Goal: Communication & Community: Answer question/provide support

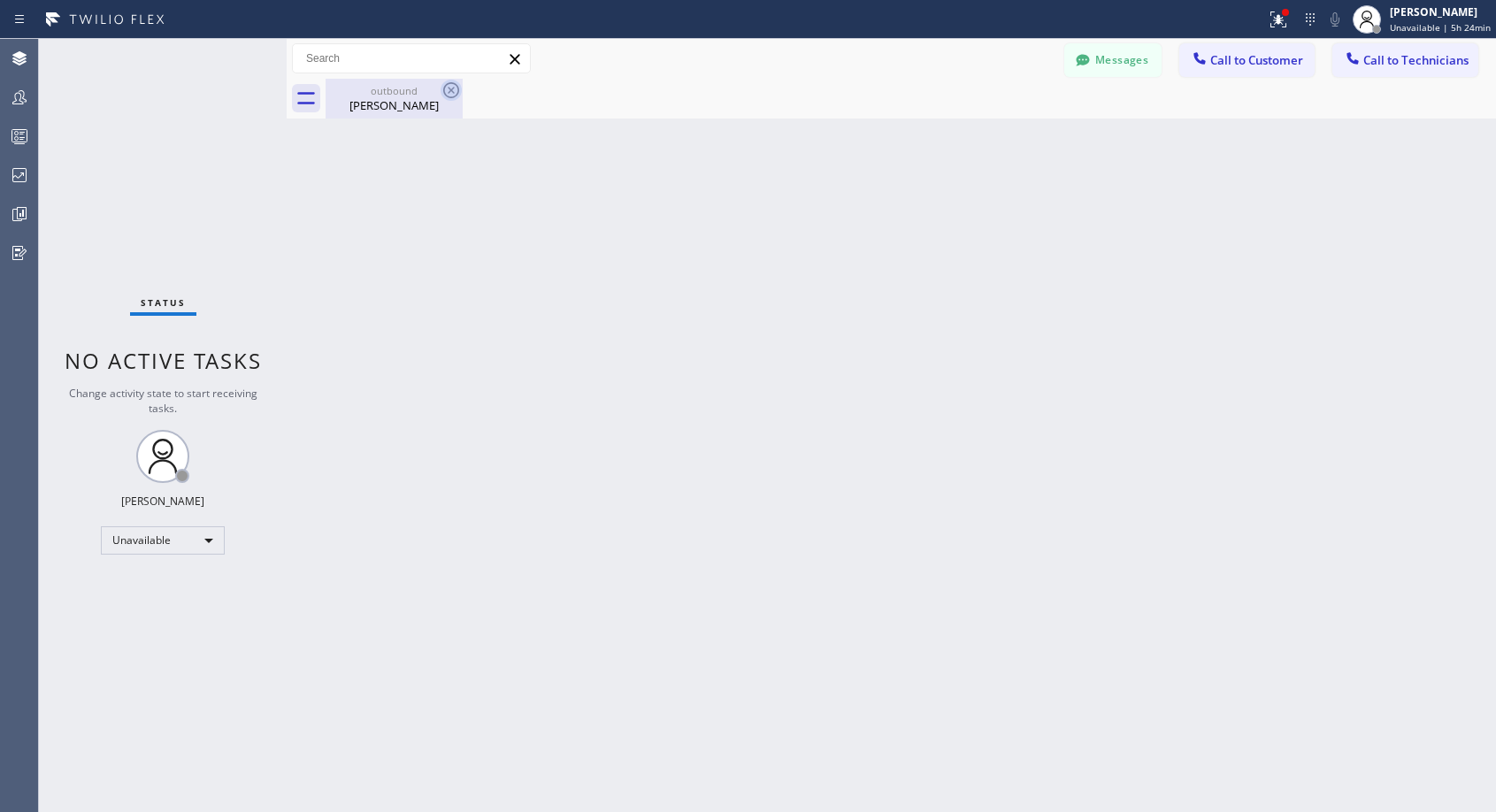
click at [445, 92] on icon at bounding box center [450, 89] width 21 height 21
click at [1220, 52] on span "Call to Customer" at bounding box center [1256, 60] width 93 height 16
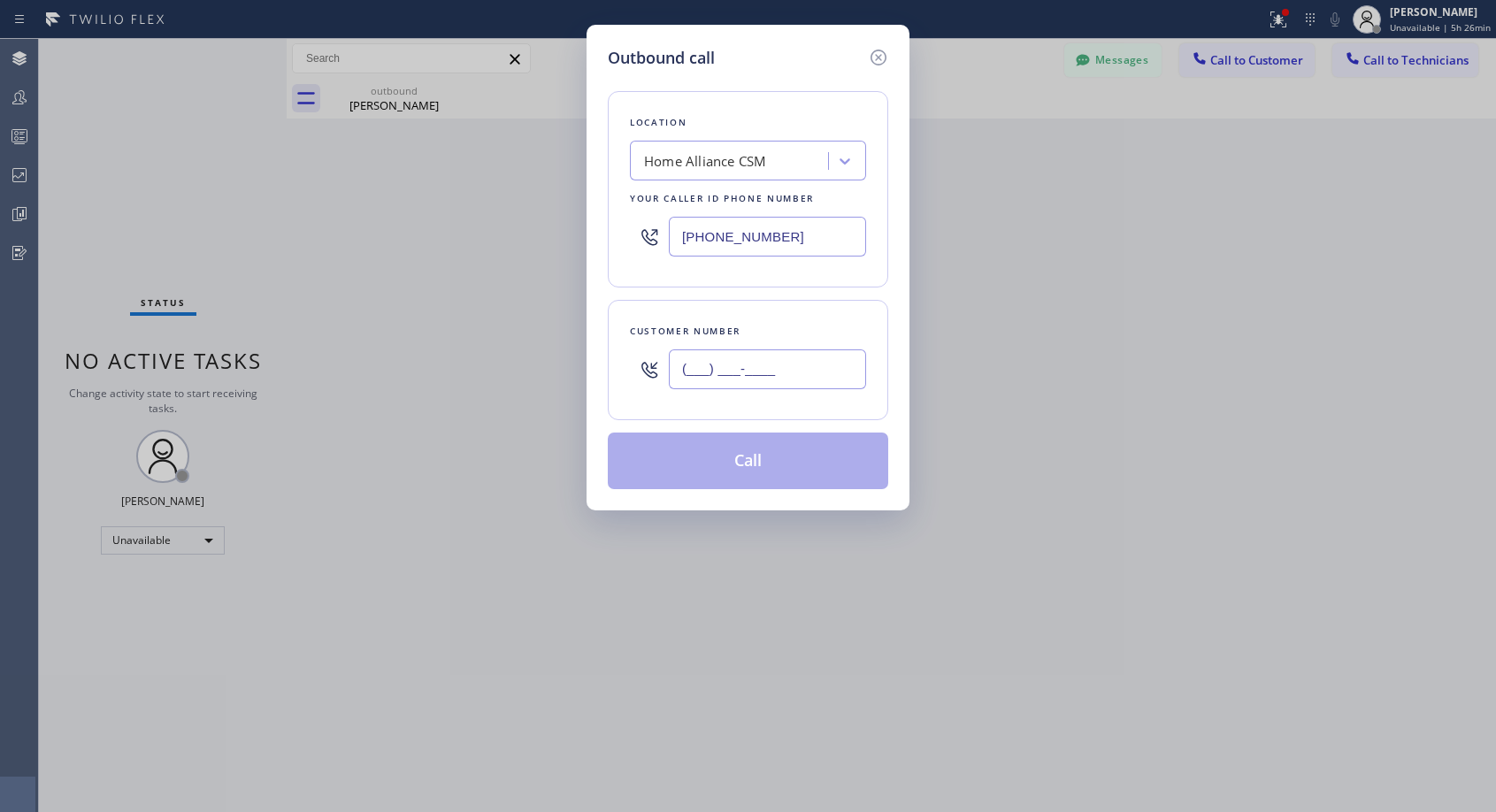
click at [750, 375] on input "(___) ___-____" at bounding box center [767, 368] width 197 height 40
paste input "562) 889-0919"
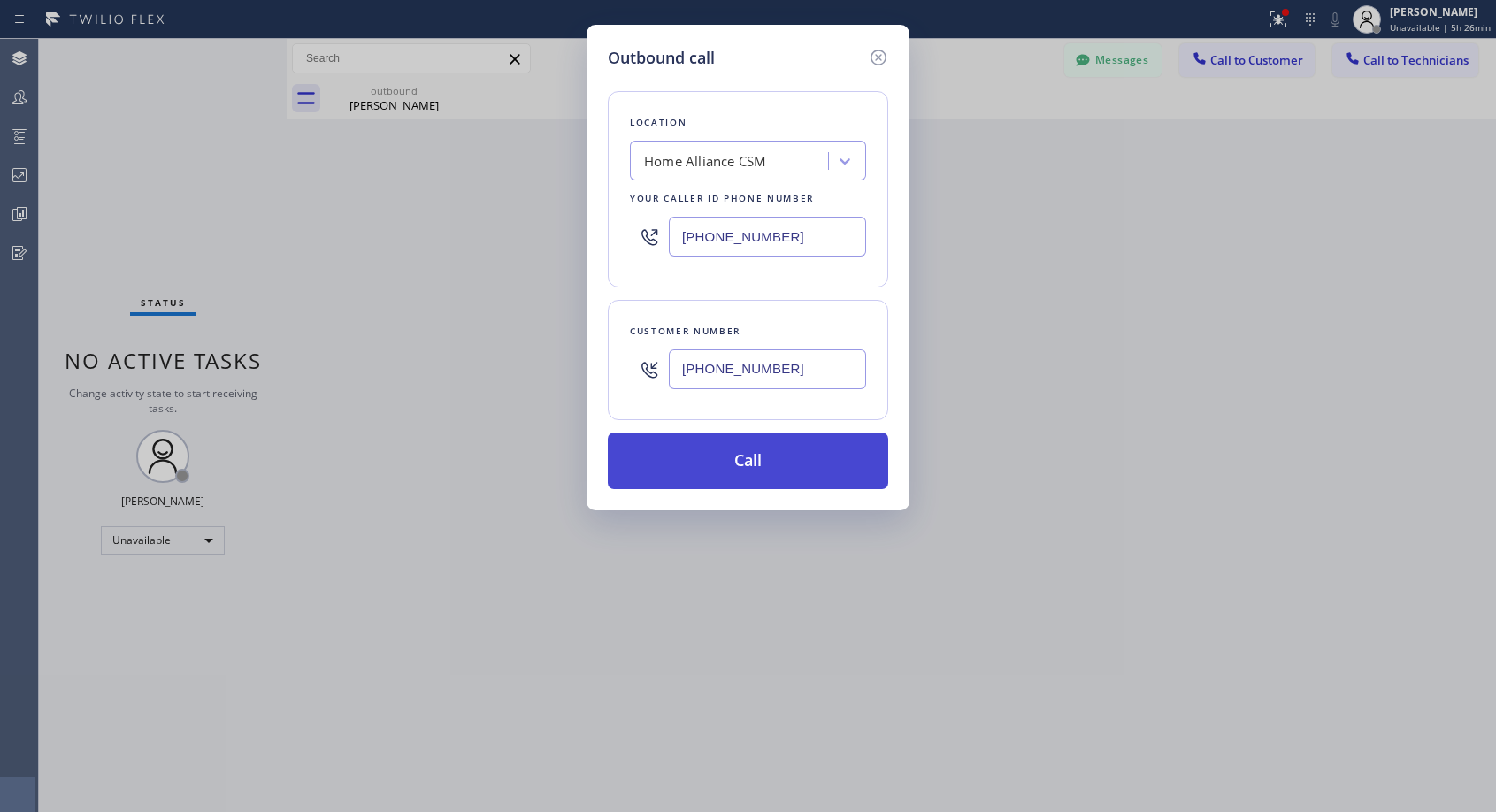
type input "[PHONE_NUMBER]"
click at [754, 470] on button "Call" at bounding box center [748, 460] width 280 height 56
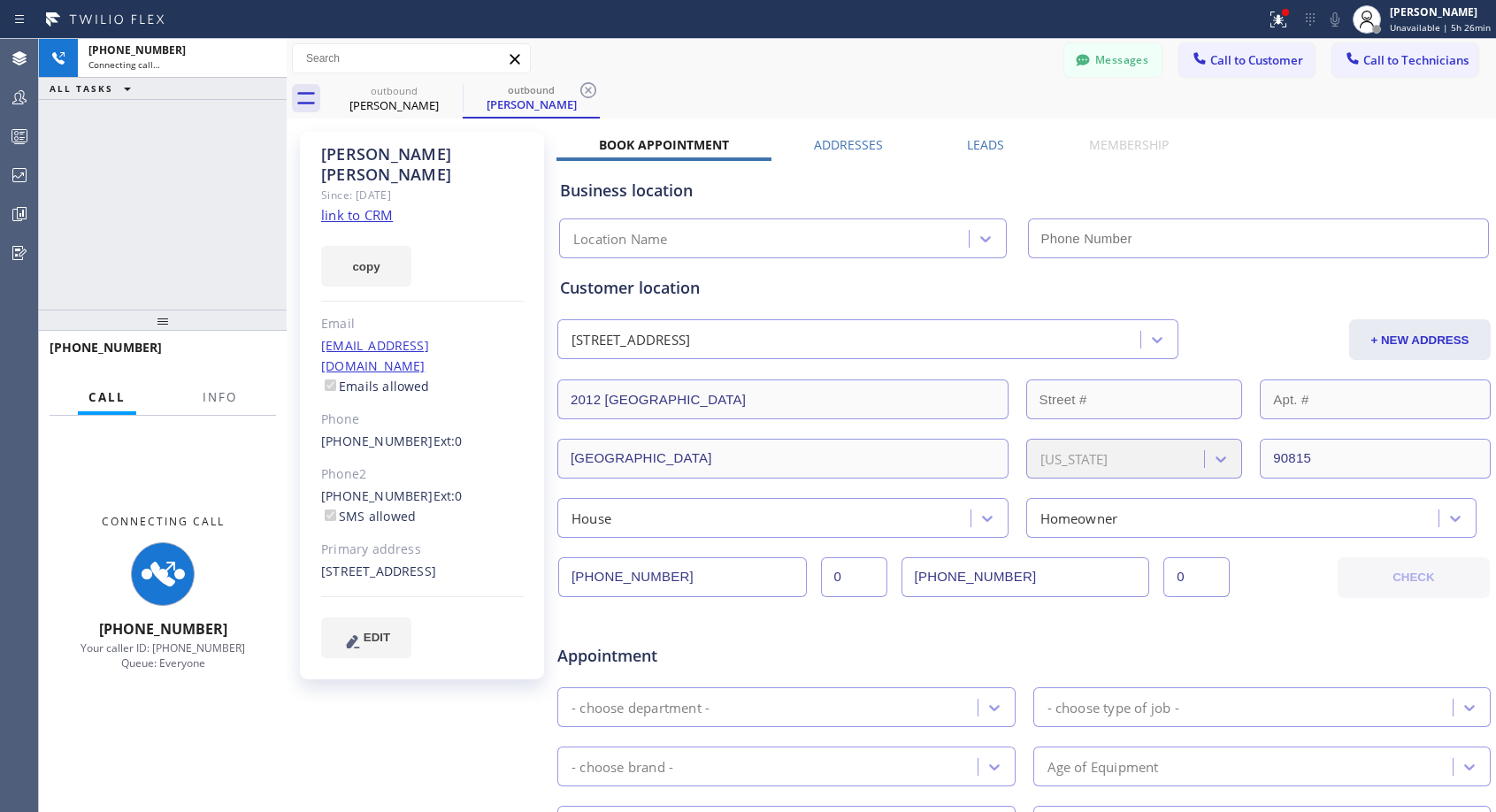
type input "[PHONE_NUMBER]"
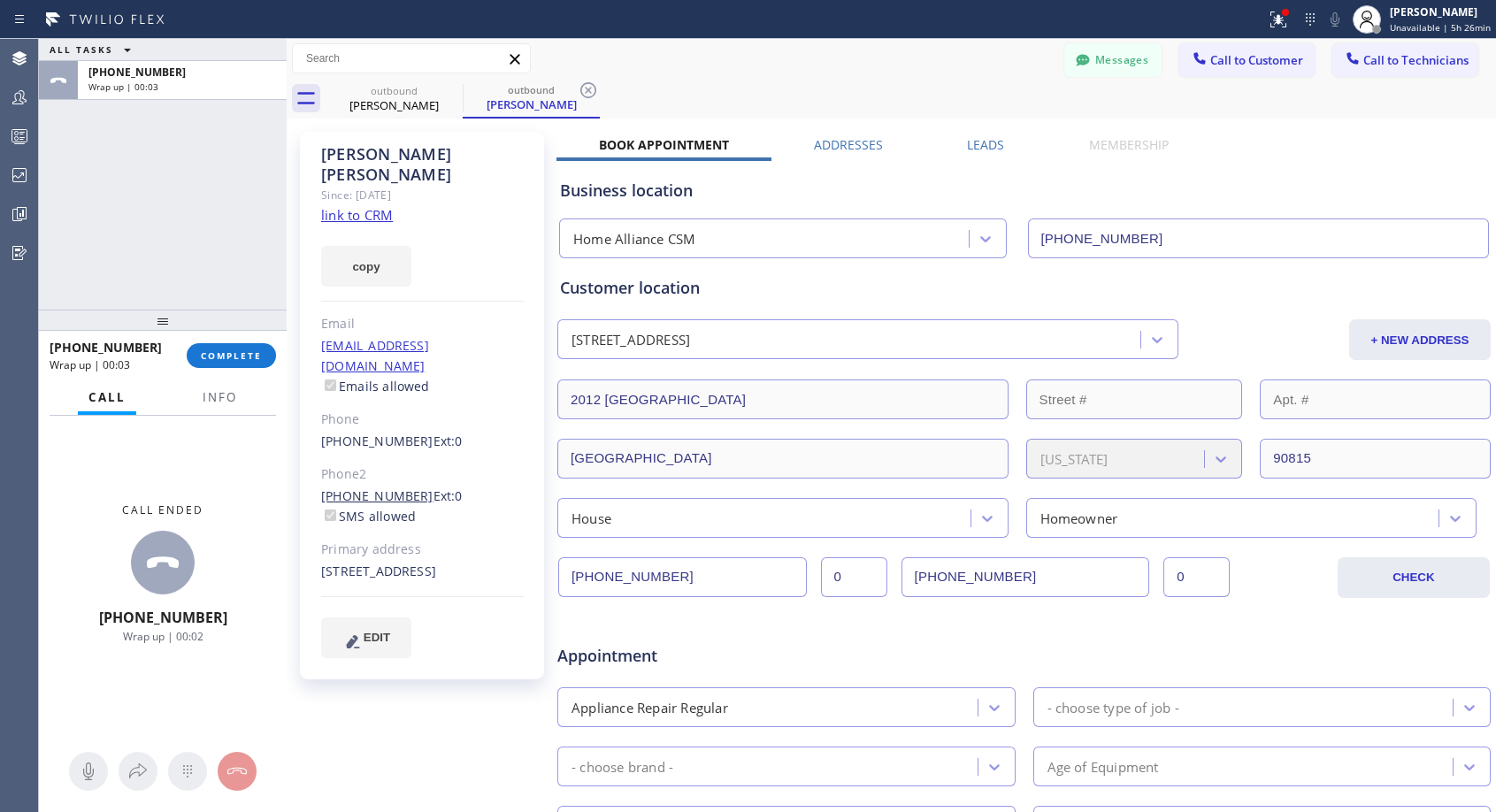
click at [390, 487] on link "[PHONE_NUMBER]" at bounding box center [378, 495] width 112 height 17
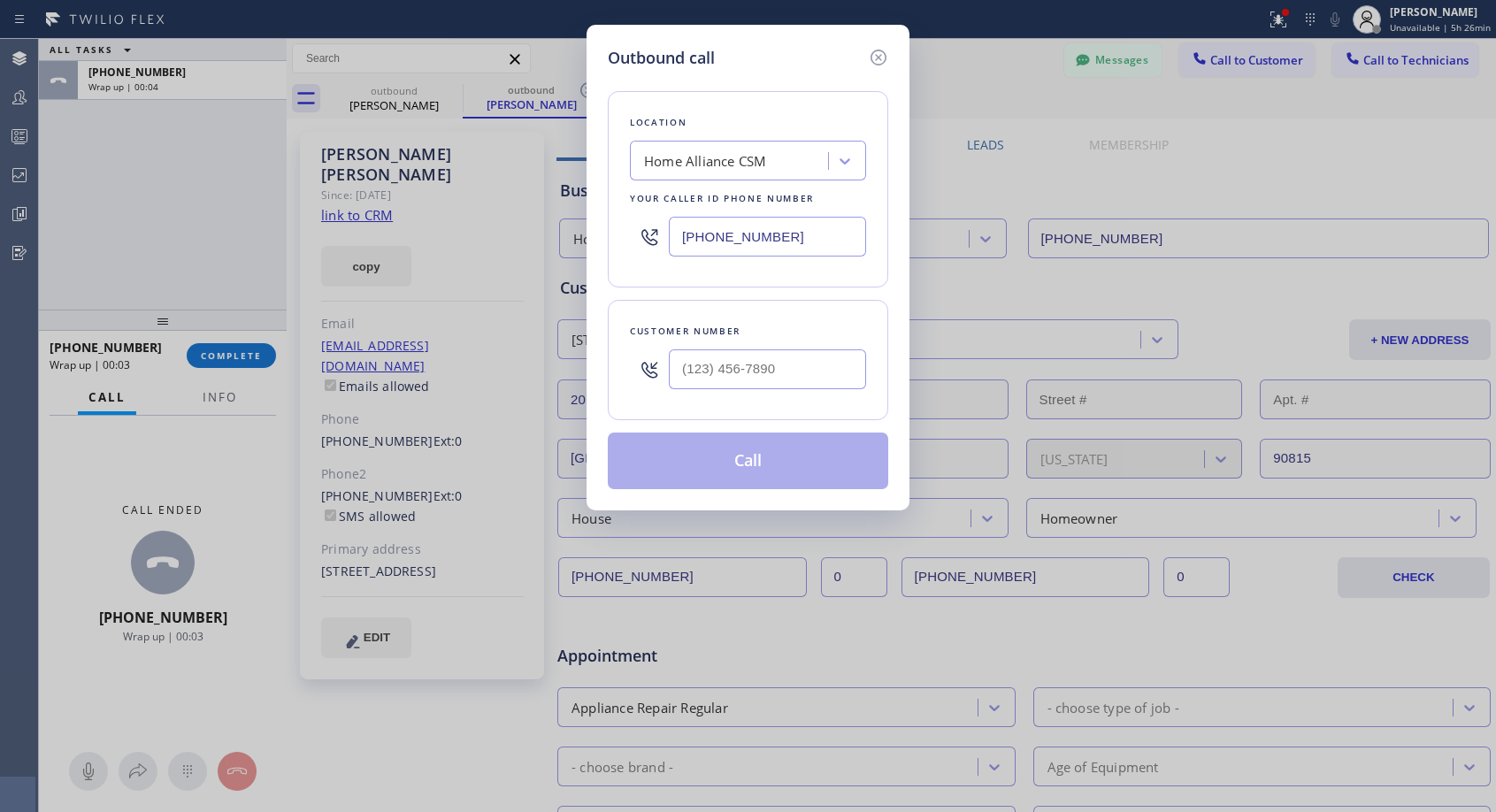
type input "[PHONE_NUMBER]"
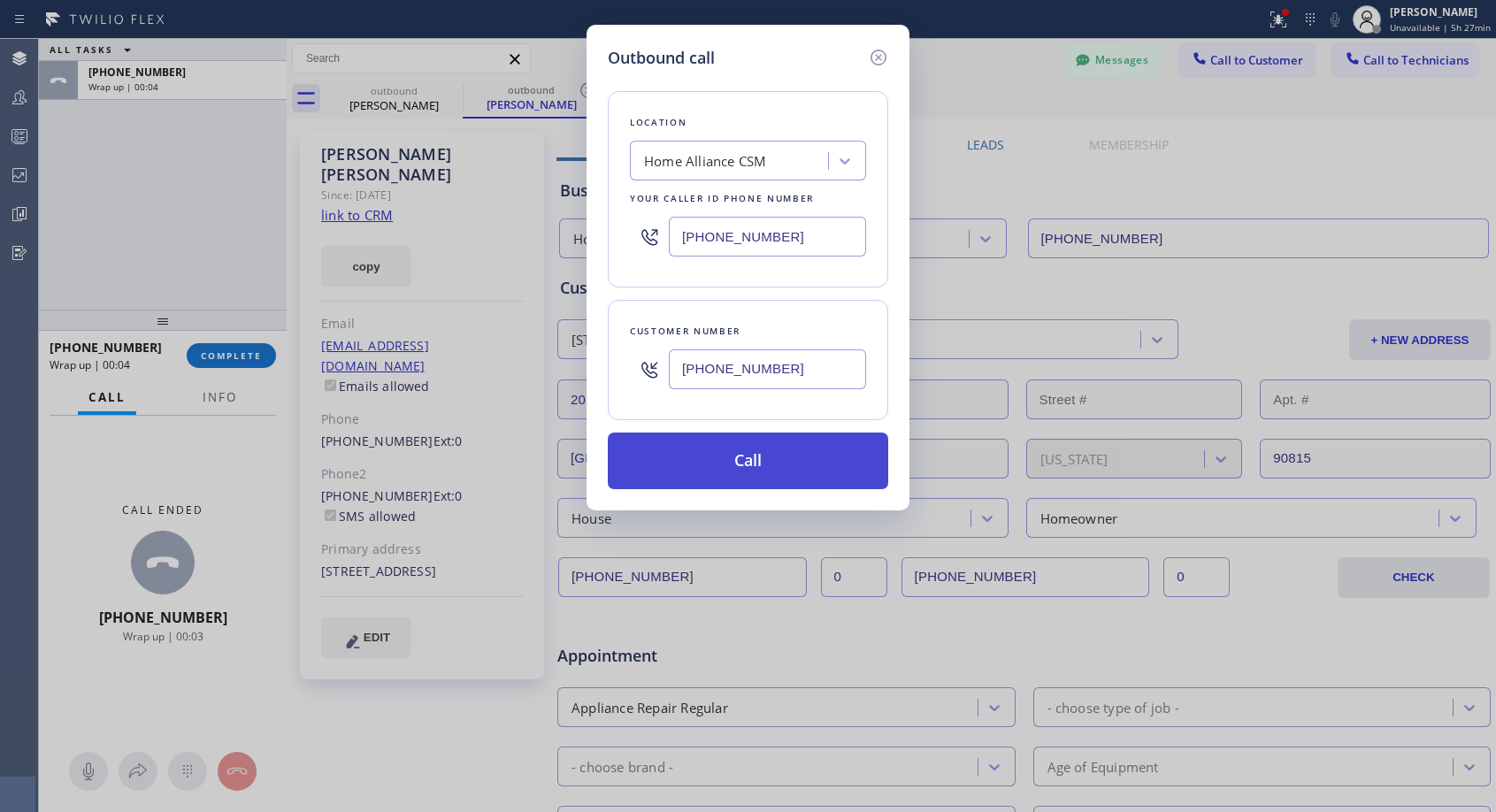
click at [767, 470] on button "Call" at bounding box center [748, 460] width 280 height 56
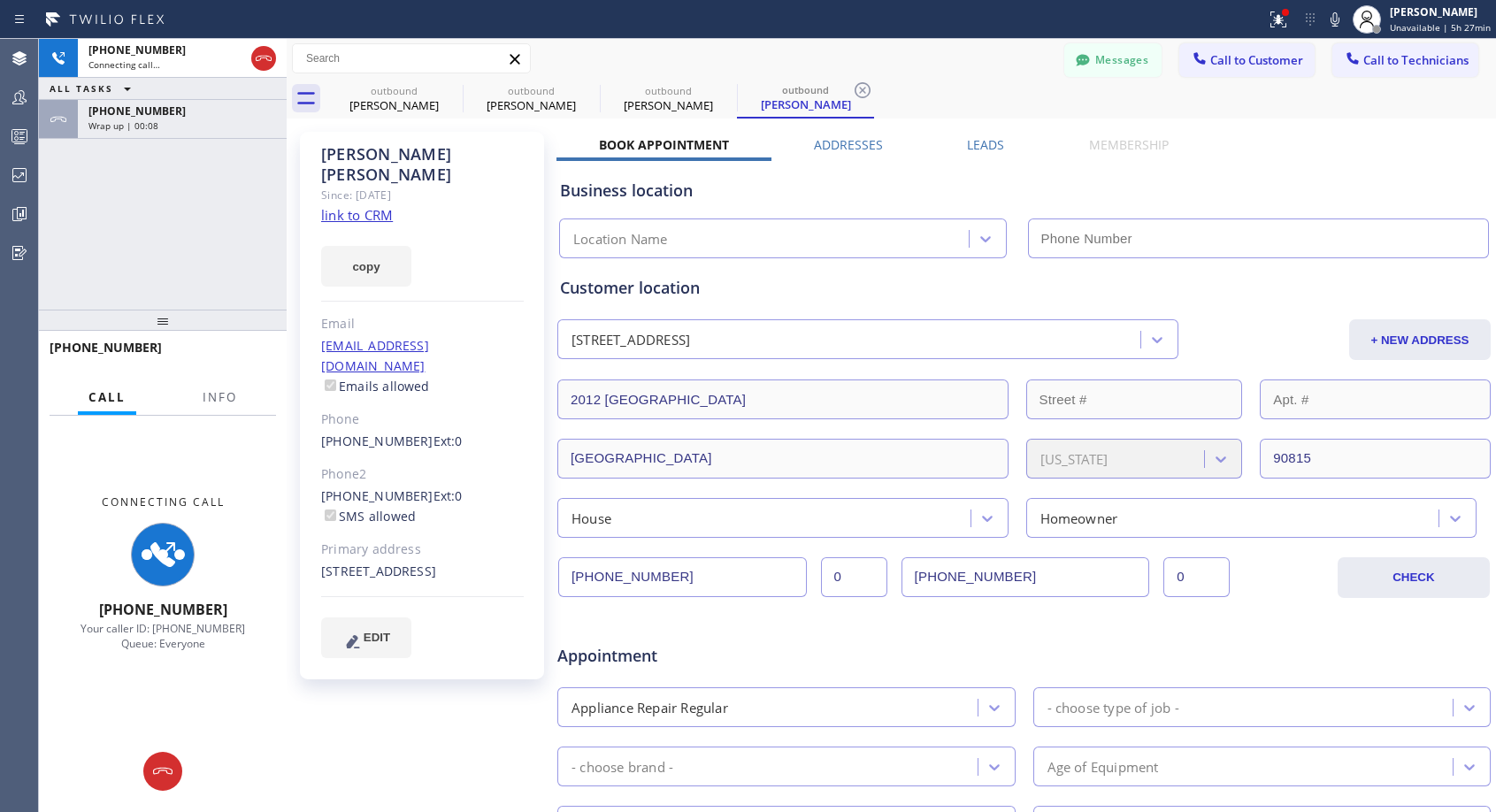
type input "[PHONE_NUMBER]"
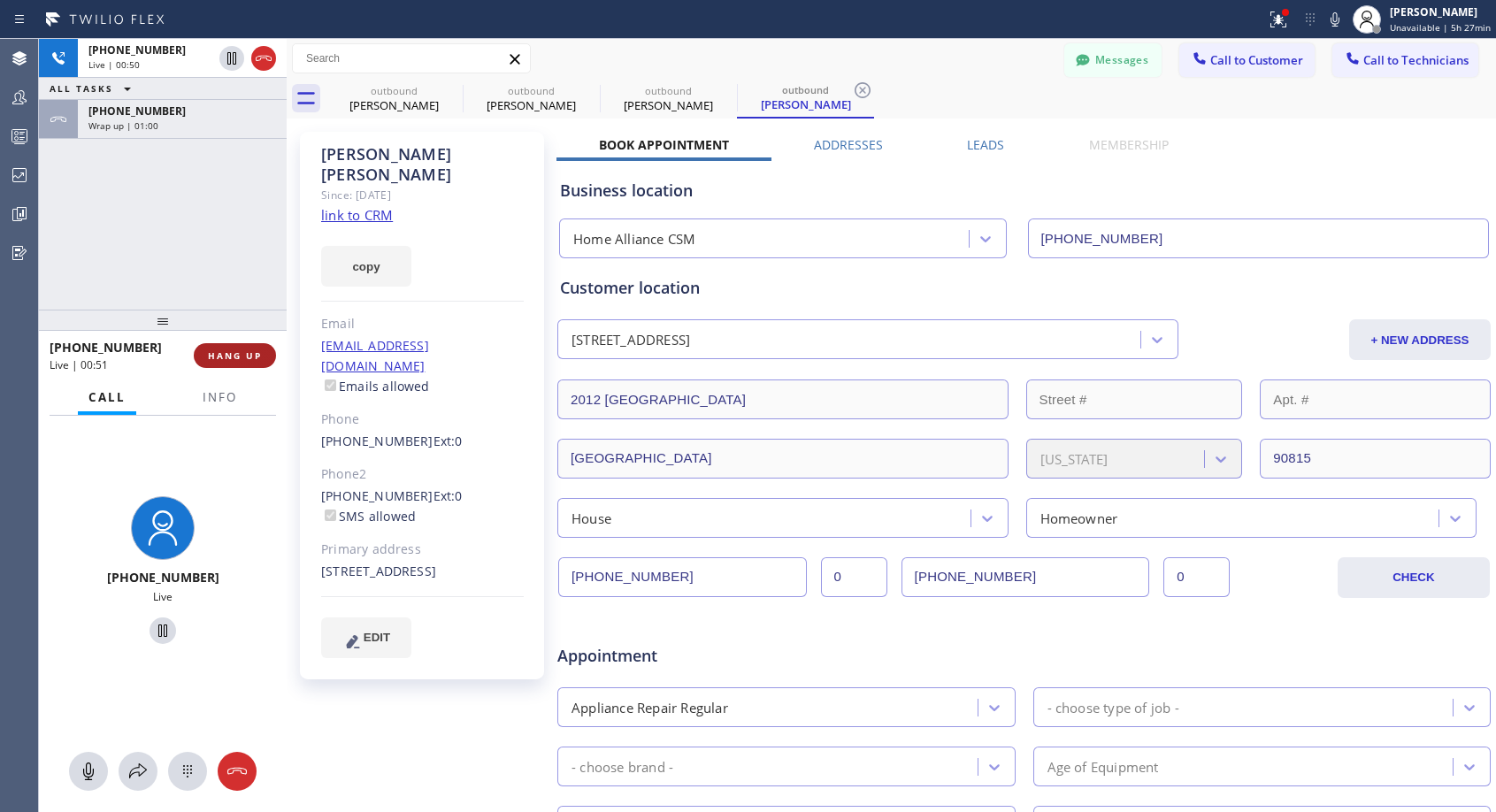
click at [225, 360] on span "HANG UP" at bounding box center [235, 354] width 54 height 12
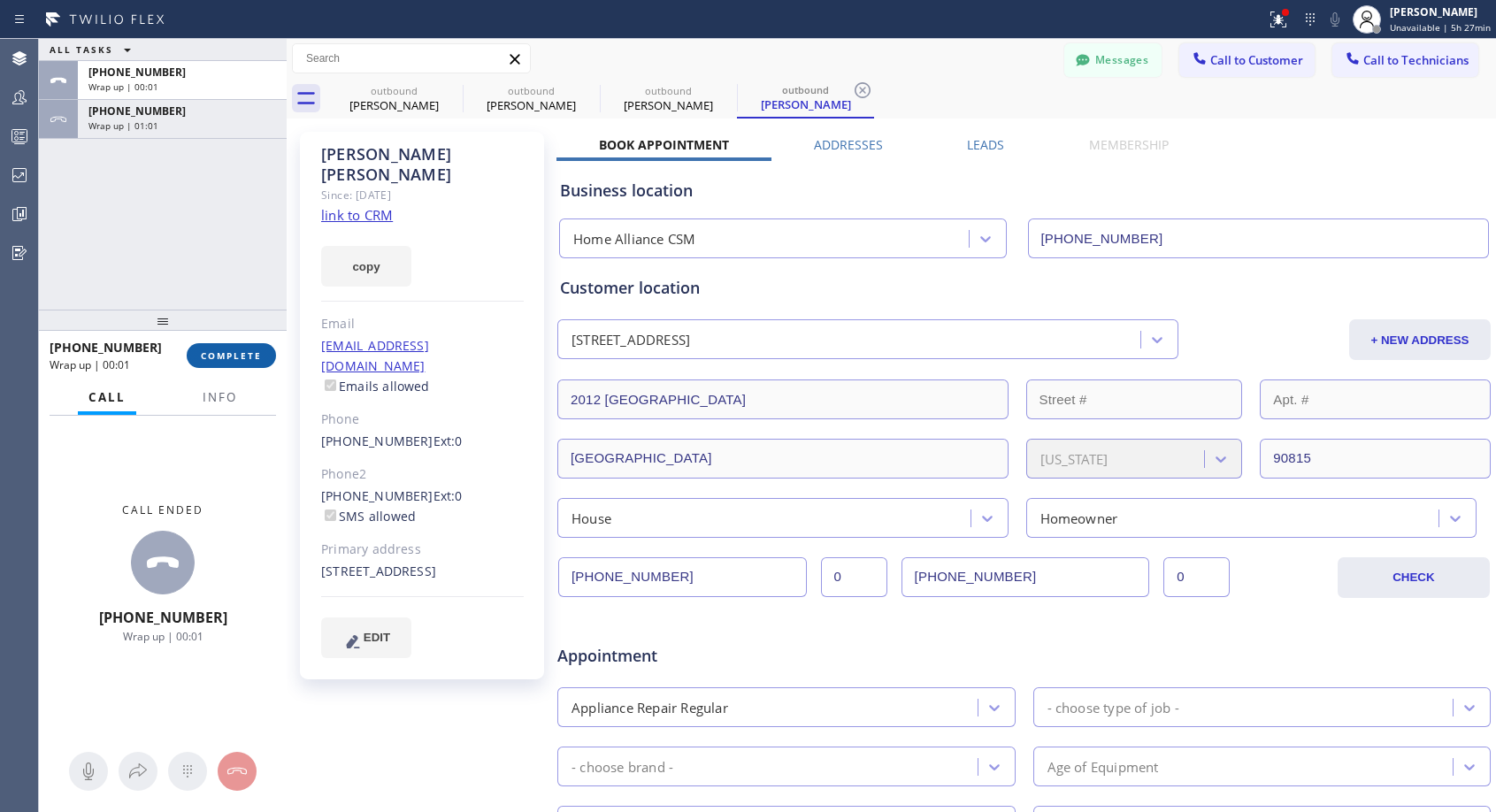
click at [224, 359] on span "COMPLETE" at bounding box center [231, 354] width 61 height 12
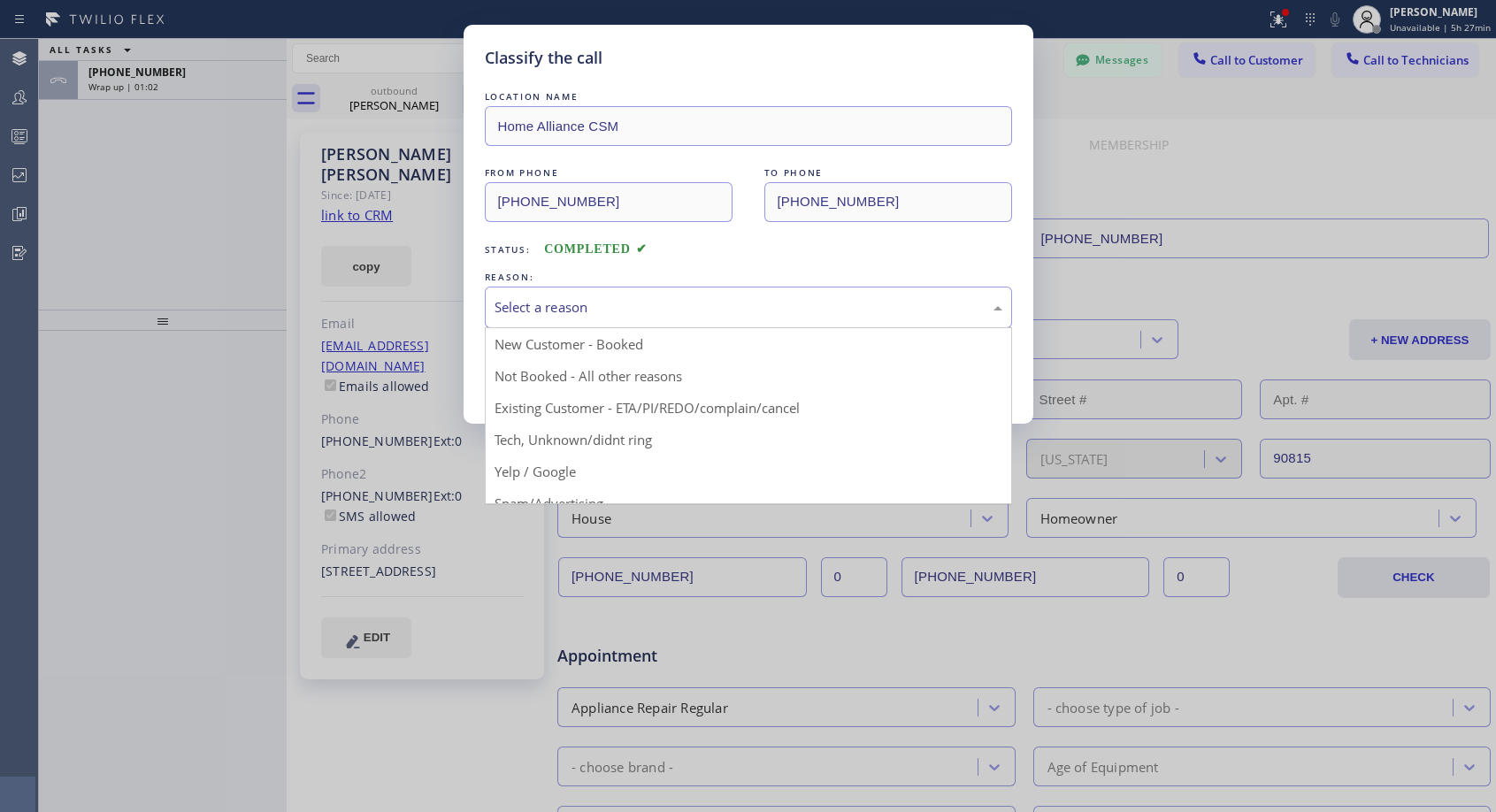
click at [577, 287] on div "Select a reason" at bounding box center [748, 307] width 527 height 41
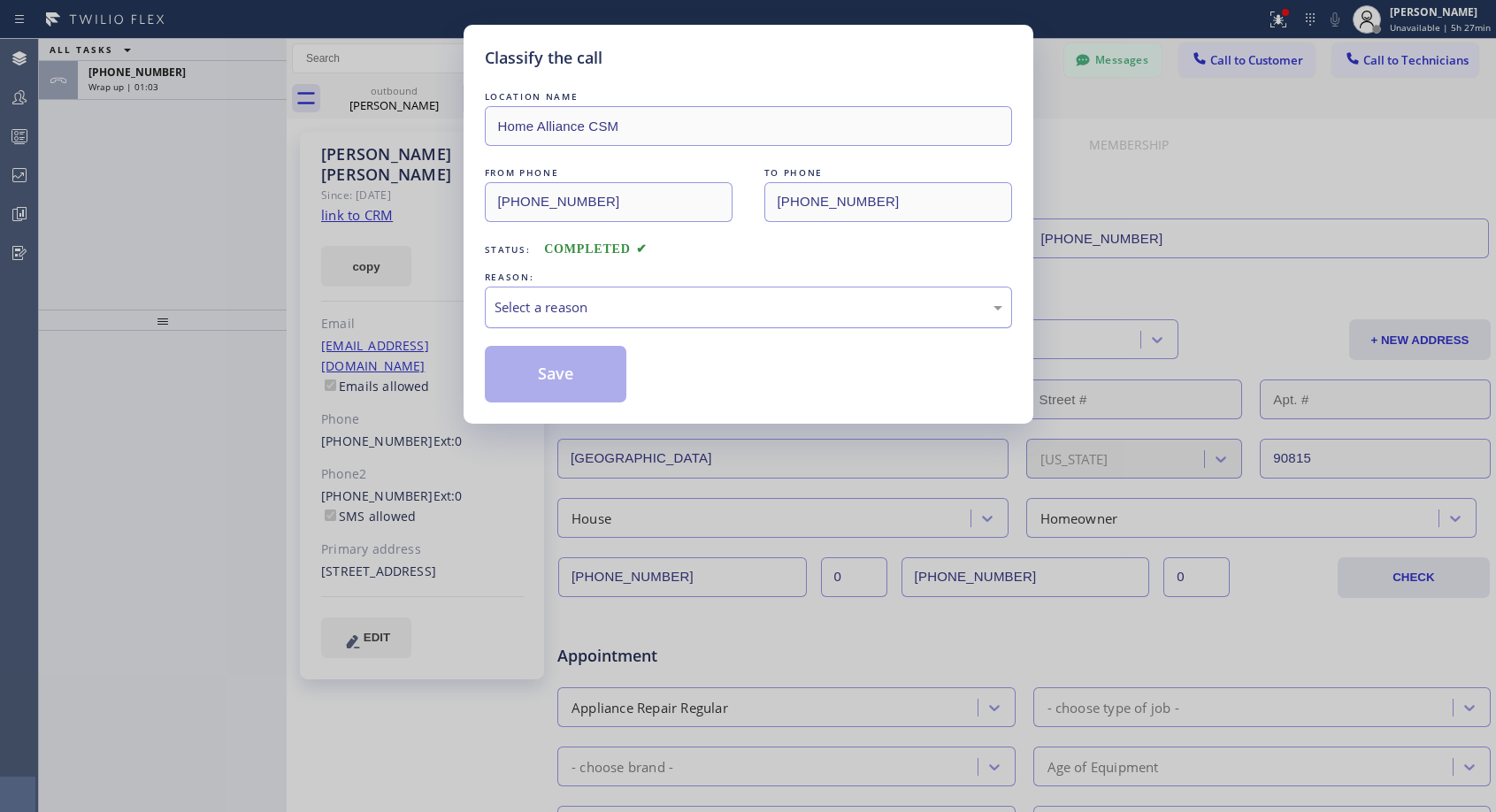
click at [571, 303] on div "Select a reason" at bounding box center [748, 307] width 508 height 20
click at [550, 317] on div "Select a reason" at bounding box center [748, 307] width 508 height 20
click at [522, 369] on button "Save" at bounding box center [555, 373] width 143 height 56
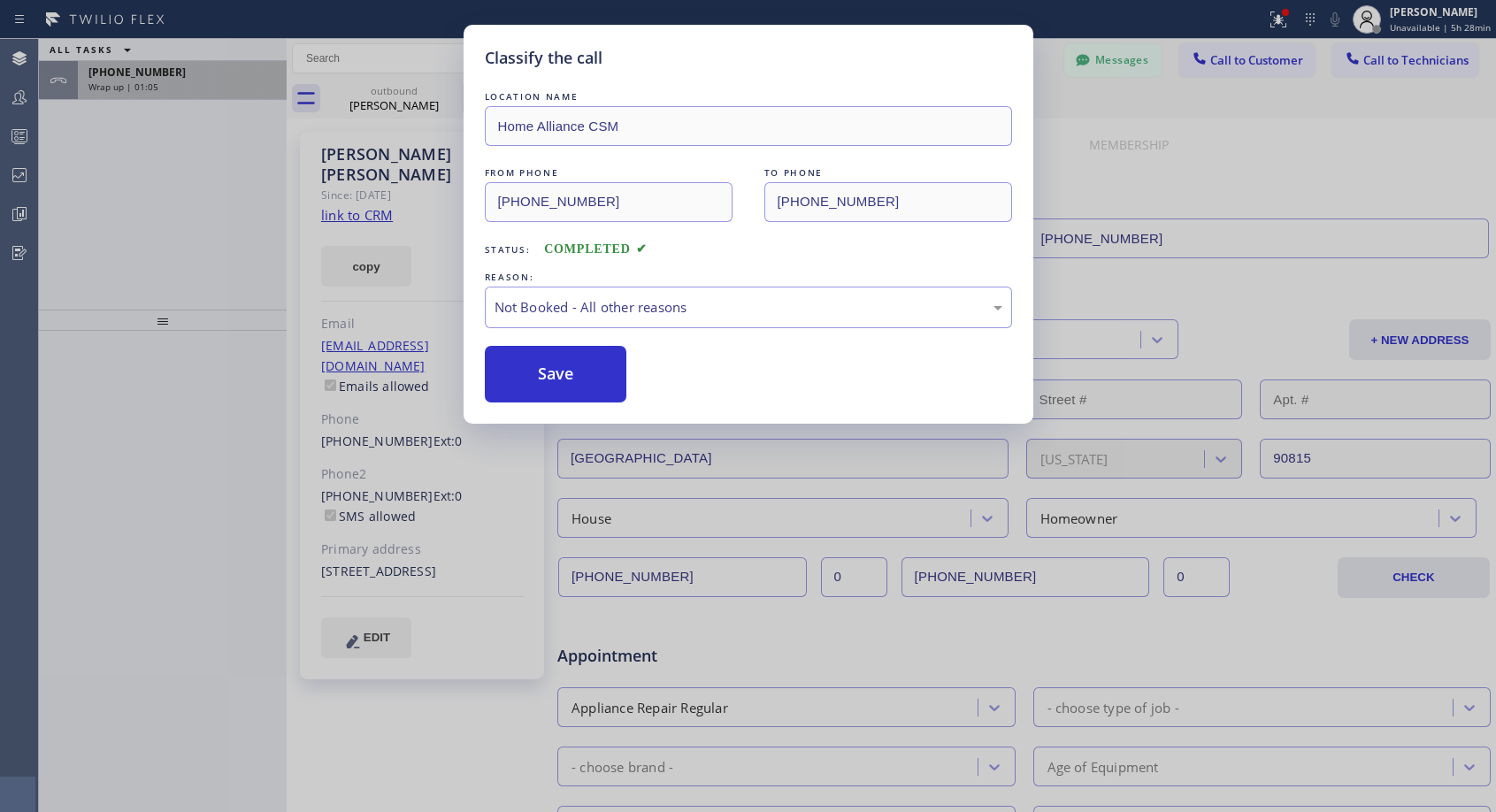
click at [174, 76] on div "Classify the call LOCATION NAME Home Alliance CSM FROM PHONE [PHONE_NUMBER] TO …" at bounding box center [767, 424] width 1457 height 772
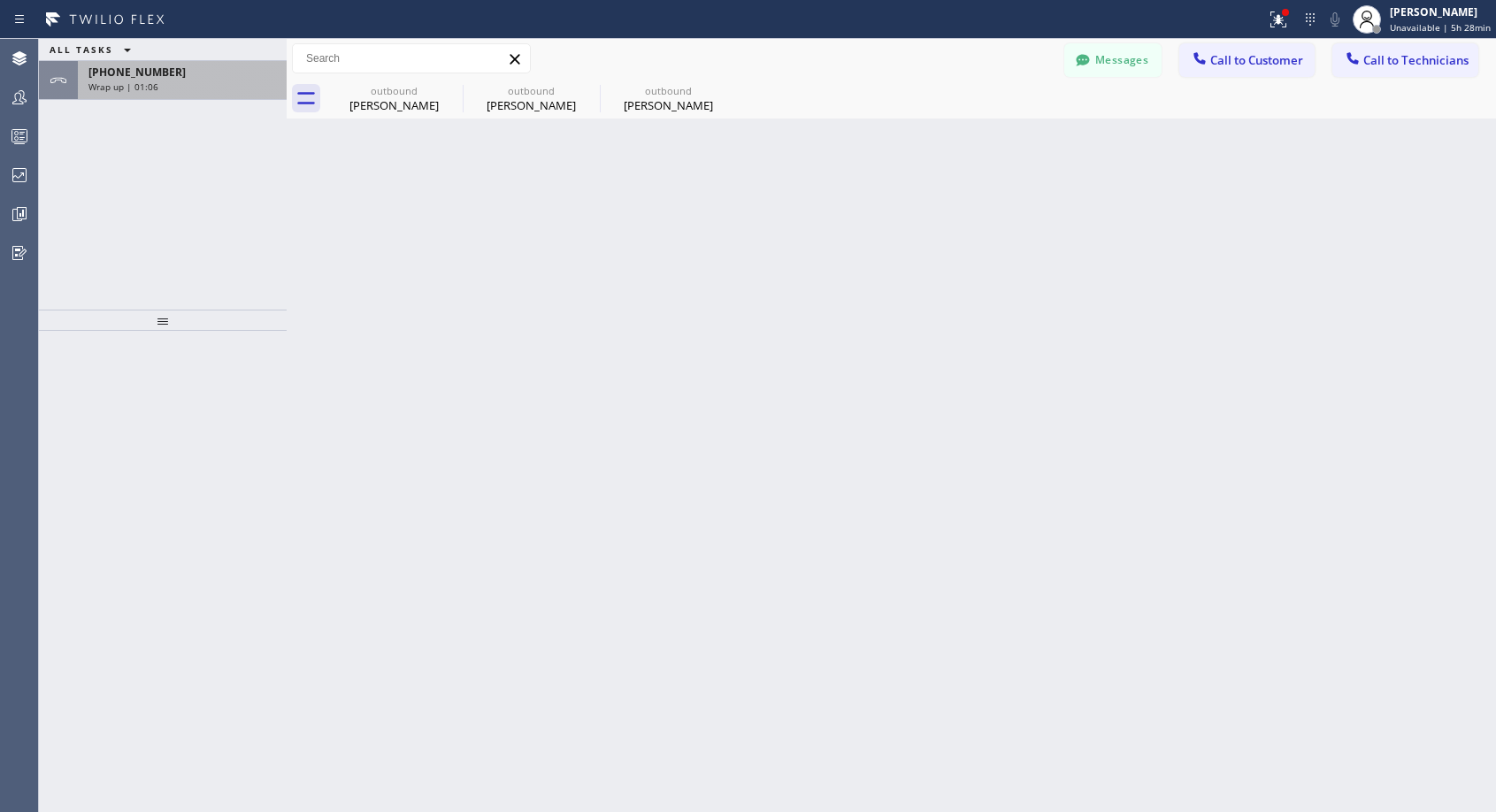
click at [174, 76] on div "[PHONE_NUMBER]" at bounding box center [182, 72] width 188 height 15
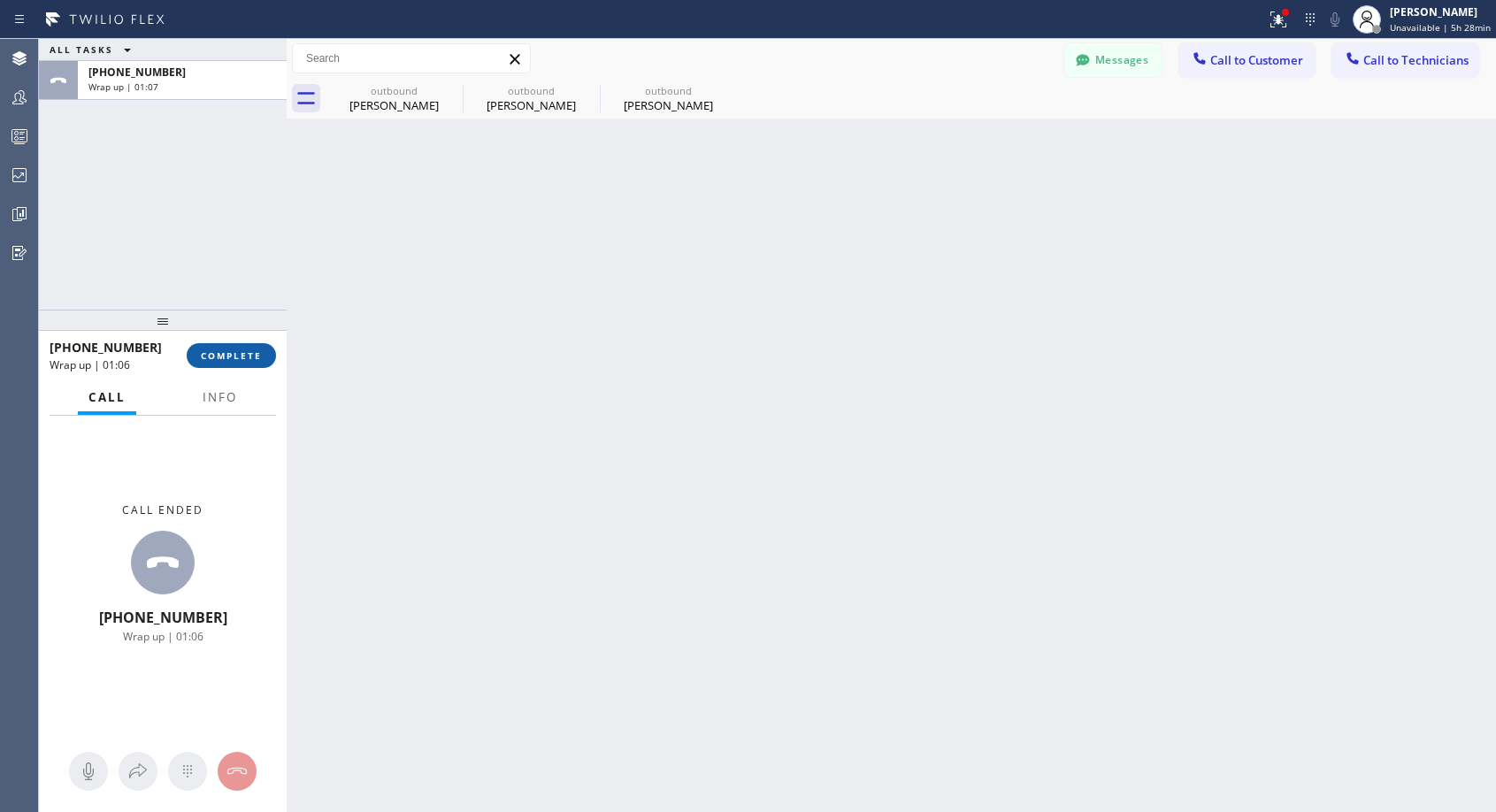
click at [238, 362] on button "COMPLETE" at bounding box center [231, 355] width 89 height 25
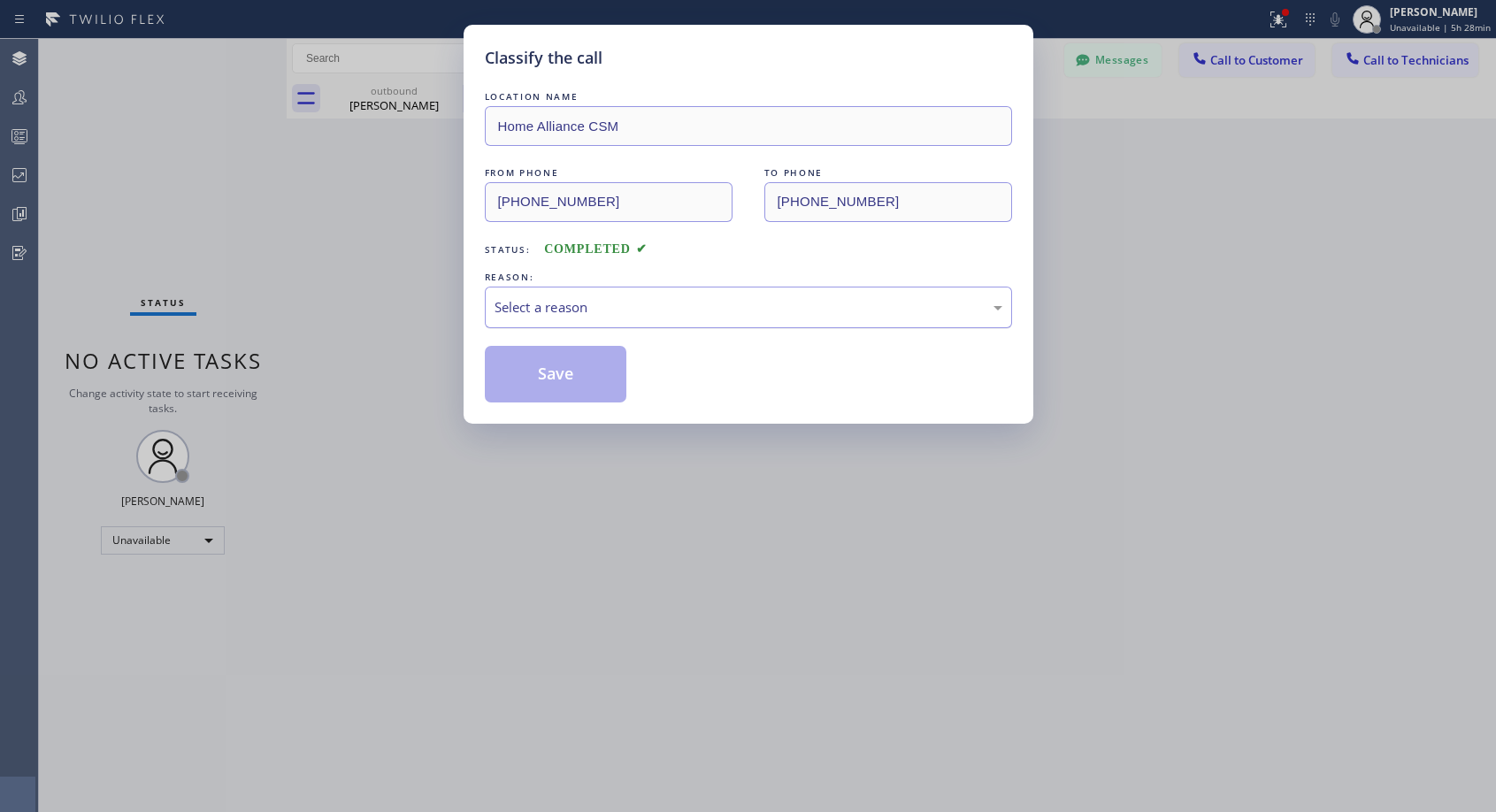
click at [563, 301] on div "Select a reason" at bounding box center [748, 307] width 508 height 20
click at [555, 359] on button "Save" at bounding box center [555, 373] width 143 height 56
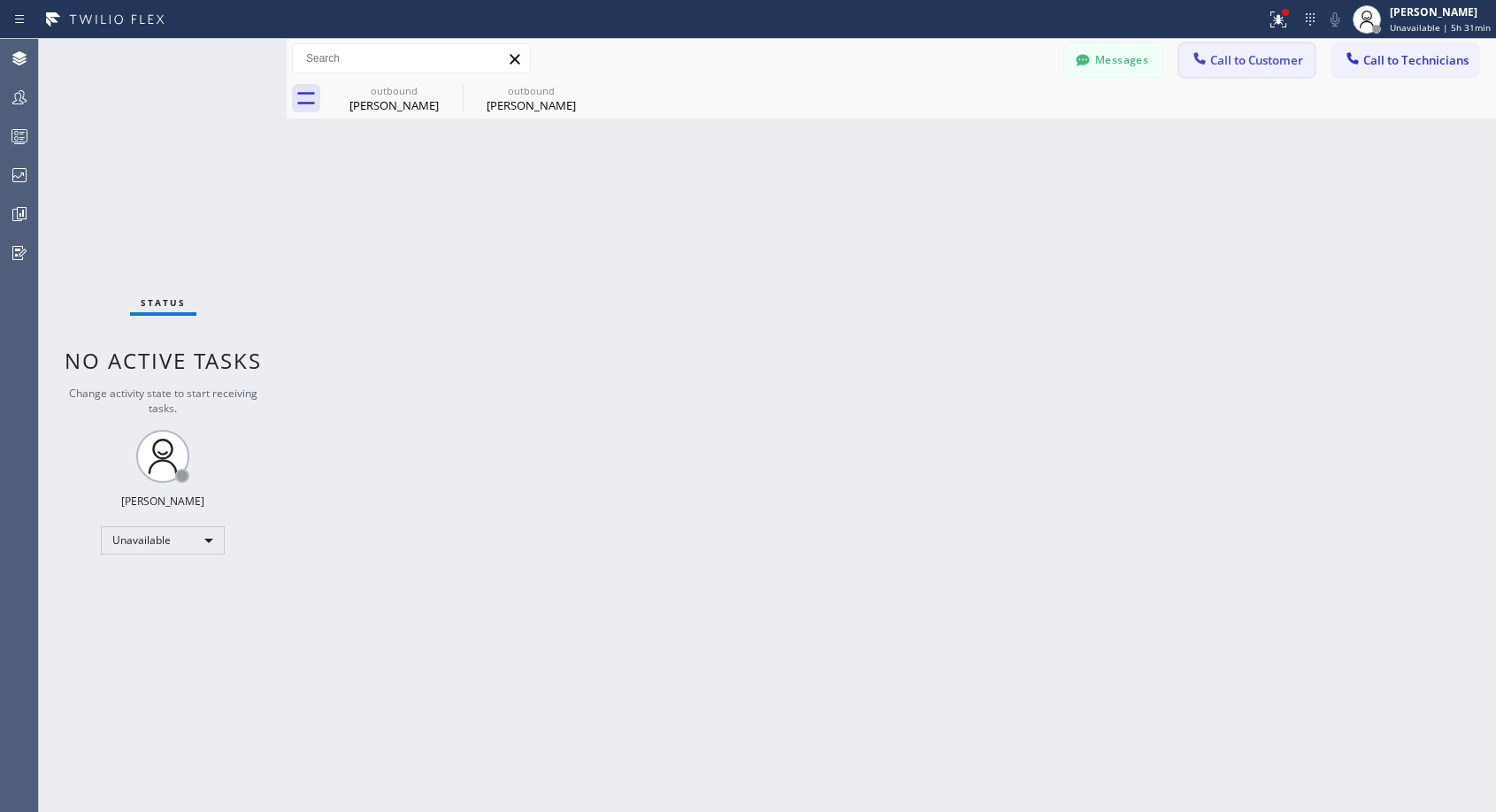
click at [1258, 61] on span "Call to Customer" at bounding box center [1256, 60] width 93 height 16
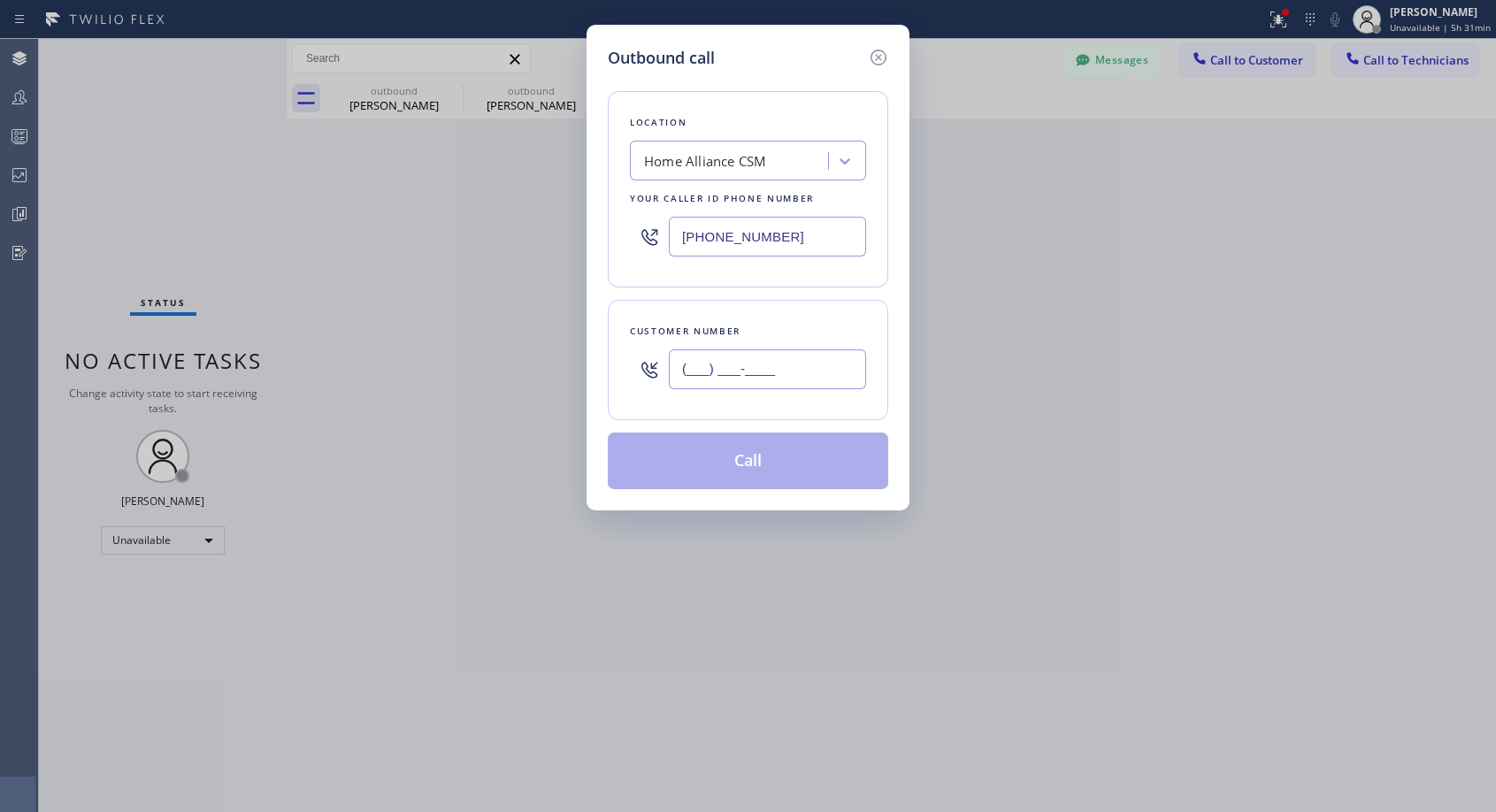
click at [795, 367] on input "(___) ___-____" at bounding box center [767, 368] width 197 height 40
paste input "321) 277-5665"
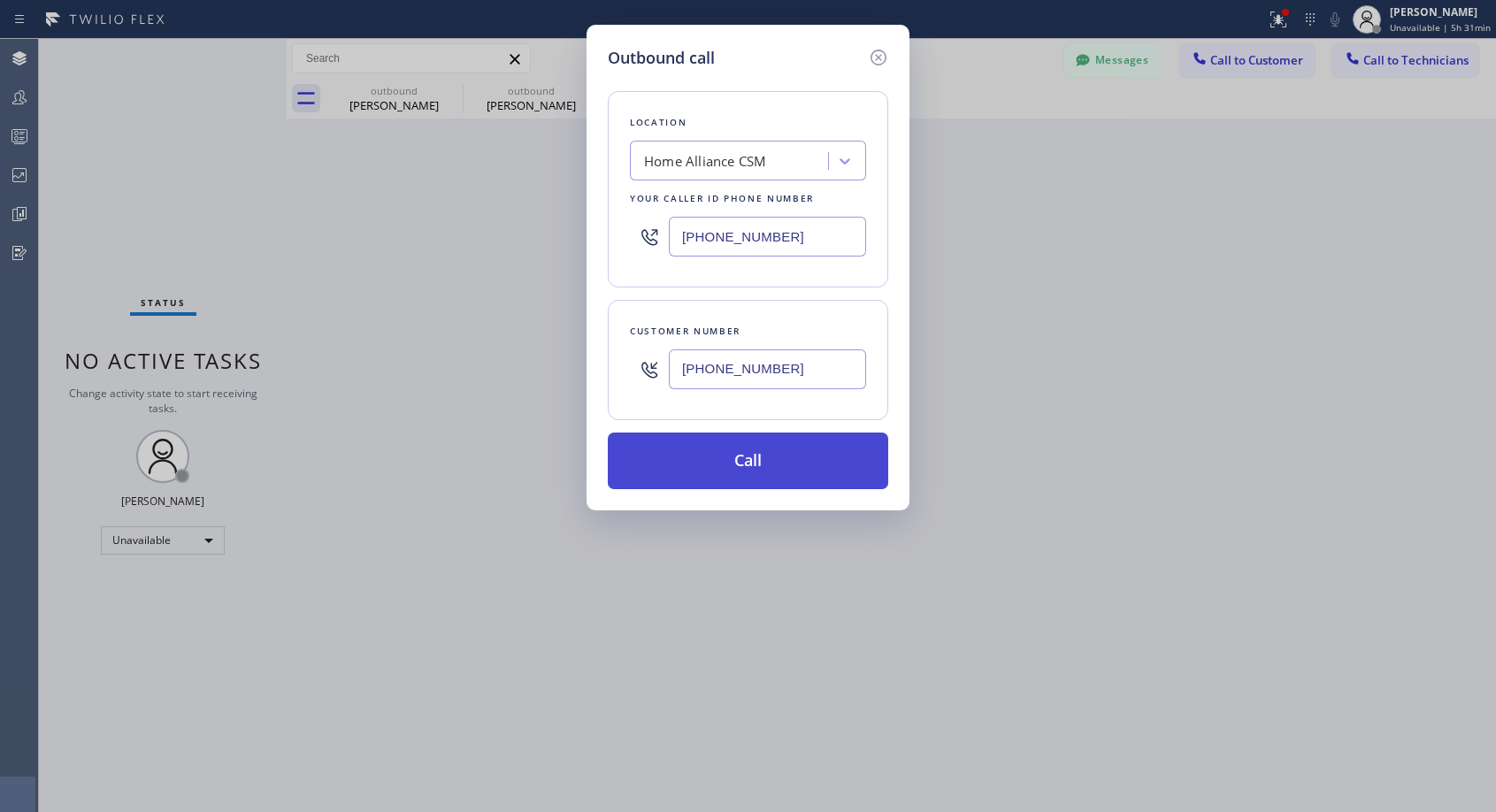
type input "[PHONE_NUMBER]"
click at [731, 458] on button "Call" at bounding box center [748, 460] width 280 height 56
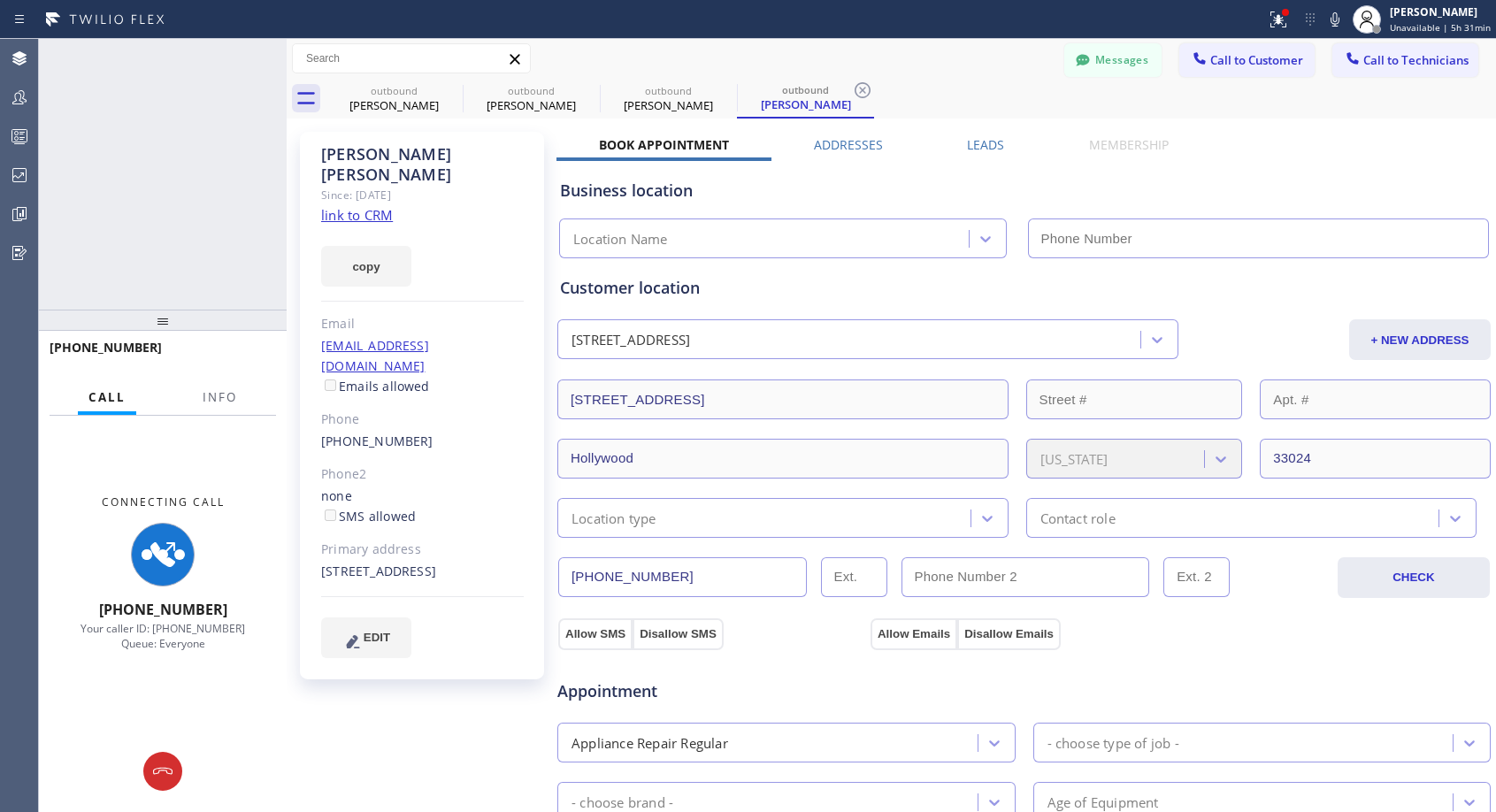
type input "[PHONE_NUMBER]"
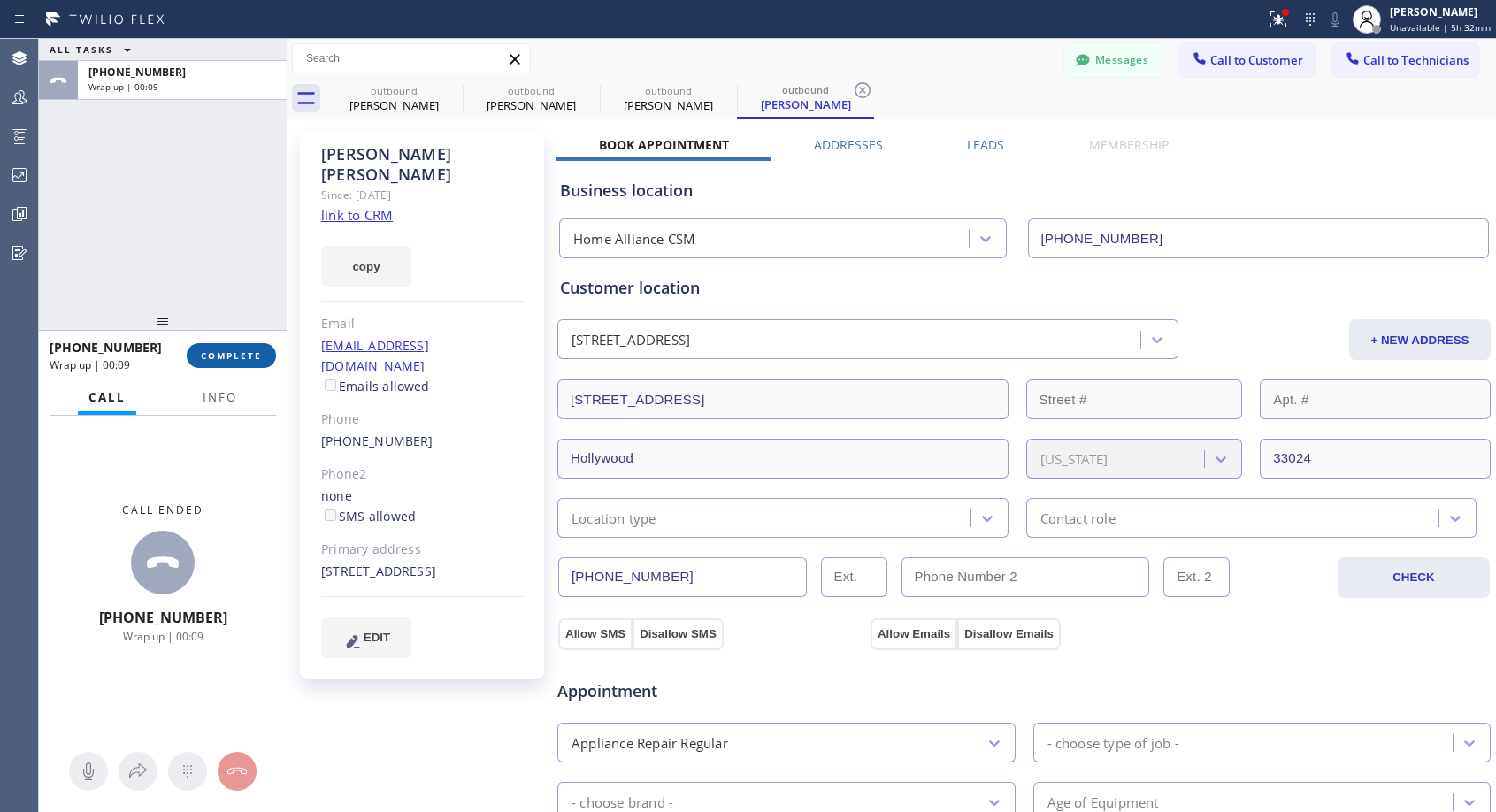
click at [234, 350] on span "COMPLETE" at bounding box center [231, 354] width 61 height 12
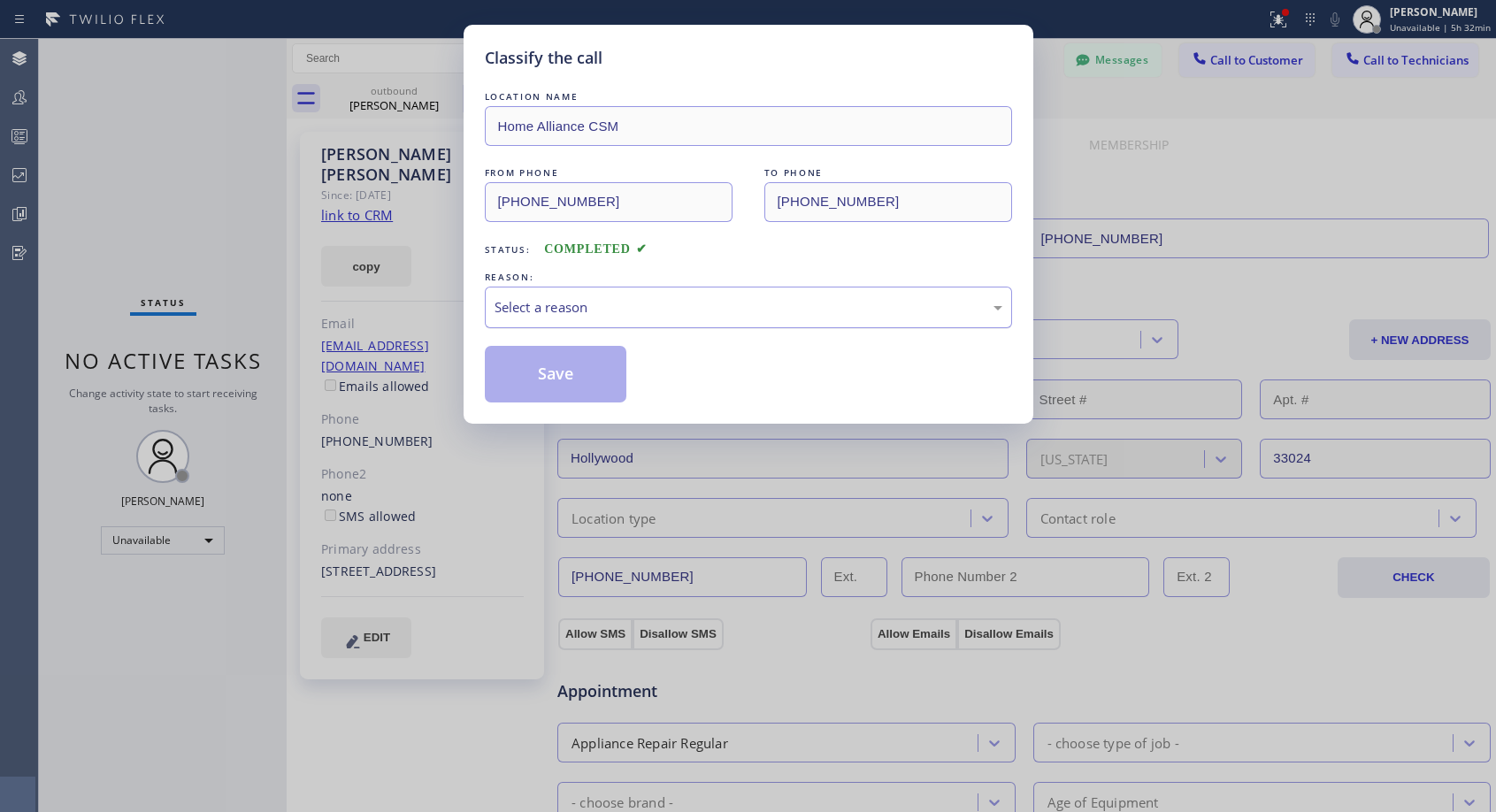
click at [717, 319] on div "Select a reason" at bounding box center [748, 307] width 527 height 41
click at [543, 375] on button "Save" at bounding box center [555, 373] width 143 height 56
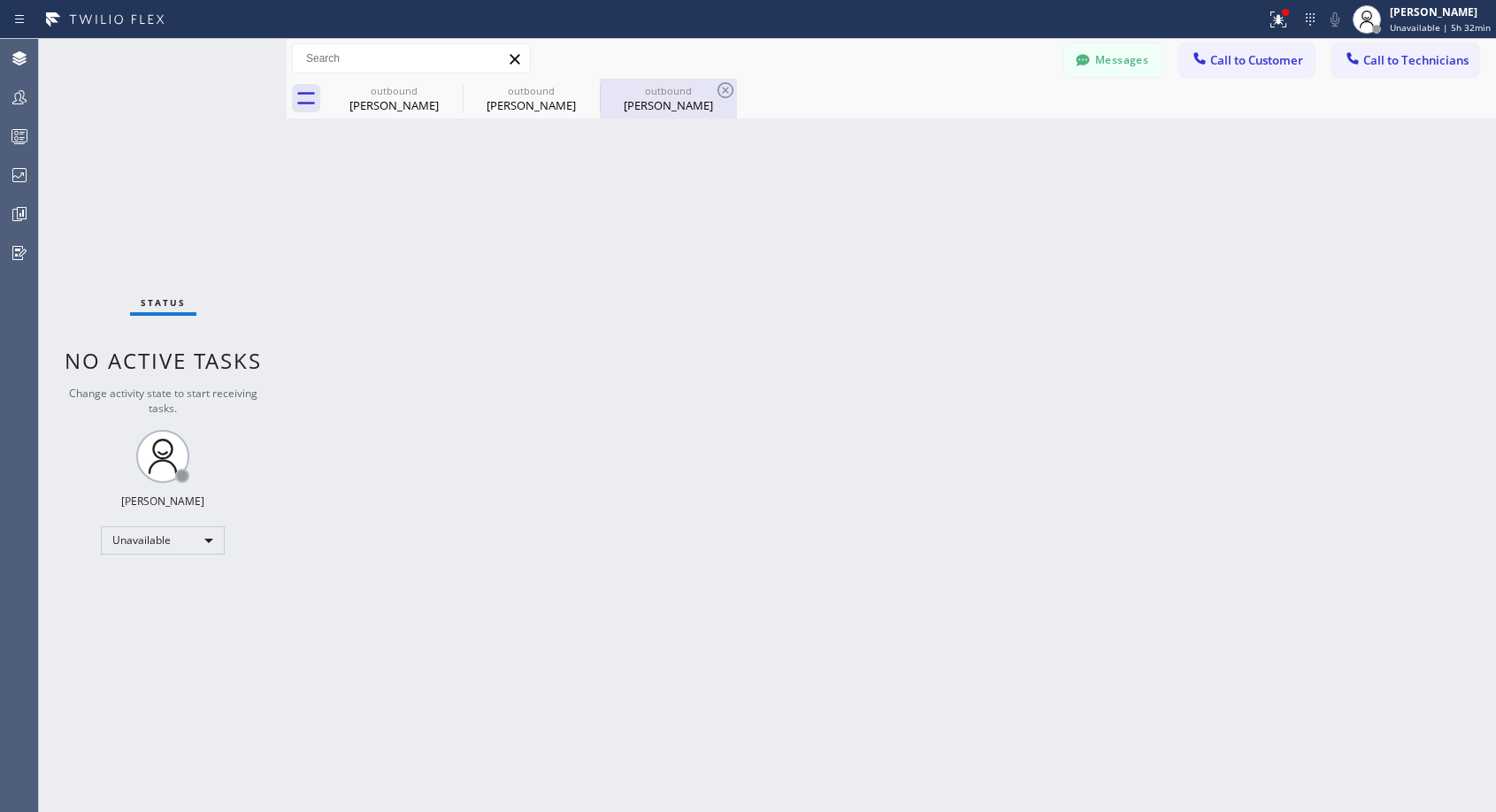
click at [681, 102] on div "[PERSON_NAME]" at bounding box center [668, 105] width 134 height 16
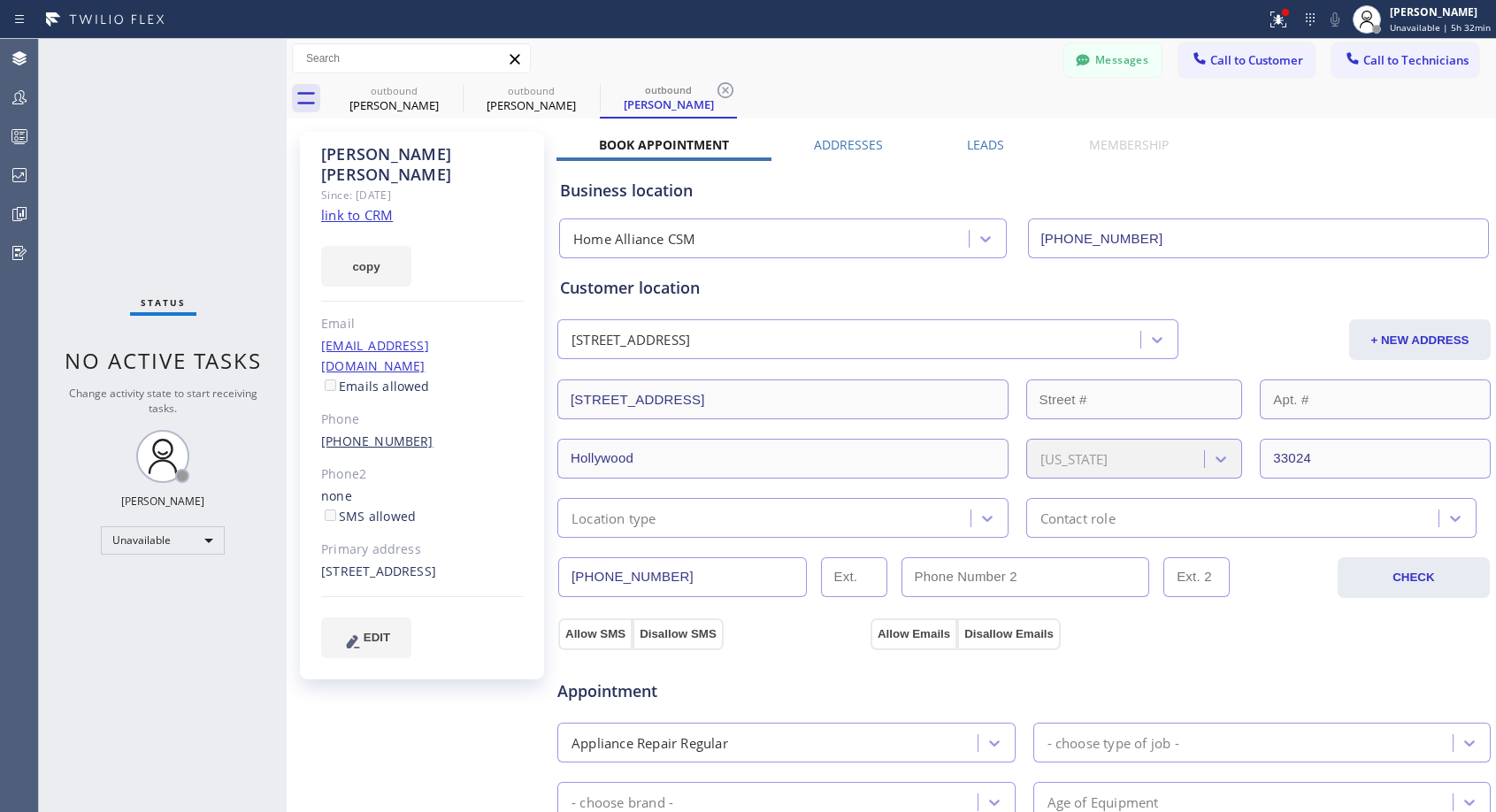
click at [367, 433] on link "[PHONE_NUMBER]" at bounding box center [378, 441] width 112 height 17
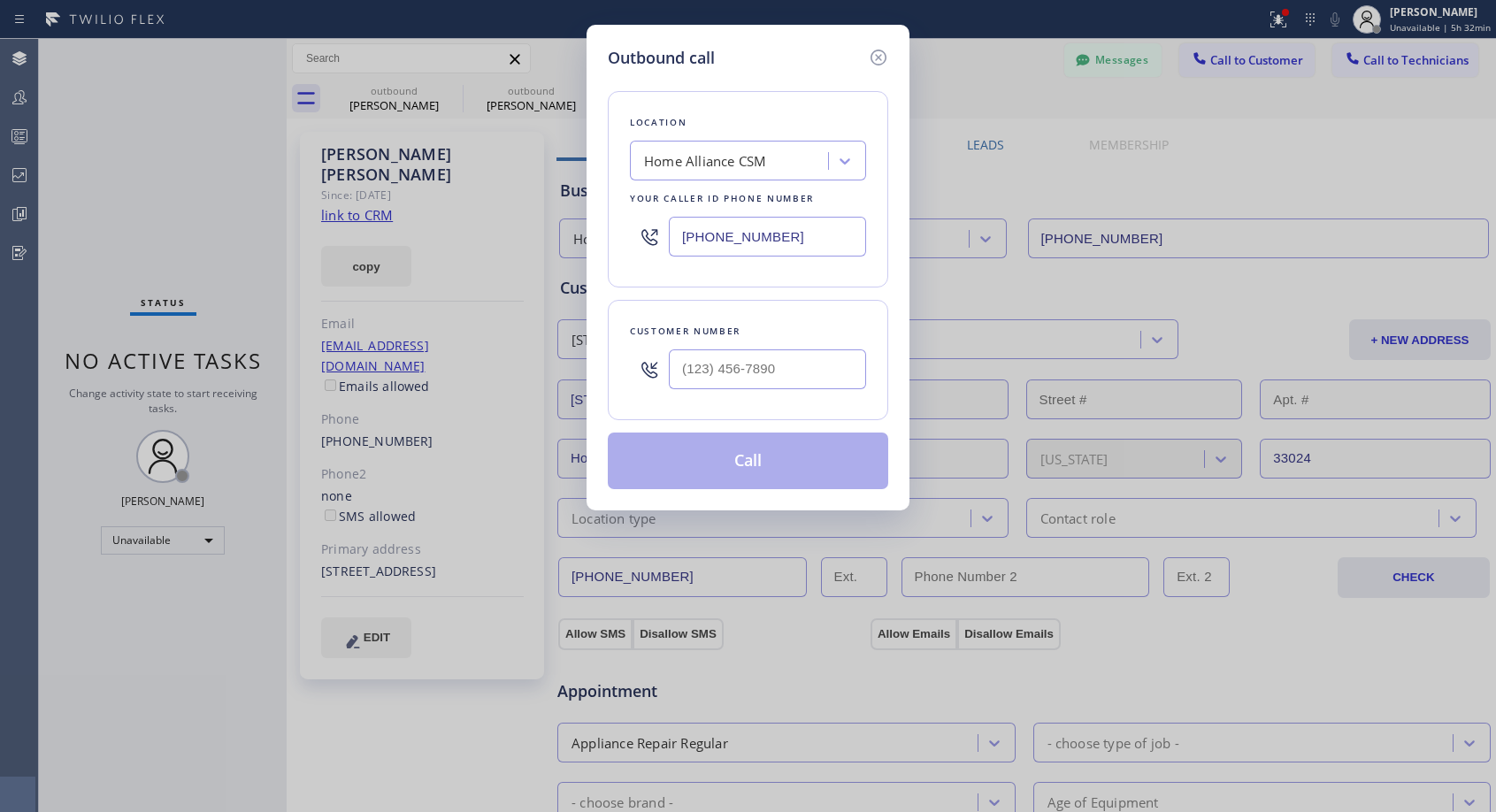
type input "[PHONE_NUMBER]"
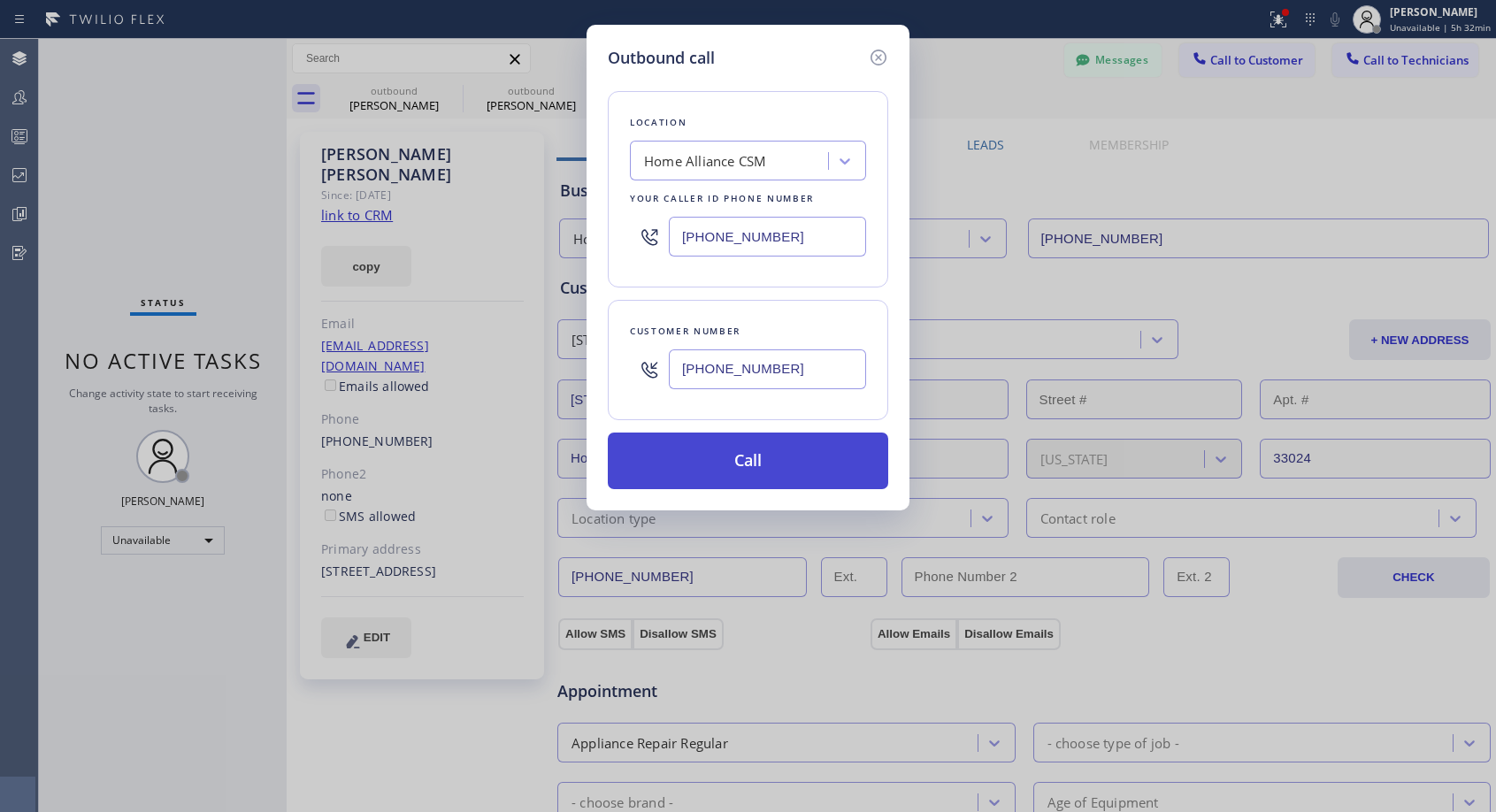
click at [796, 454] on button "Call" at bounding box center [748, 460] width 280 height 56
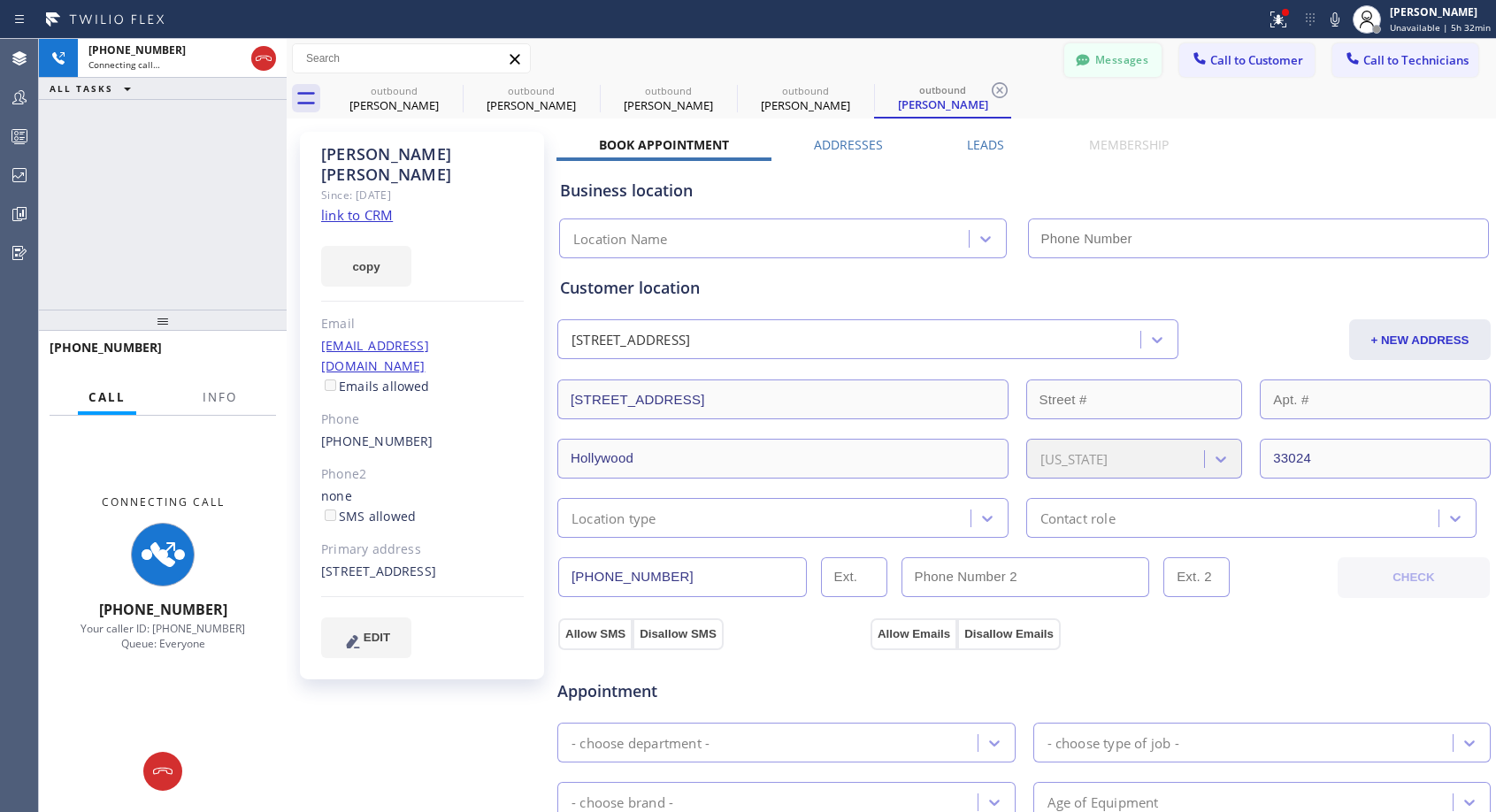
type input "[PHONE_NUMBER]"
click at [848, 41] on div "Messages Call to Customer Call to Technicians Outbound call Location Home Allia…" at bounding box center [891, 58] width 1210 height 40
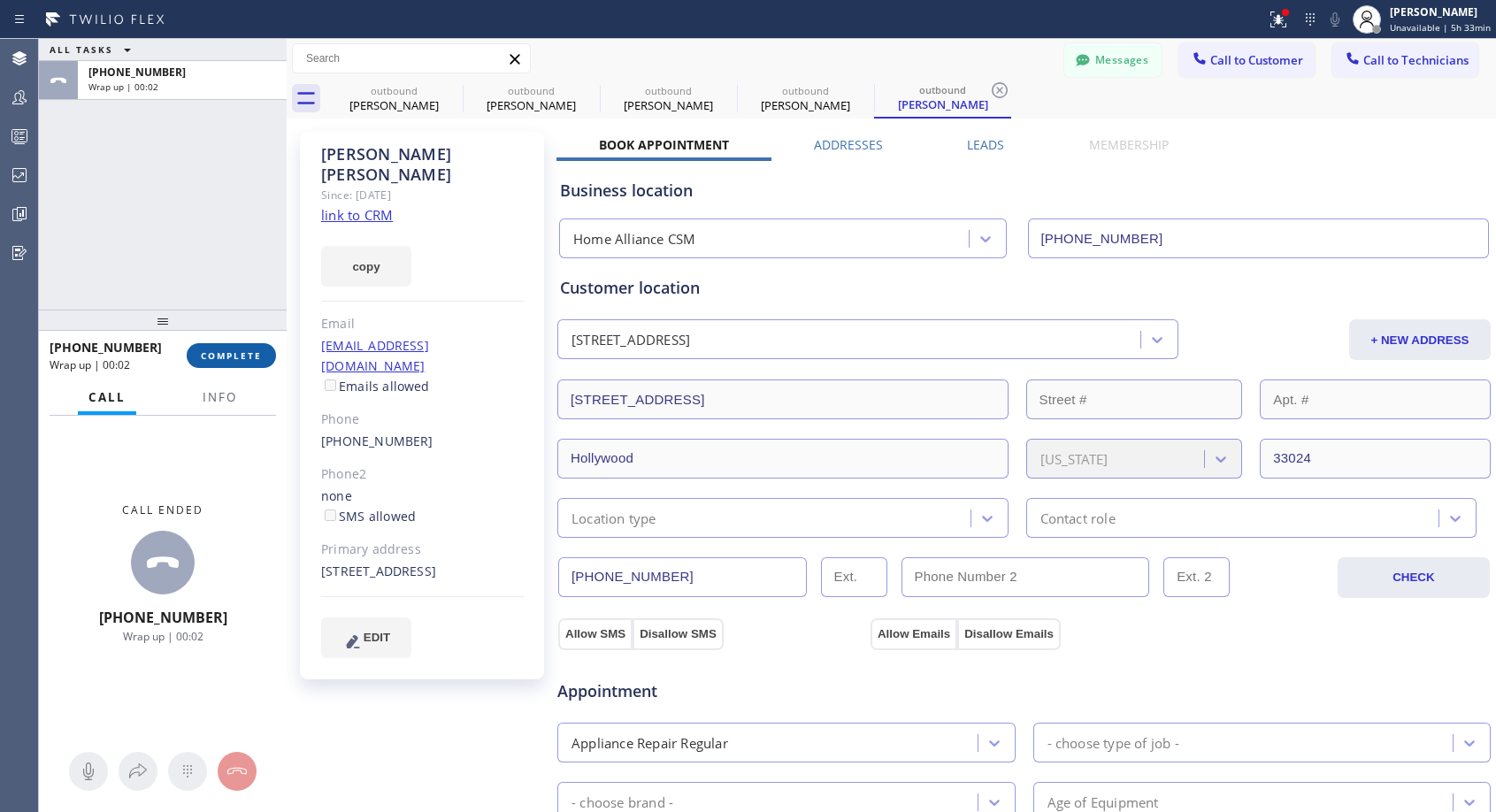
click at [237, 365] on button "COMPLETE" at bounding box center [231, 355] width 89 height 25
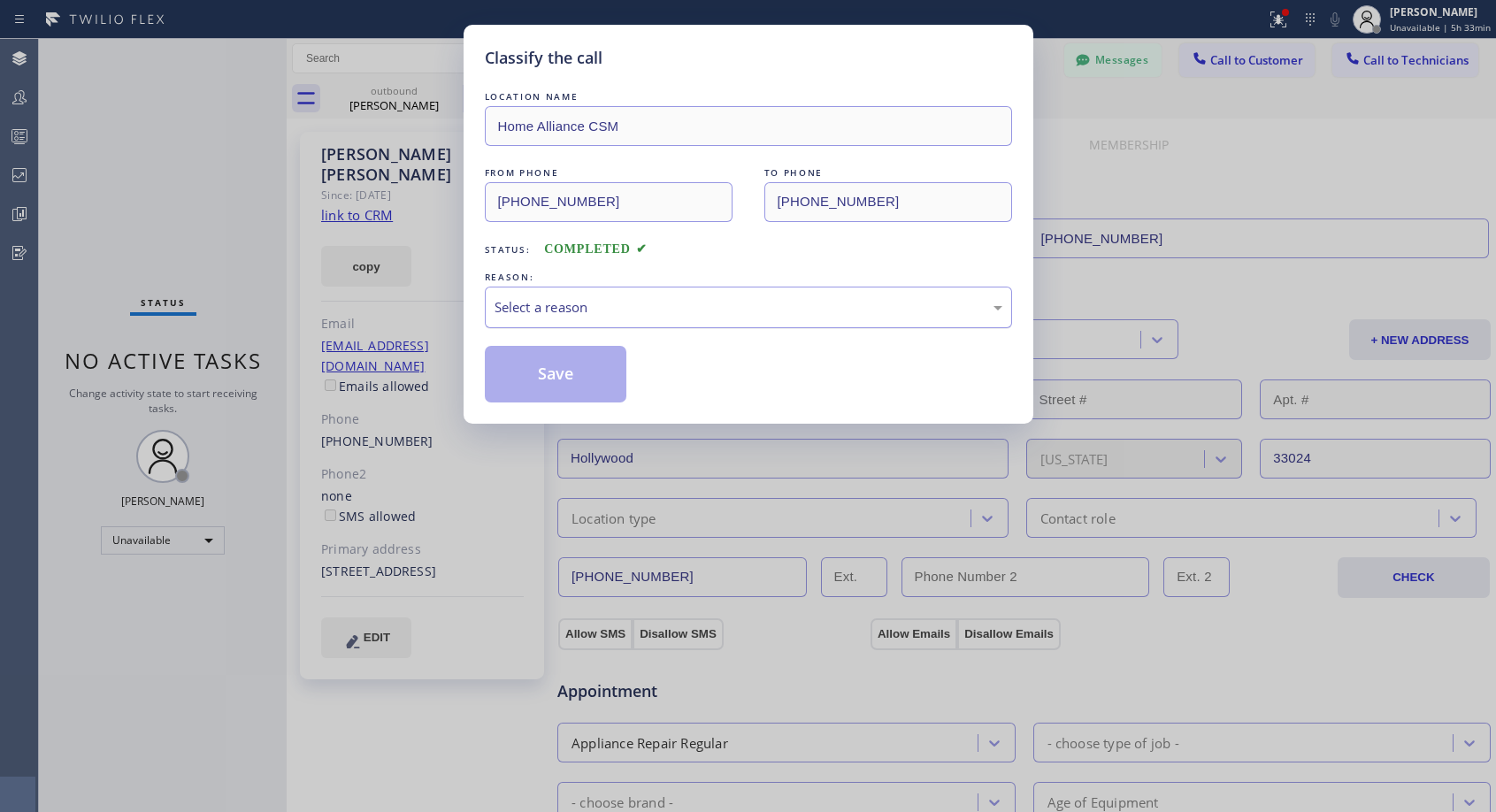
click at [743, 321] on div "Select a reason" at bounding box center [748, 307] width 527 height 41
click at [568, 373] on button "Save" at bounding box center [555, 373] width 143 height 56
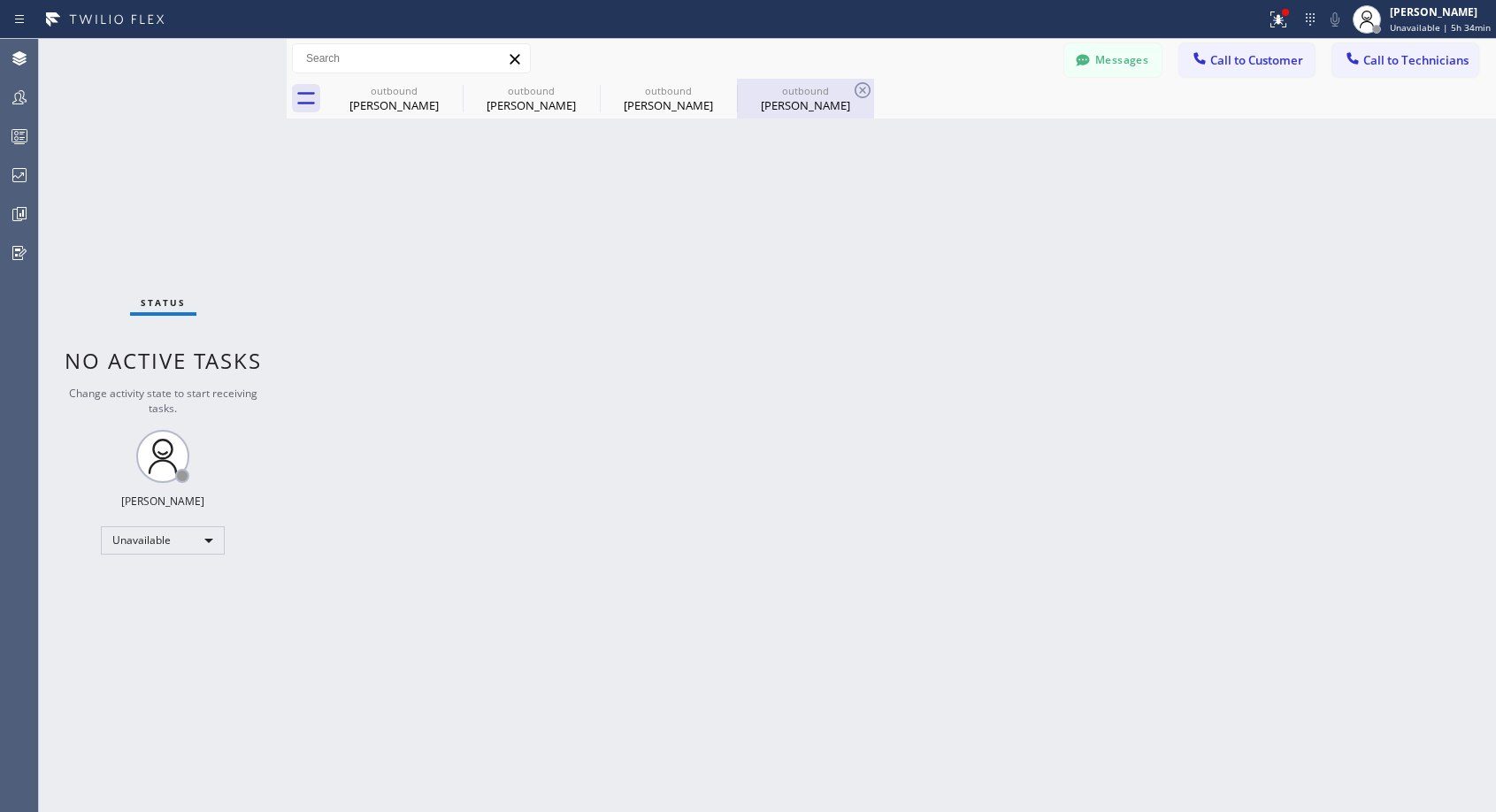
click at [816, 104] on div "[PERSON_NAME]" at bounding box center [805, 105] width 134 height 16
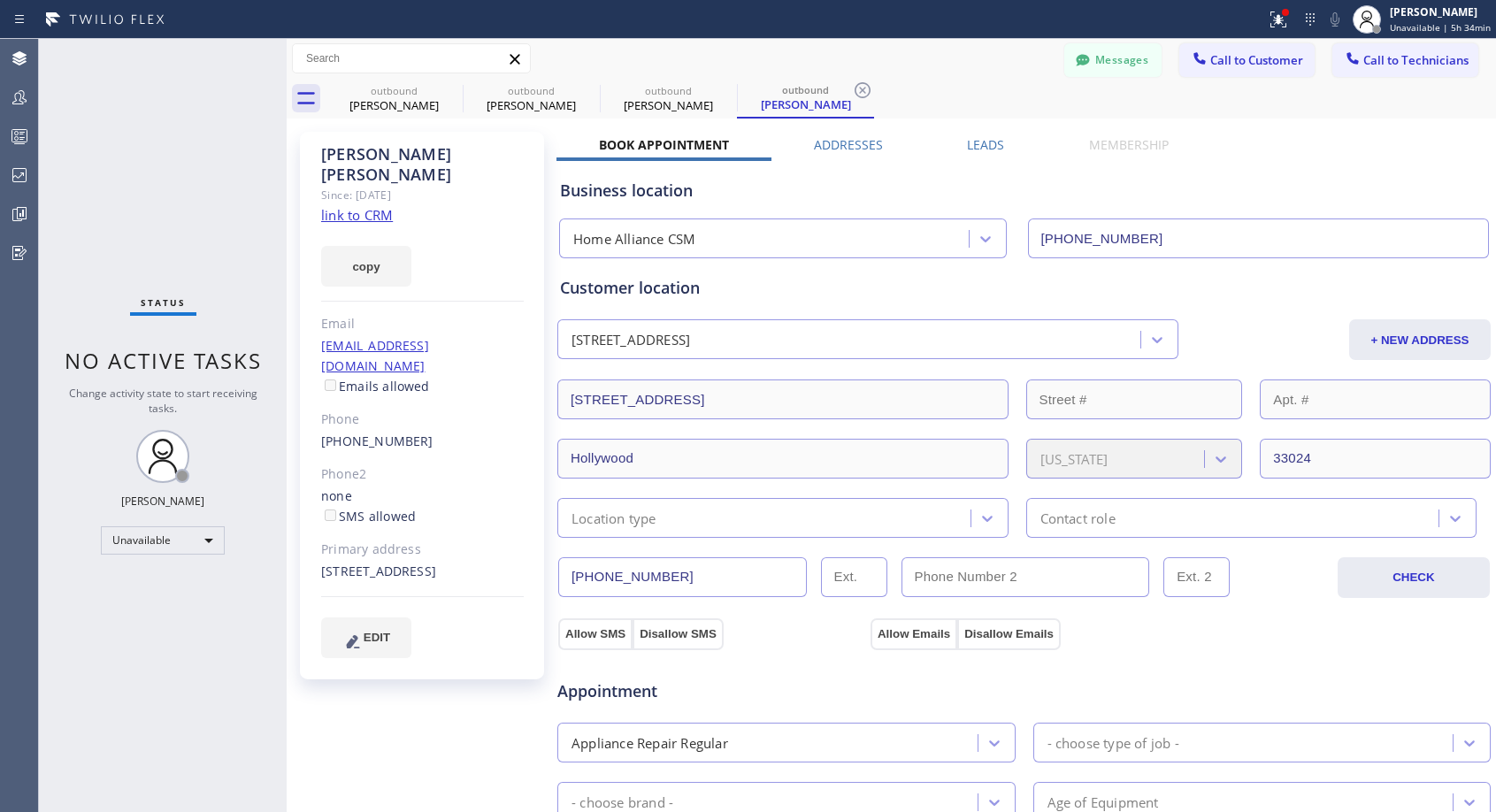
click at [424, 432] on div "[PHONE_NUMBER]" at bounding box center [423, 442] width 203 height 20
copy div "[PHONE_NUMBER]"
click at [1218, 64] on span "Call to Customer" at bounding box center [1256, 60] width 93 height 16
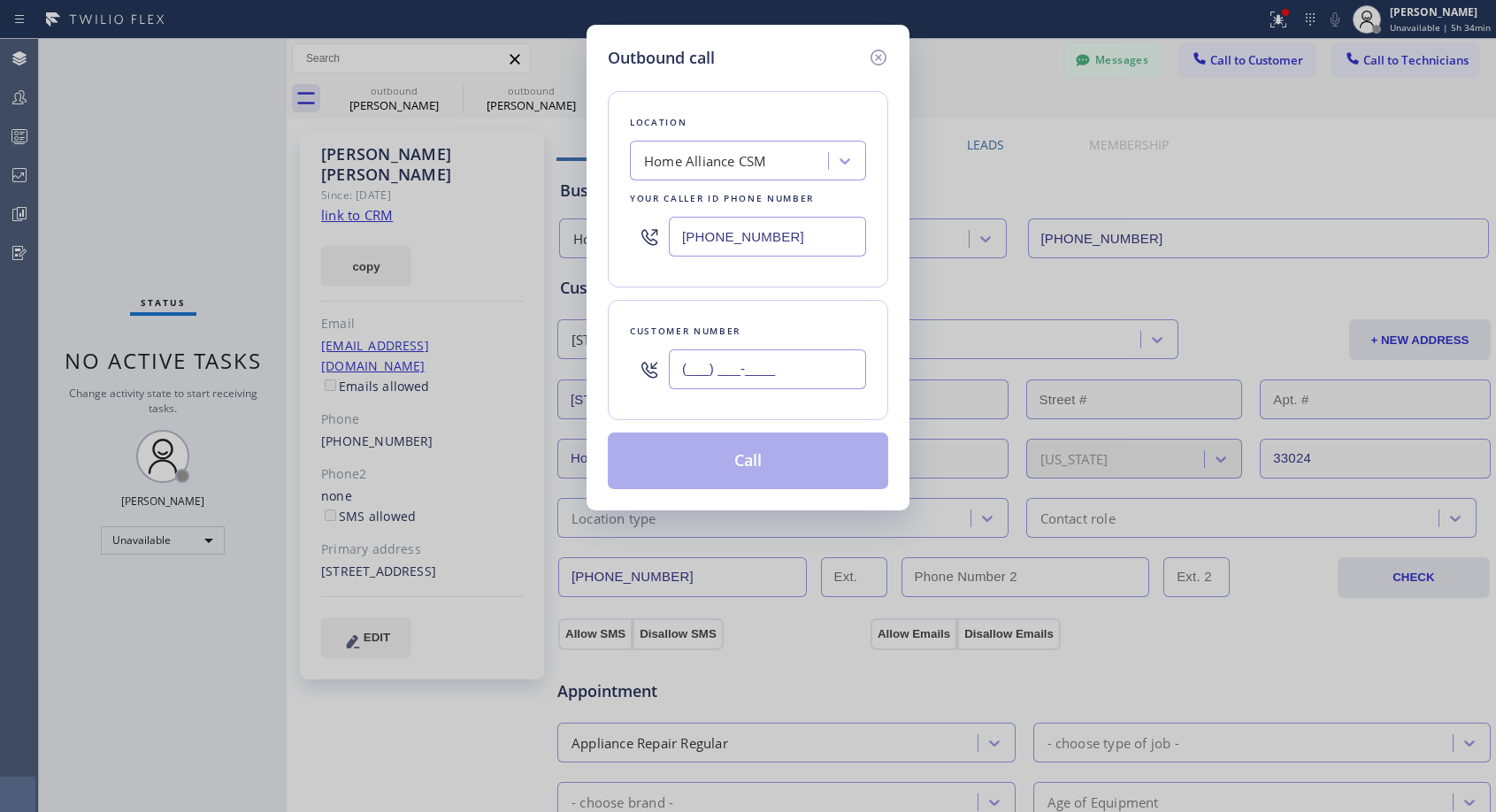
click at [761, 354] on input "(___) ___-____" at bounding box center [767, 368] width 197 height 40
paste input "321) 277-5665"
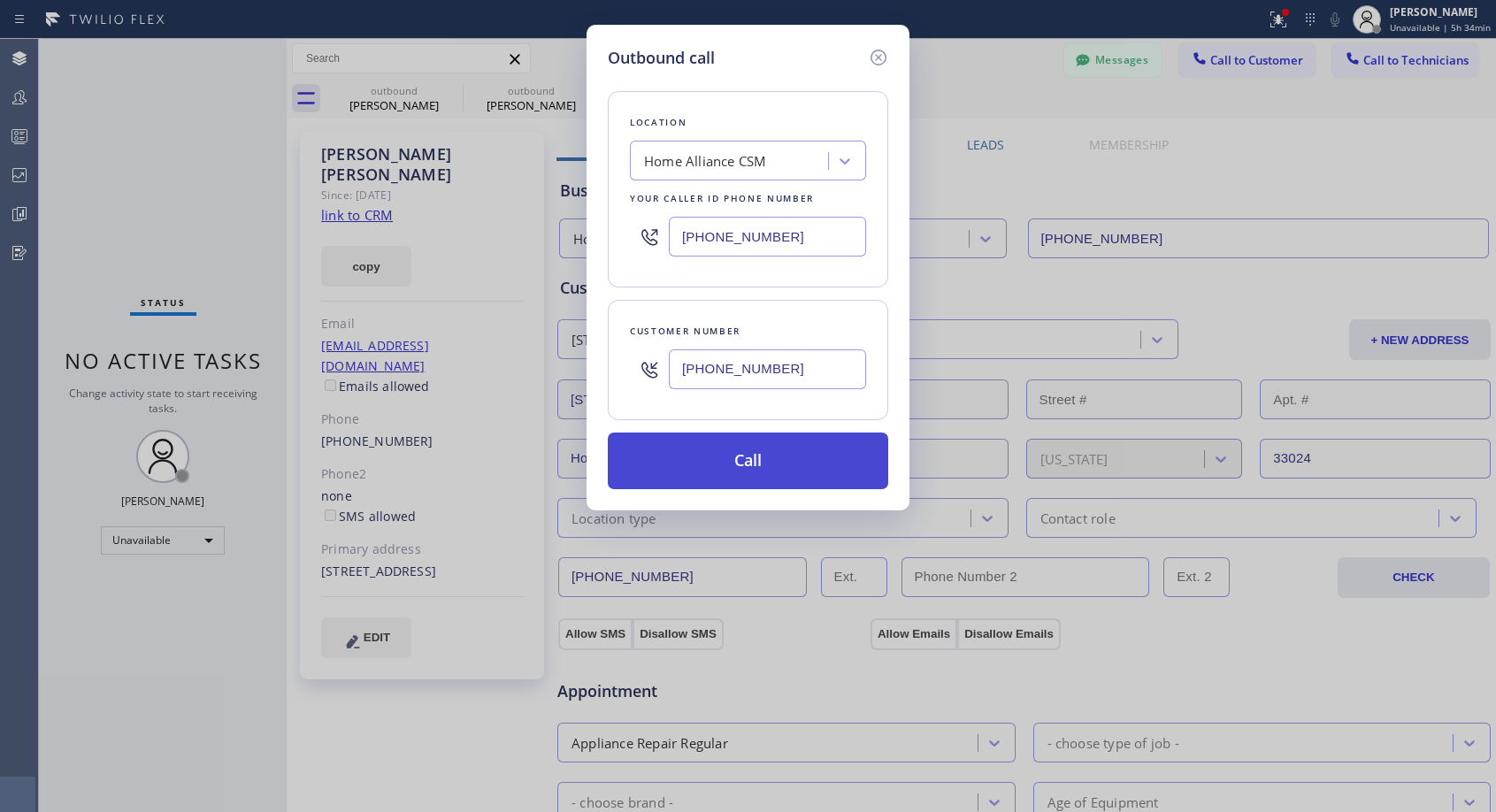
type input "[PHONE_NUMBER]"
click at [765, 463] on button "Call" at bounding box center [748, 460] width 280 height 56
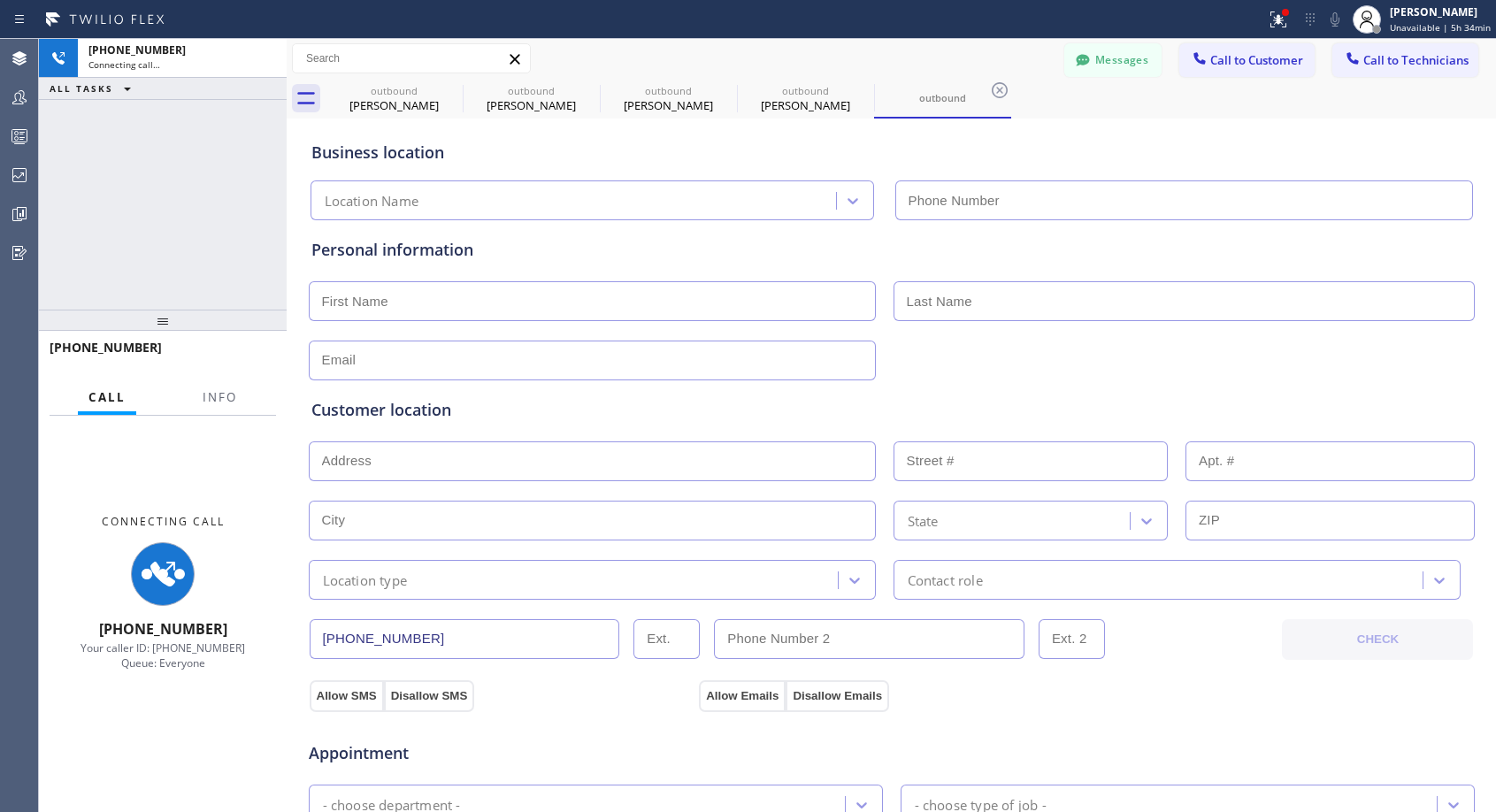
type input "[PHONE_NUMBER]"
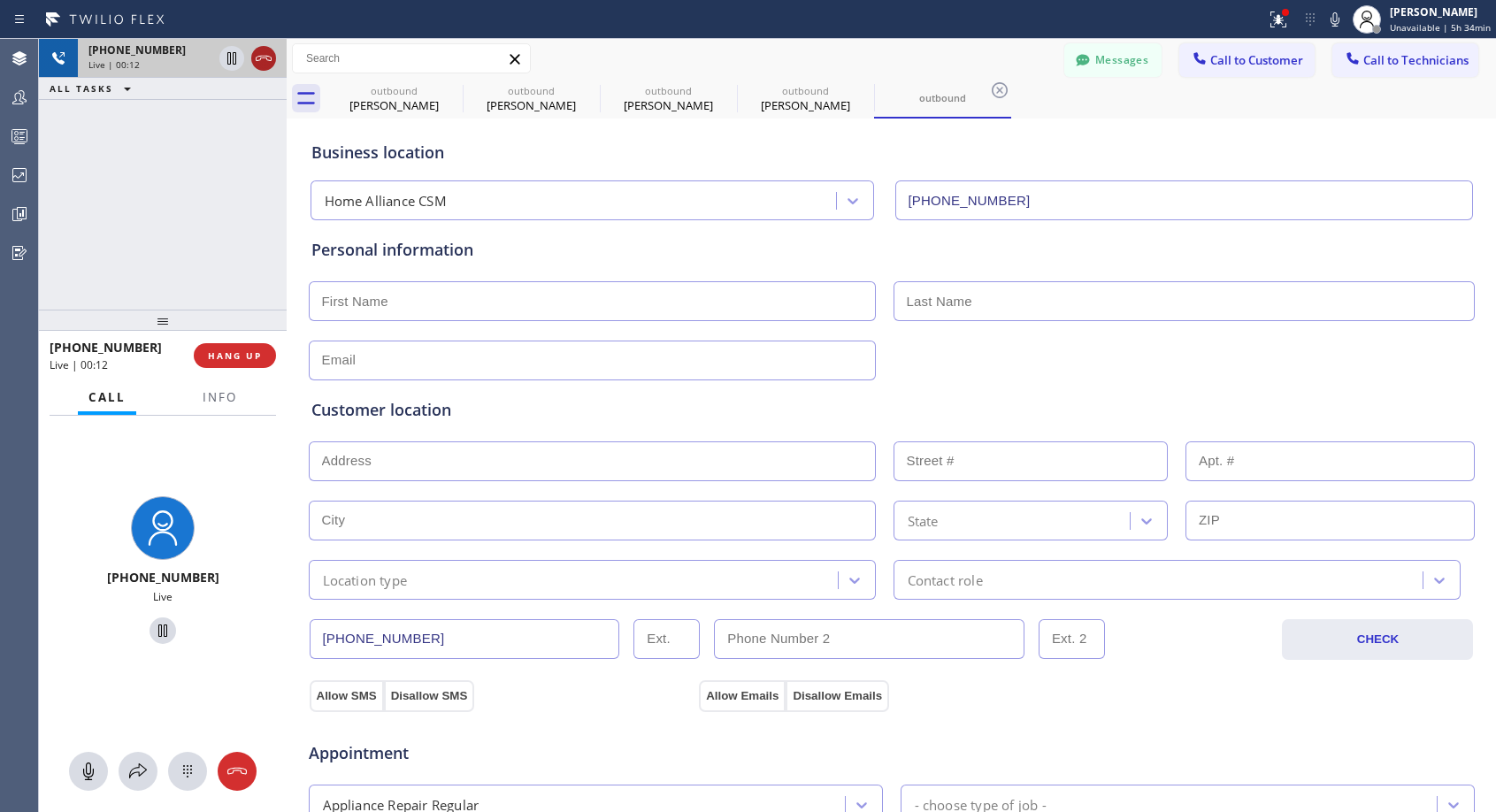
click at [260, 56] on icon at bounding box center [263, 58] width 21 height 21
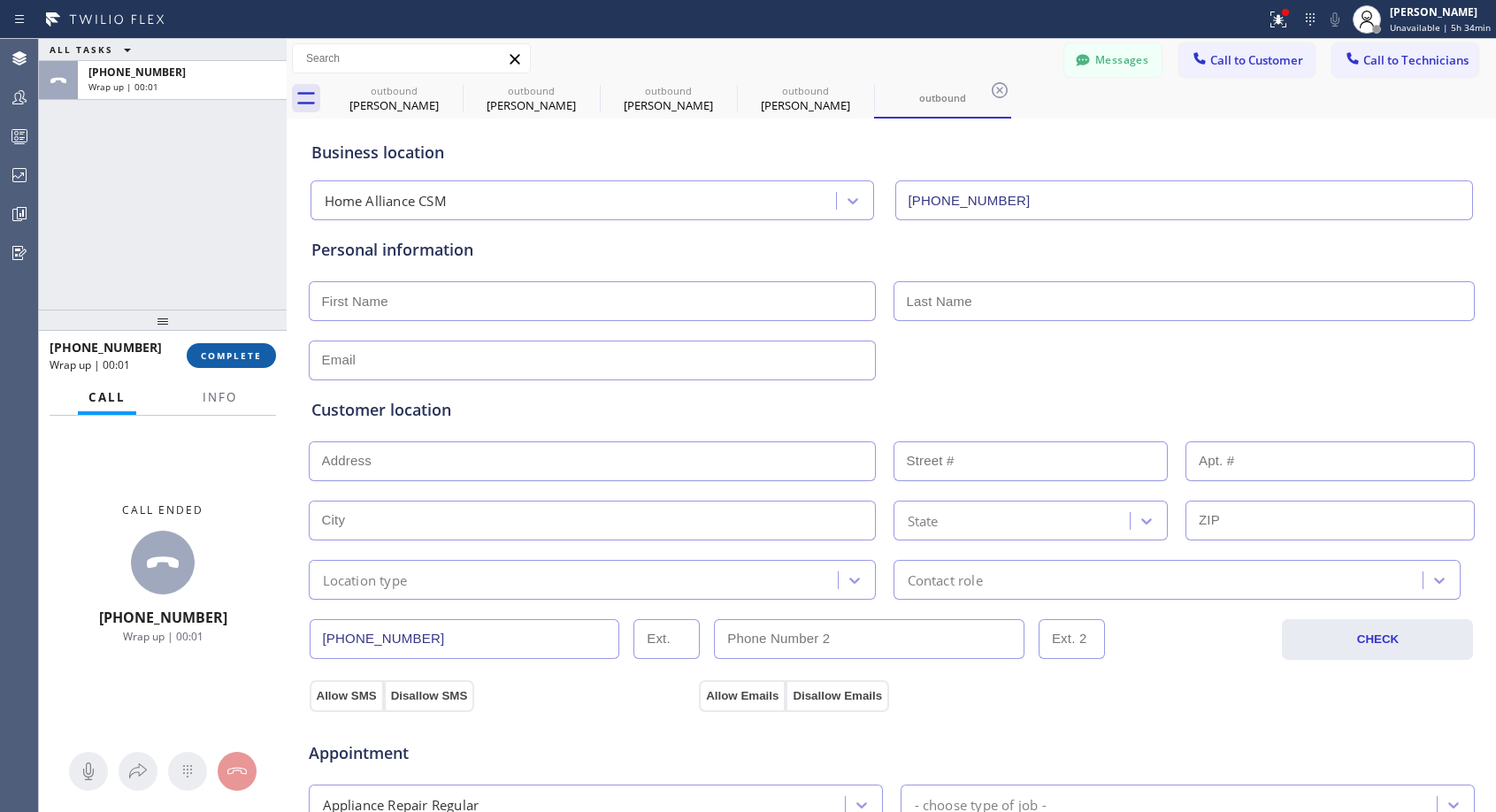
click at [241, 359] on span "COMPLETE" at bounding box center [231, 354] width 61 height 12
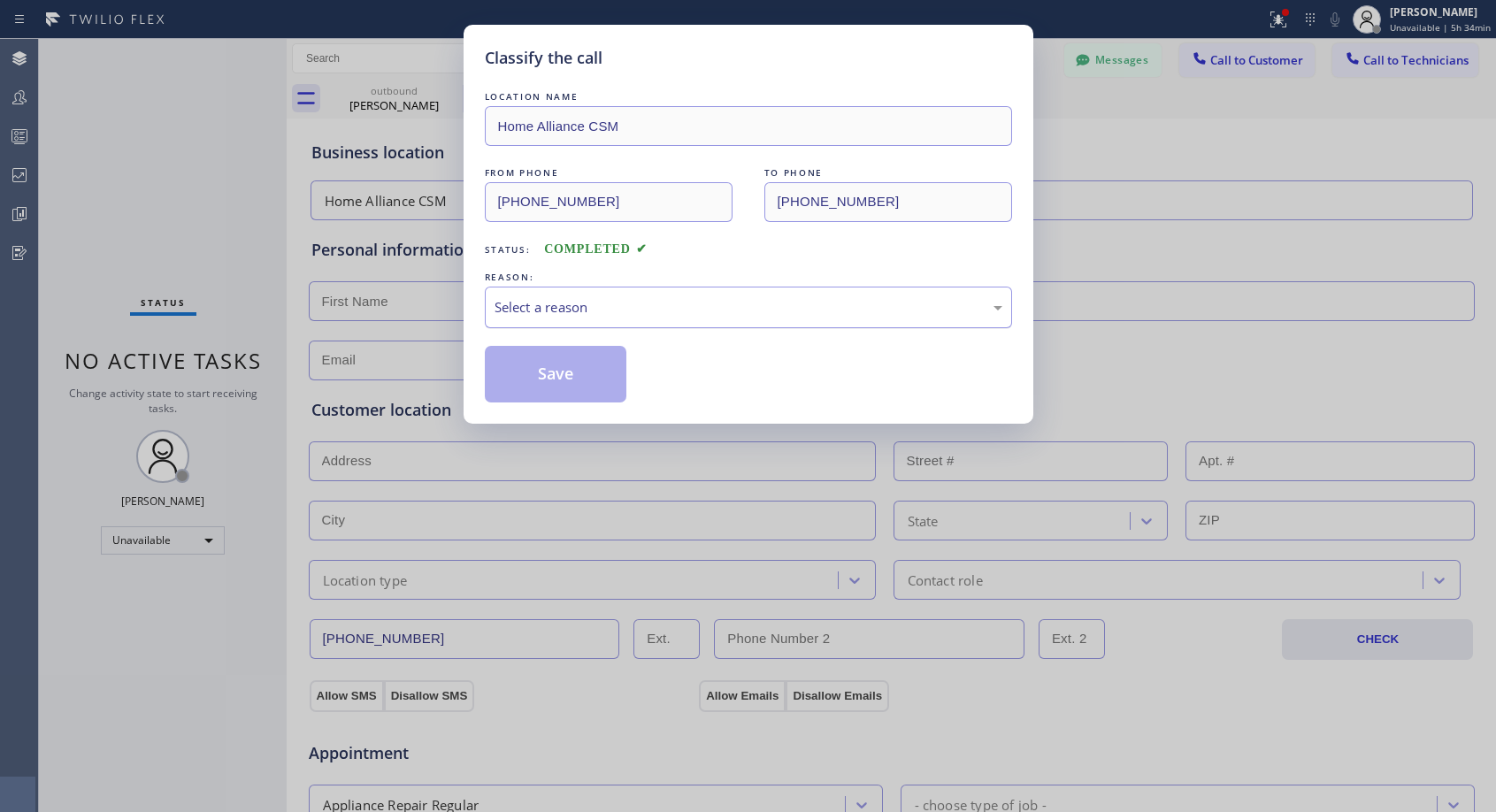
click at [699, 314] on div "Select a reason" at bounding box center [748, 307] width 508 height 20
click at [601, 372] on button "Save" at bounding box center [555, 373] width 143 height 56
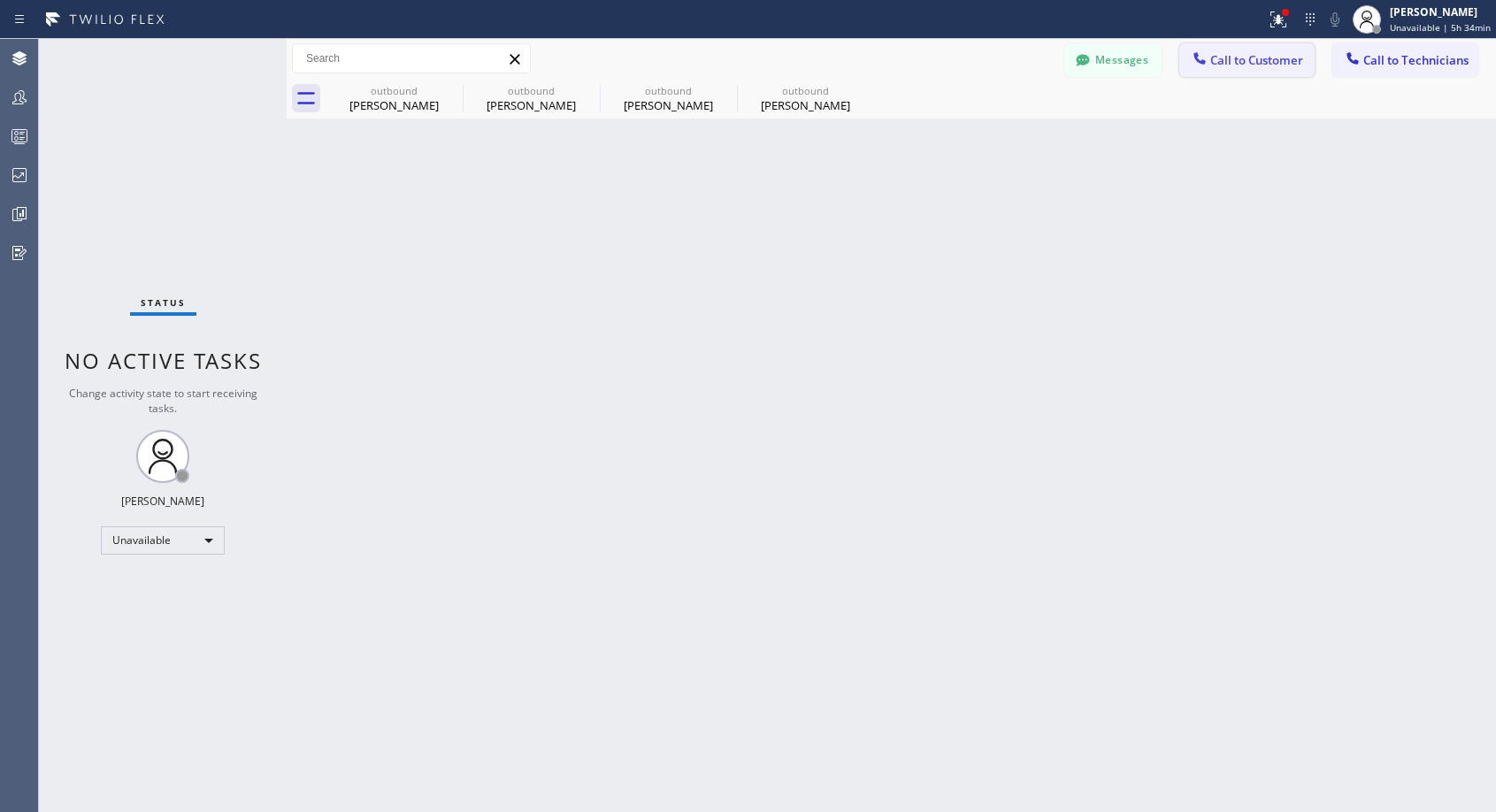
click at [1209, 67] on div at bounding box center [1199, 60] width 21 height 21
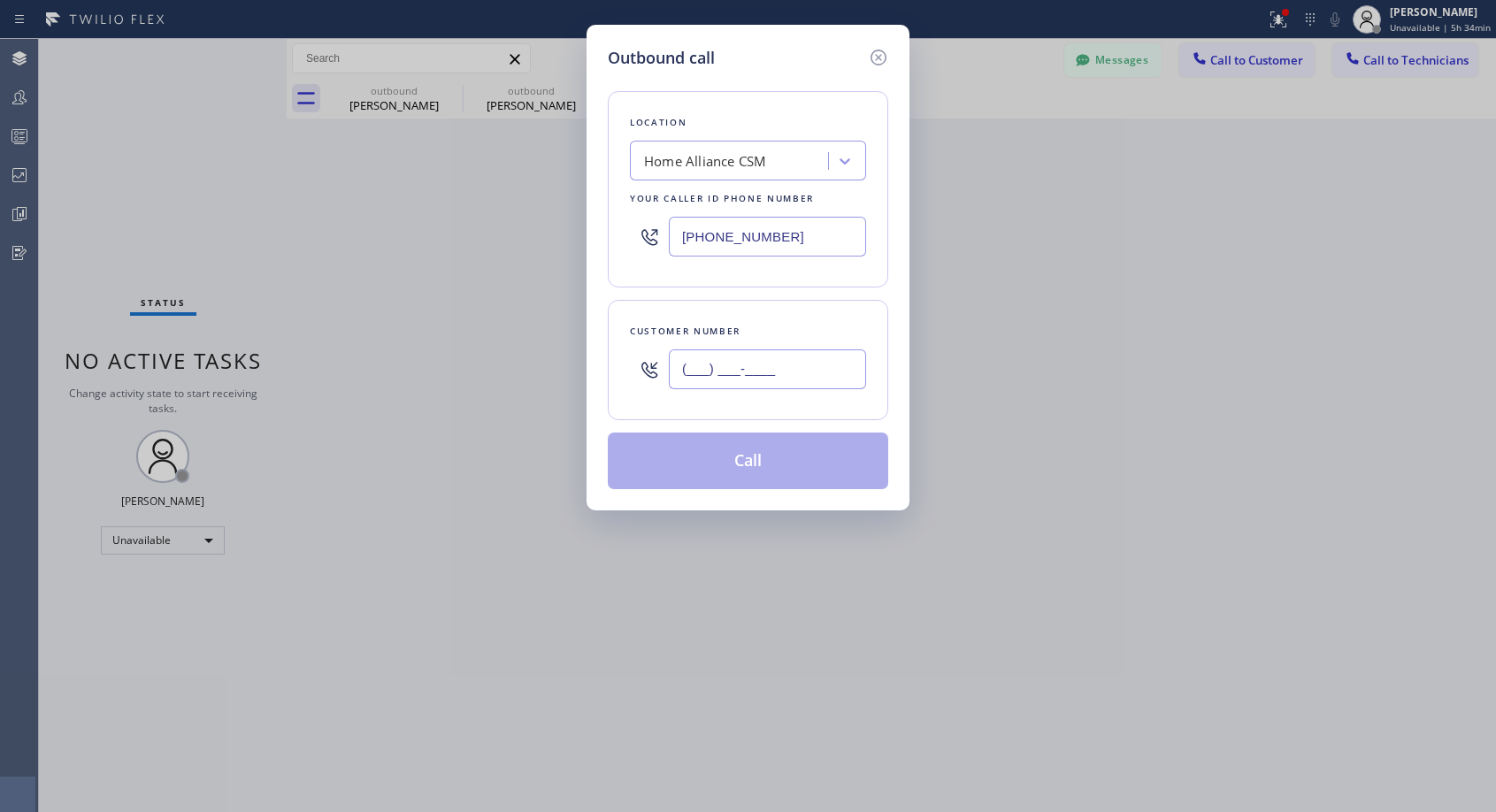
click at [701, 380] on input "(___) ___-____" at bounding box center [767, 368] width 197 height 40
paste input "321) 277-5665"
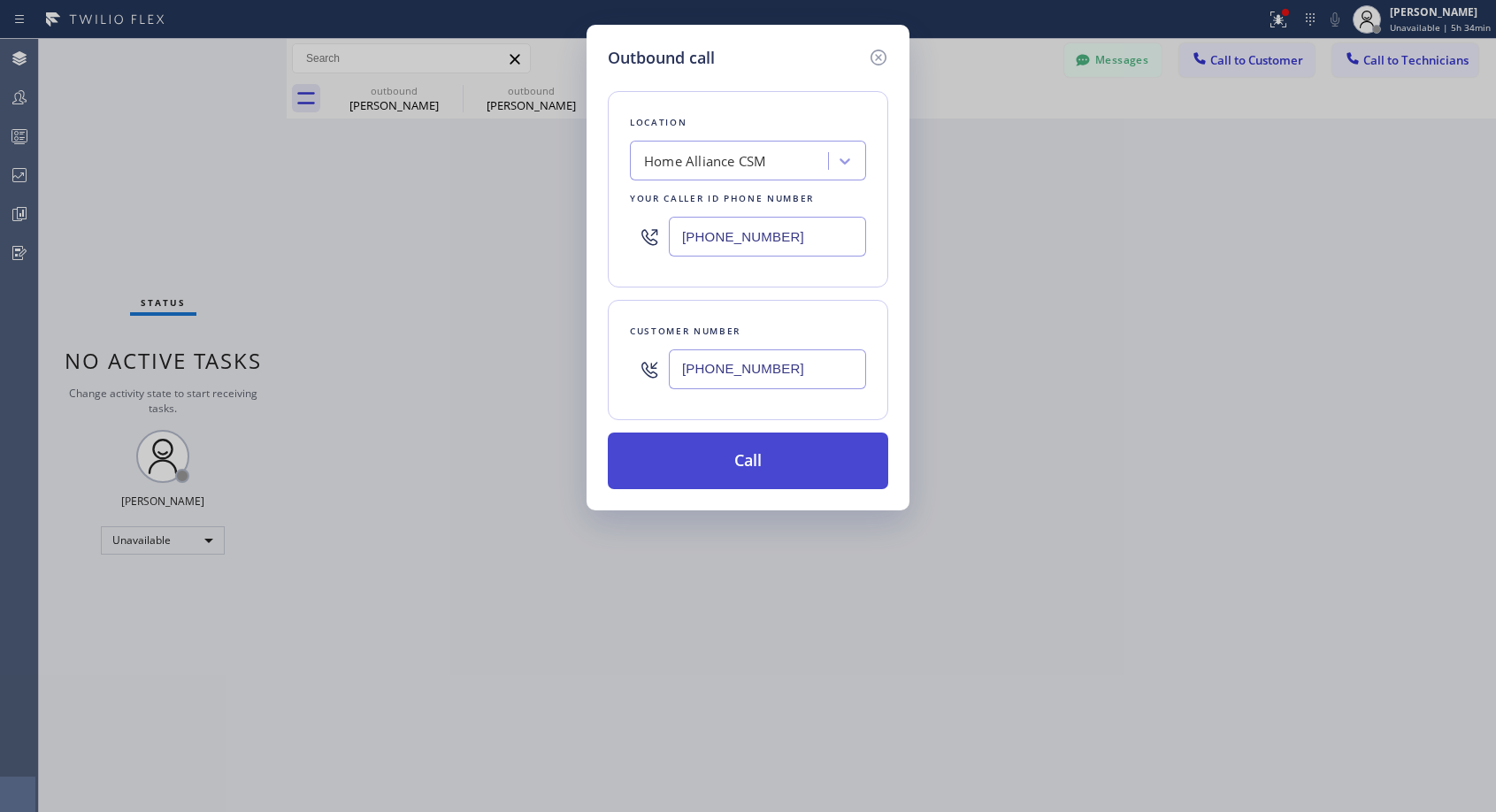
type input "[PHONE_NUMBER]"
click at [697, 470] on button "Call" at bounding box center [748, 460] width 280 height 56
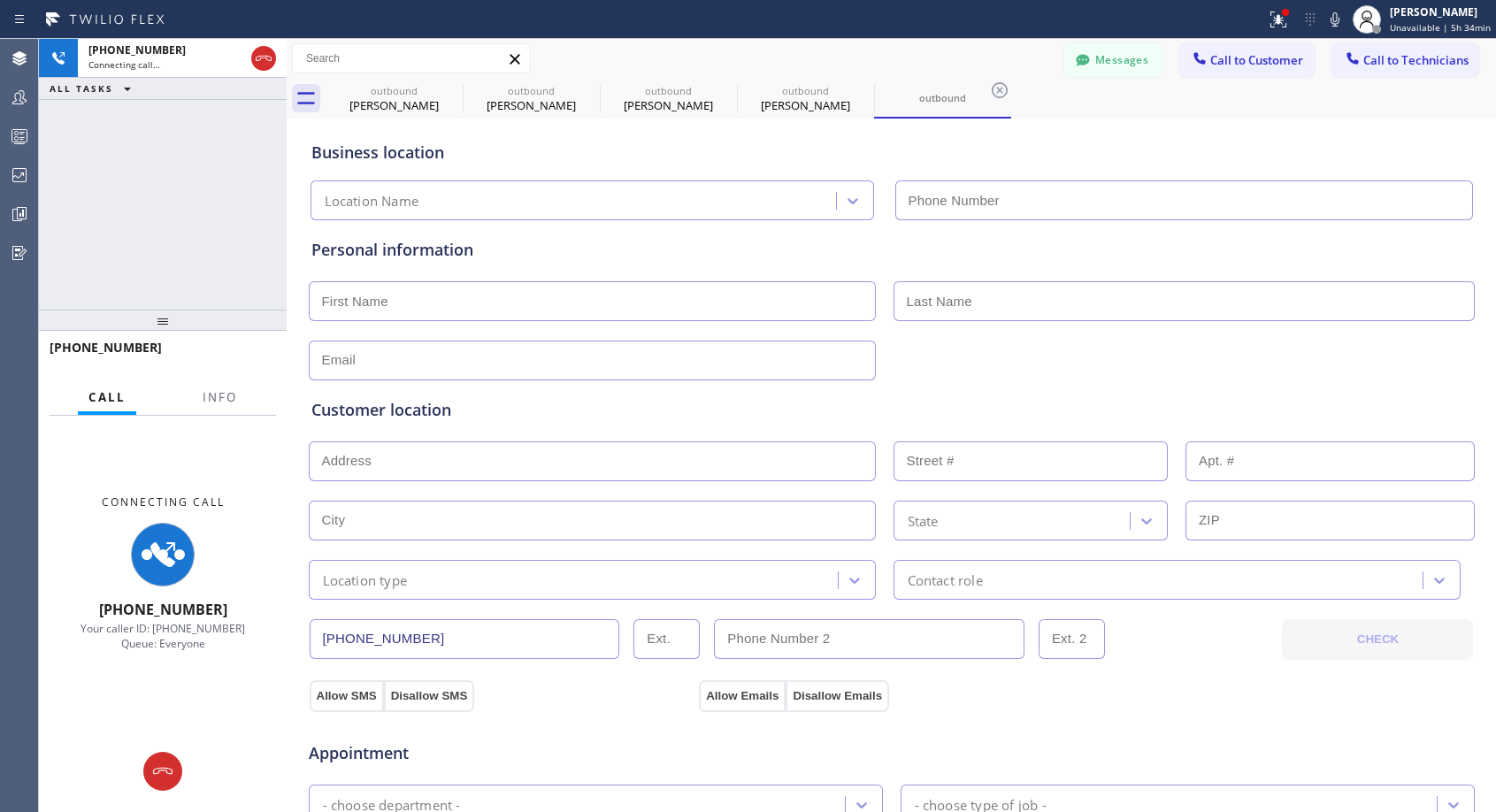
type input "[PHONE_NUMBER]"
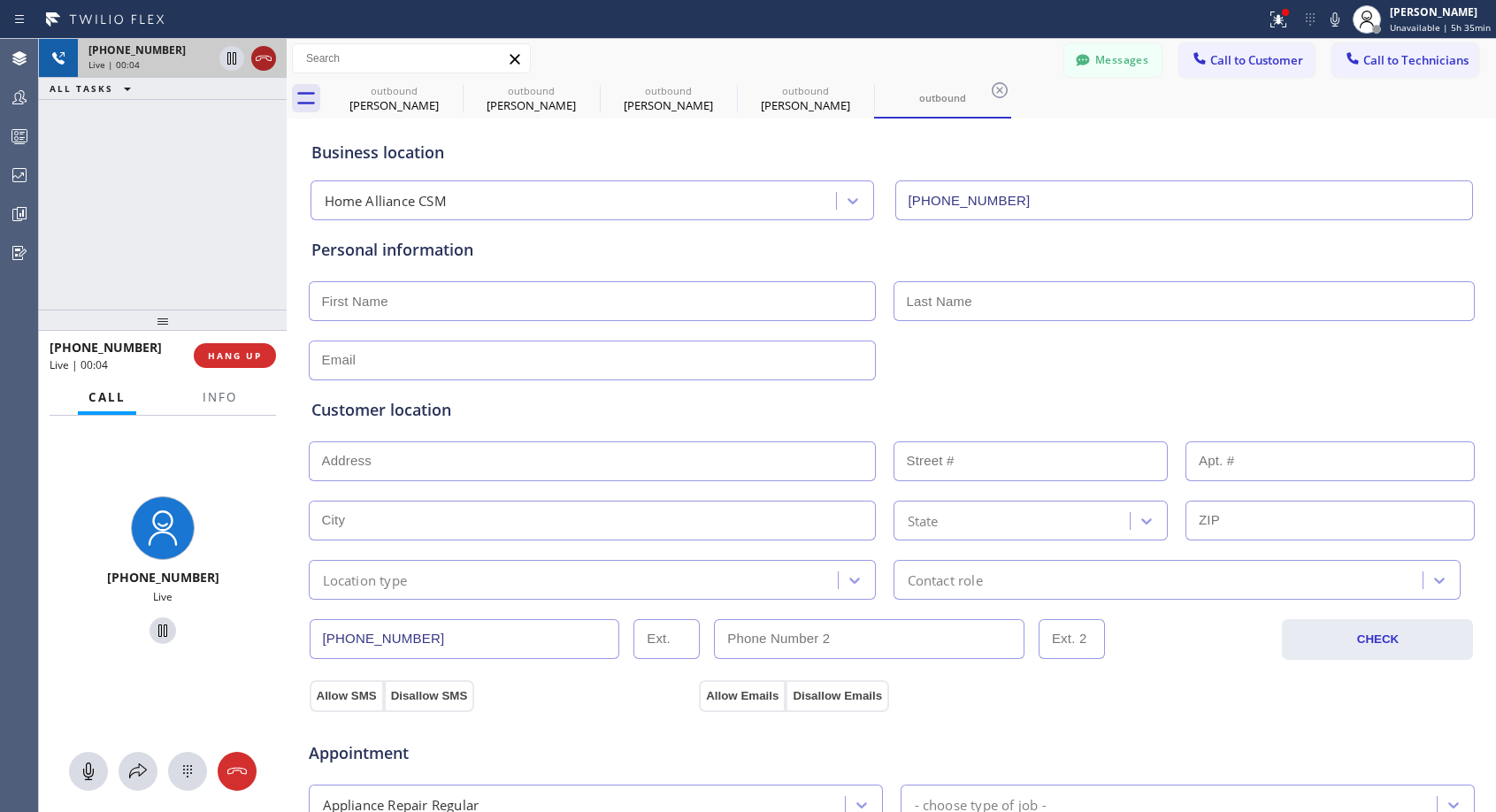
click at [266, 57] on icon at bounding box center [263, 58] width 21 height 21
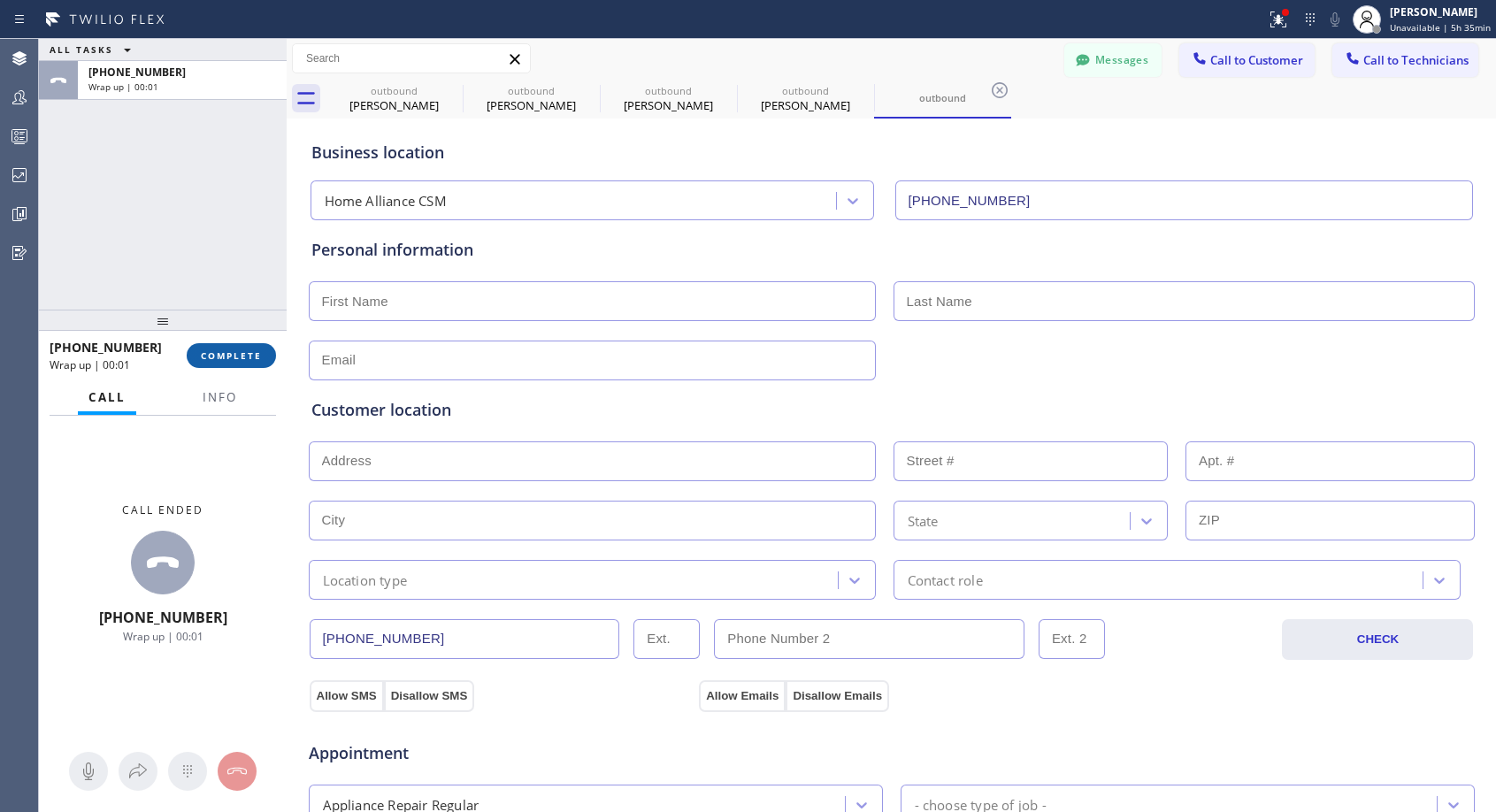
click at [251, 358] on span "COMPLETE" at bounding box center [231, 354] width 61 height 12
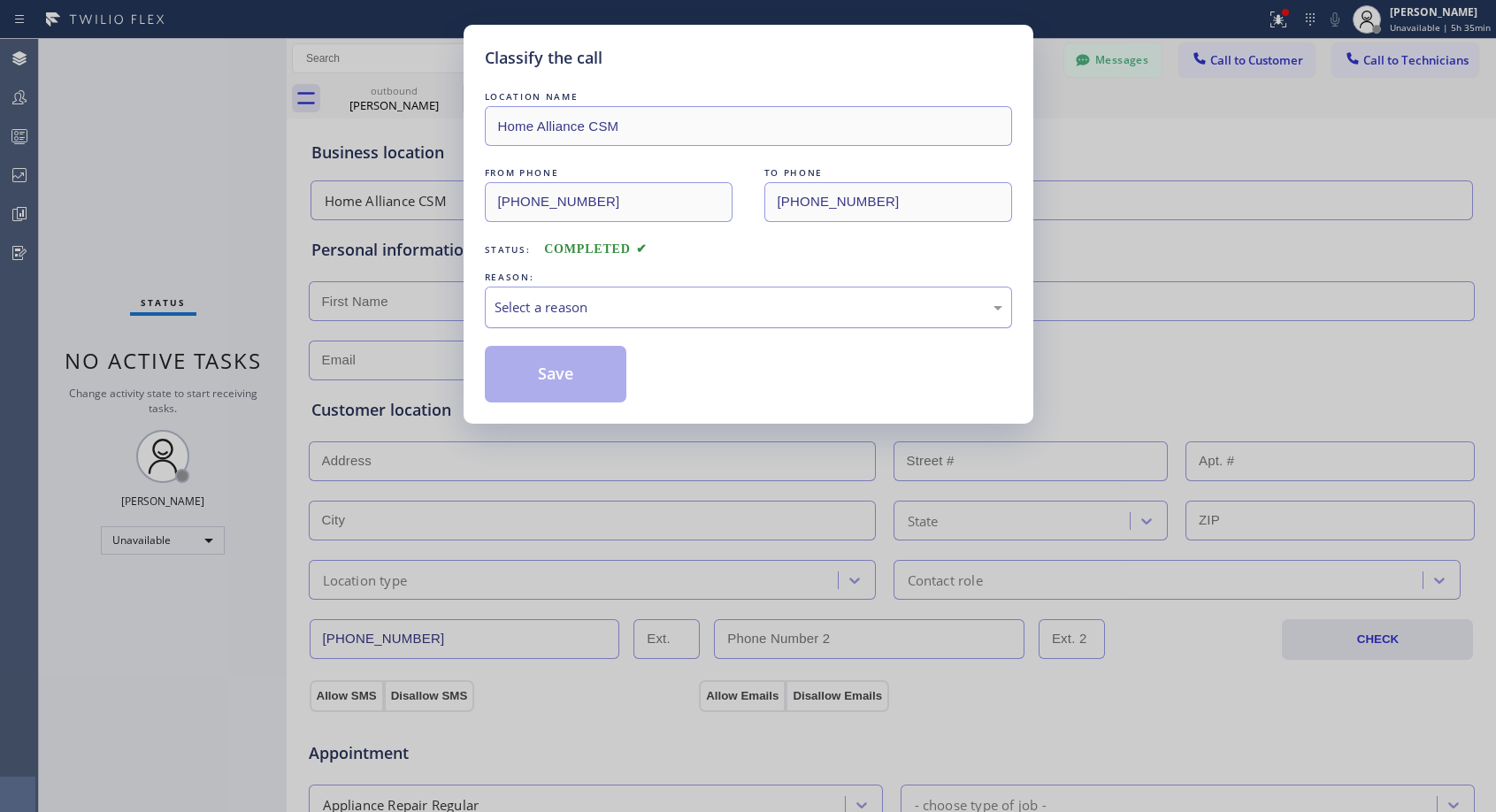
drag, startPoint x: 618, startPoint y: 312, endPoint x: 614, endPoint y: 323, distance: 11.7
click at [618, 313] on div "Select a reason" at bounding box center [748, 307] width 508 height 20
click at [581, 372] on button "Save" at bounding box center [555, 373] width 143 height 56
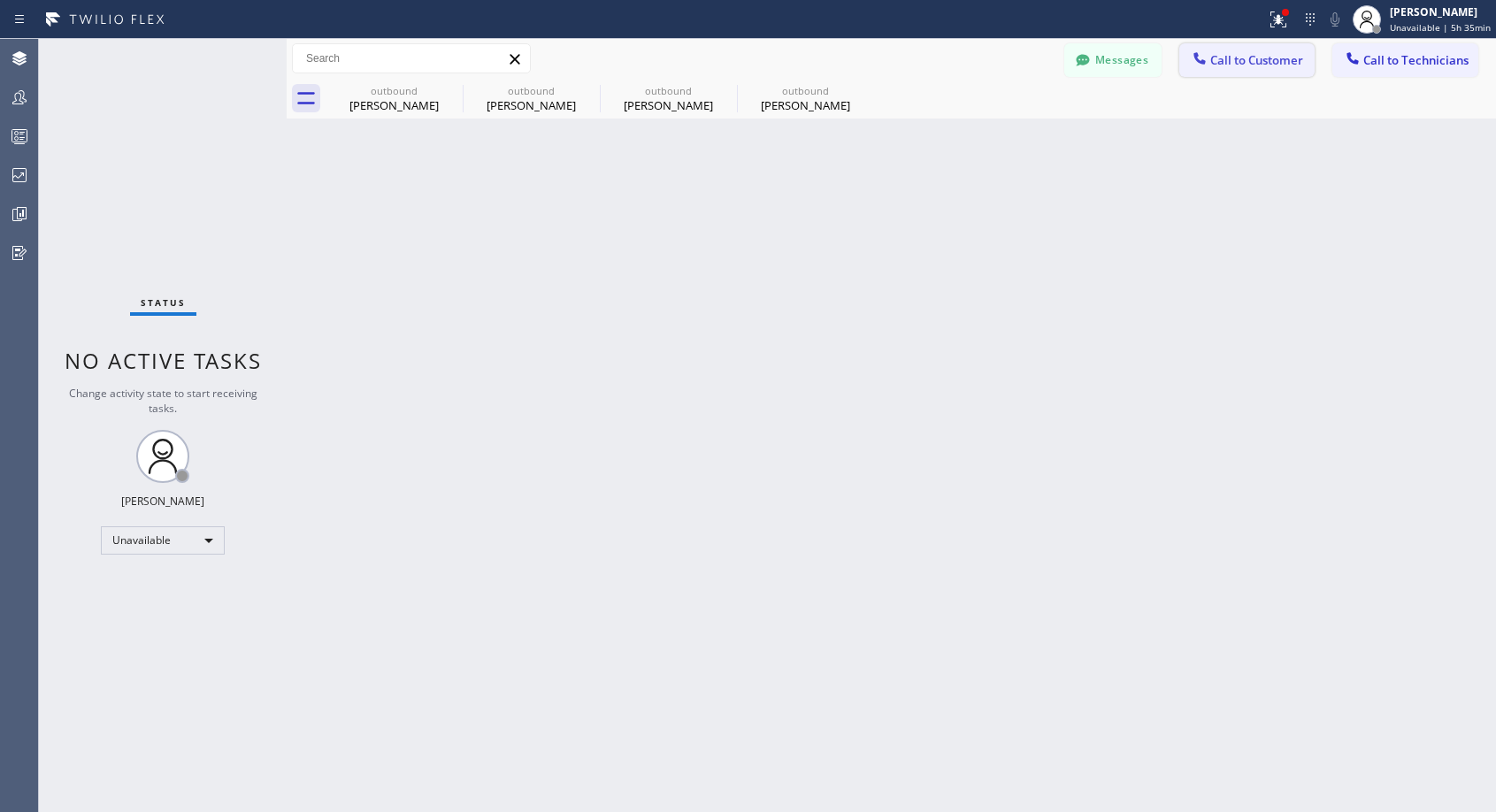
click at [1235, 61] on span "Call to Customer" at bounding box center [1256, 60] width 93 height 16
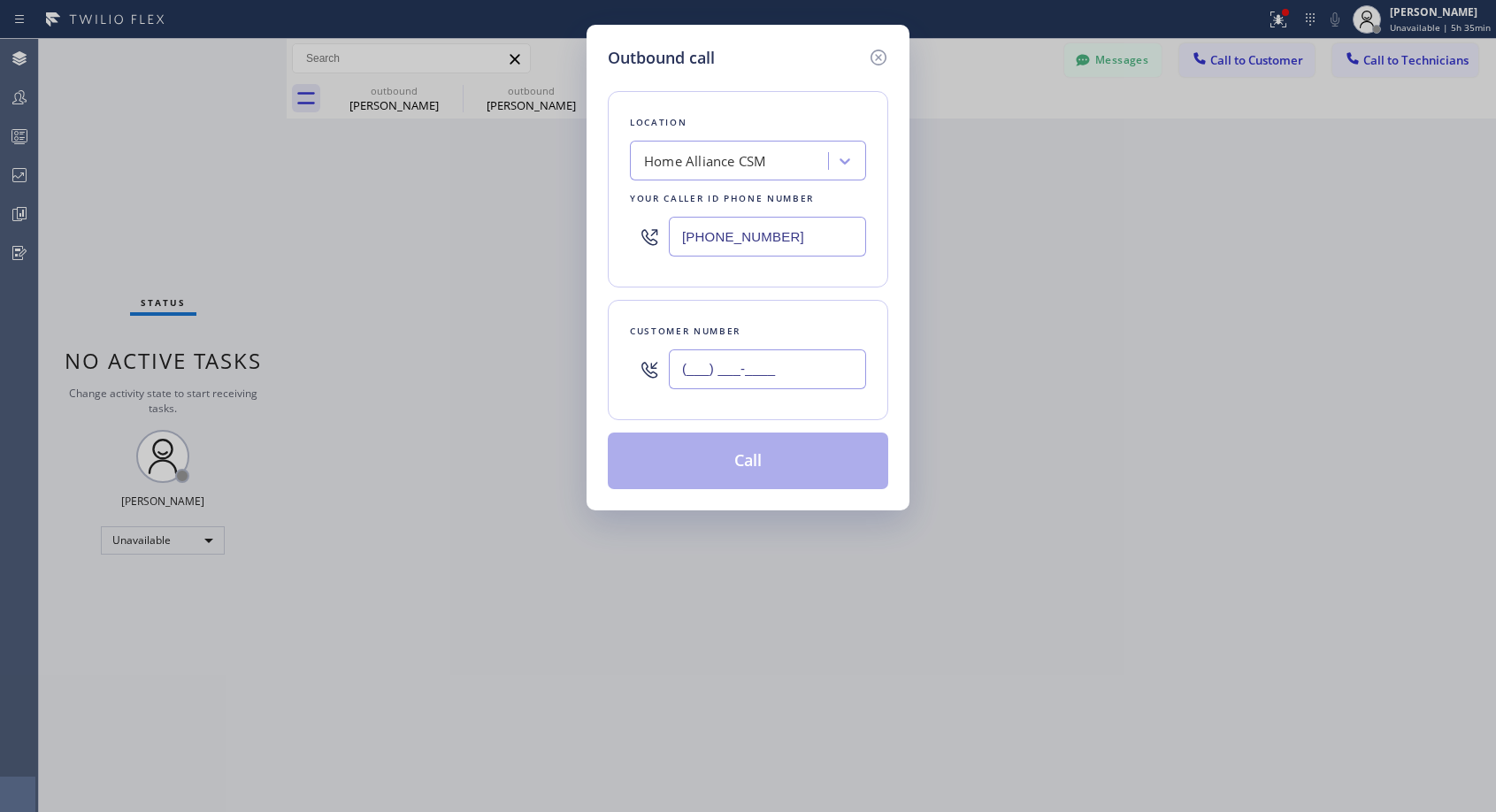
click at [845, 375] on input "(___) ___-____" at bounding box center [767, 368] width 197 height 40
paste input "321) 277-5665"
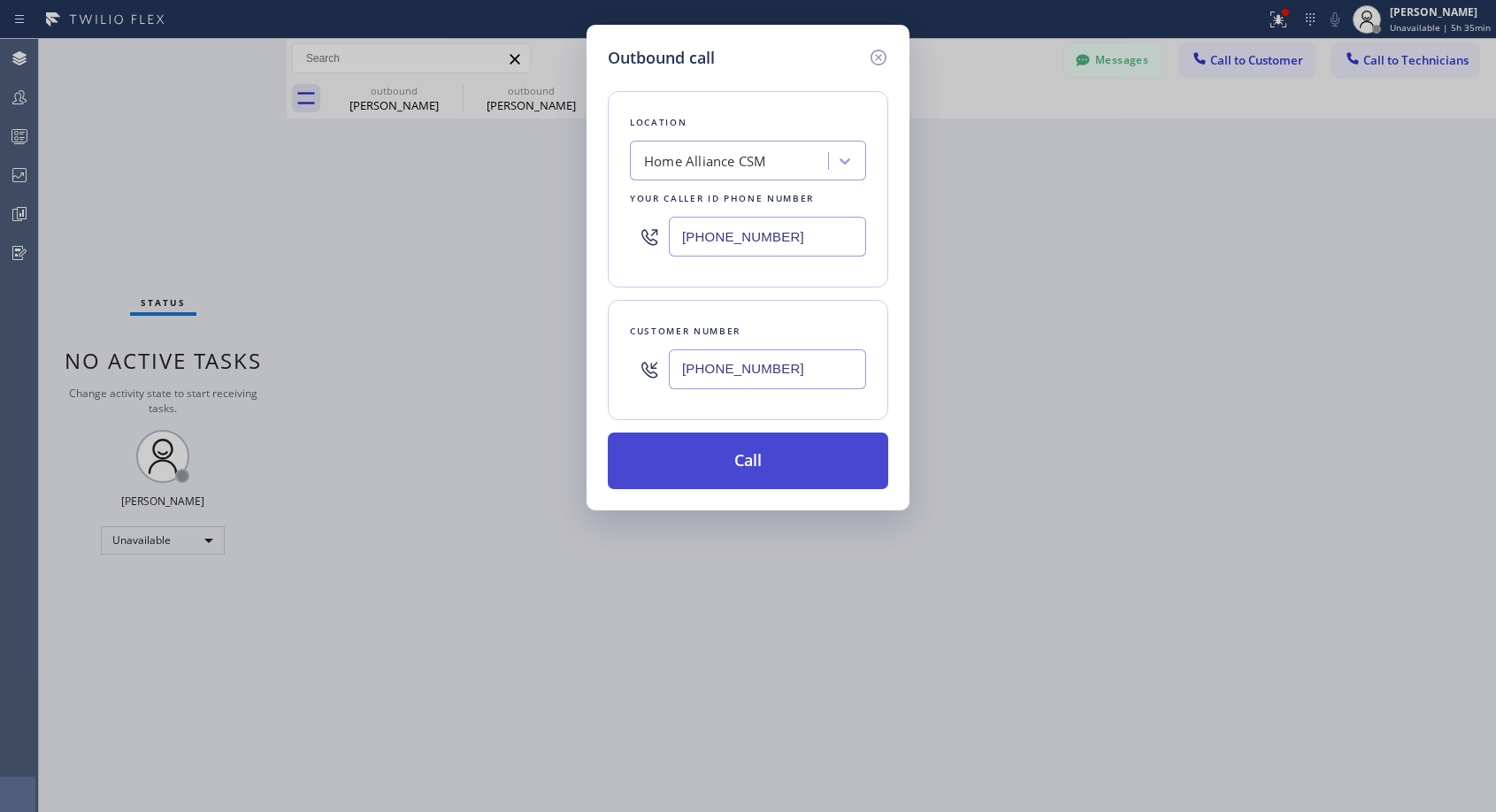
type input "[PHONE_NUMBER]"
click at [799, 465] on button "Call" at bounding box center [748, 460] width 280 height 56
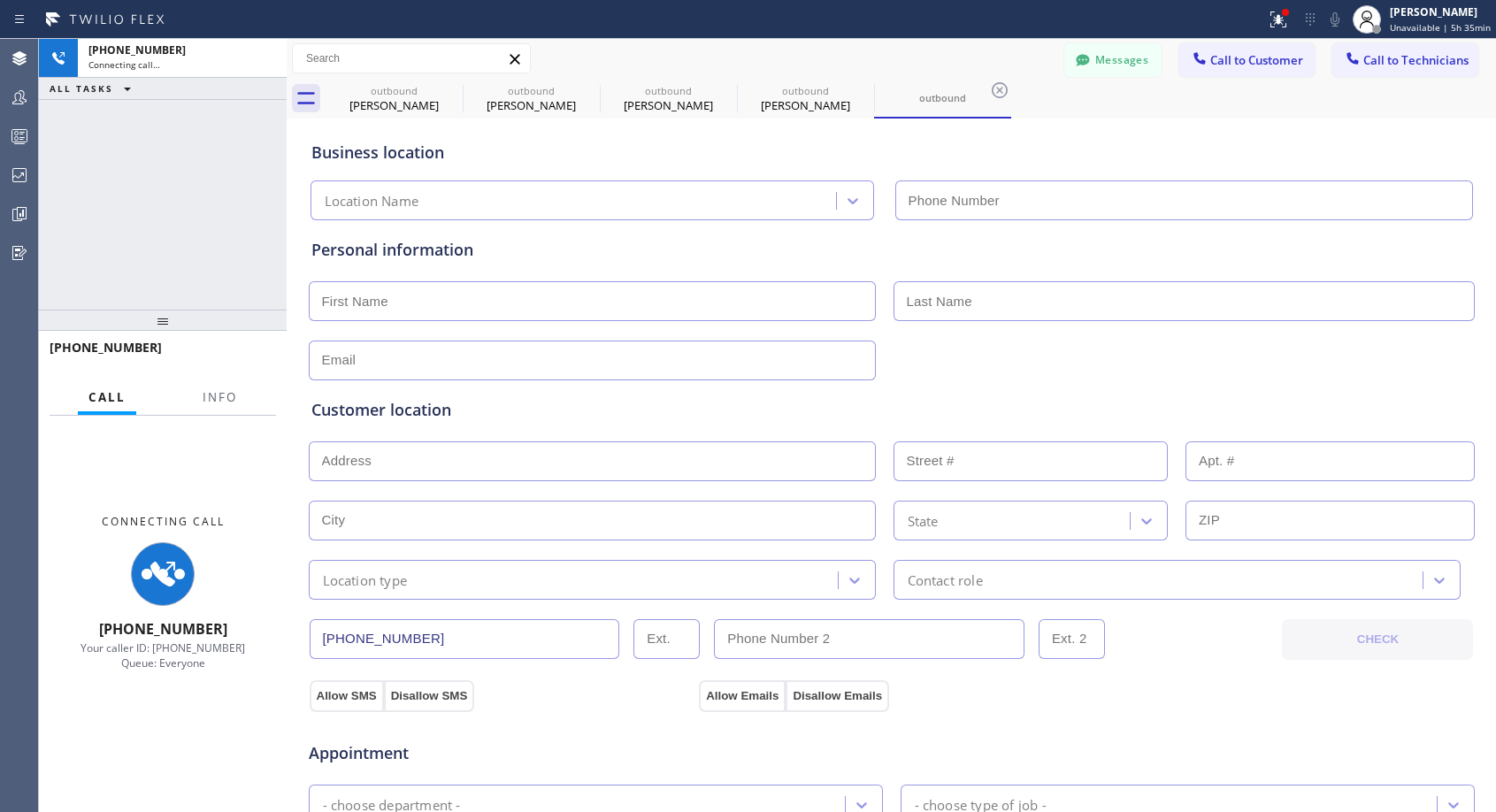
type input "[PHONE_NUMBER]"
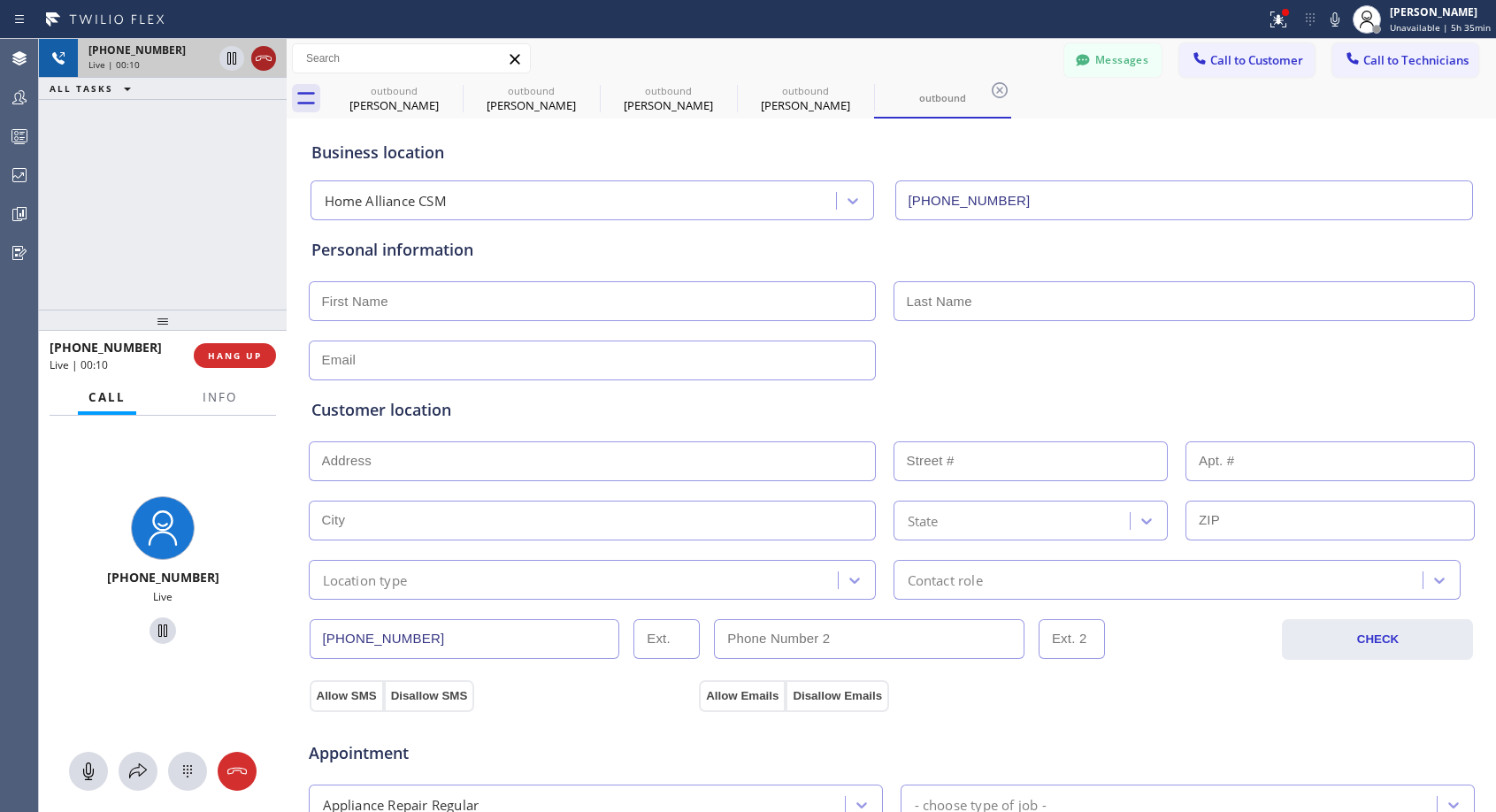
click at [263, 49] on icon at bounding box center [263, 58] width 21 height 21
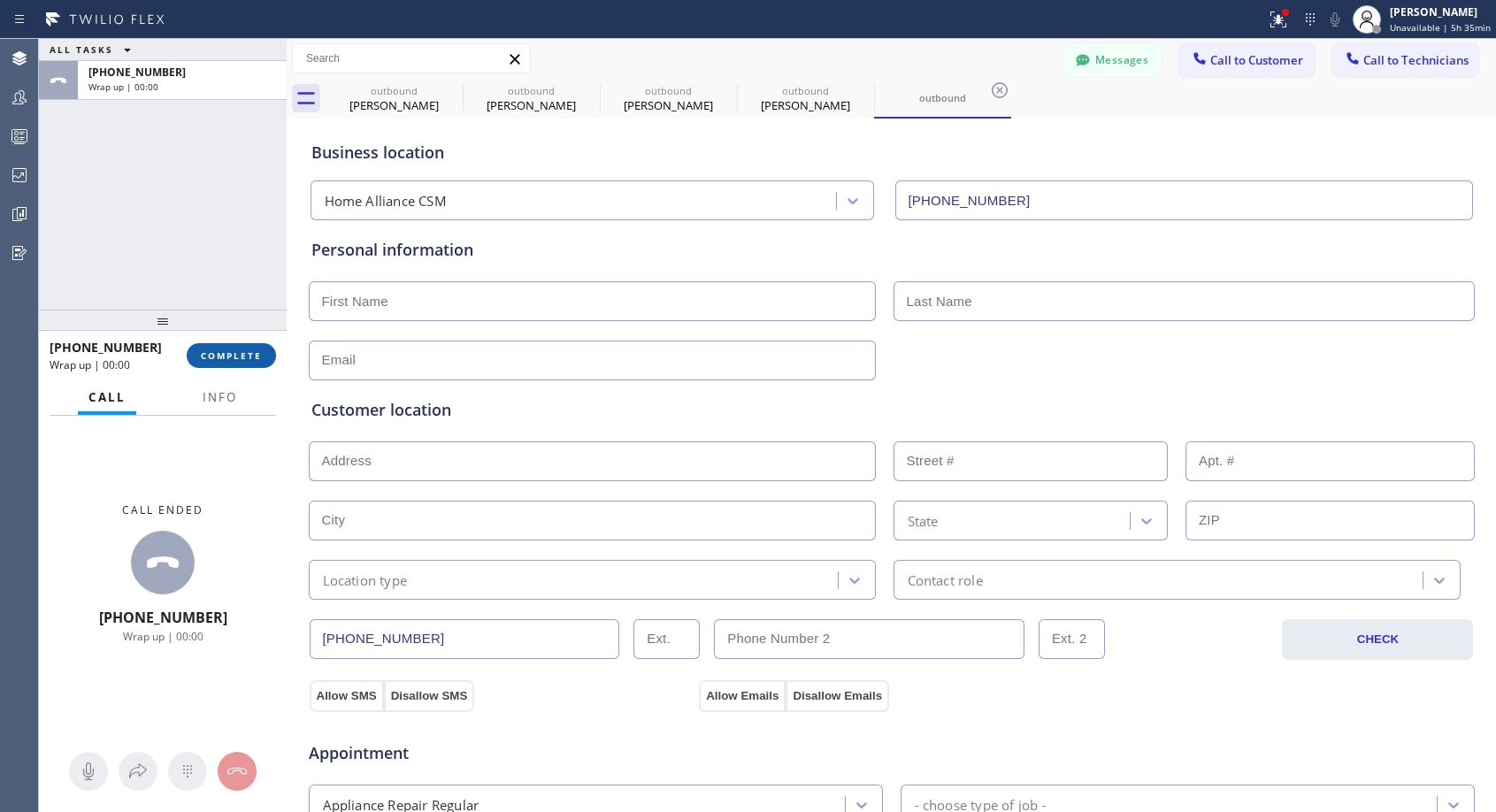
click at [244, 349] on span "COMPLETE" at bounding box center [231, 354] width 61 height 12
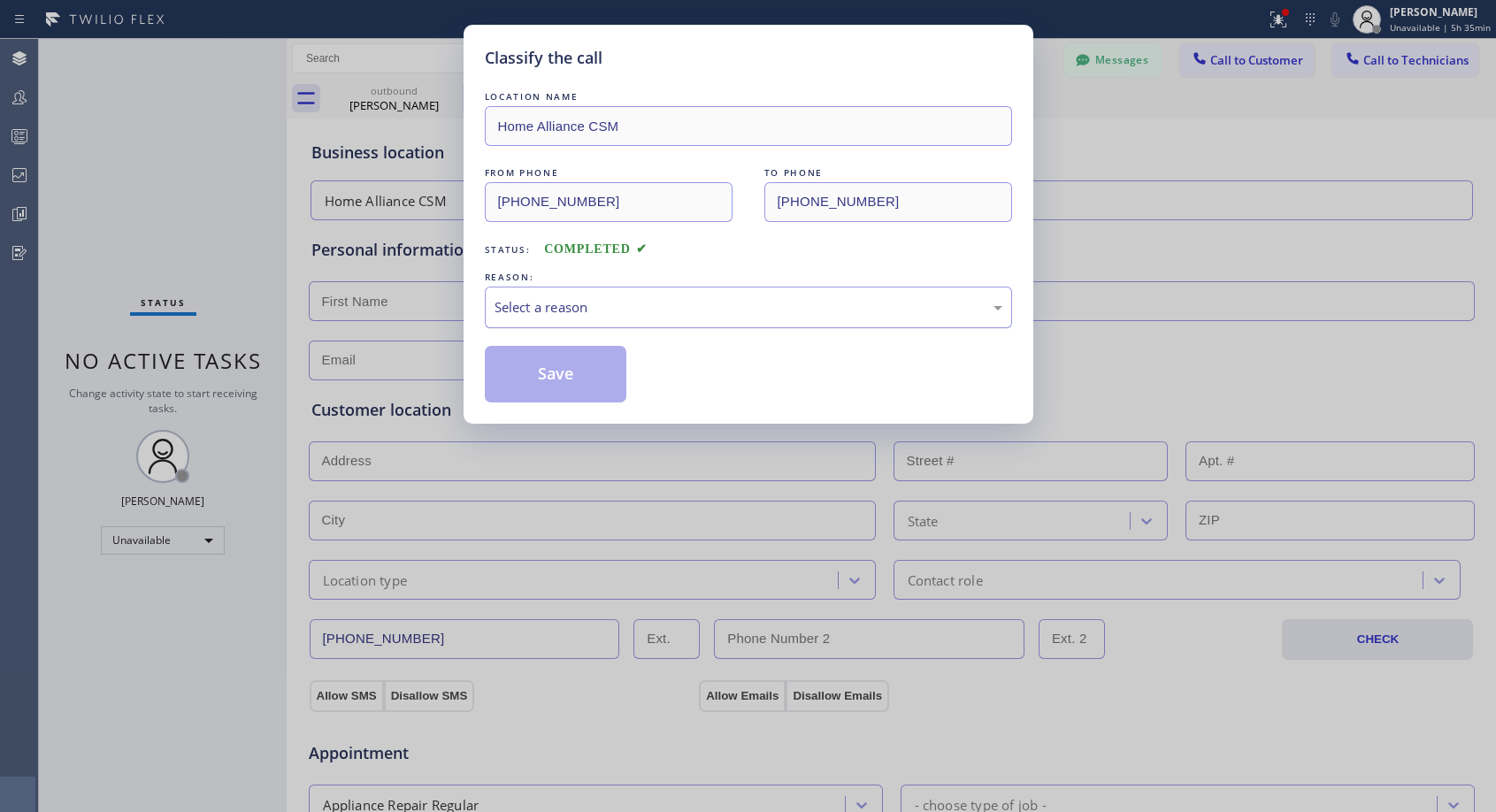
click at [590, 297] on div "Select a reason" at bounding box center [748, 307] width 508 height 20
click at [547, 376] on button "Save" at bounding box center [555, 373] width 143 height 56
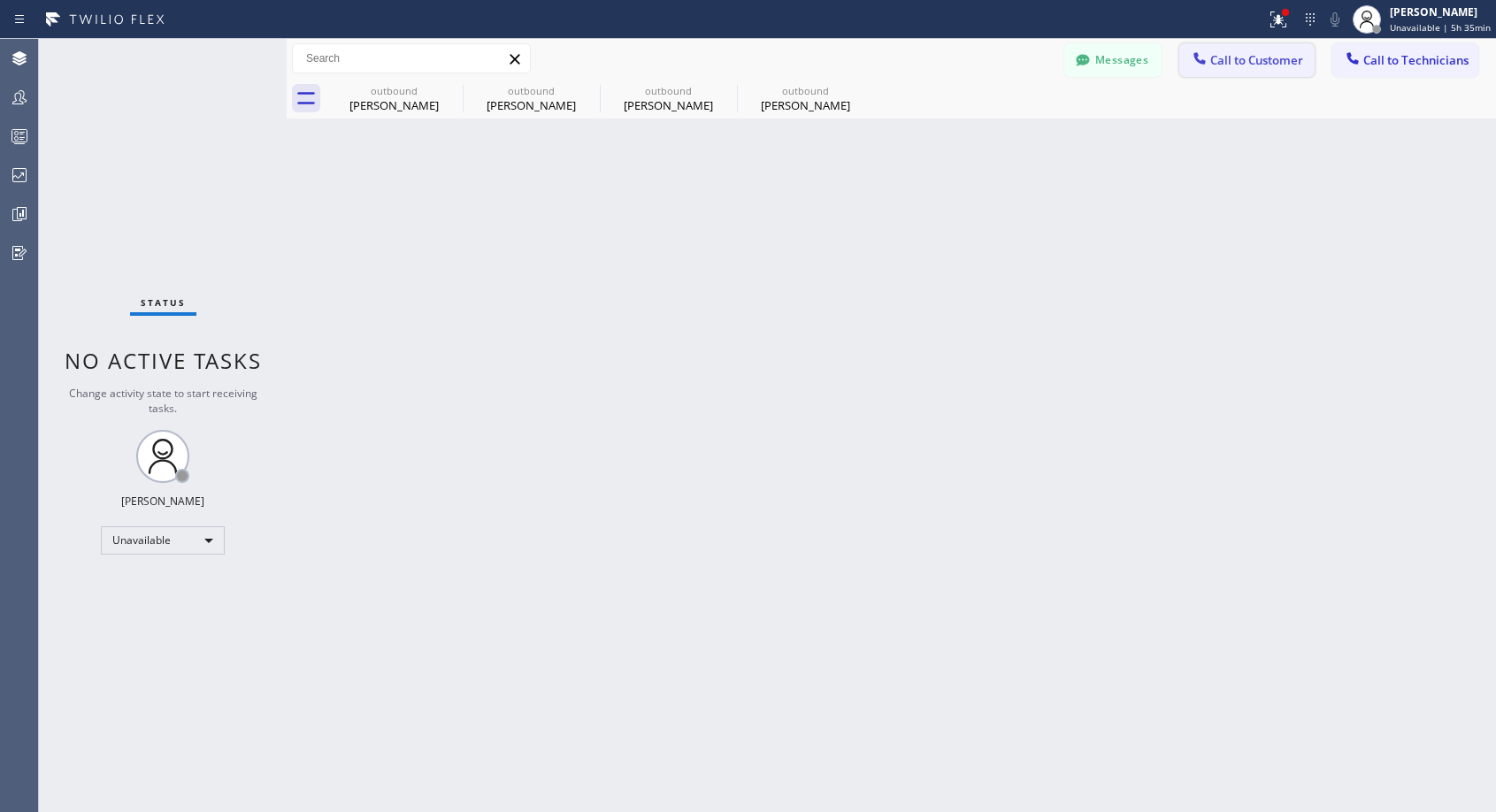
click at [1257, 65] on span "Call to Customer" at bounding box center [1256, 60] width 93 height 16
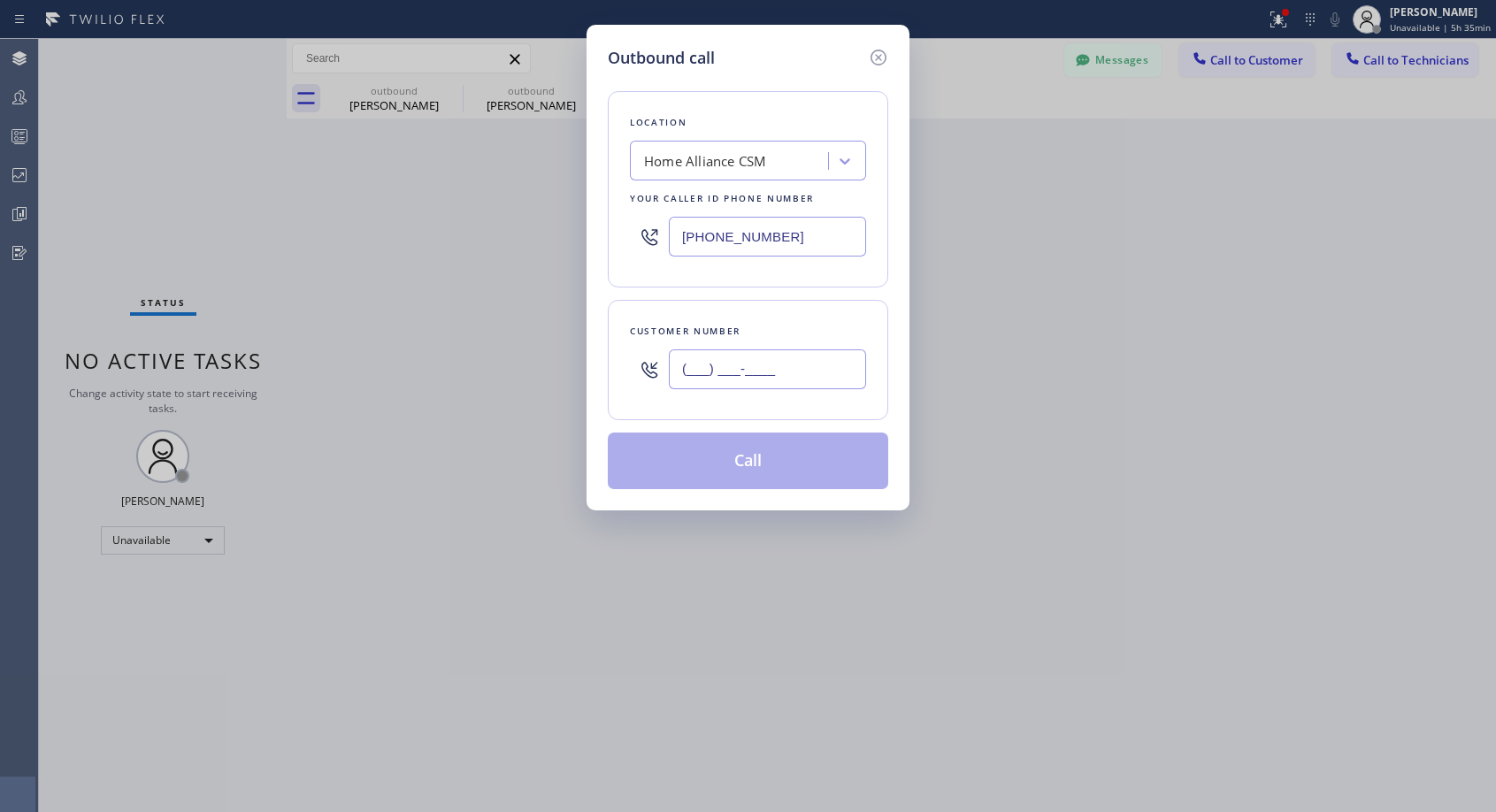
click at [697, 373] on input "(___) ___-____" at bounding box center [767, 368] width 197 height 40
paste input "321) 277-5665"
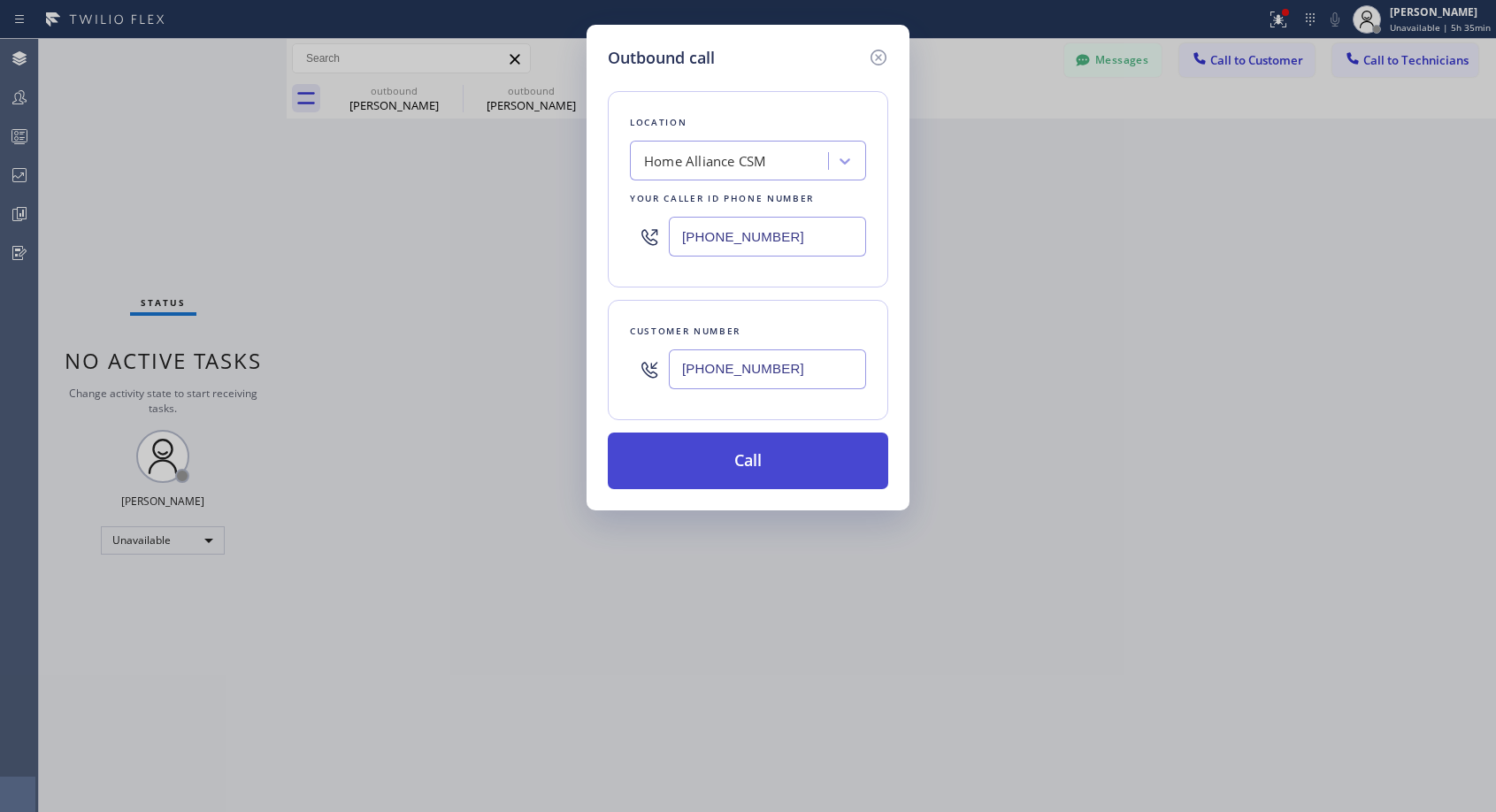
type input "[PHONE_NUMBER]"
click at [726, 465] on button "Call" at bounding box center [748, 460] width 280 height 56
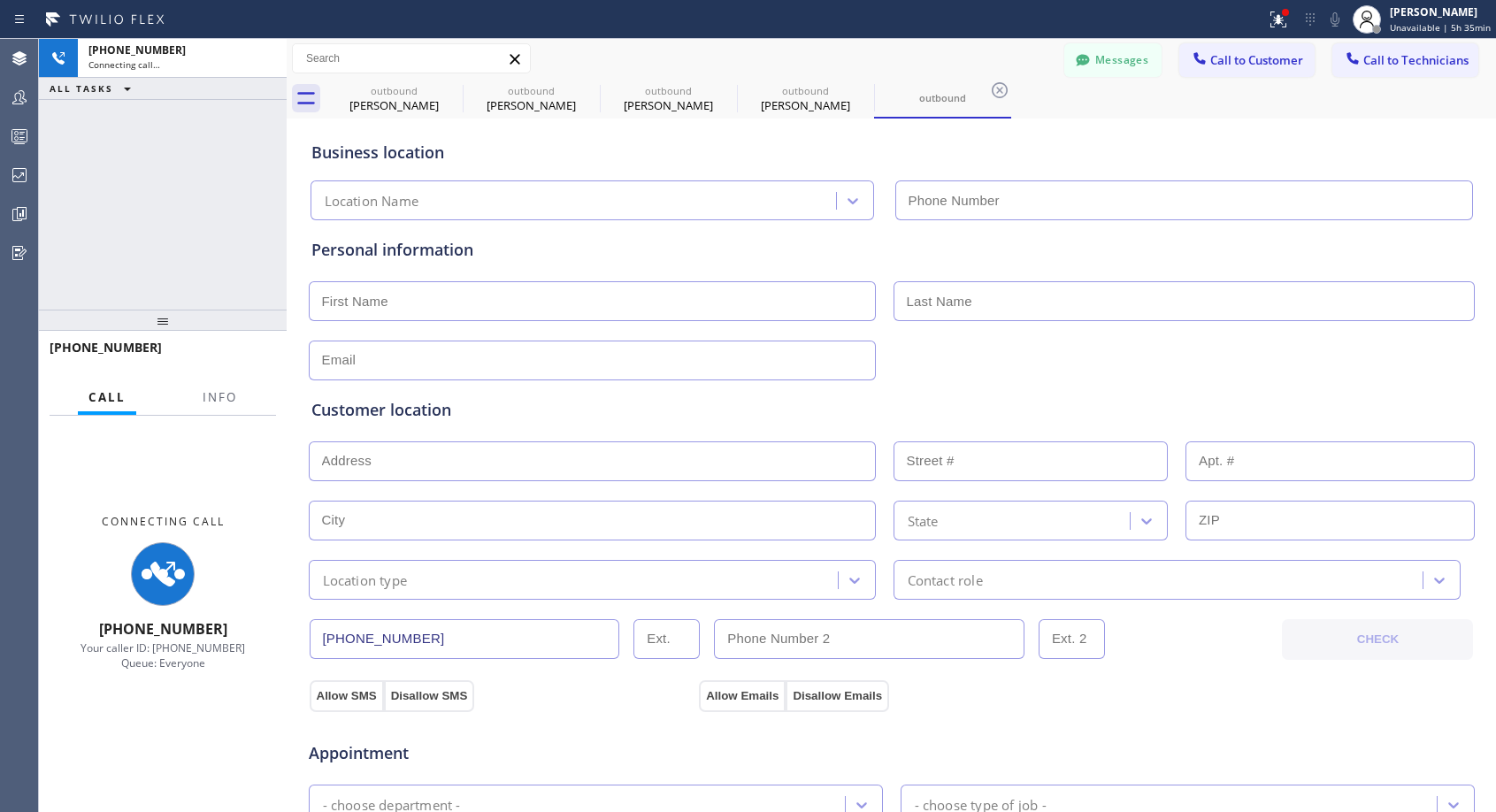
type input "[PHONE_NUMBER]"
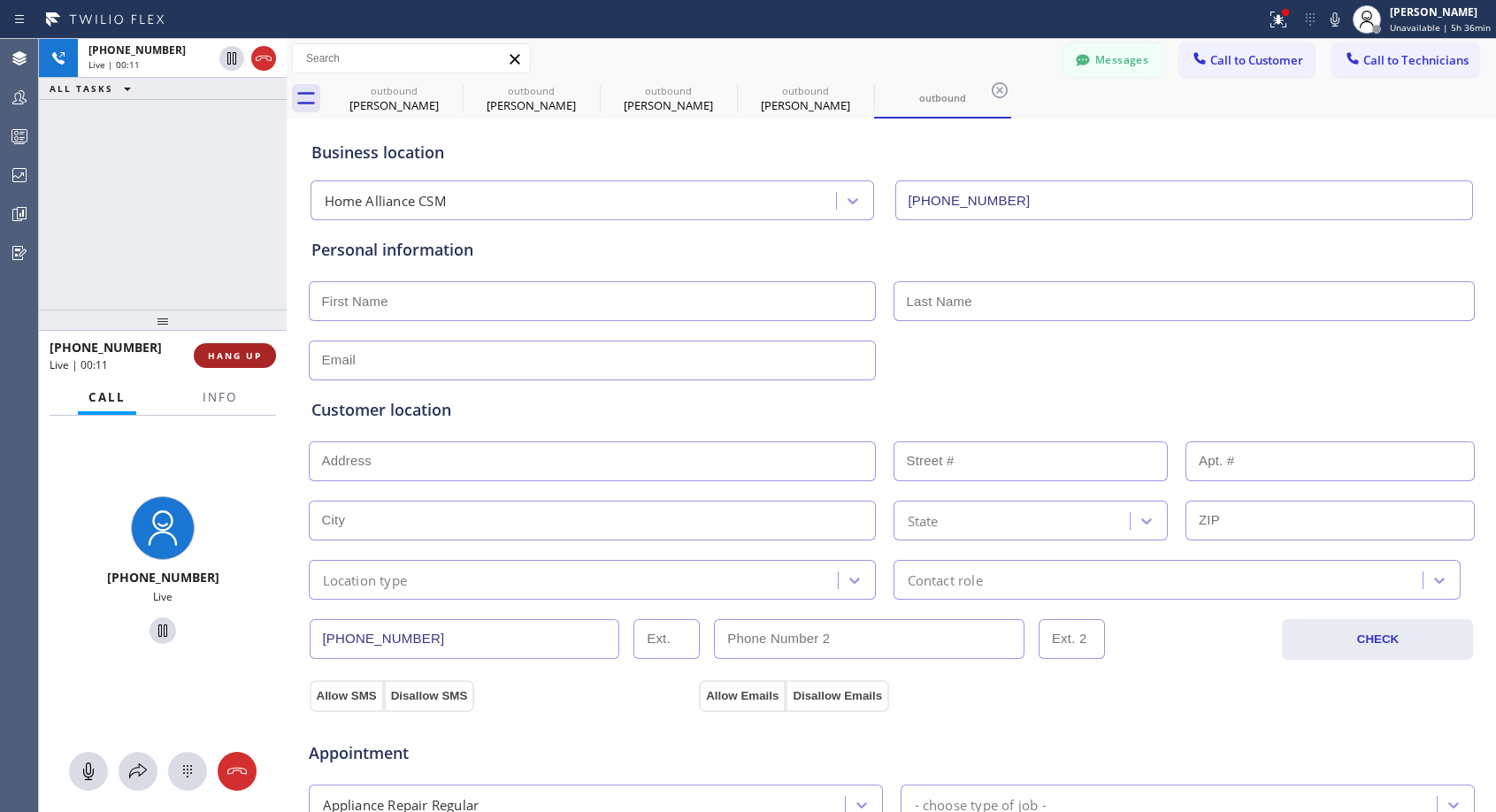
click at [245, 361] on span "HANG UP" at bounding box center [235, 354] width 54 height 12
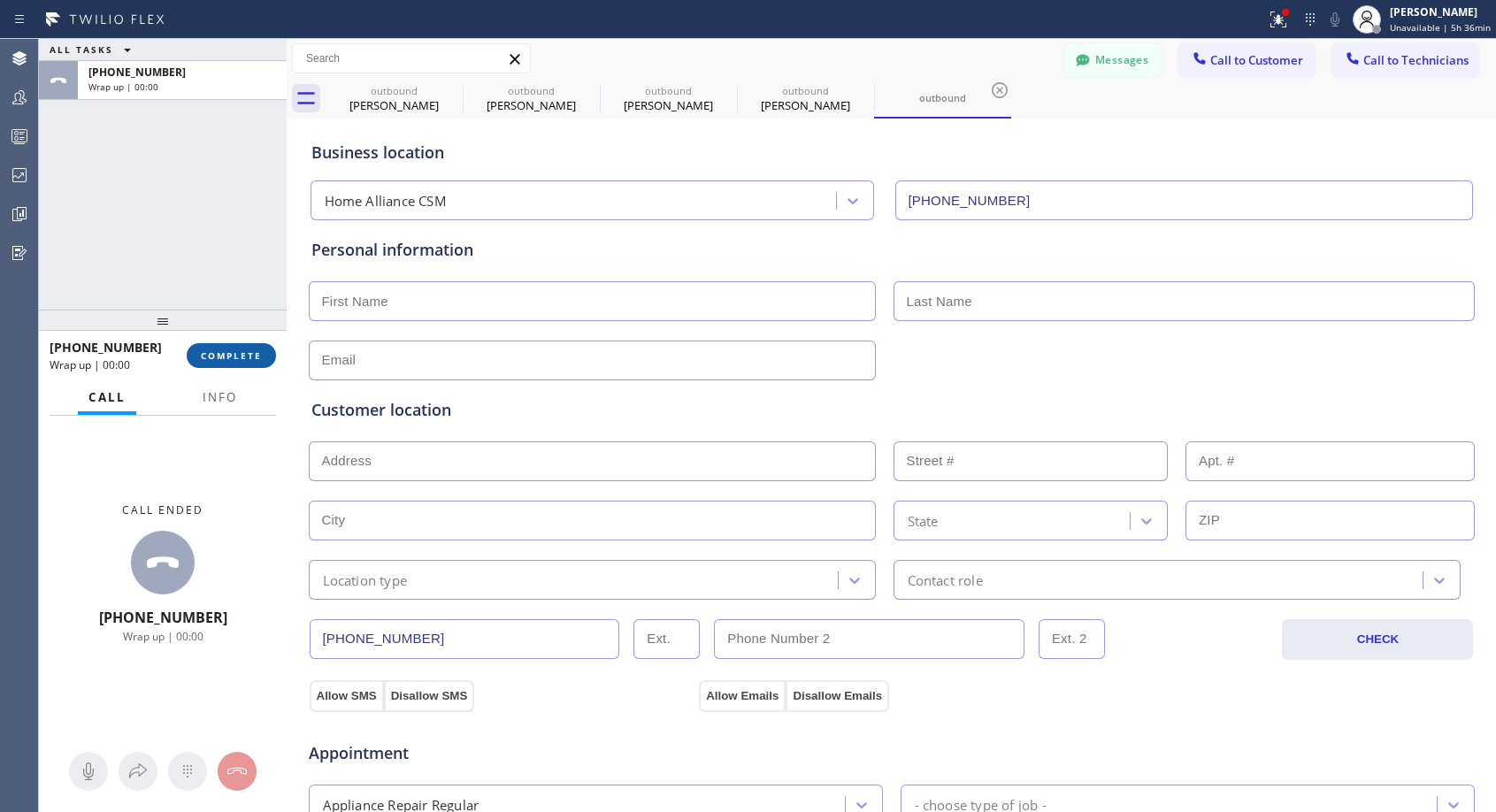
click at [245, 359] on span "COMPLETE" at bounding box center [231, 354] width 61 height 12
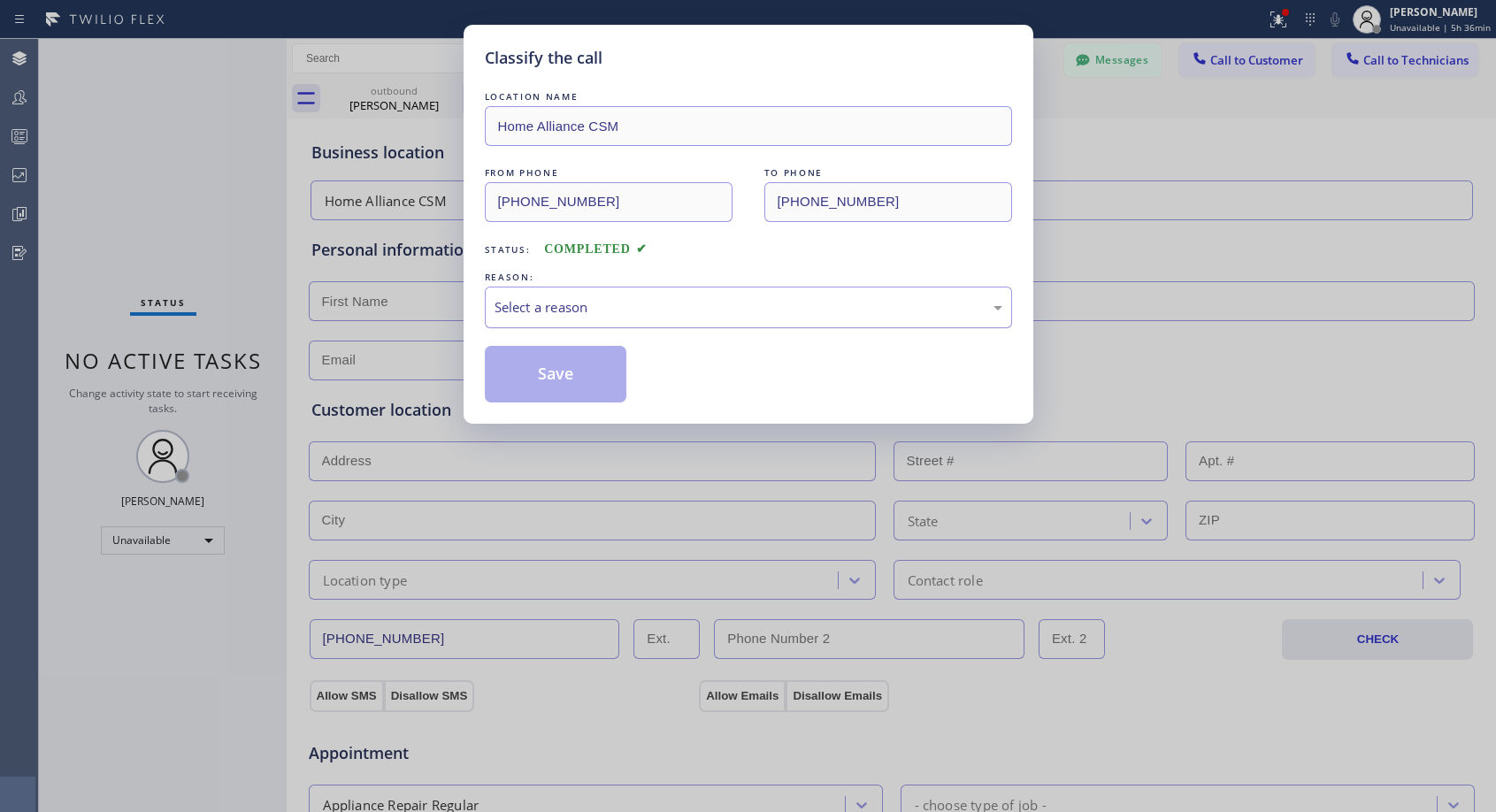
click at [549, 310] on div "Select a reason" at bounding box center [748, 307] width 508 height 20
click at [526, 376] on button "Save" at bounding box center [555, 373] width 143 height 56
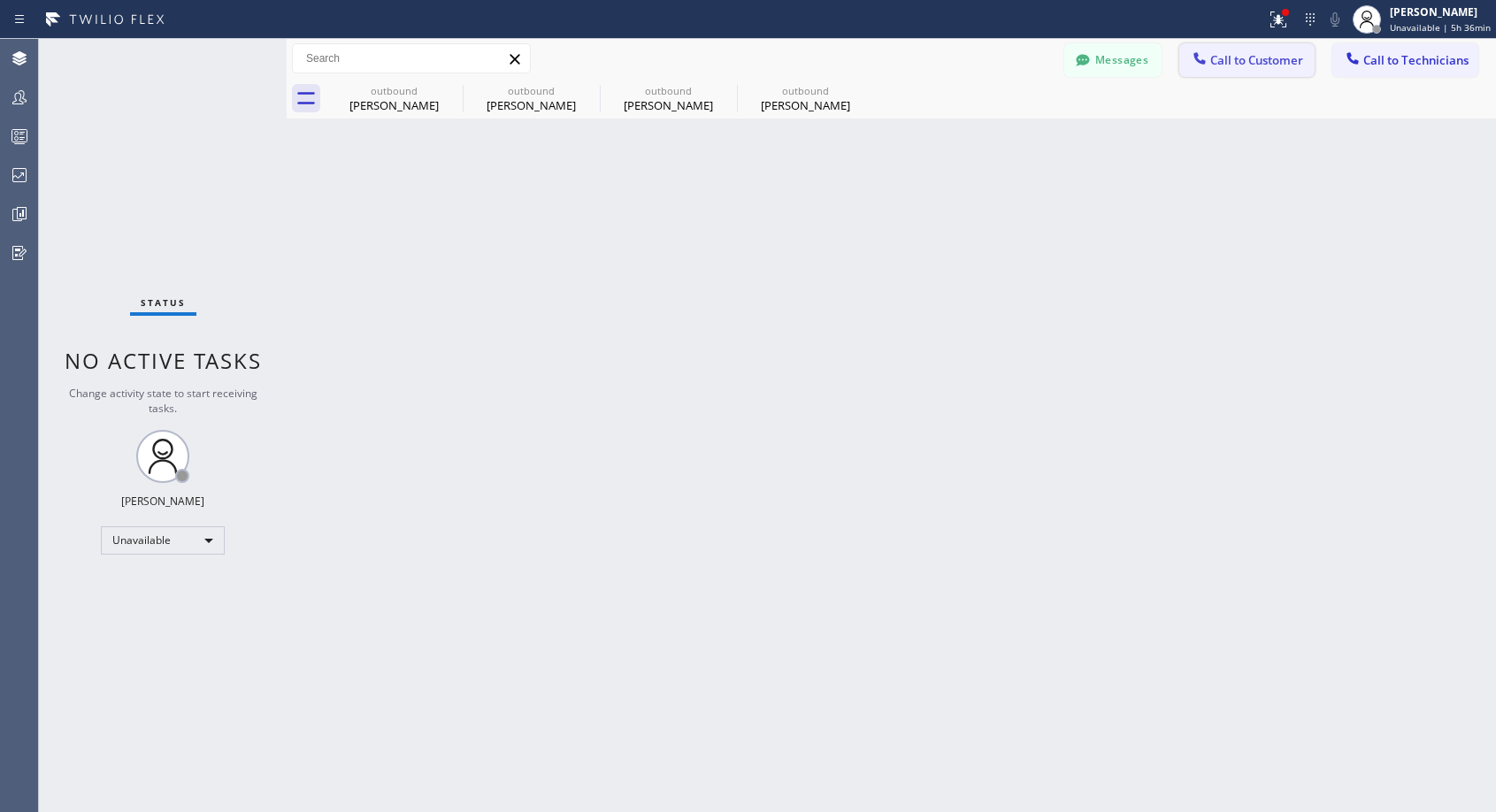
click at [1218, 59] on span "Call to Customer" at bounding box center [1256, 60] width 93 height 16
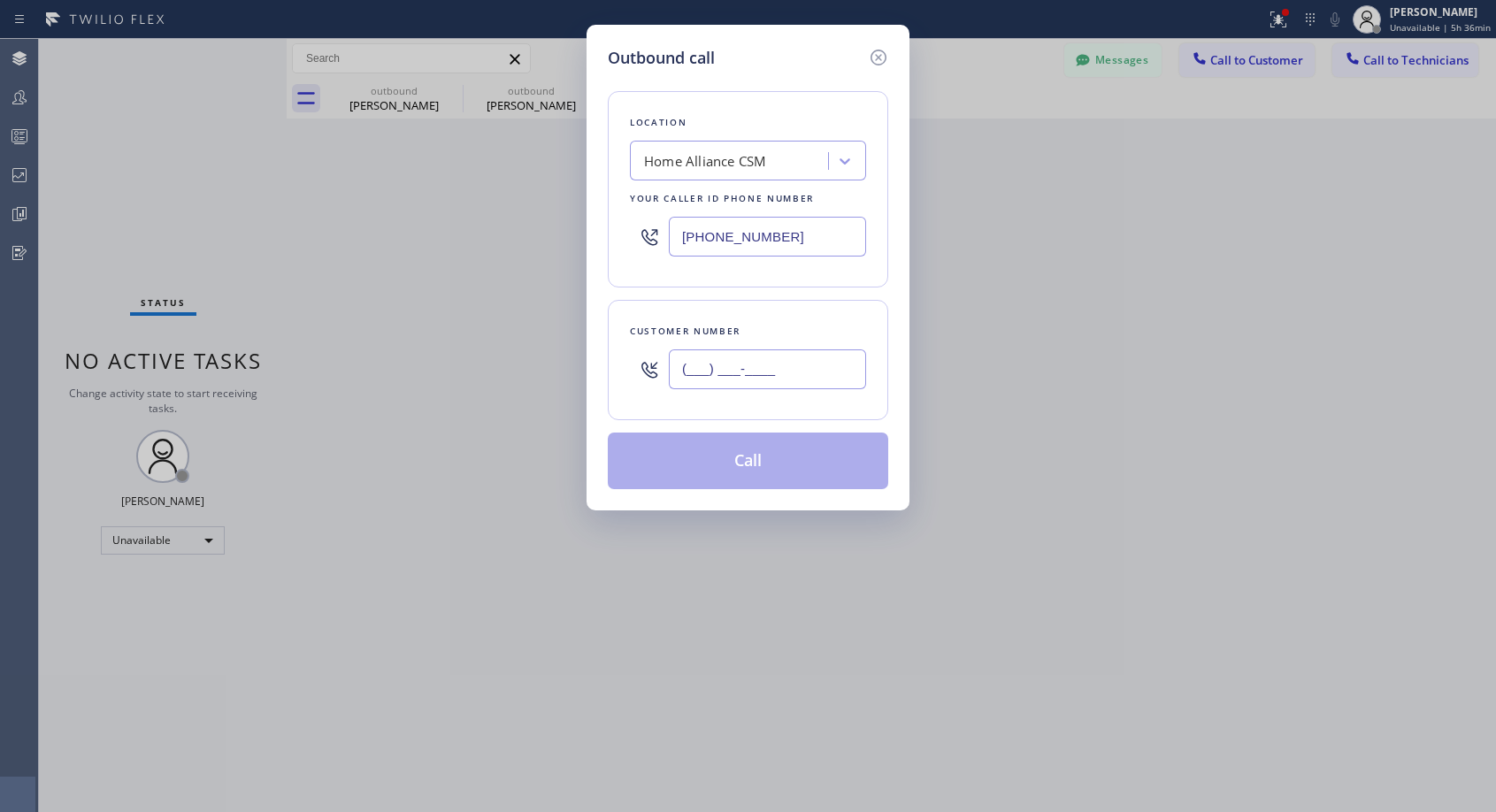
click at [725, 375] on input "(___) ___-____" at bounding box center [767, 368] width 197 height 40
paste input "321) 277-5665"
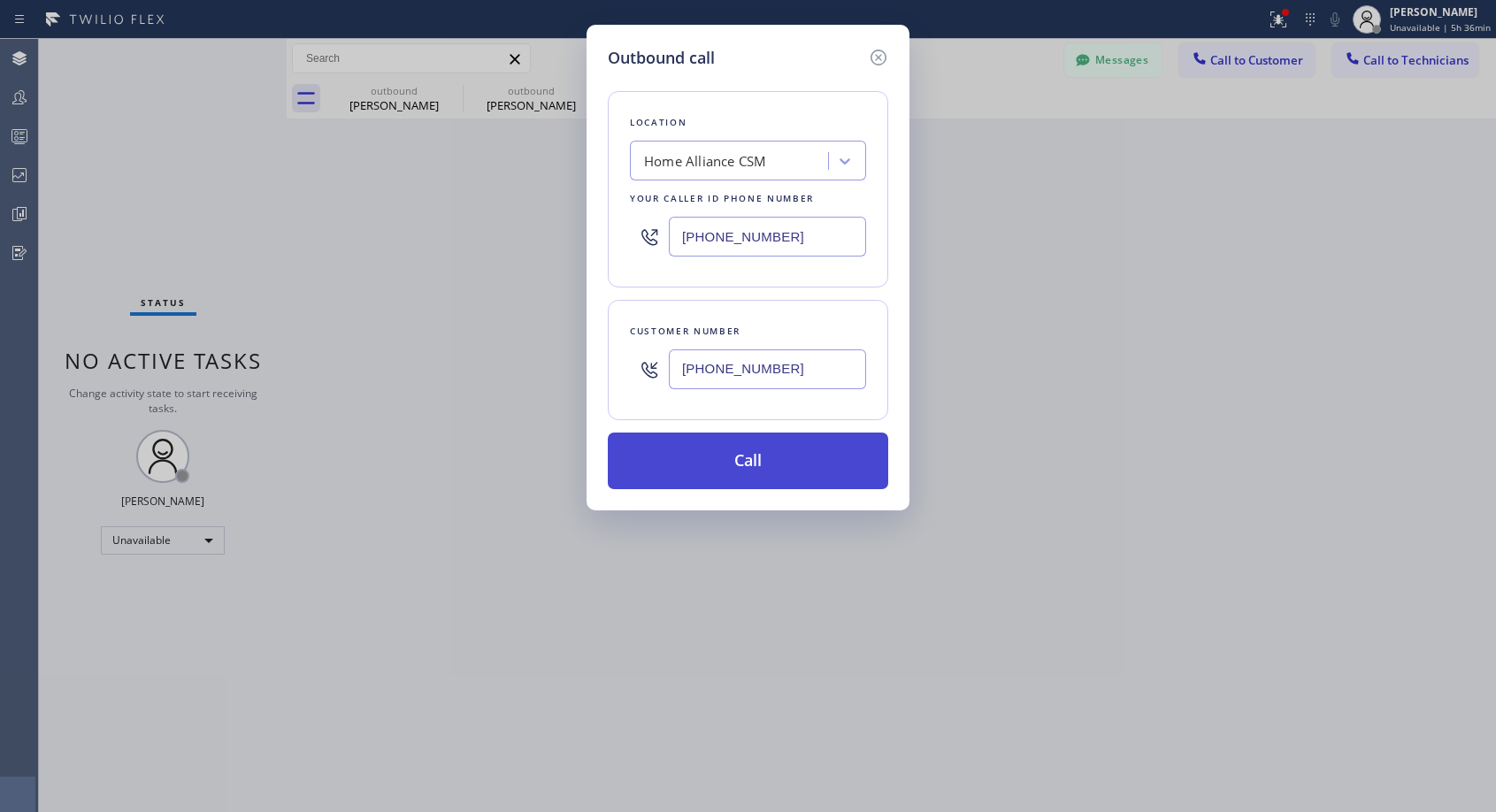
type input "[PHONE_NUMBER]"
click at [773, 463] on button "Call" at bounding box center [748, 460] width 280 height 56
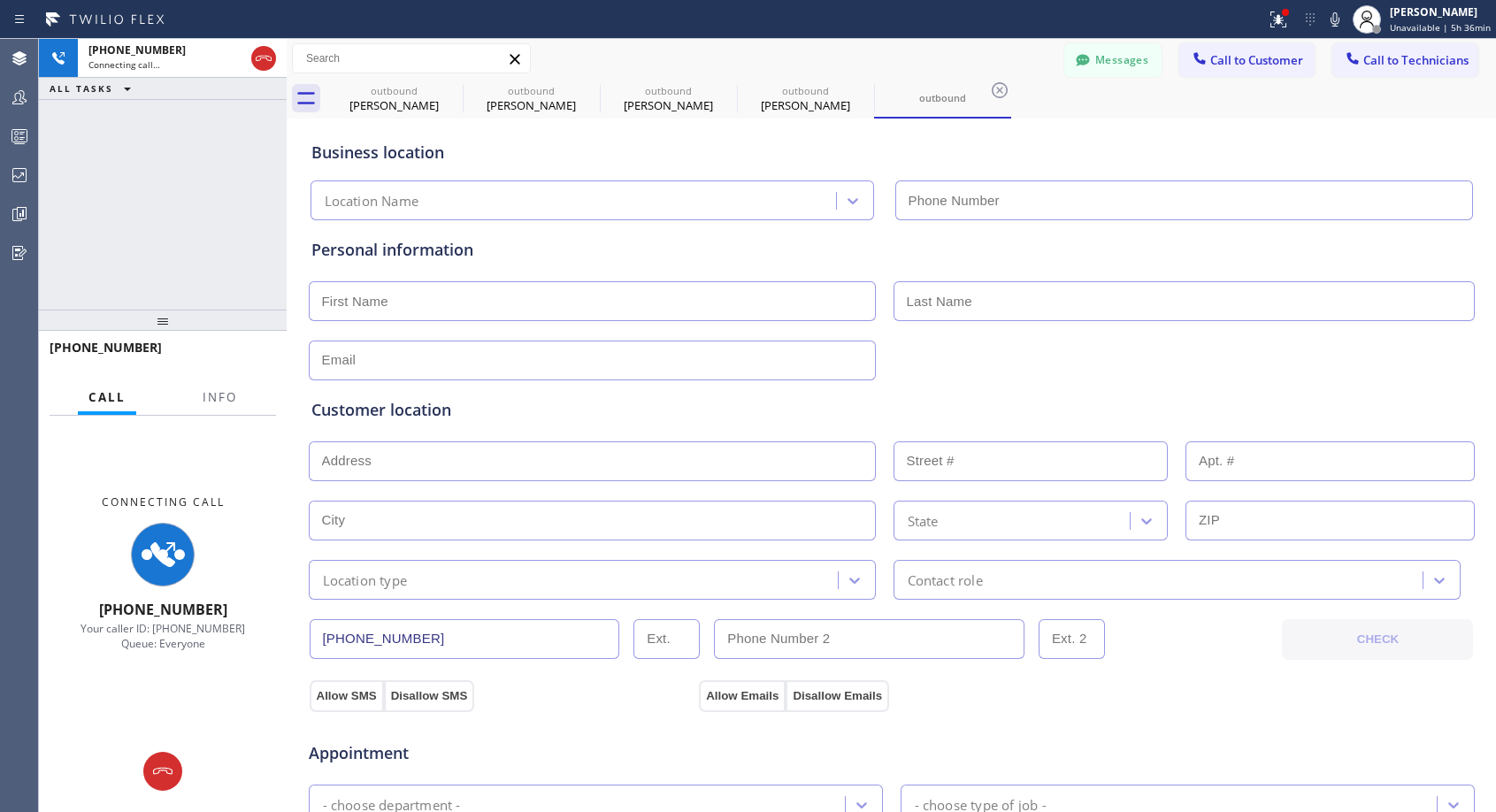
type input "[PHONE_NUMBER]"
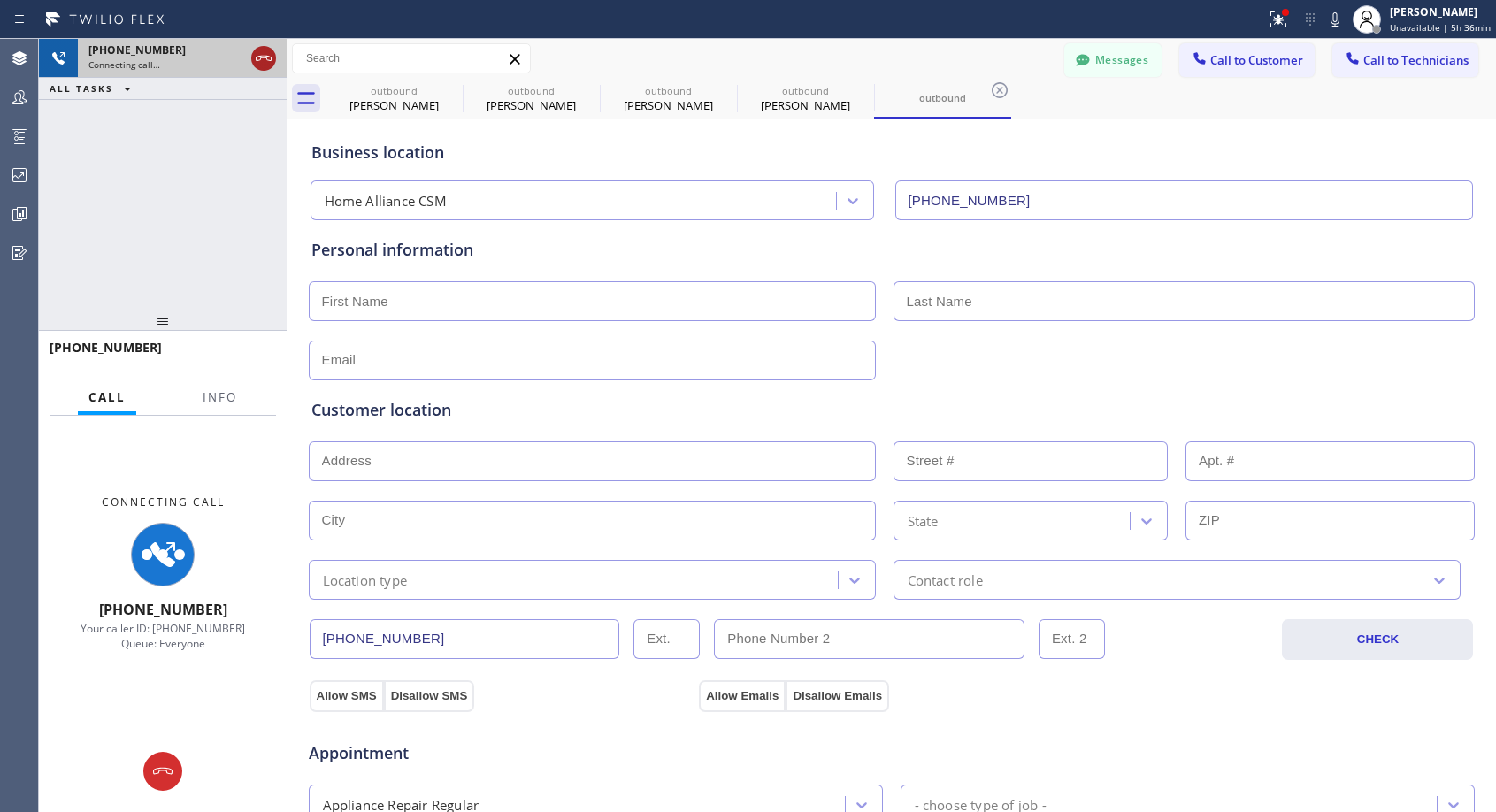
click at [256, 54] on icon at bounding box center [263, 58] width 21 height 21
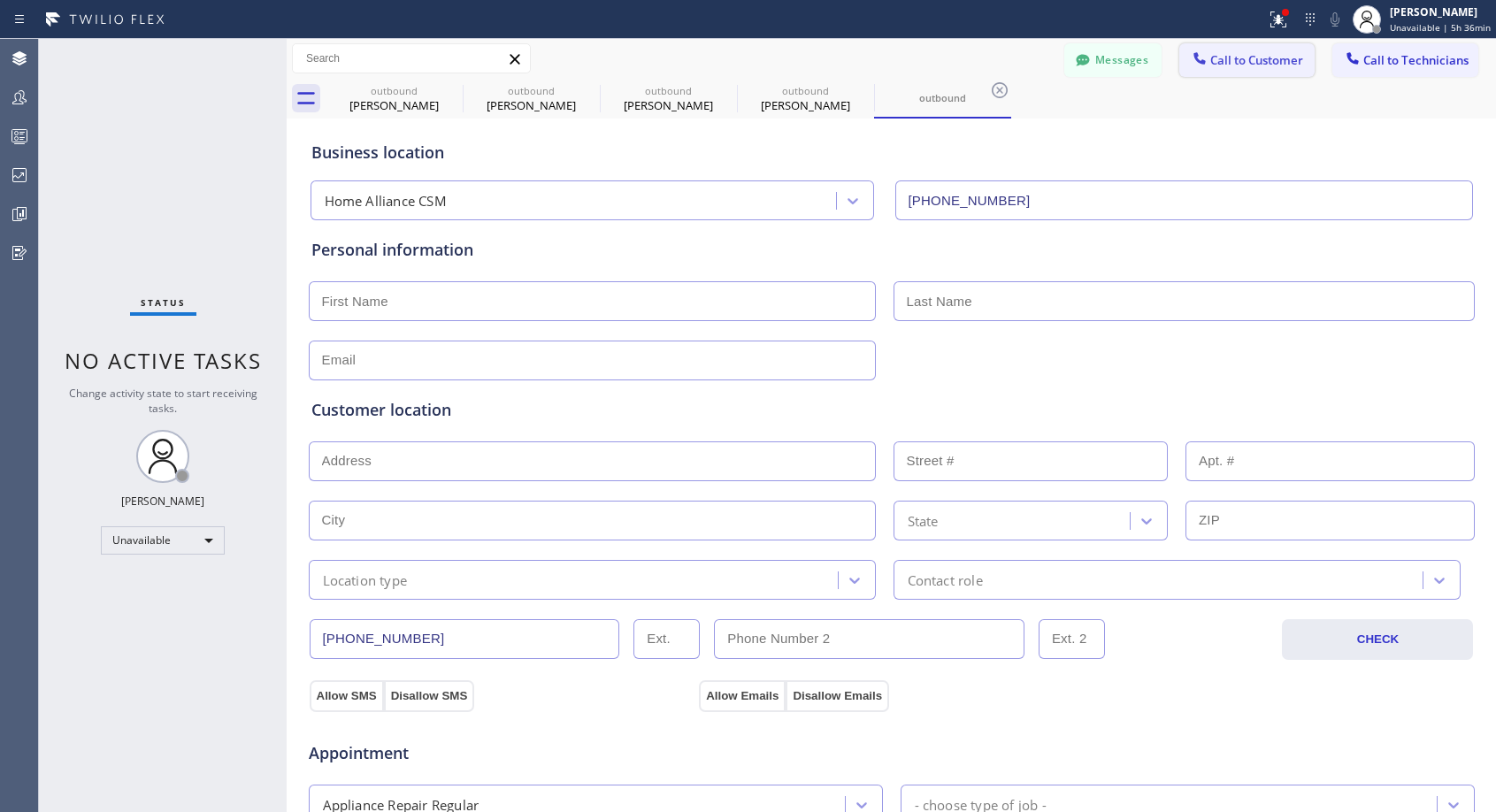
click at [1211, 56] on span "Call to Customer" at bounding box center [1256, 60] width 93 height 16
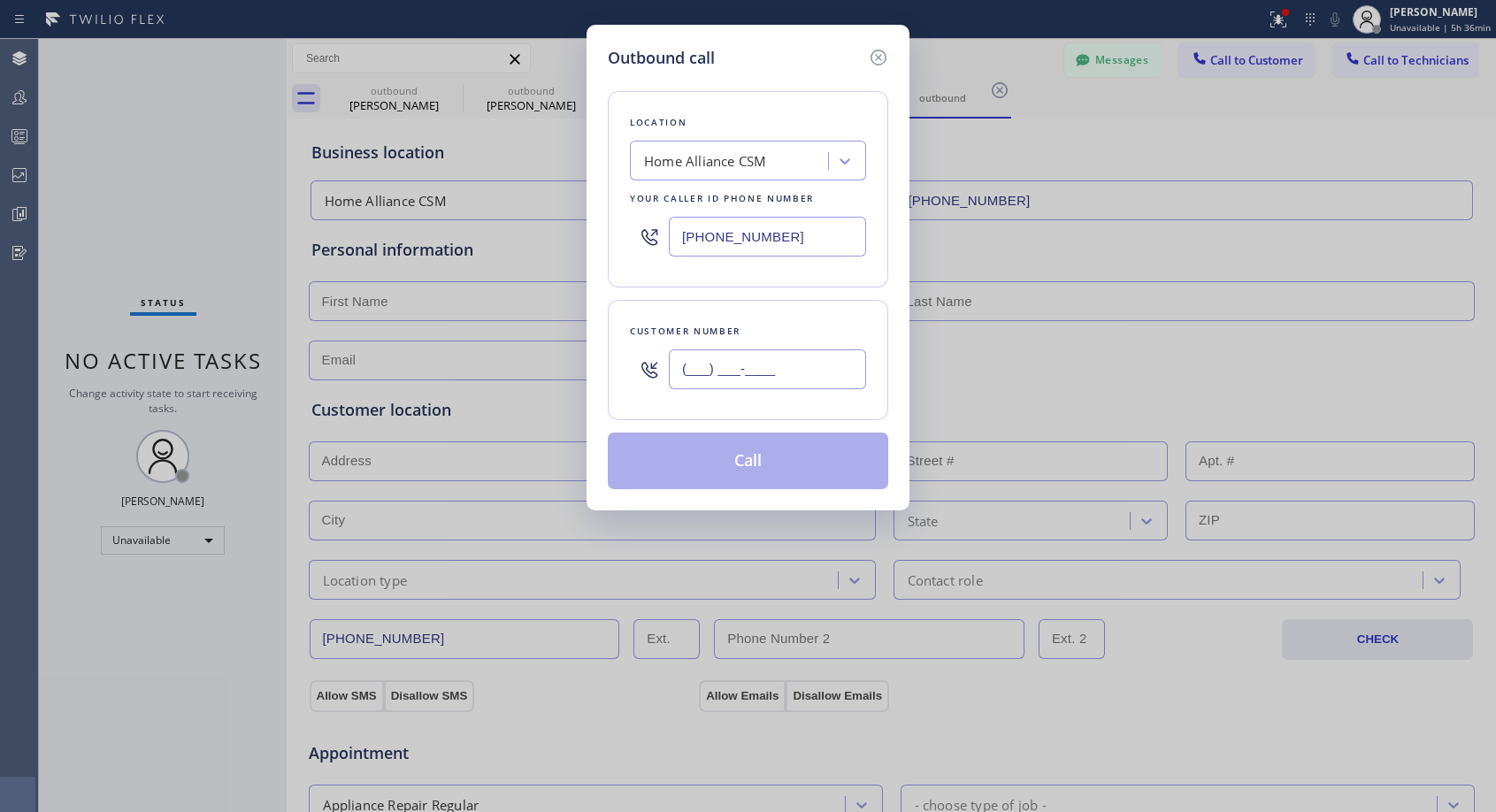
click at [747, 375] on input "(___) ___-____" at bounding box center [767, 368] width 197 height 40
paste input "321) 277-5665"
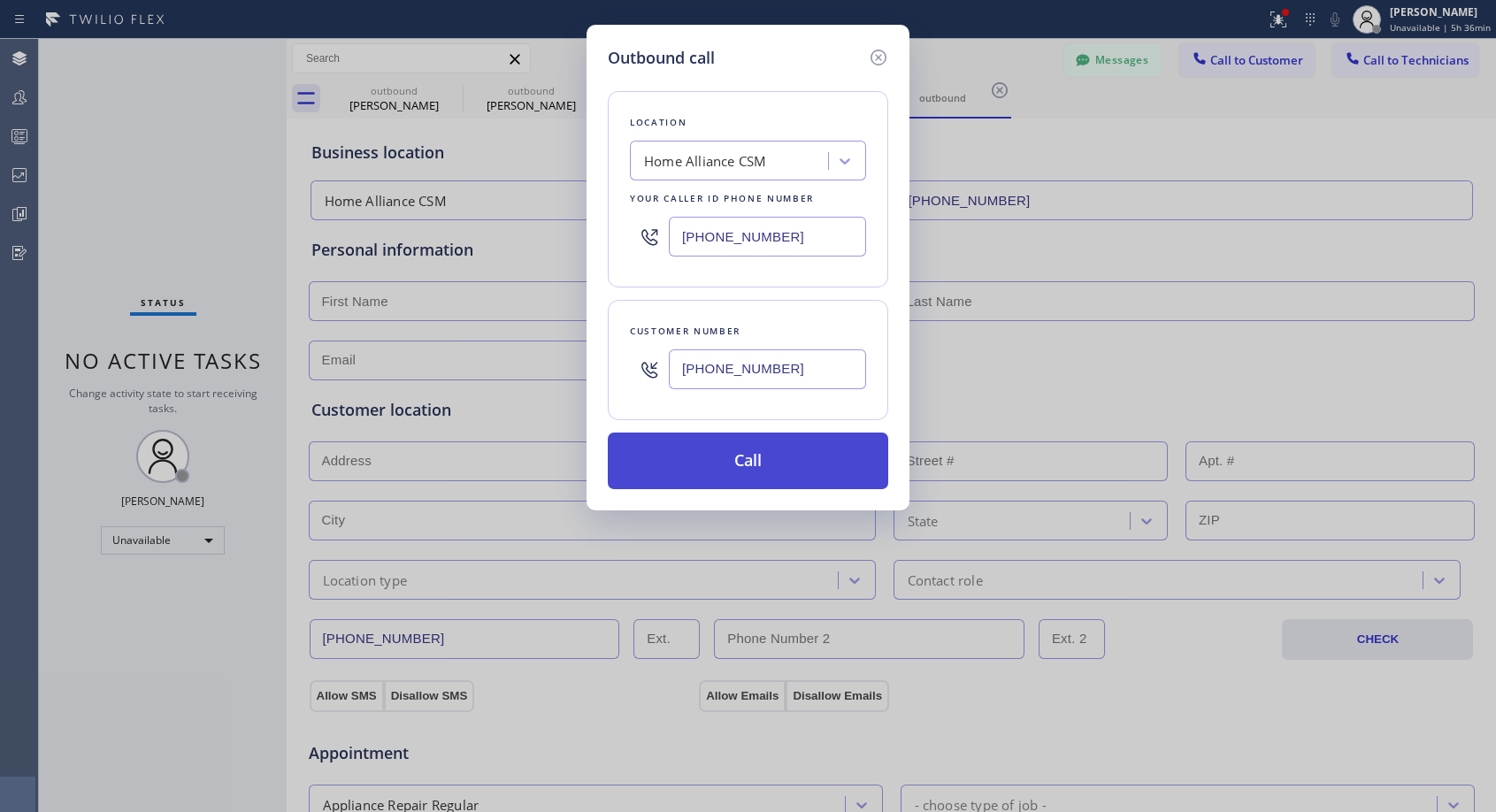
type input "[PHONE_NUMBER]"
click at [766, 452] on button "Call" at bounding box center [748, 460] width 280 height 56
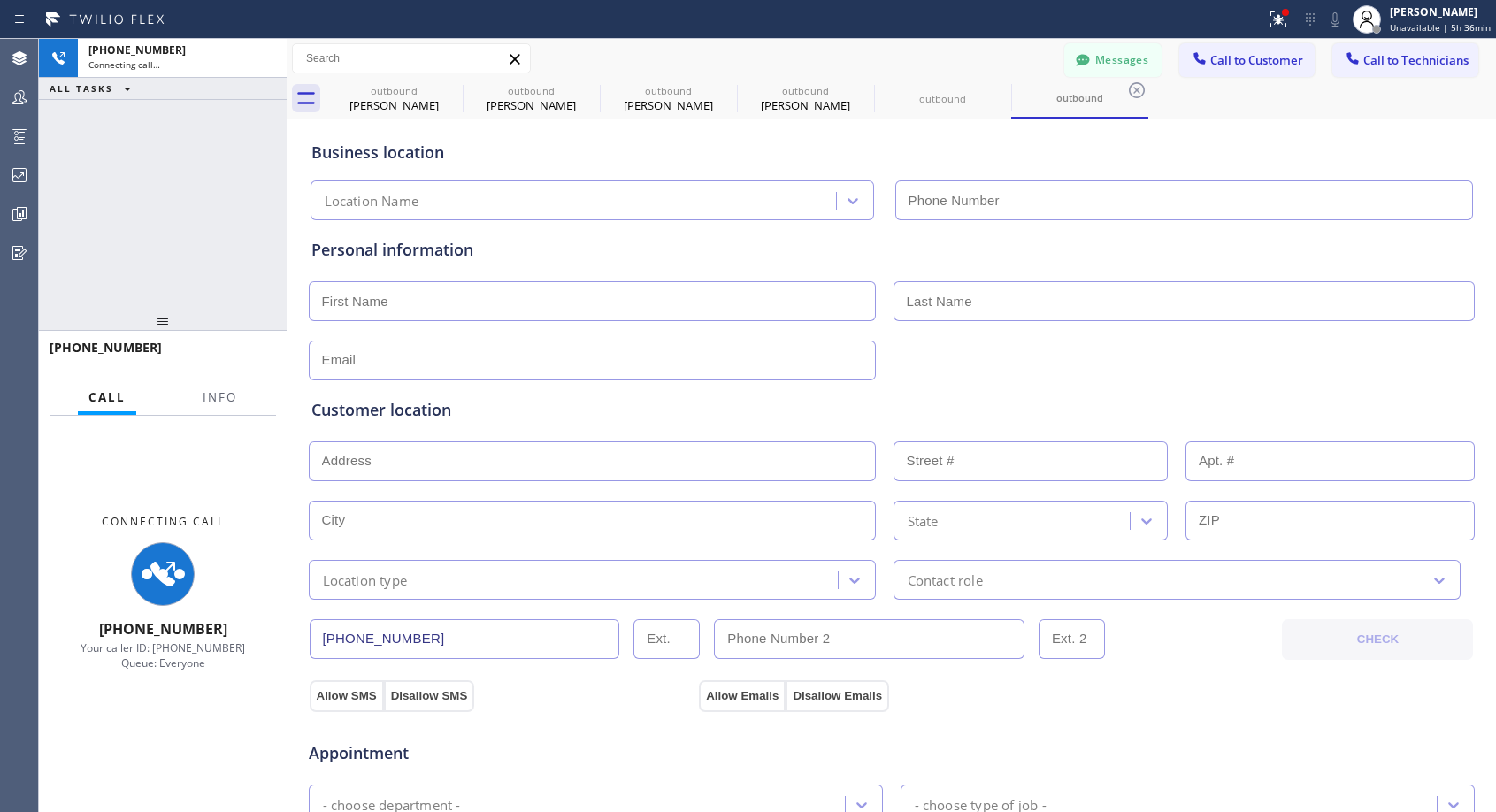
type input "[PHONE_NUMBER]"
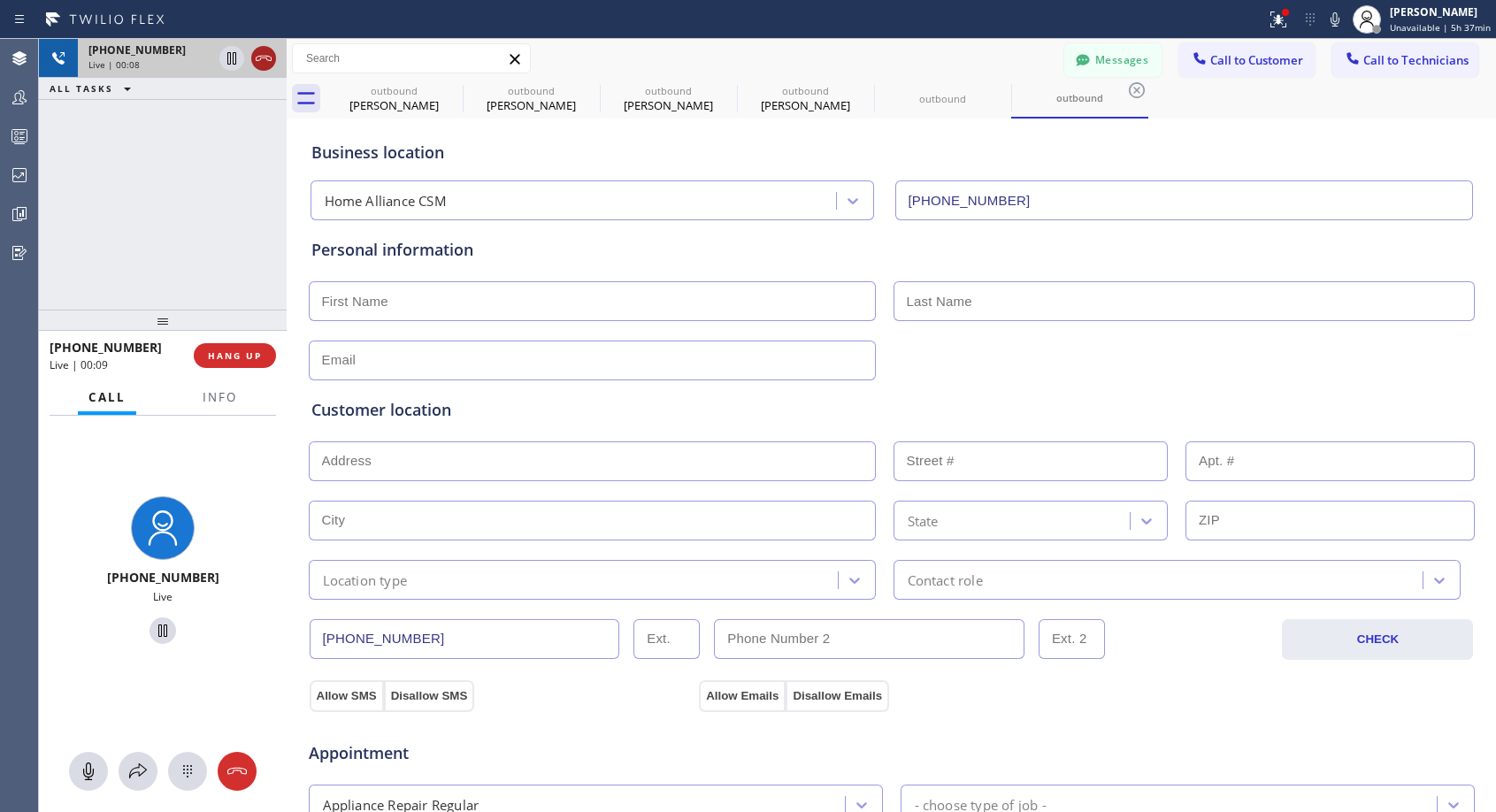
click at [257, 59] on icon at bounding box center [263, 58] width 21 height 21
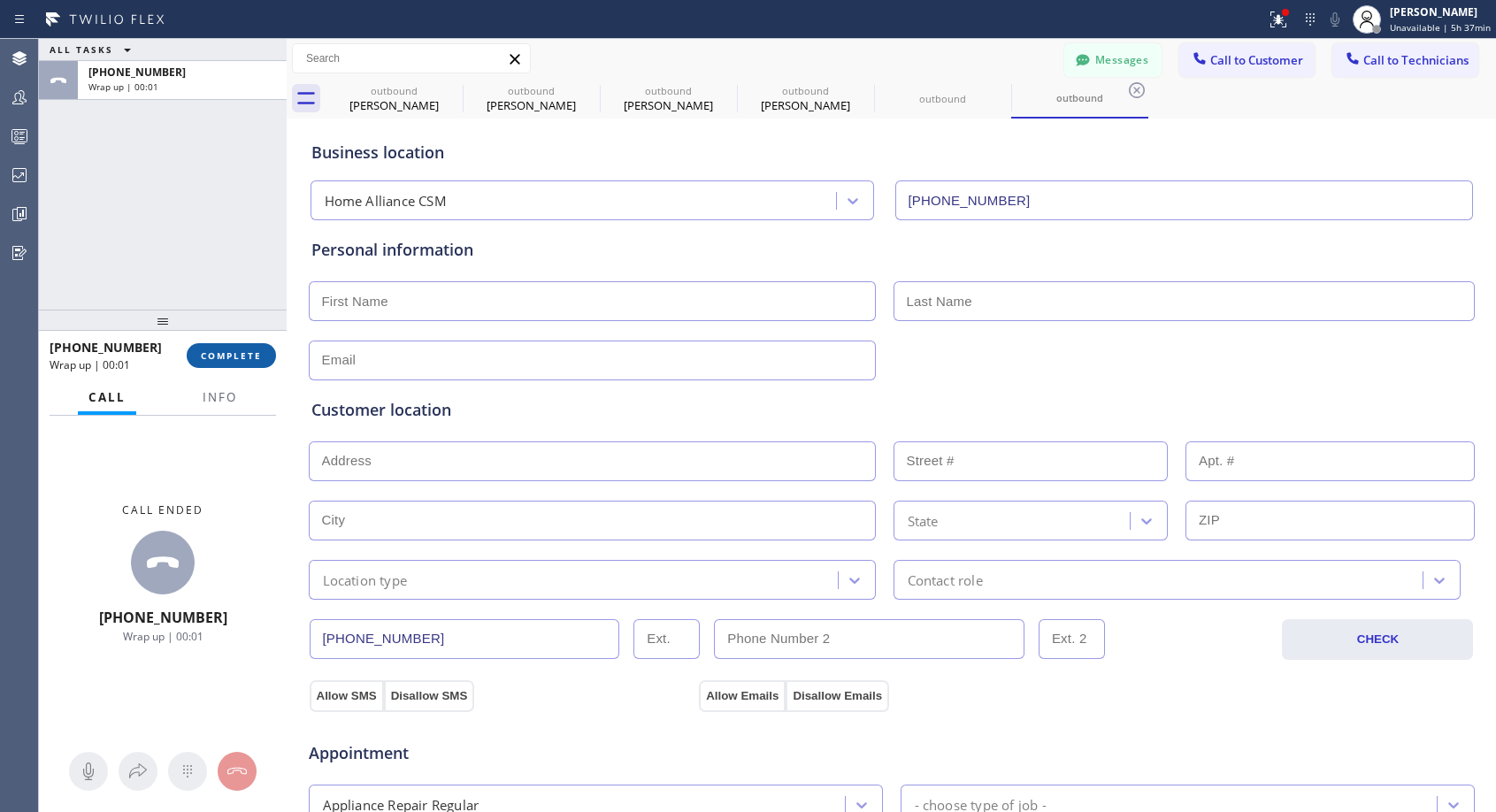
click at [242, 358] on span "COMPLETE" at bounding box center [231, 354] width 61 height 12
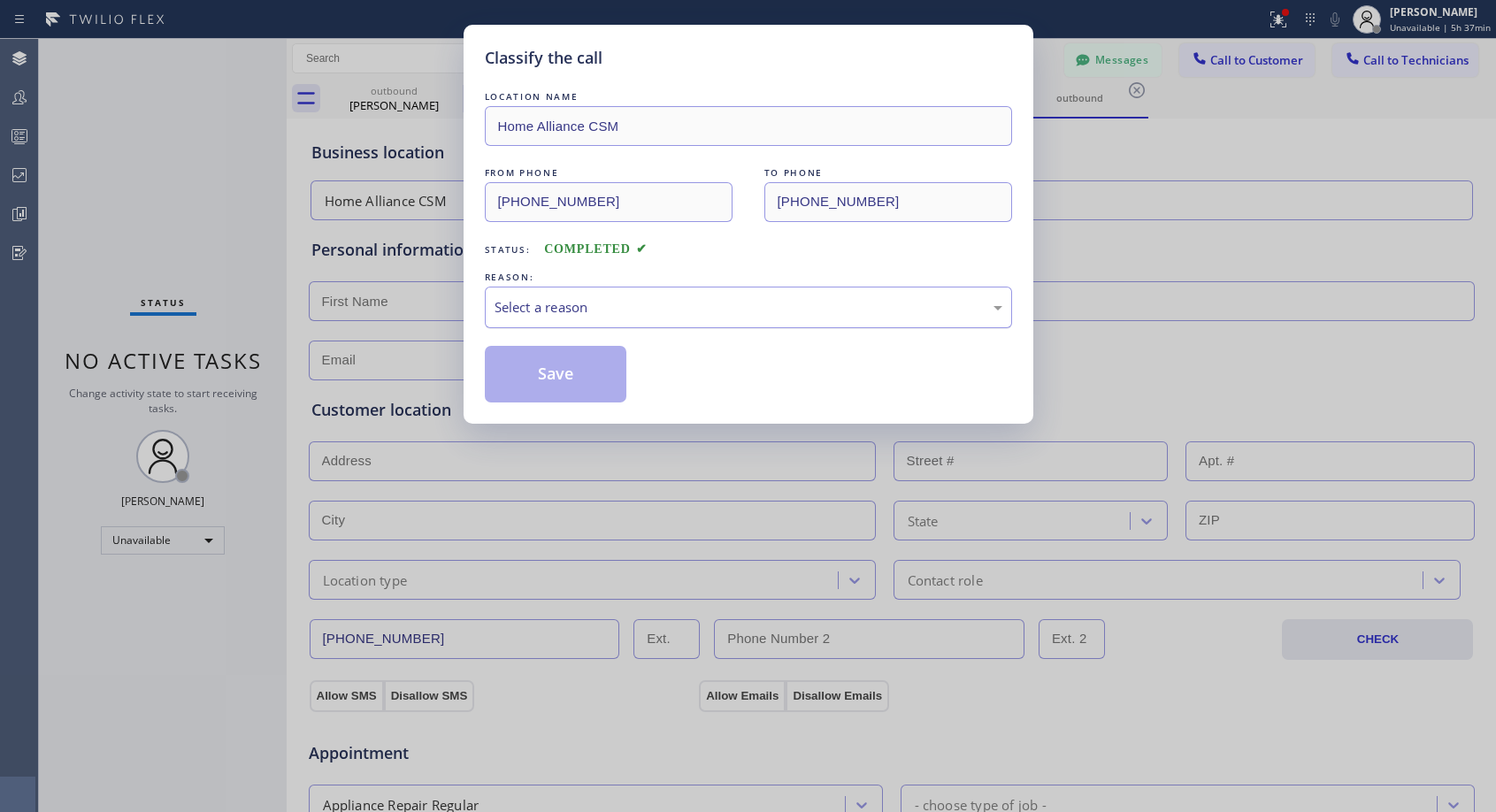
click at [786, 303] on div "Select a reason" at bounding box center [748, 307] width 508 height 20
click at [603, 383] on button "Save" at bounding box center [555, 373] width 143 height 56
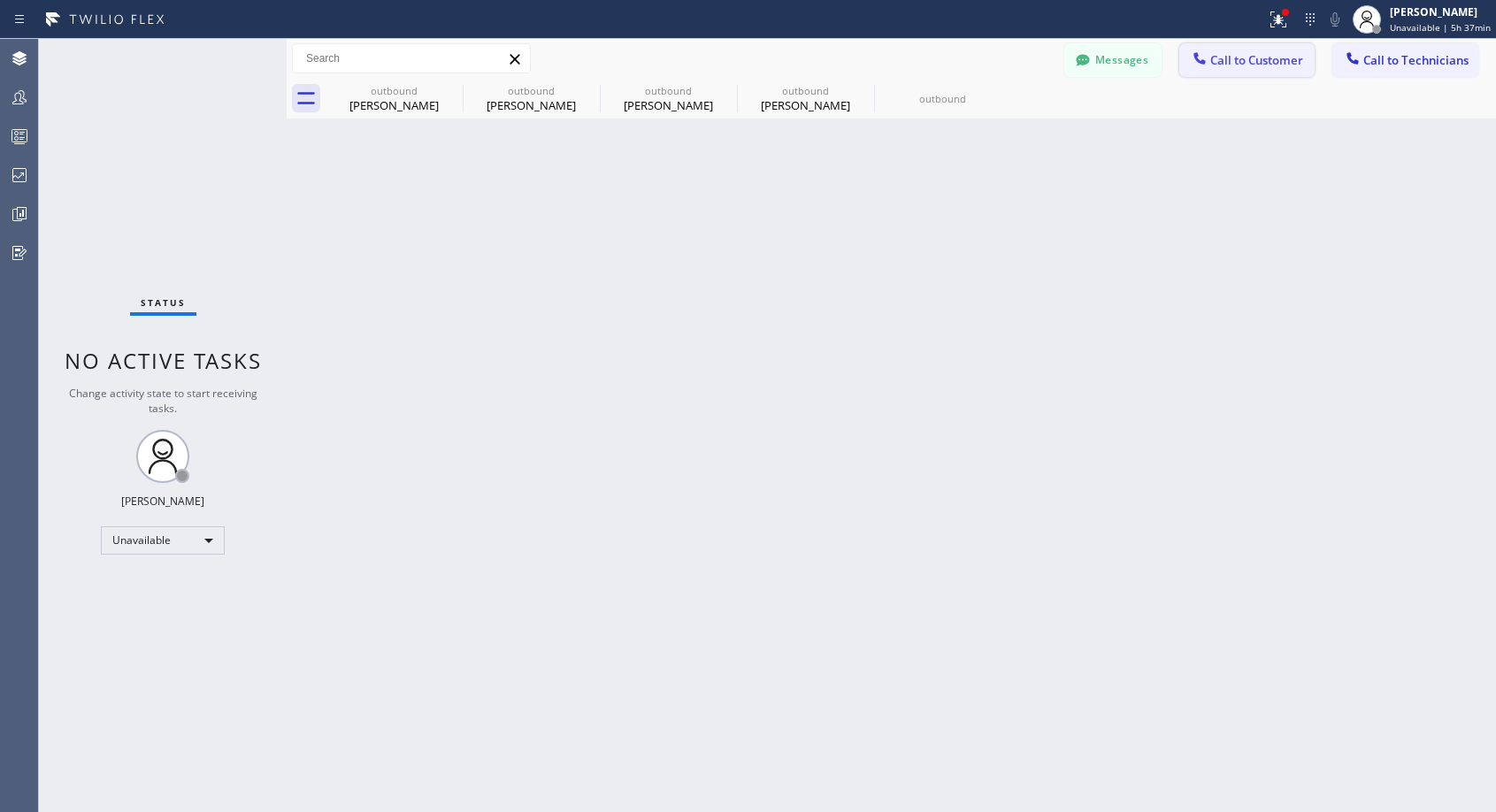
click at [1215, 61] on span "Call to Customer" at bounding box center [1256, 60] width 93 height 16
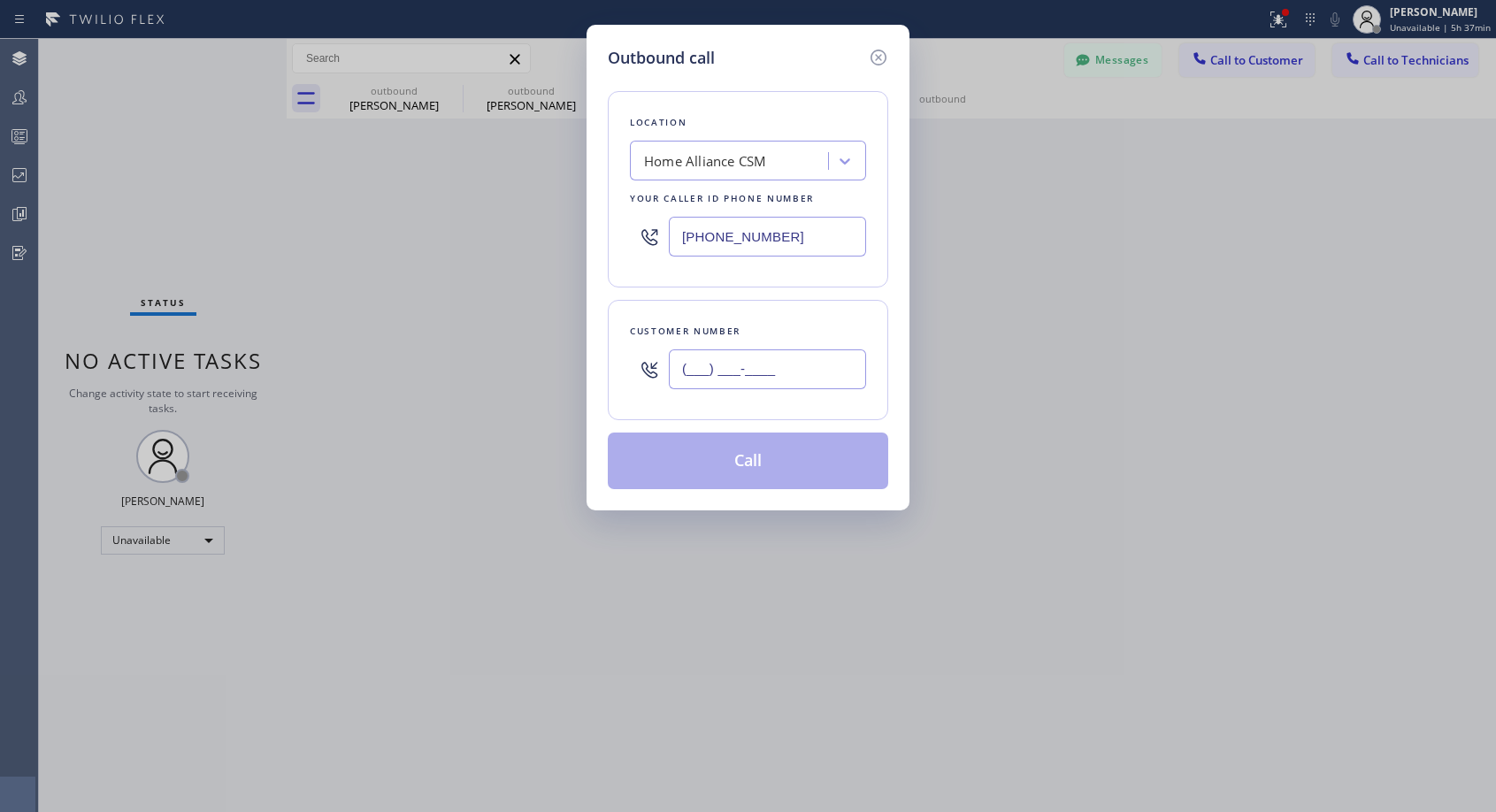
click at [724, 369] on input "(___) ___-____" at bounding box center [767, 368] width 197 height 40
paste input "321) 277-5665"
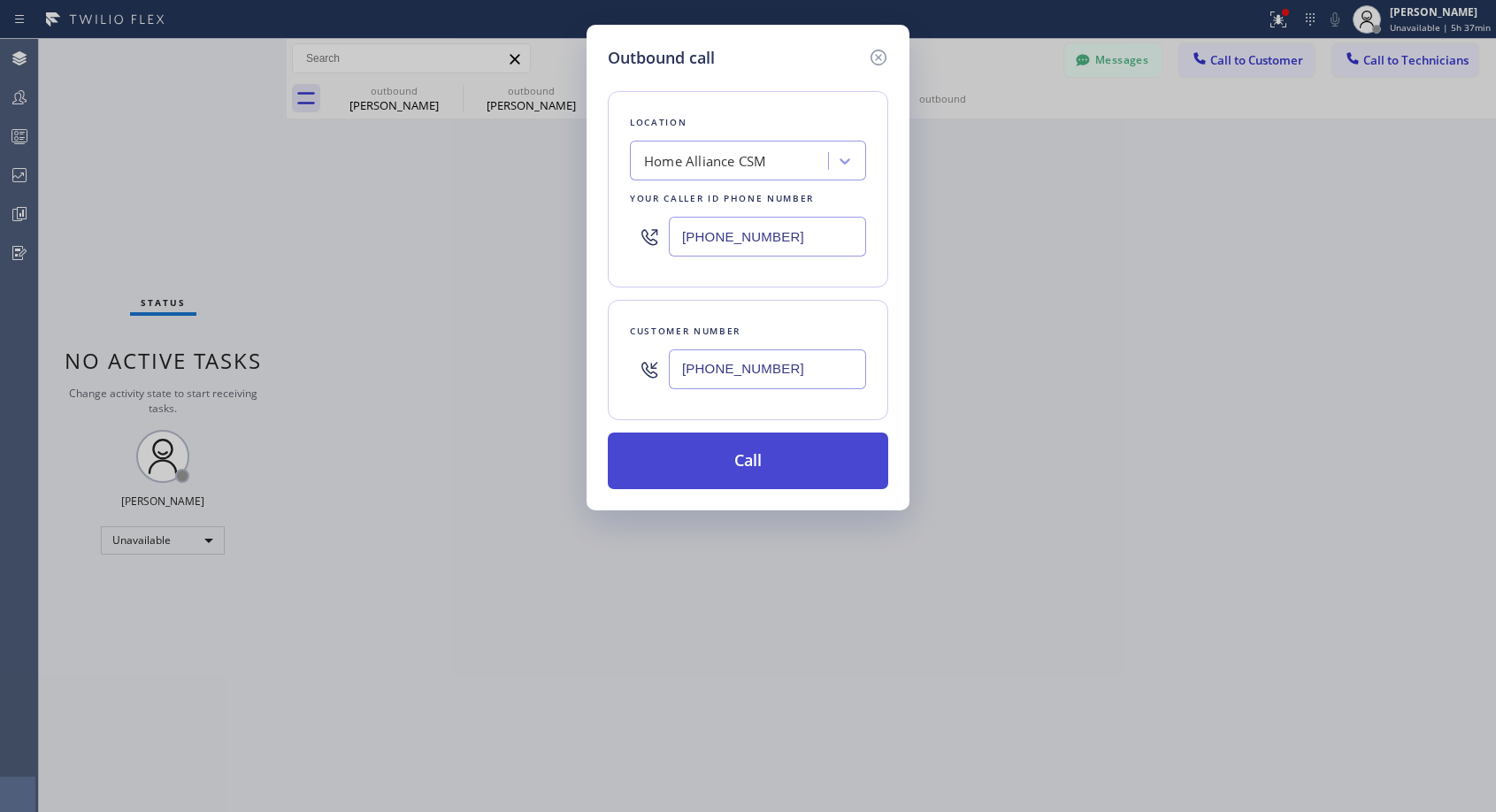
type input "[PHONE_NUMBER]"
click at [731, 458] on button "Call" at bounding box center [748, 460] width 280 height 56
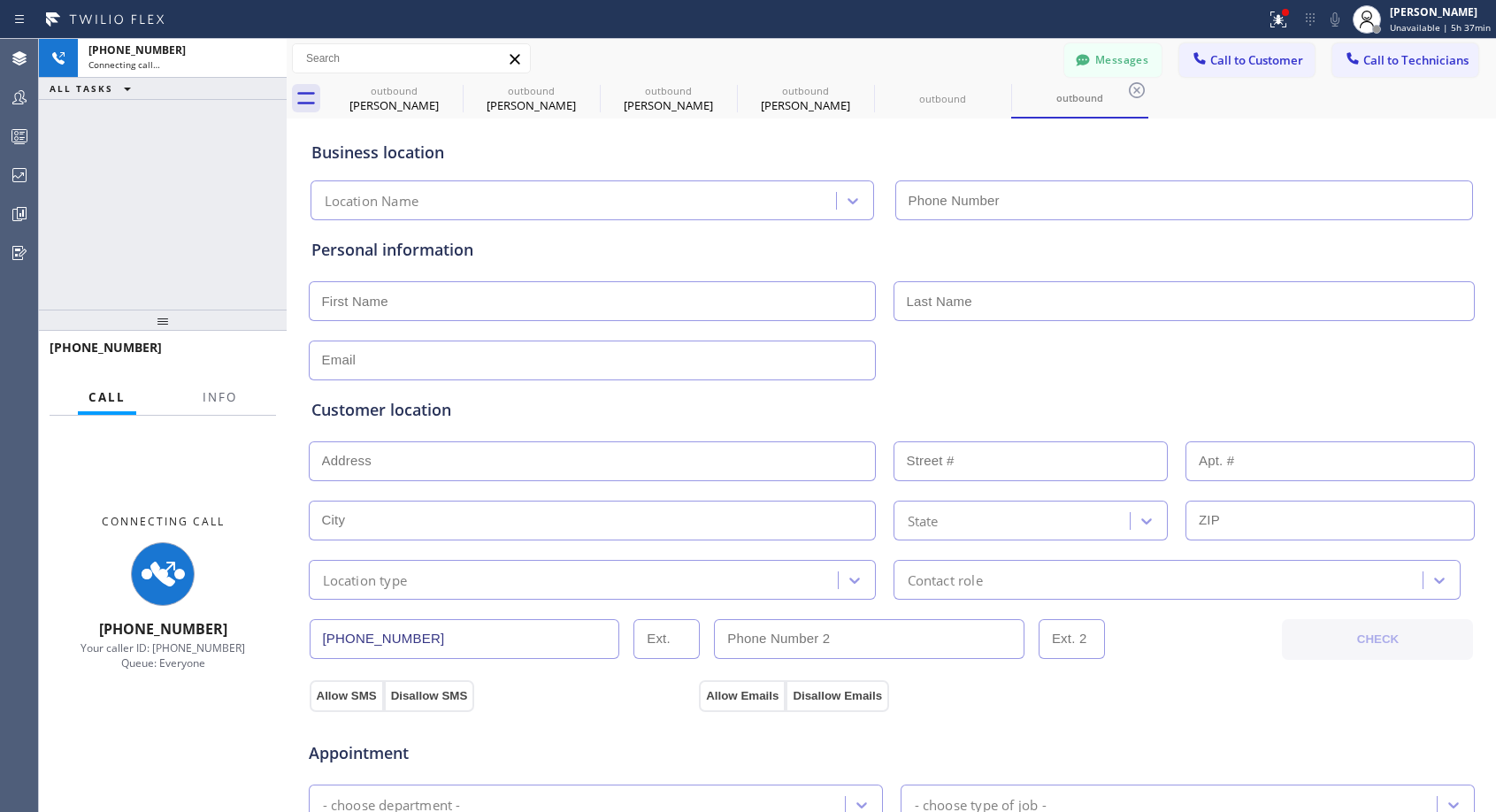
type input "[PHONE_NUMBER]"
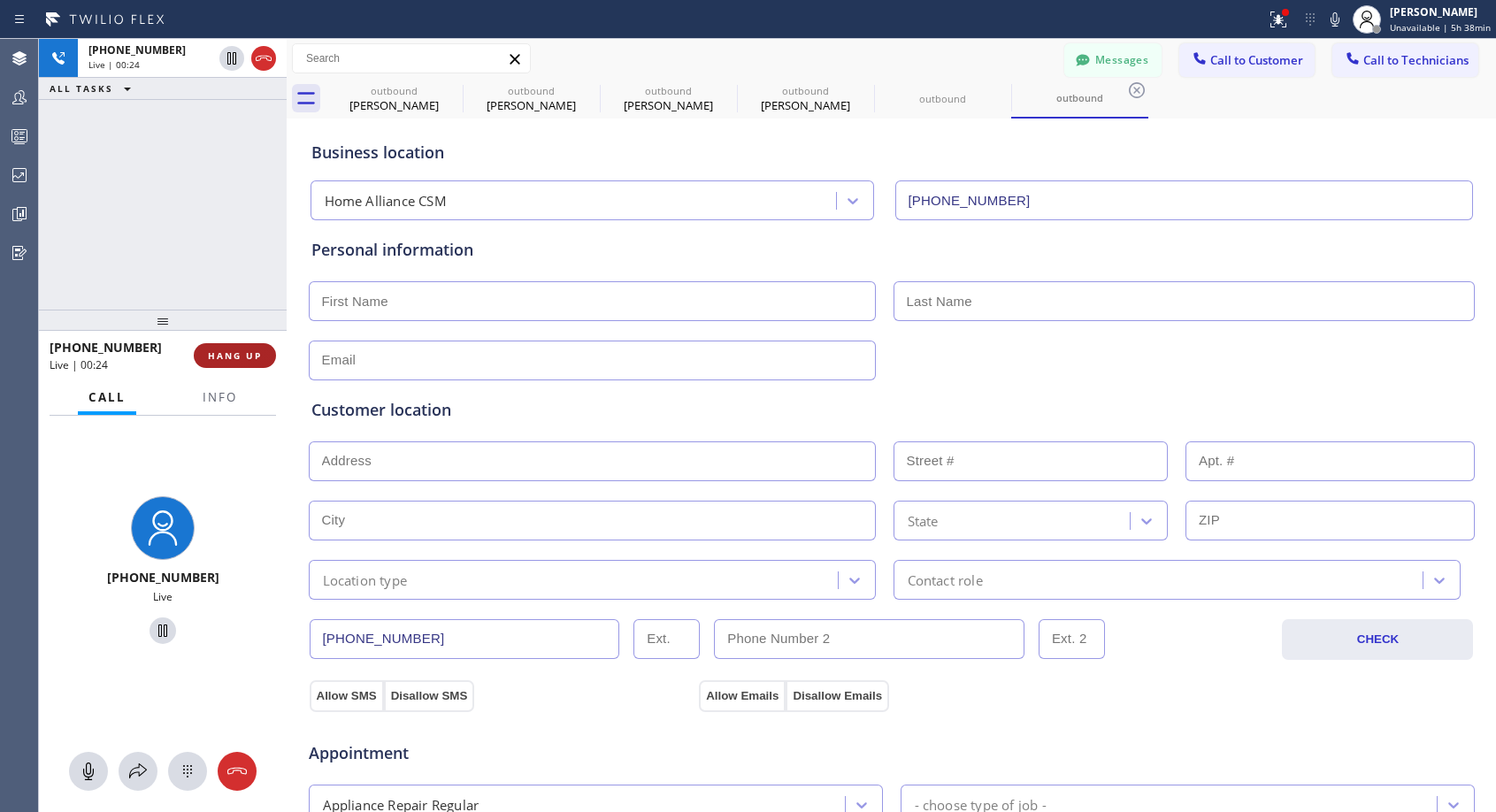
click at [238, 356] on span "HANG UP" at bounding box center [235, 354] width 54 height 12
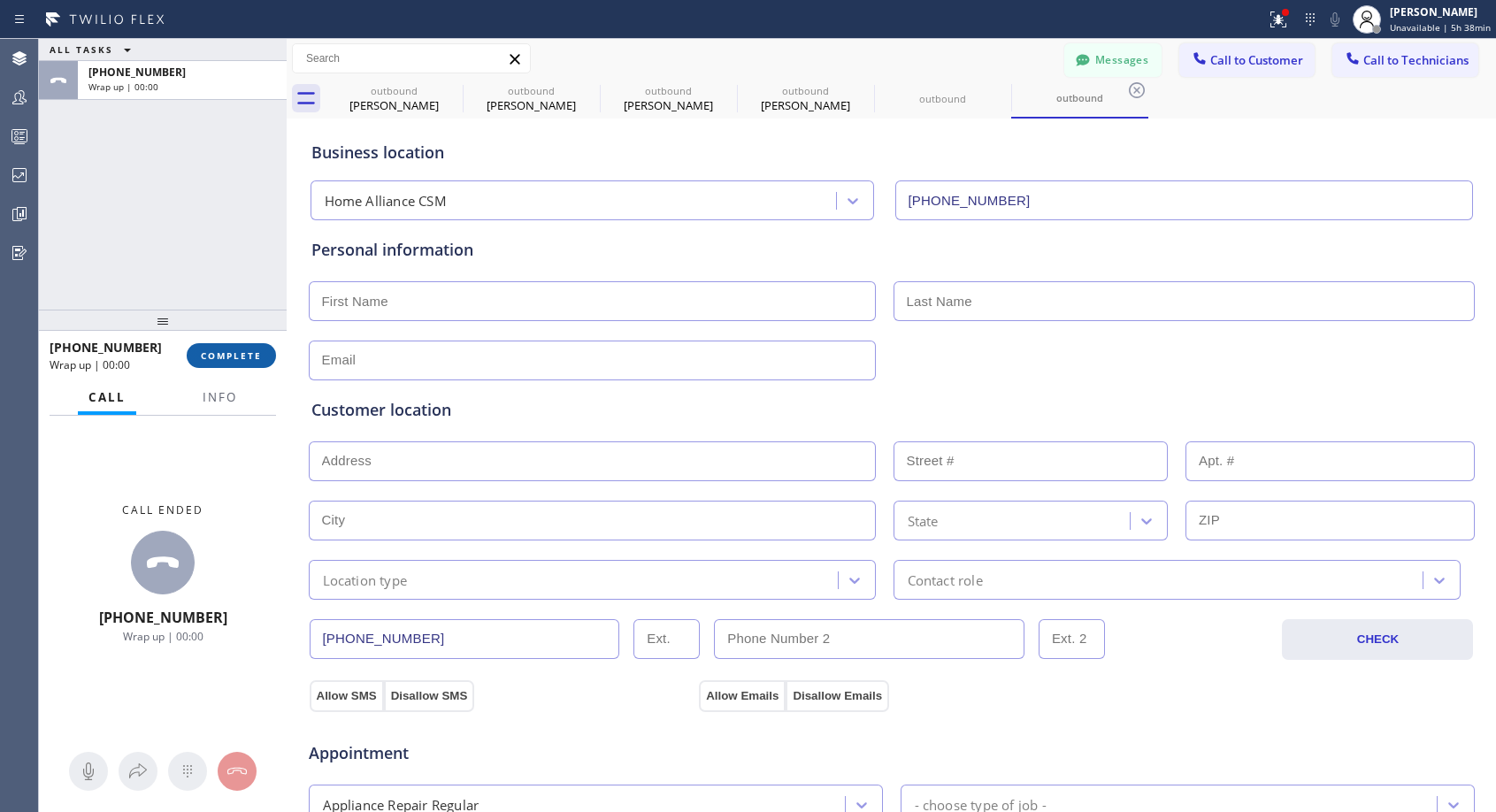
click at [238, 356] on span "COMPLETE" at bounding box center [231, 354] width 61 height 12
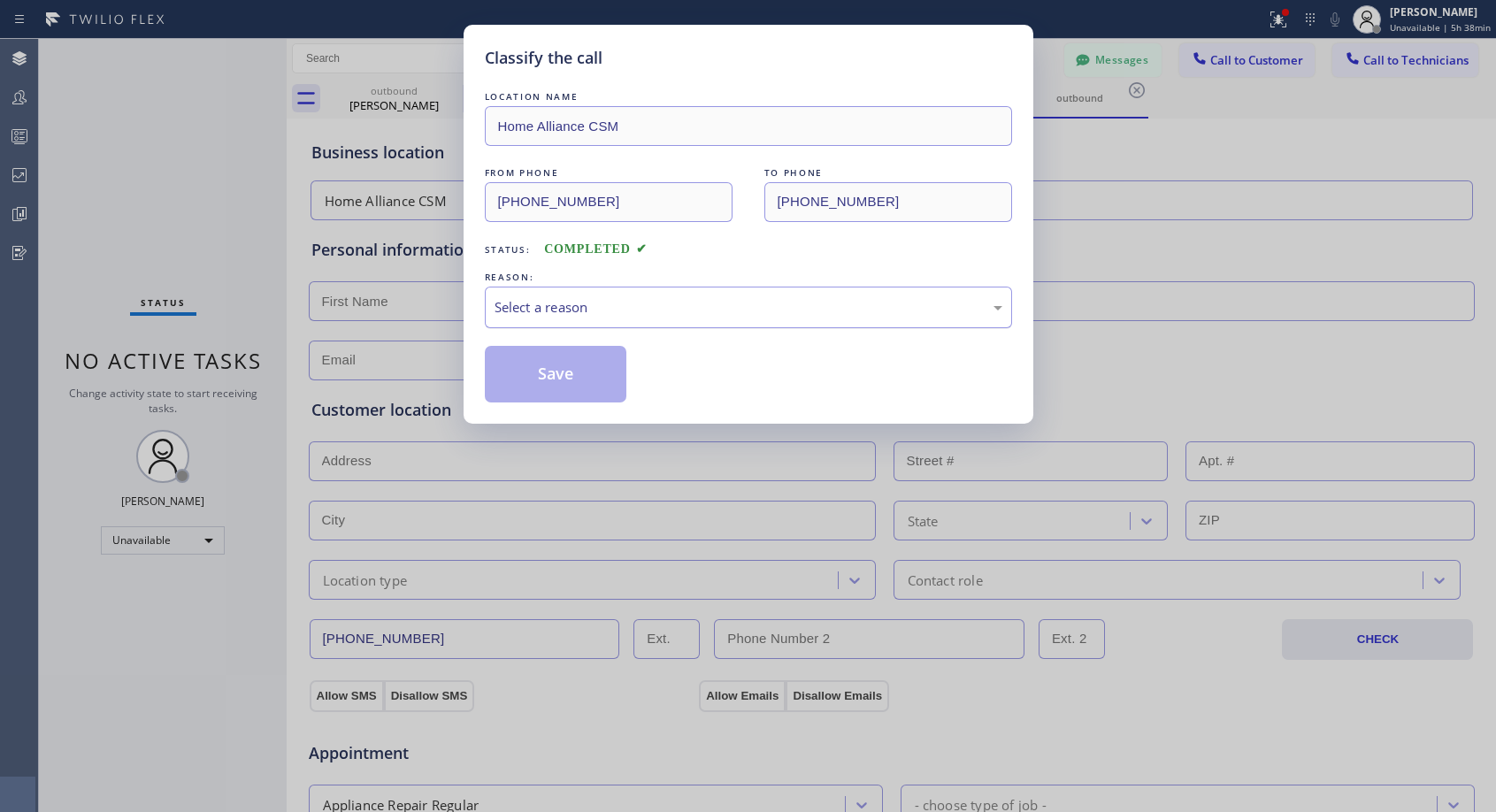
click at [598, 309] on div "Select a reason" at bounding box center [748, 307] width 508 height 20
click at [560, 365] on button "Save" at bounding box center [555, 373] width 143 height 56
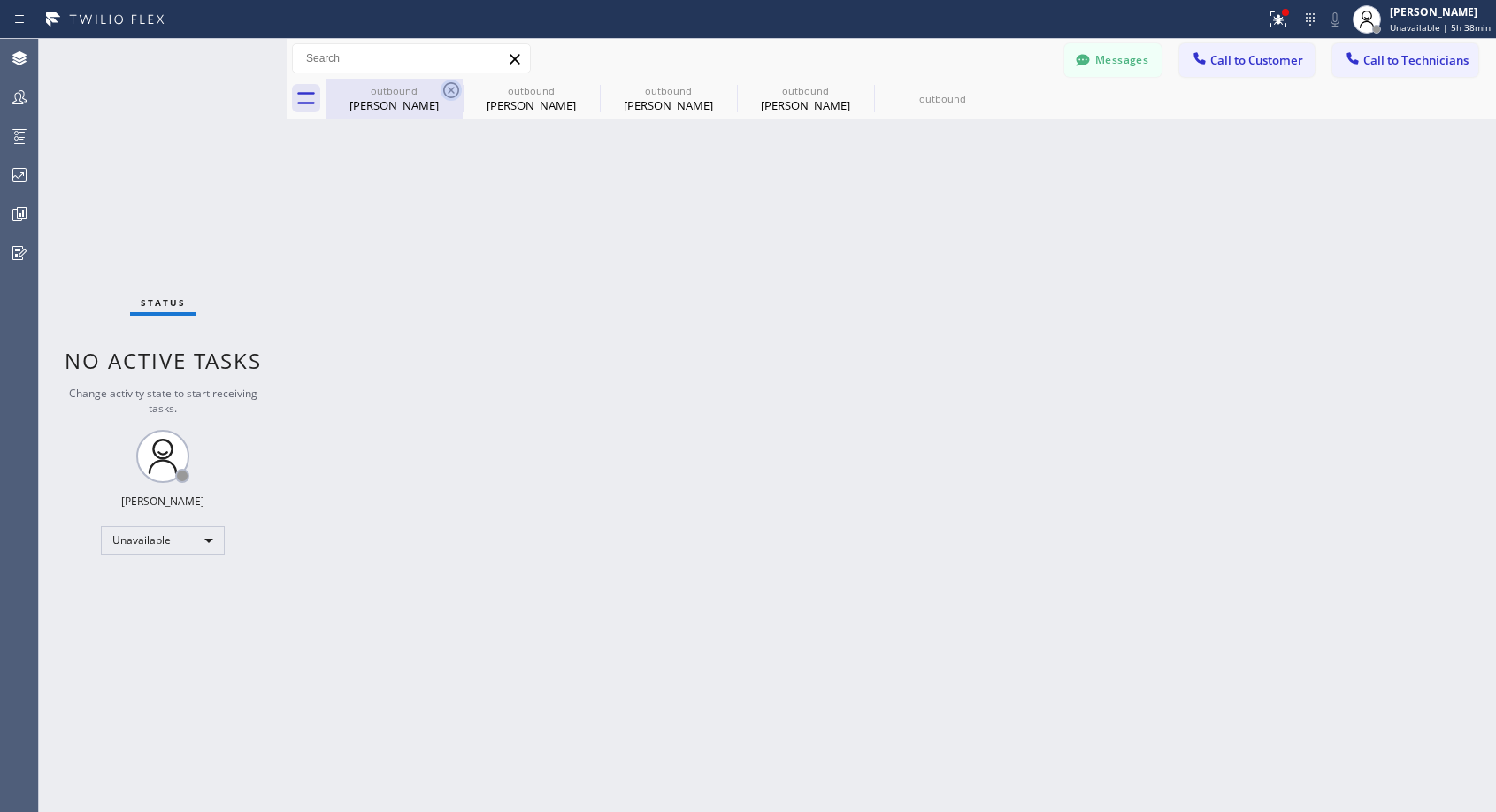
click at [453, 89] on icon at bounding box center [450, 89] width 16 height 16
click at [0, 0] on icon at bounding box center [0, 0] width 0 height 0
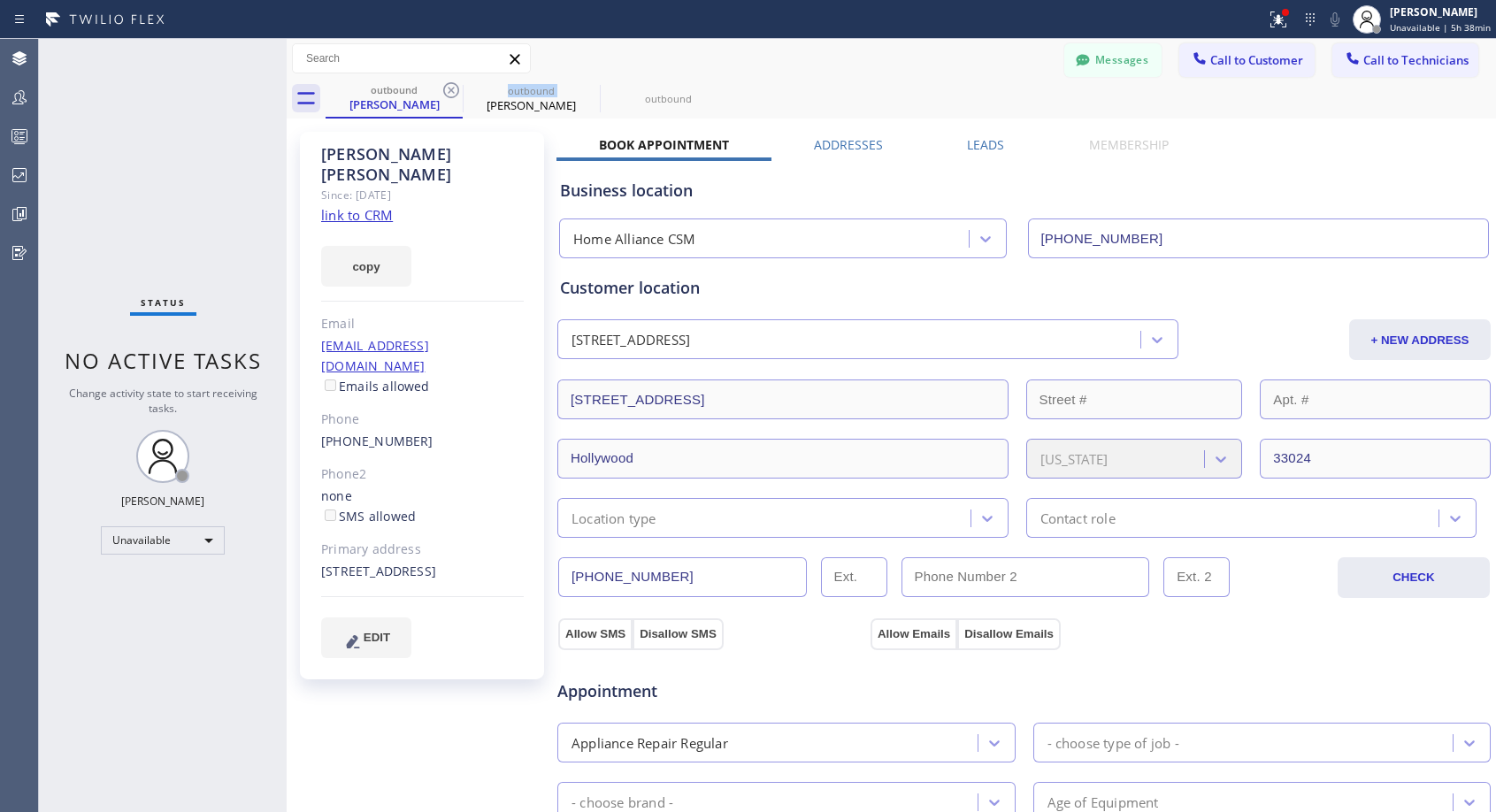
click at [453, 89] on icon at bounding box center [450, 89] width 16 height 16
click at [0, 0] on icon at bounding box center [0, 0] width 0 height 0
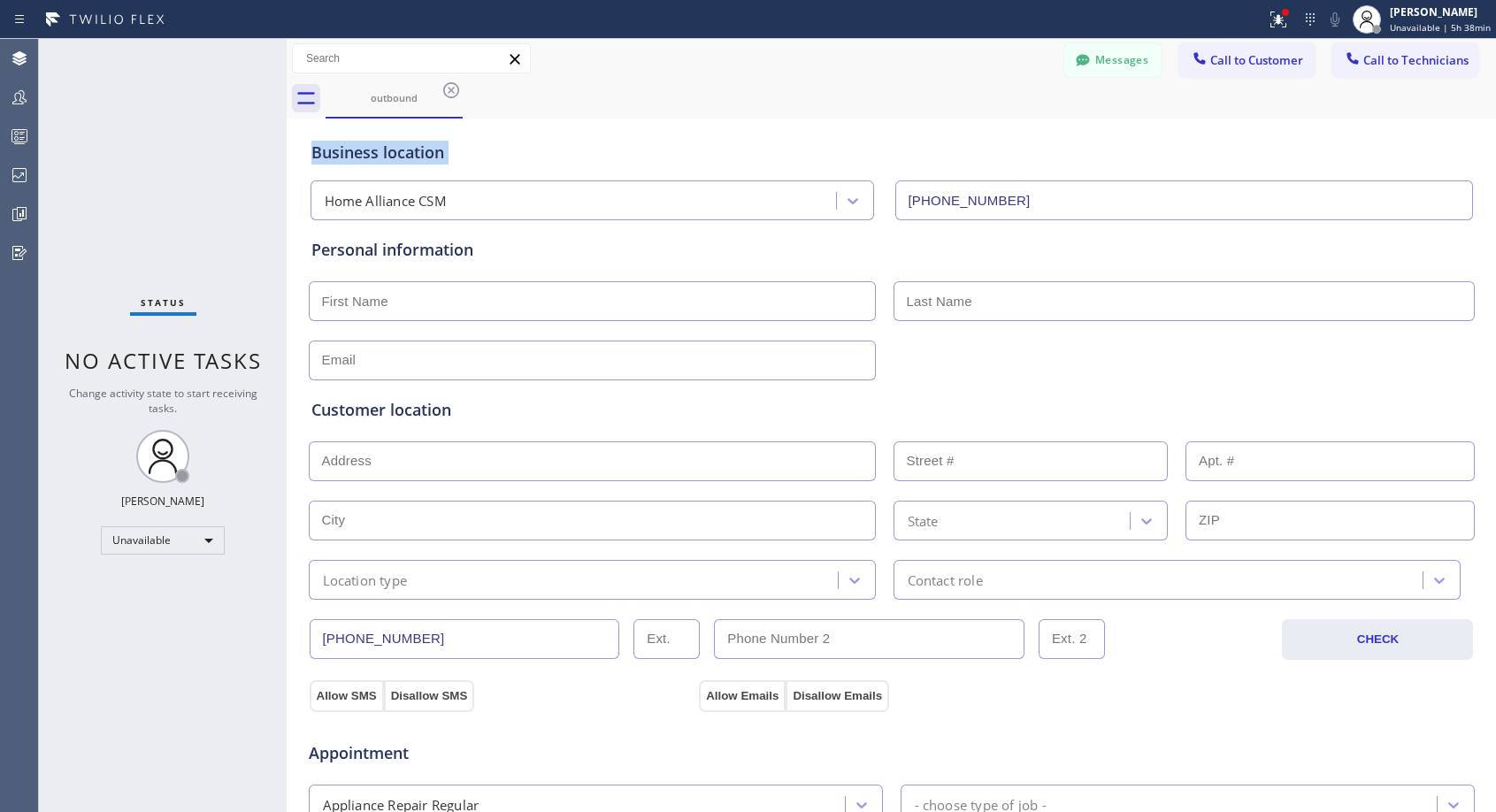
click at [453, 89] on icon at bounding box center [450, 89] width 16 height 16
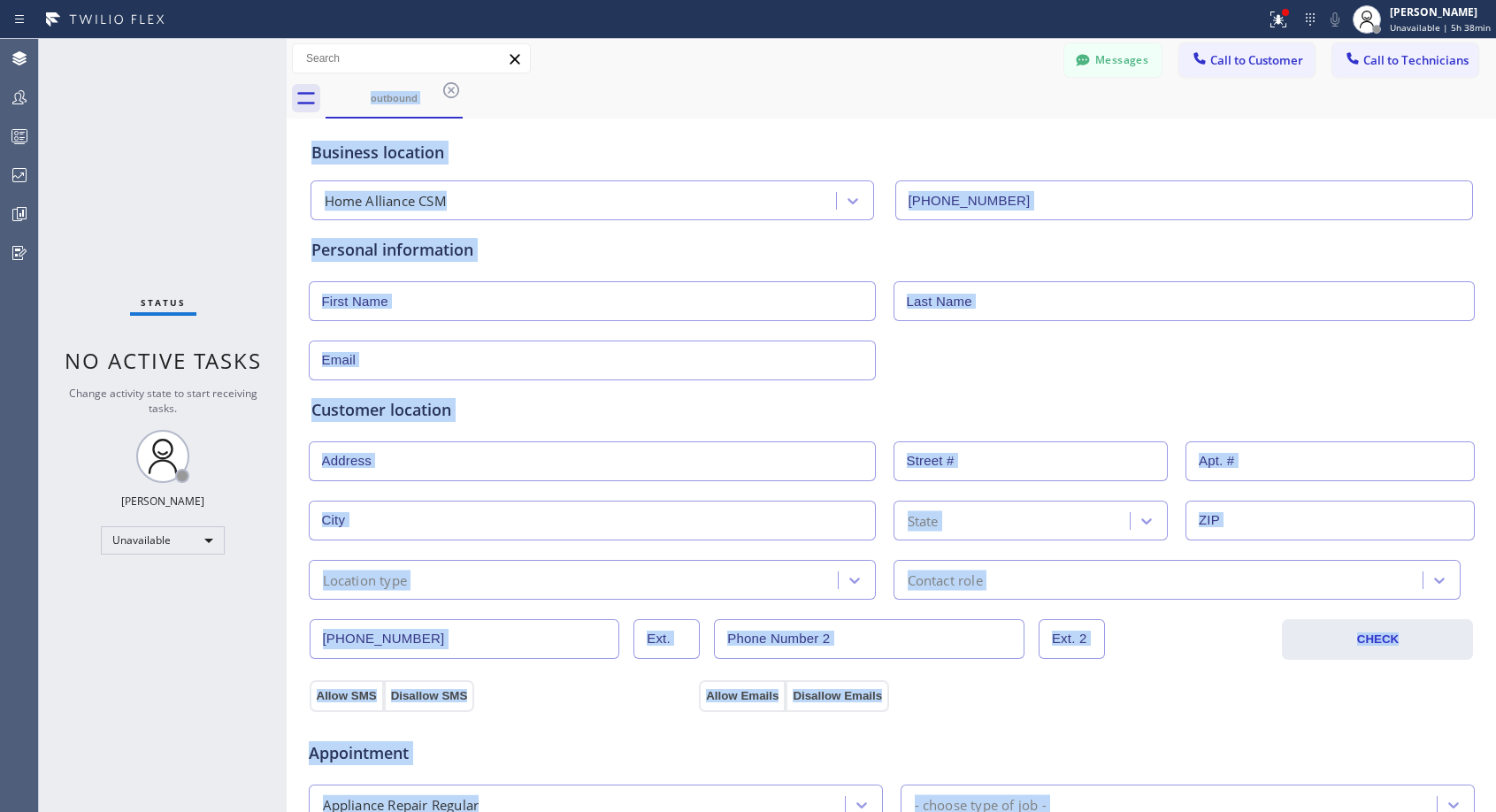
click at [453, 89] on div "outbound" at bounding box center [910, 98] width 1170 height 40
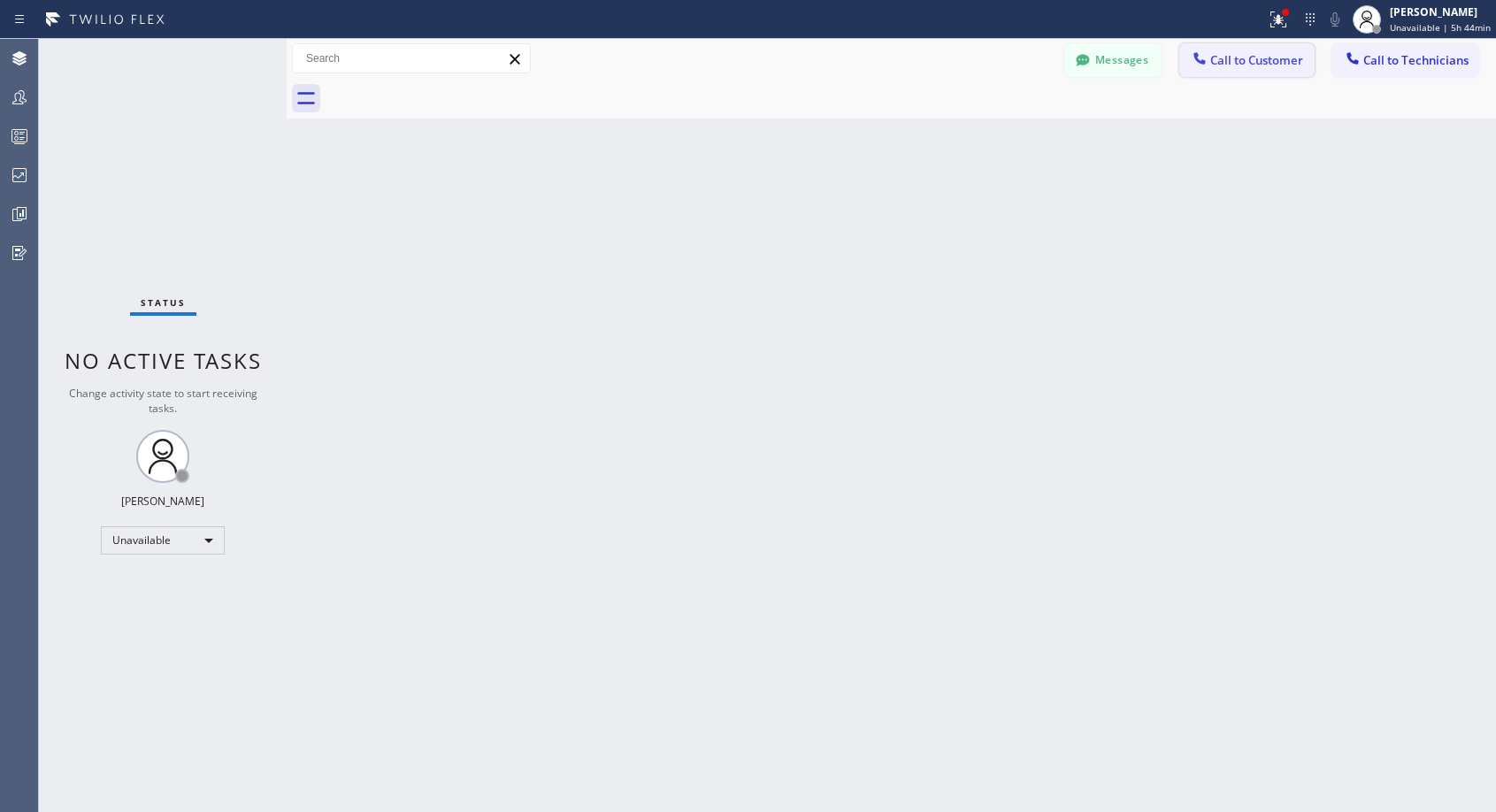
click at [1250, 61] on span "Call to Customer" at bounding box center [1256, 60] width 93 height 16
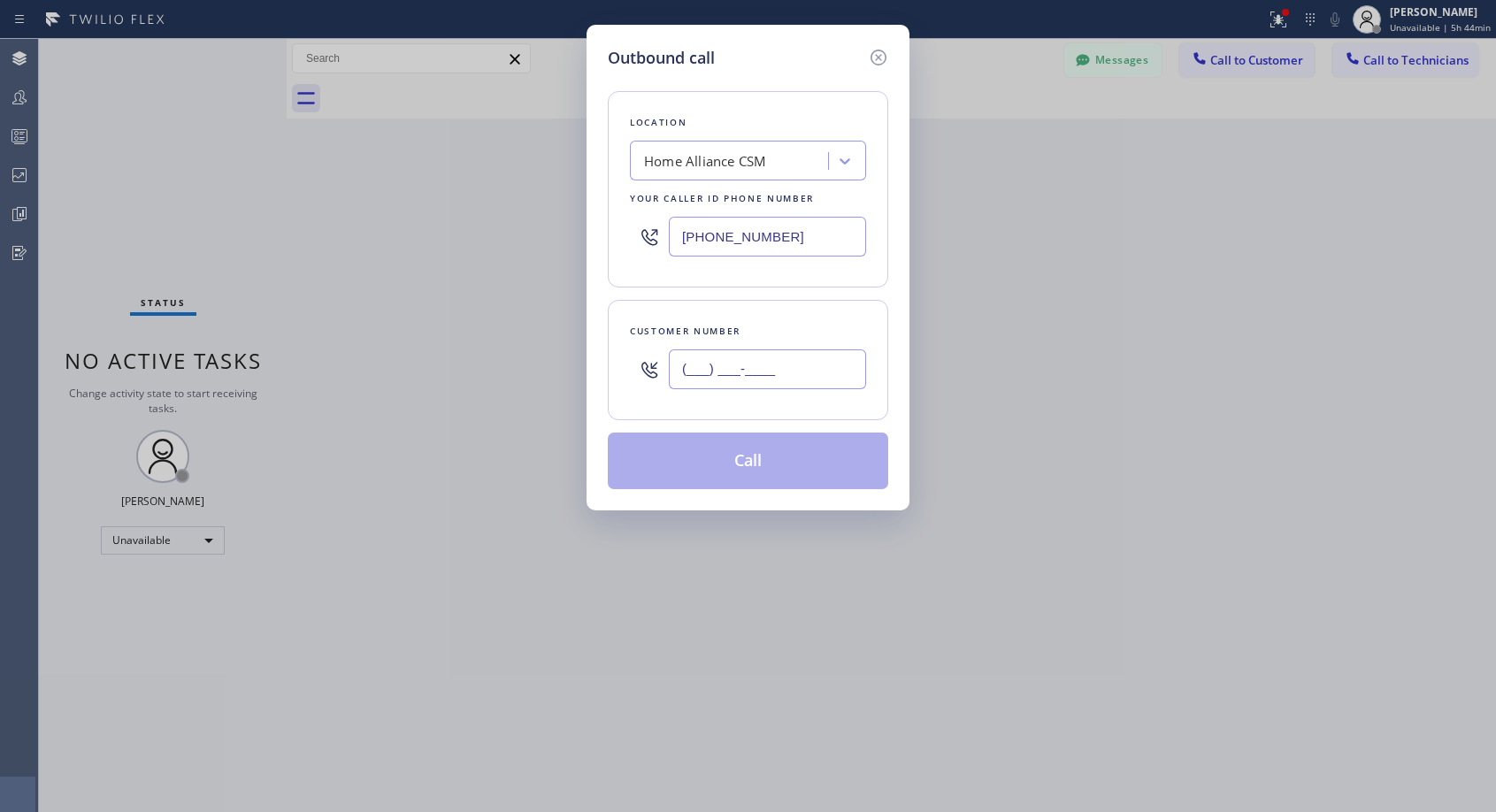
click at [751, 352] on input "(___) ___-____" at bounding box center [767, 368] width 197 height 40
paste input "281) 782-8053"
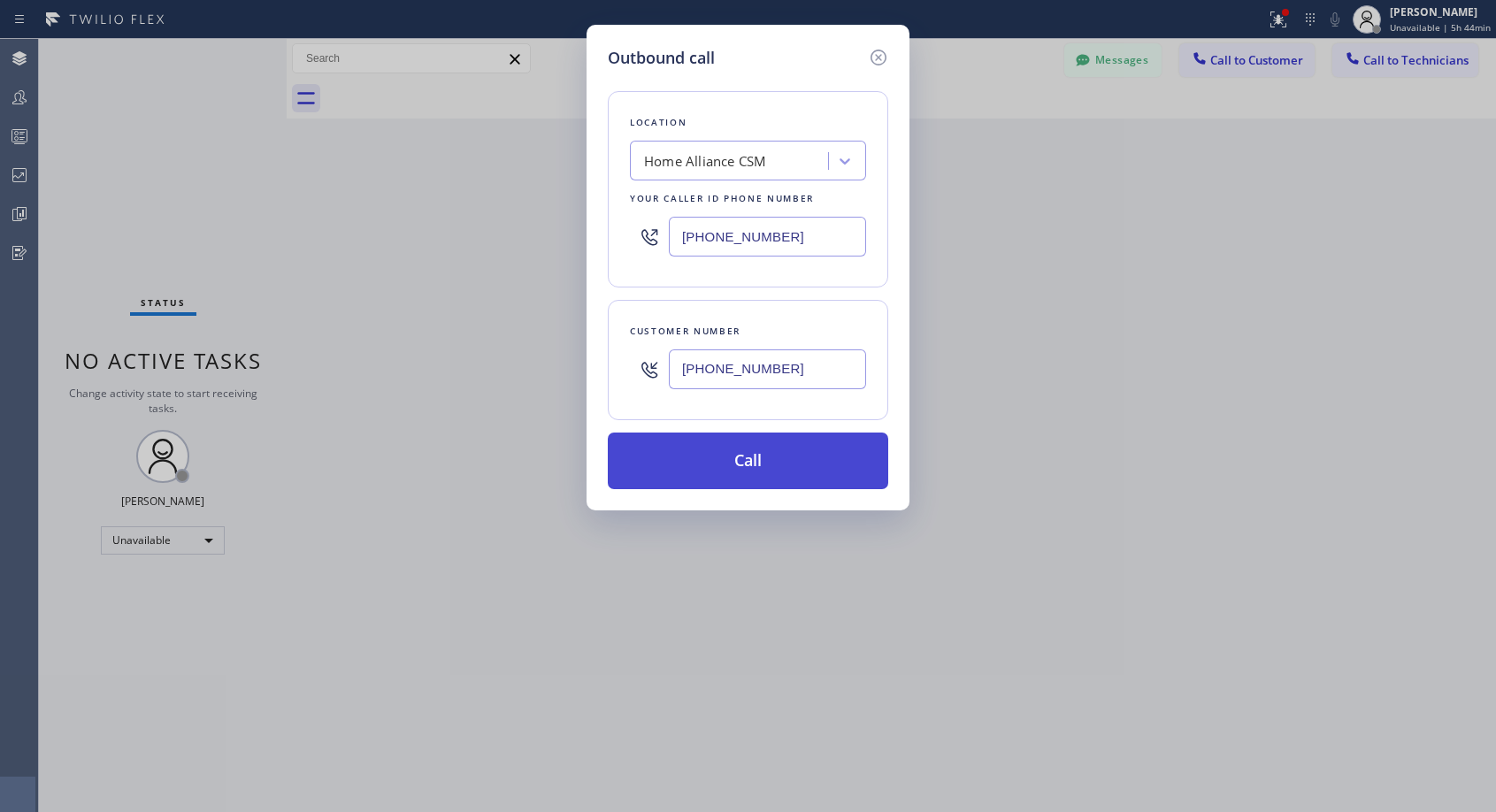
type input "[PHONE_NUMBER]"
click at [740, 464] on button "Call" at bounding box center [748, 460] width 280 height 56
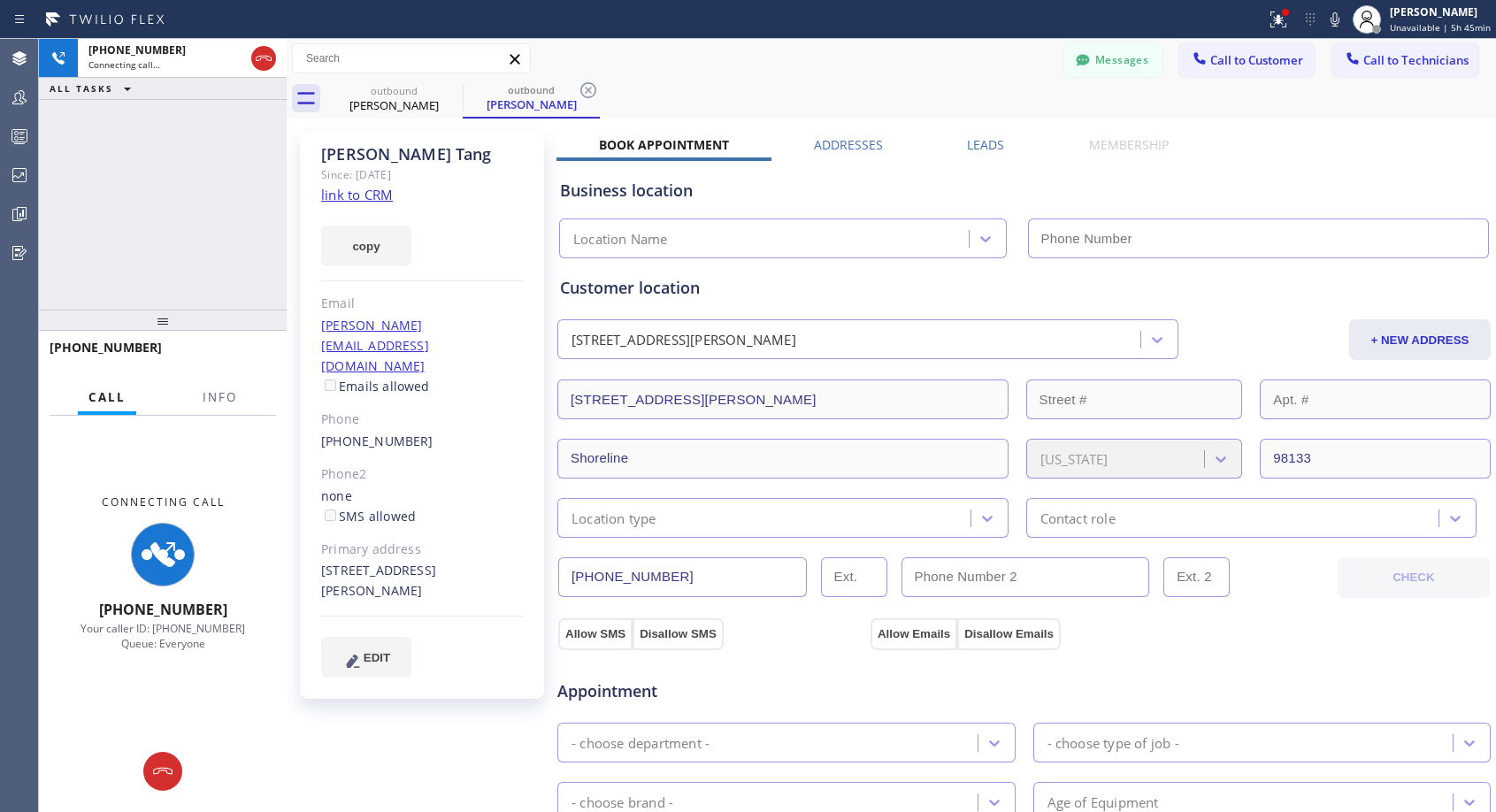
type input "[PHONE_NUMBER]"
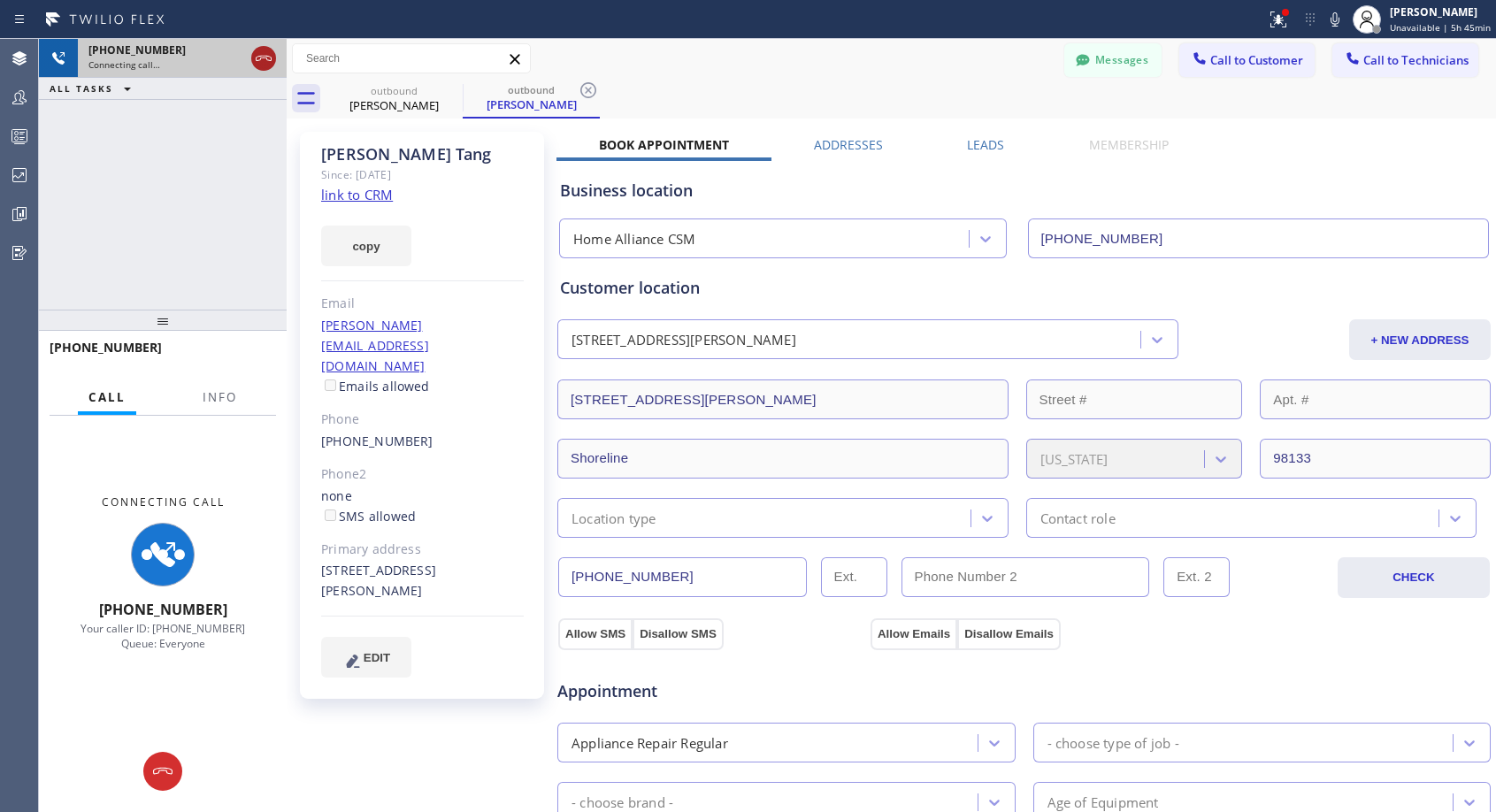
click at [259, 53] on icon at bounding box center [263, 58] width 21 height 21
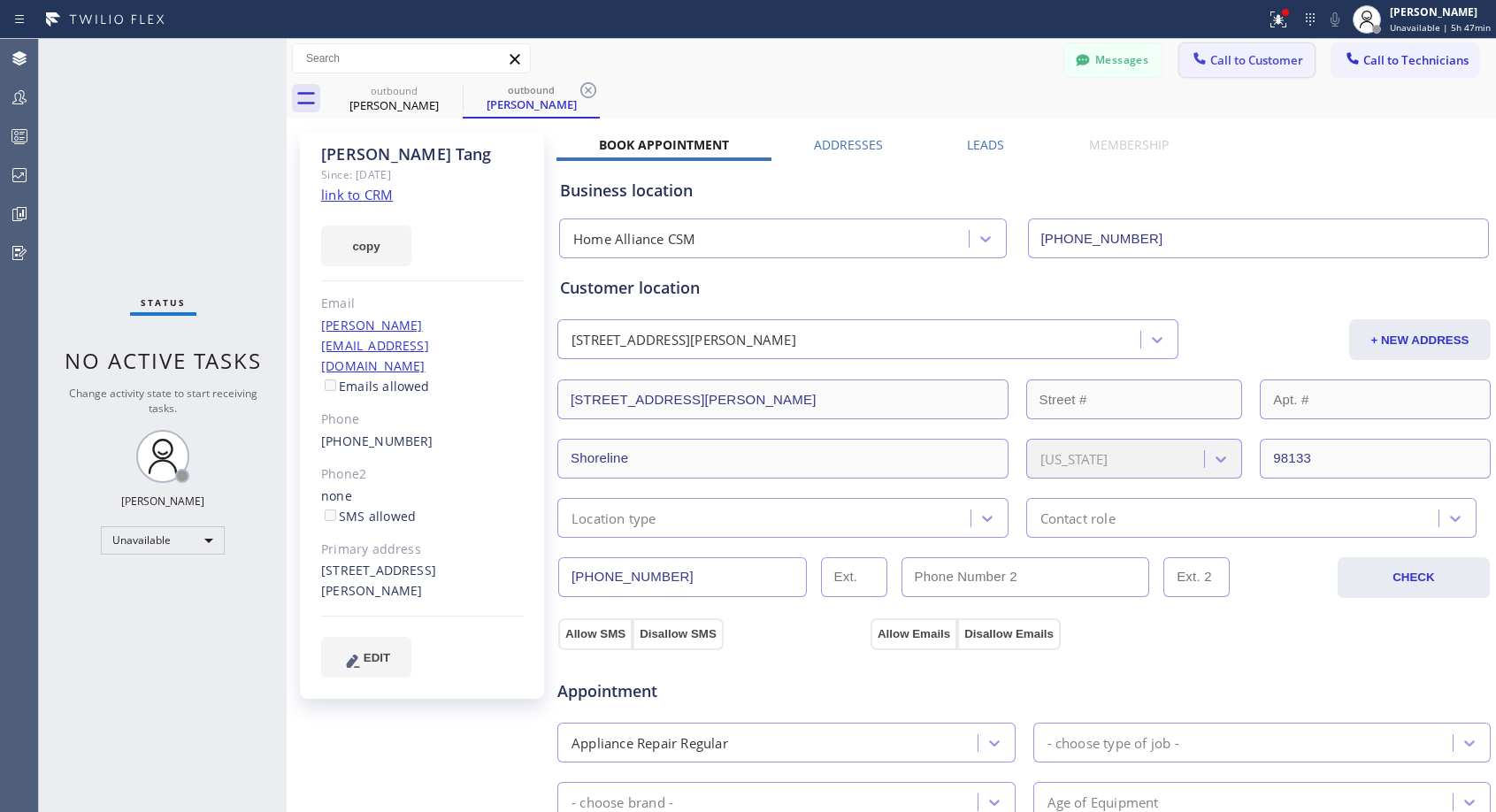
click at [1242, 61] on span "Call to Customer" at bounding box center [1256, 60] width 93 height 16
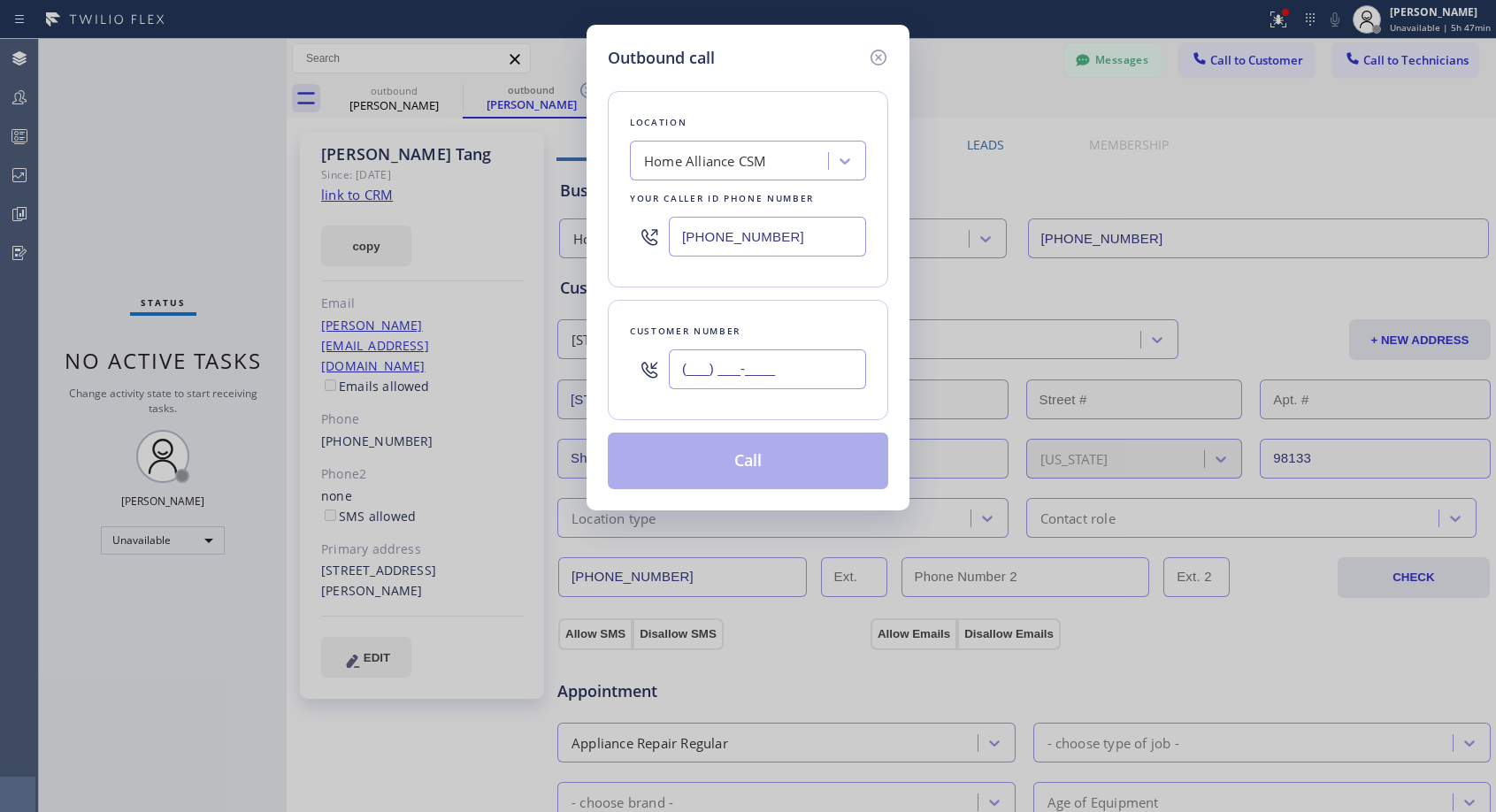
click at [725, 378] on input "(___) ___-____" at bounding box center [767, 368] width 197 height 40
paste input "628) 363-4703"
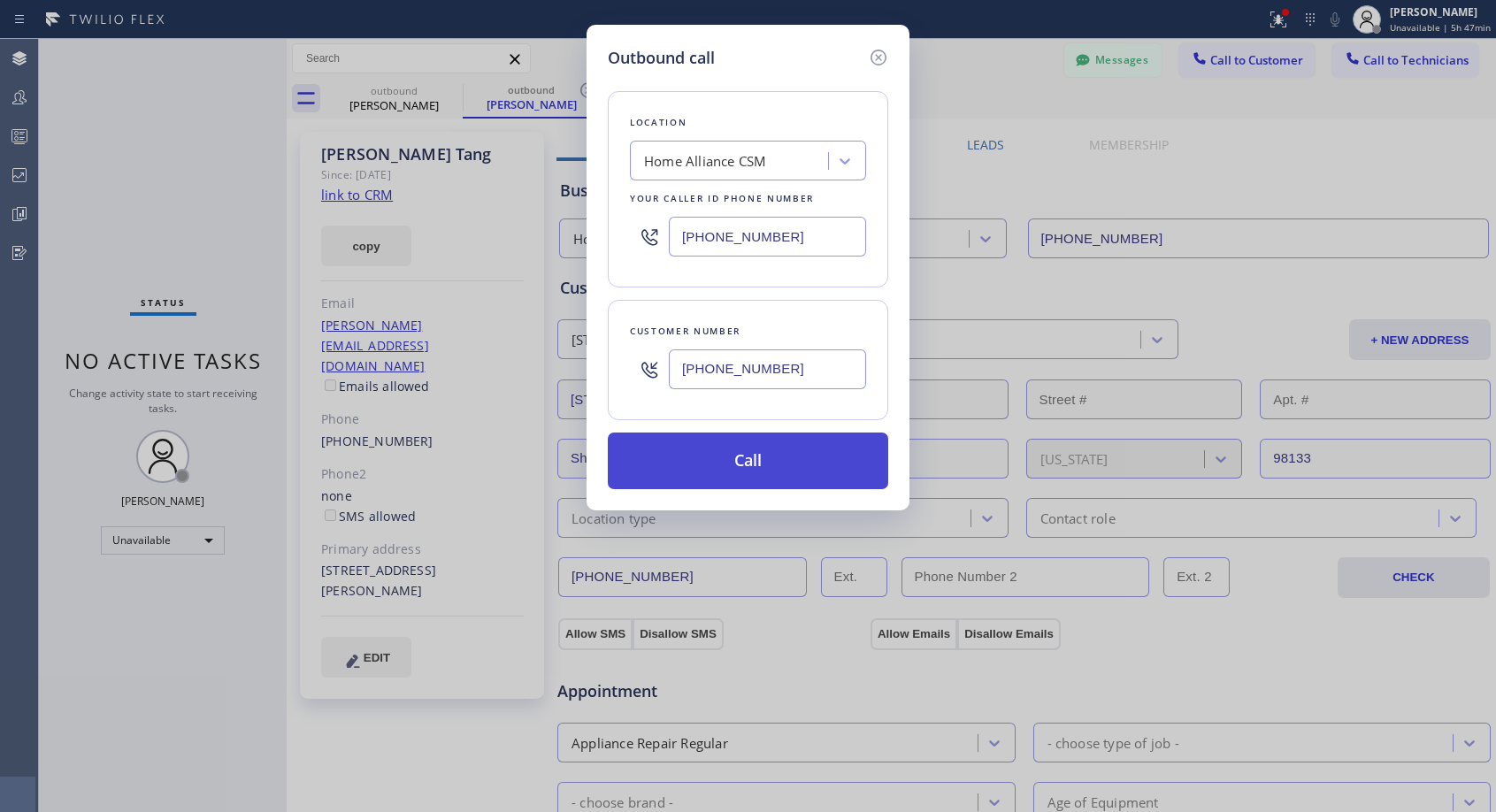
type input "[PHONE_NUMBER]"
click at [751, 458] on button "Call" at bounding box center [748, 460] width 280 height 56
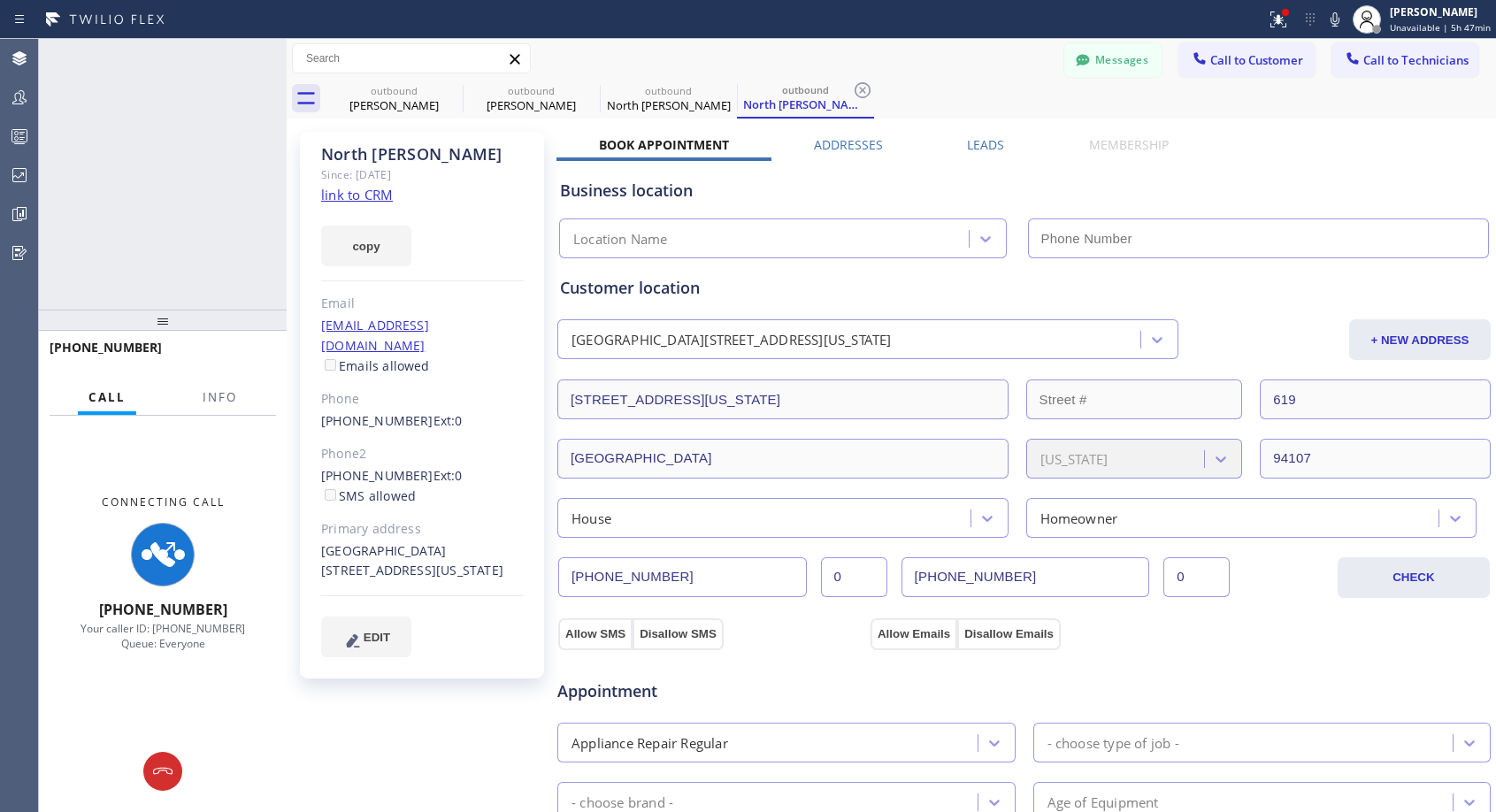
type input "[PHONE_NUMBER]"
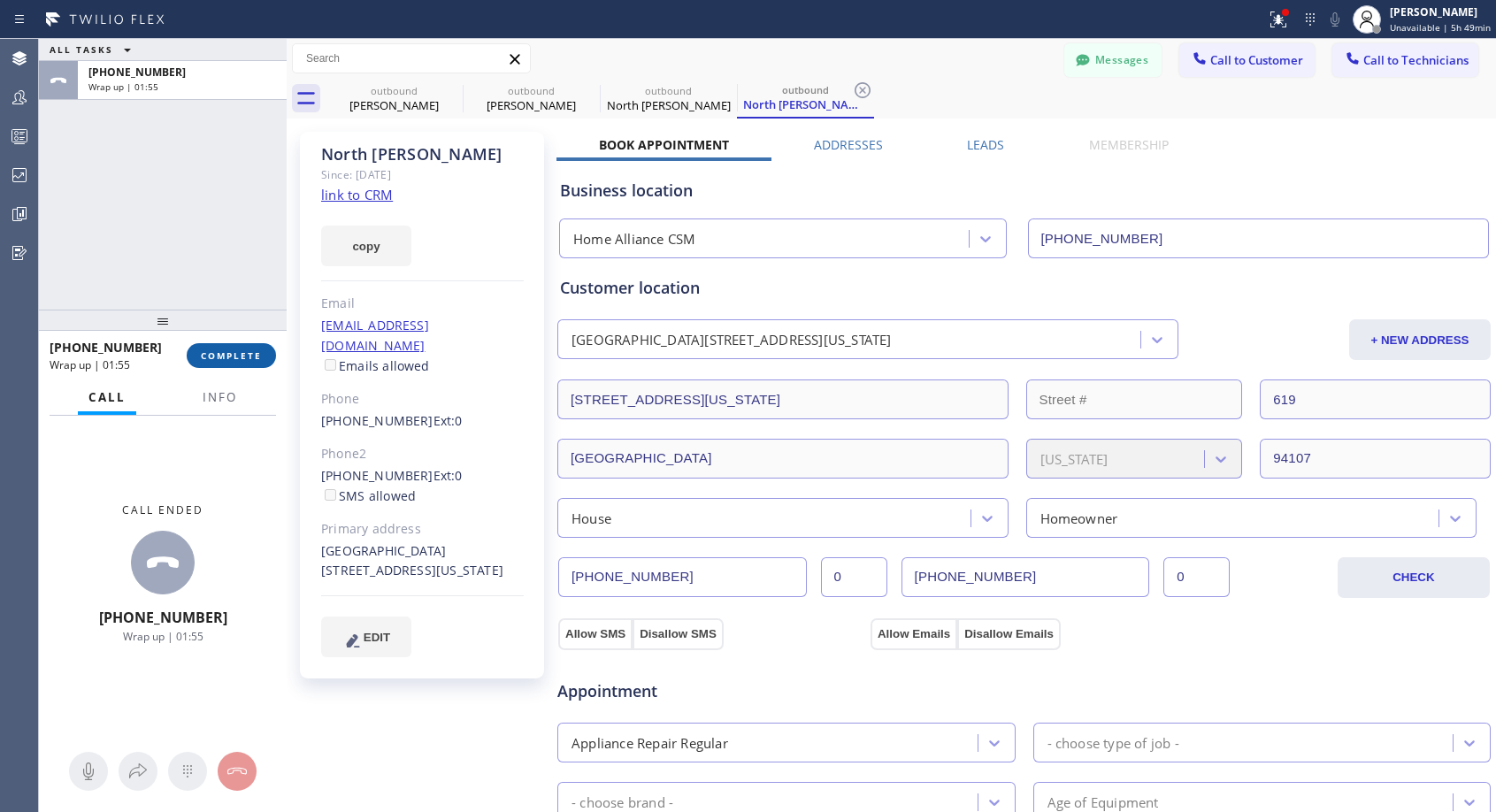
click at [217, 354] on span "COMPLETE" at bounding box center [231, 354] width 61 height 12
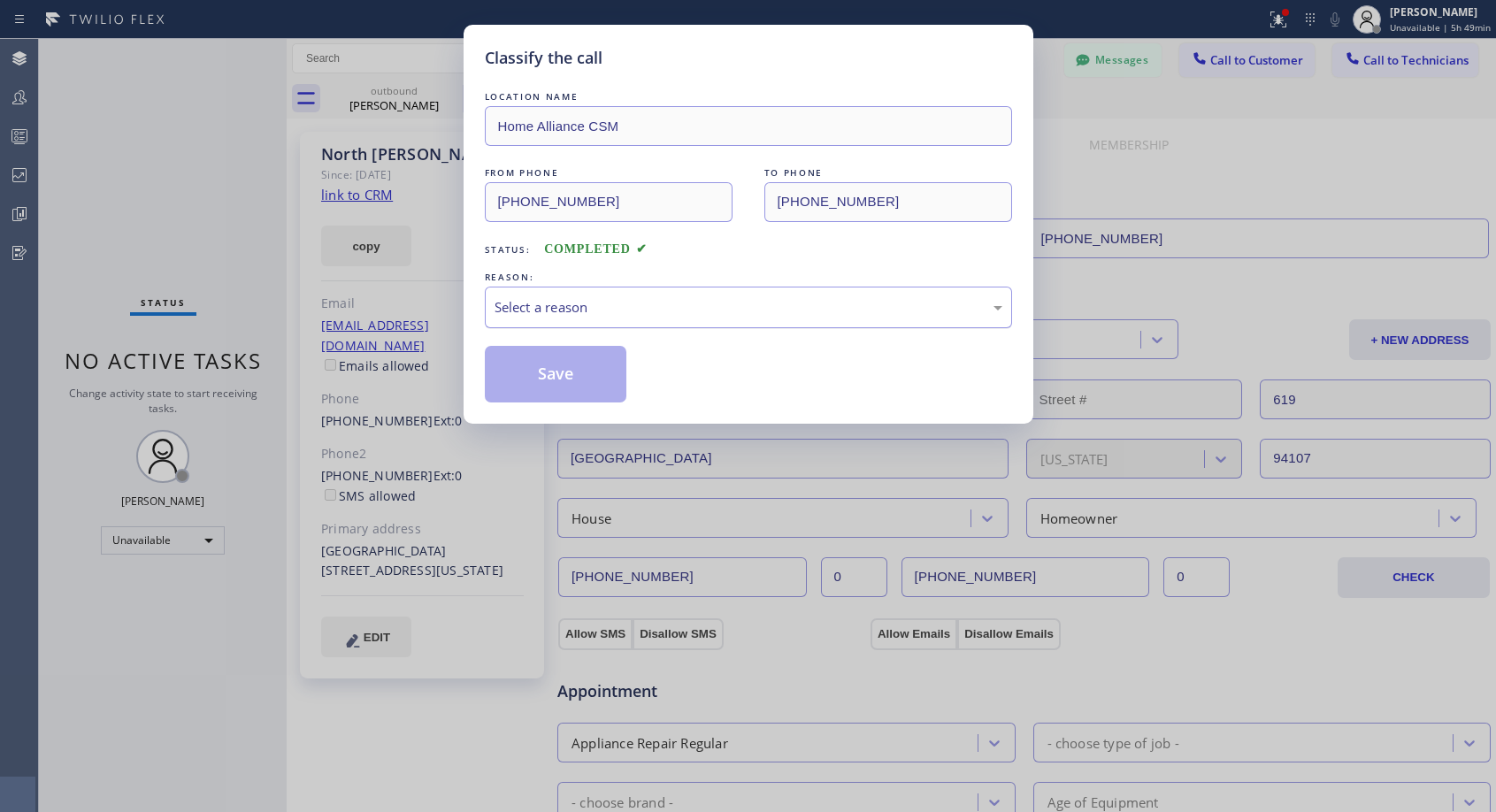
click at [695, 307] on div "Select a reason" at bounding box center [748, 307] width 508 height 20
click at [567, 368] on button "Save" at bounding box center [555, 373] width 143 height 56
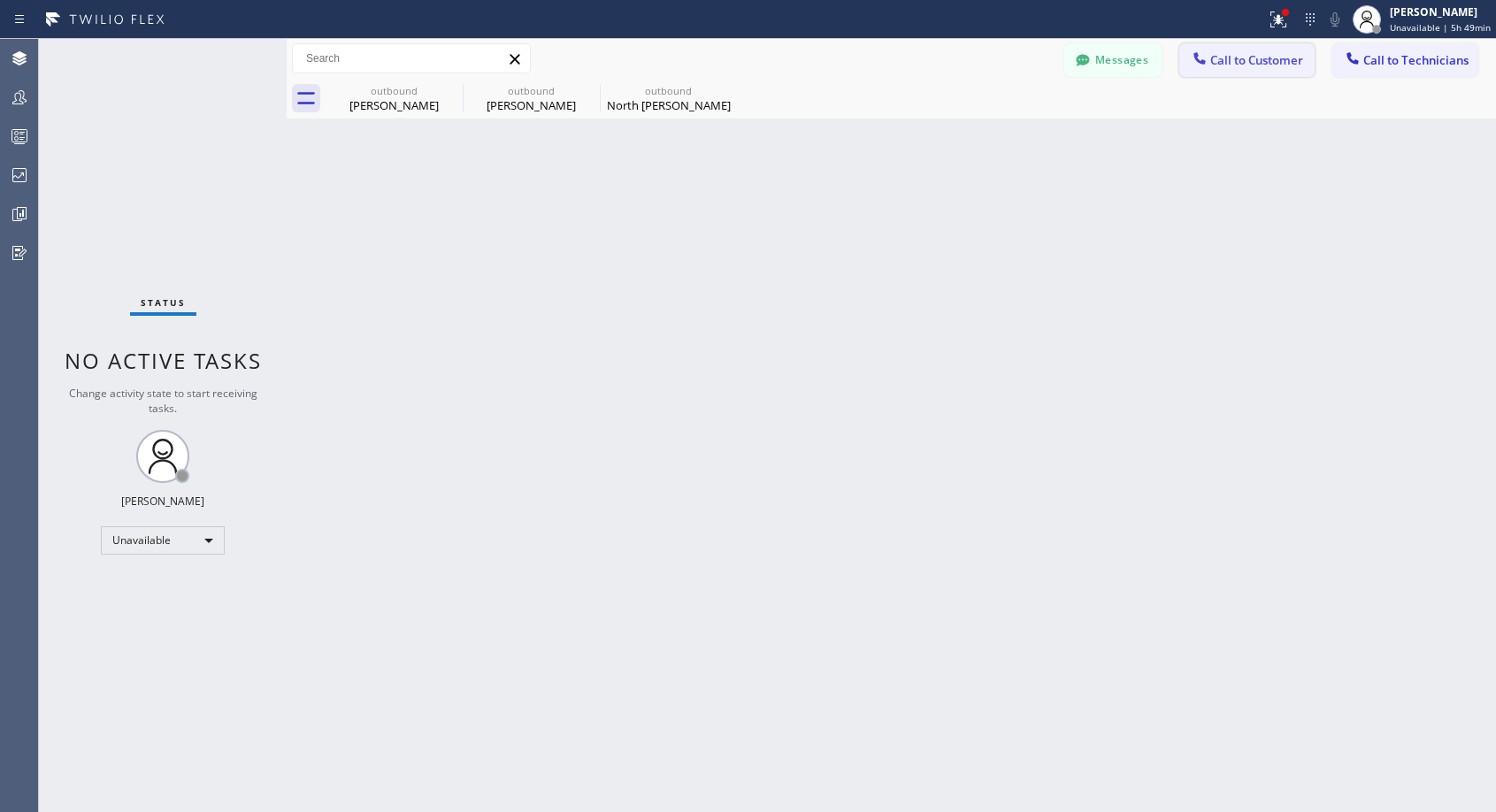
click at [1222, 60] on span "Call to Customer" at bounding box center [1256, 60] width 93 height 16
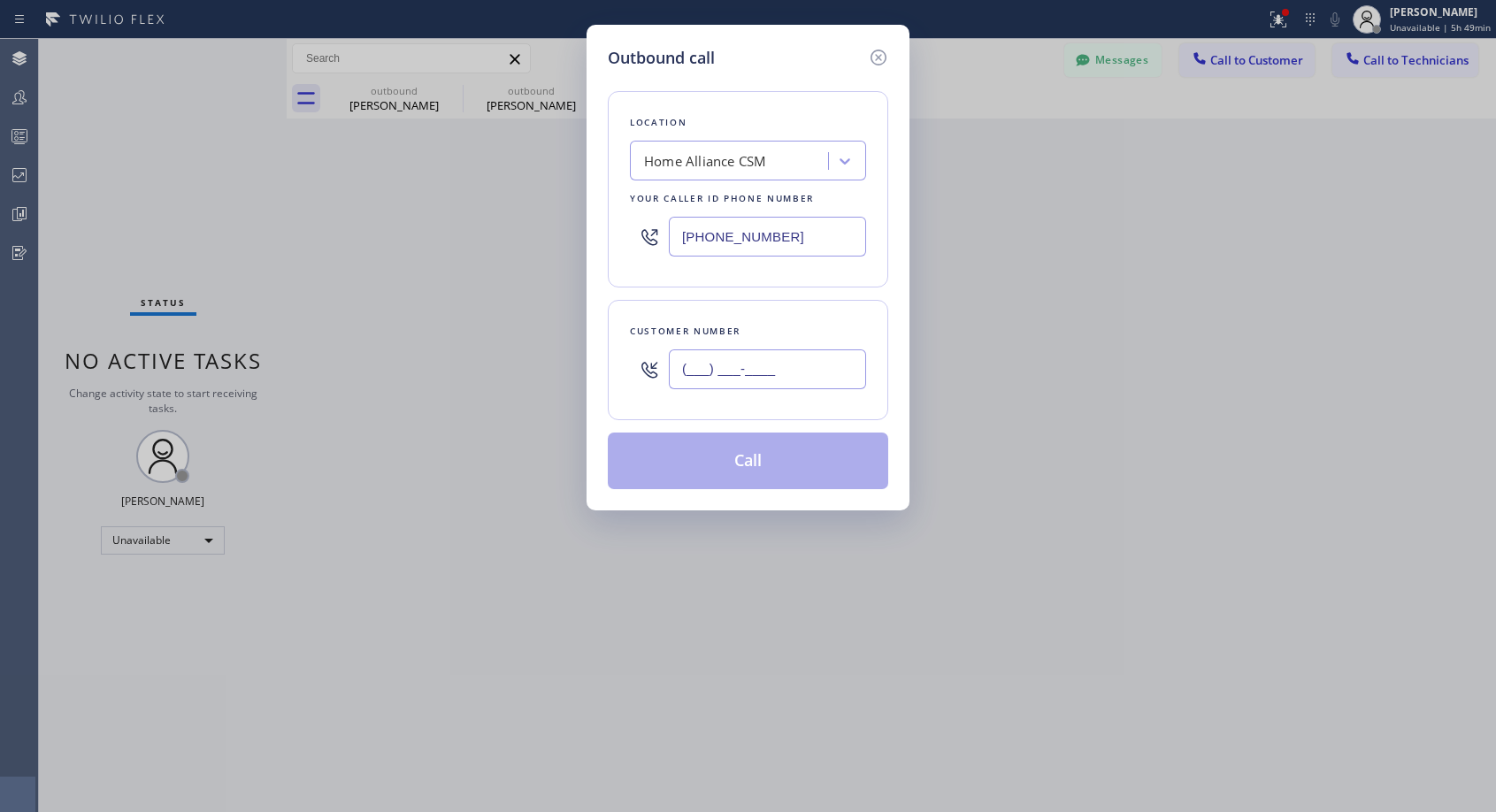
click at [808, 387] on input "(___) ___-____" at bounding box center [767, 368] width 197 height 40
paste input "425) 894-9939"
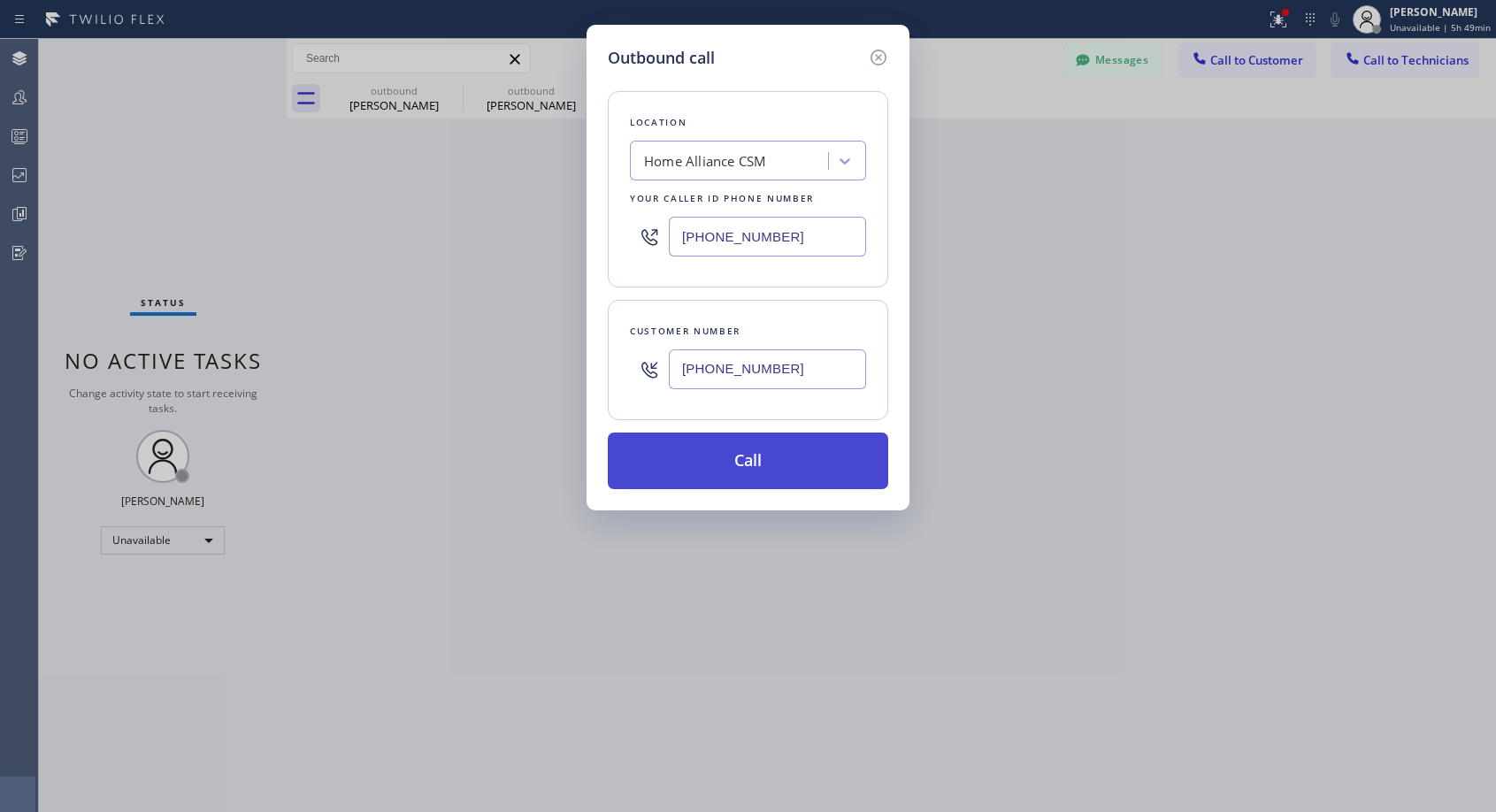
type input "[PHONE_NUMBER]"
click at [767, 459] on button "Call" at bounding box center [748, 460] width 280 height 56
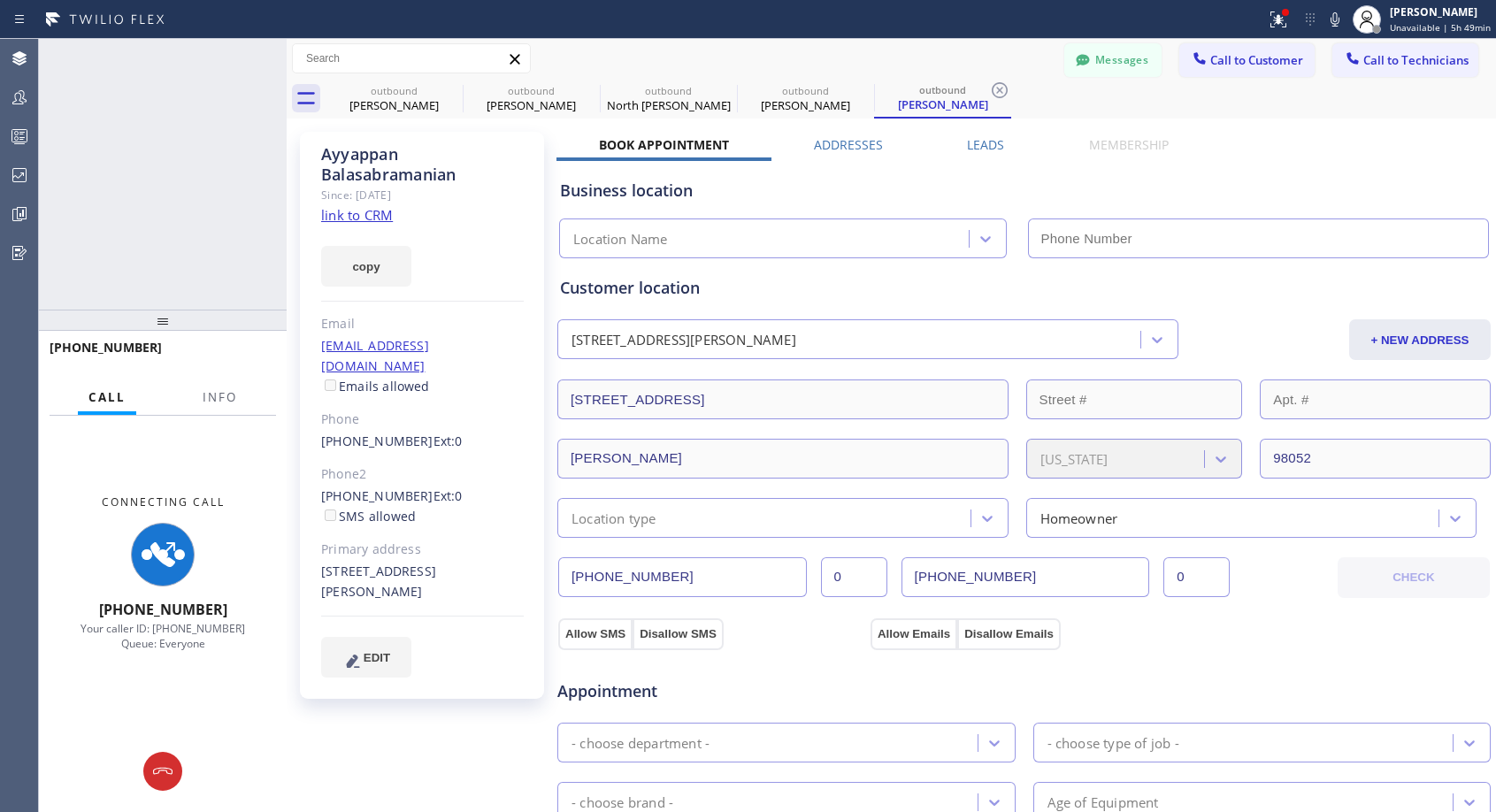
type input "[PHONE_NUMBER]"
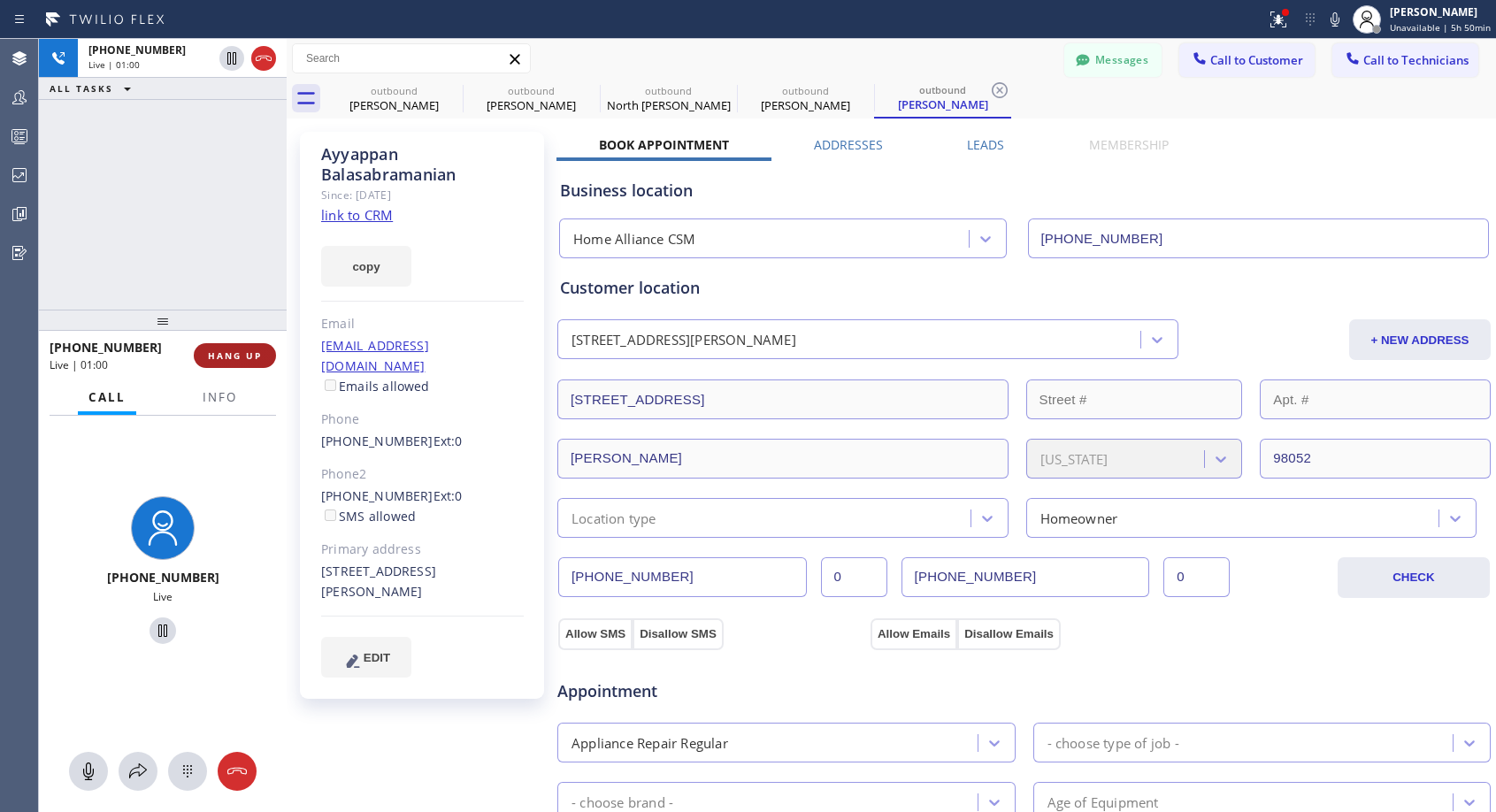
click at [250, 349] on span "HANG UP" at bounding box center [235, 354] width 54 height 12
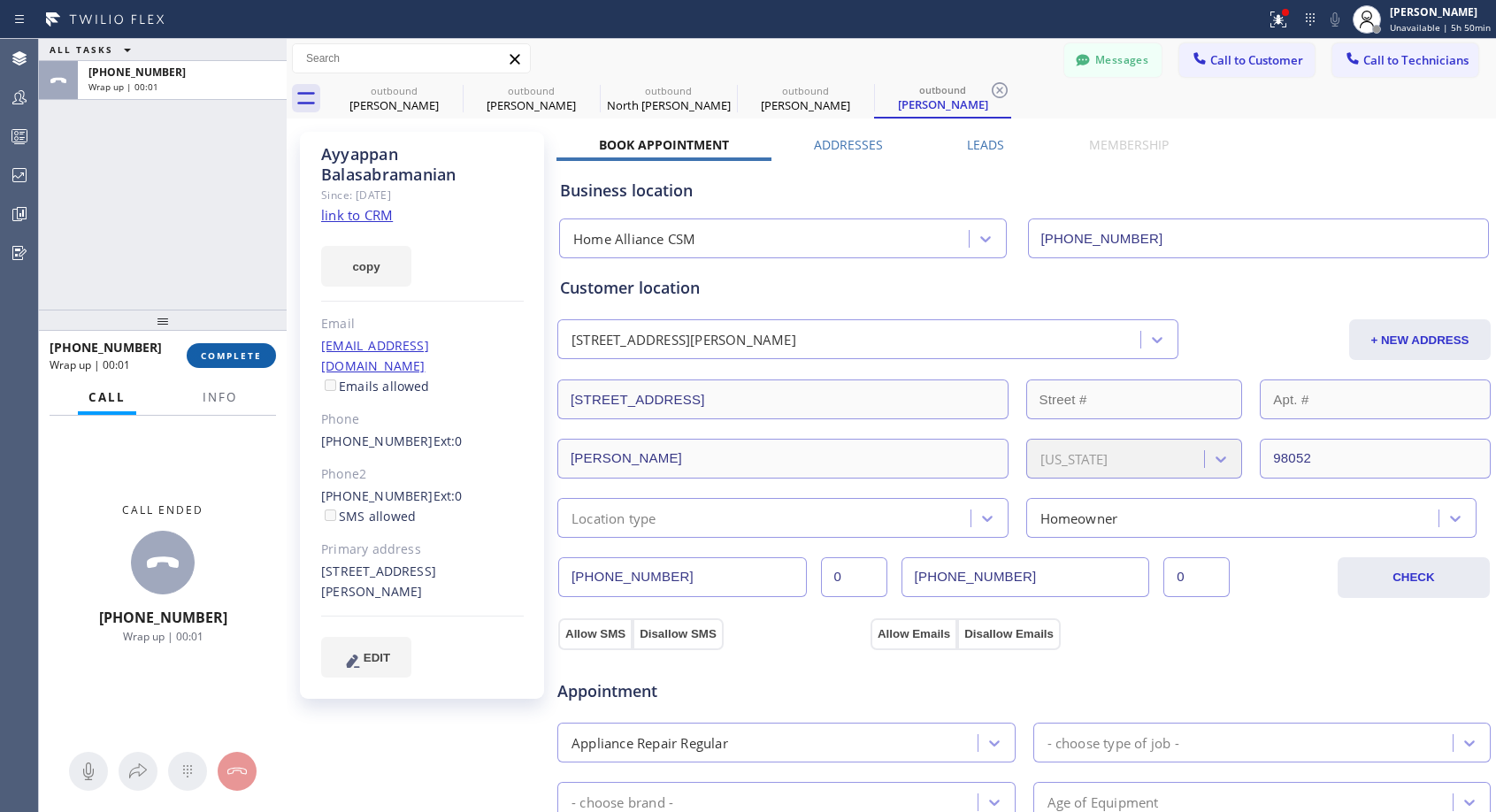
click at [250, 349] on span "COMPLETE" at bounding box center [231, 354] width 61 height 12
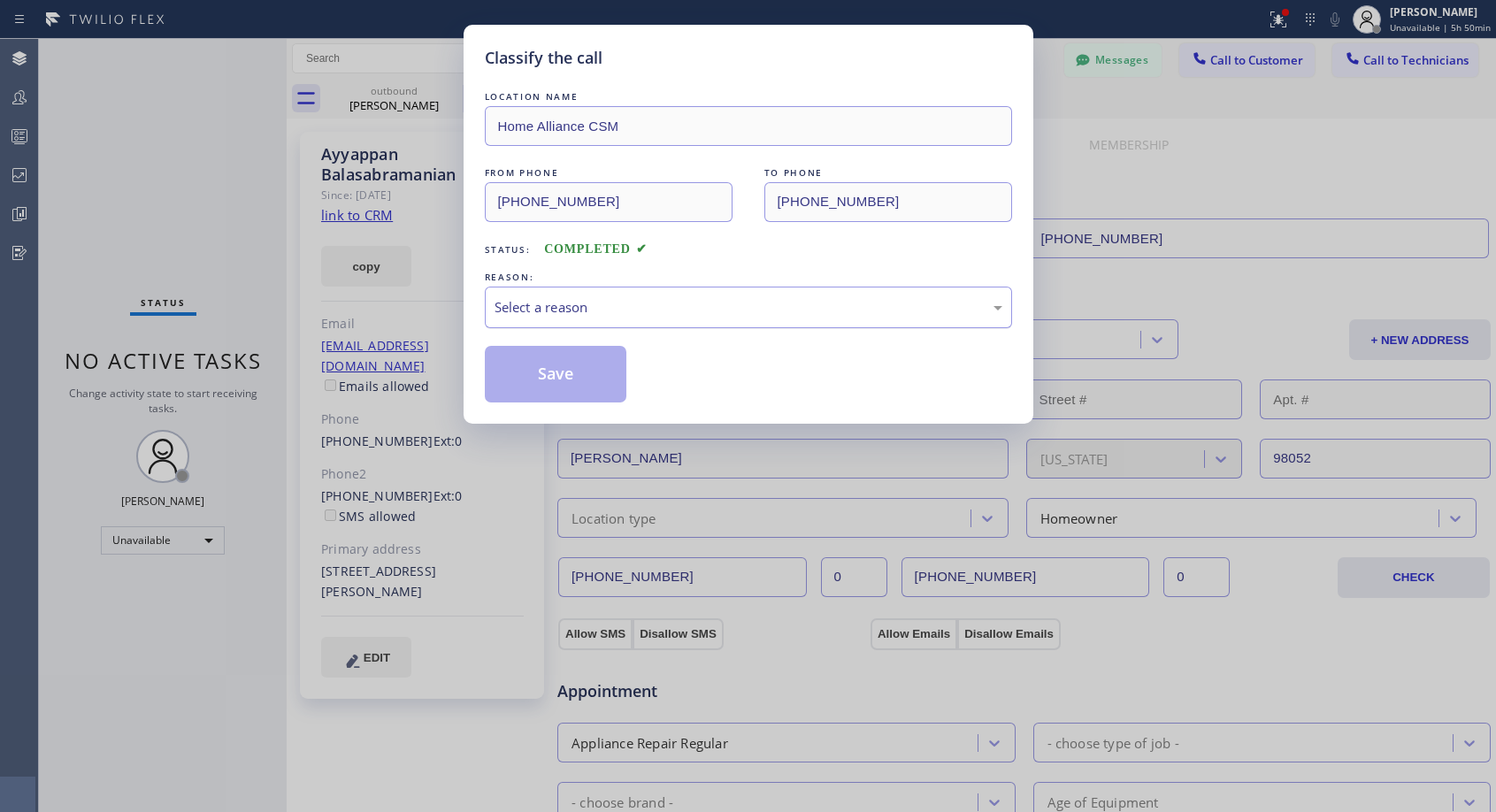
click at [611, 315] on div "Select a reason" at bounding box center [748, 307] width 508 height 20
click at [583, 375] on button "Save" at bounding box center [555, 373] width 143 height 56
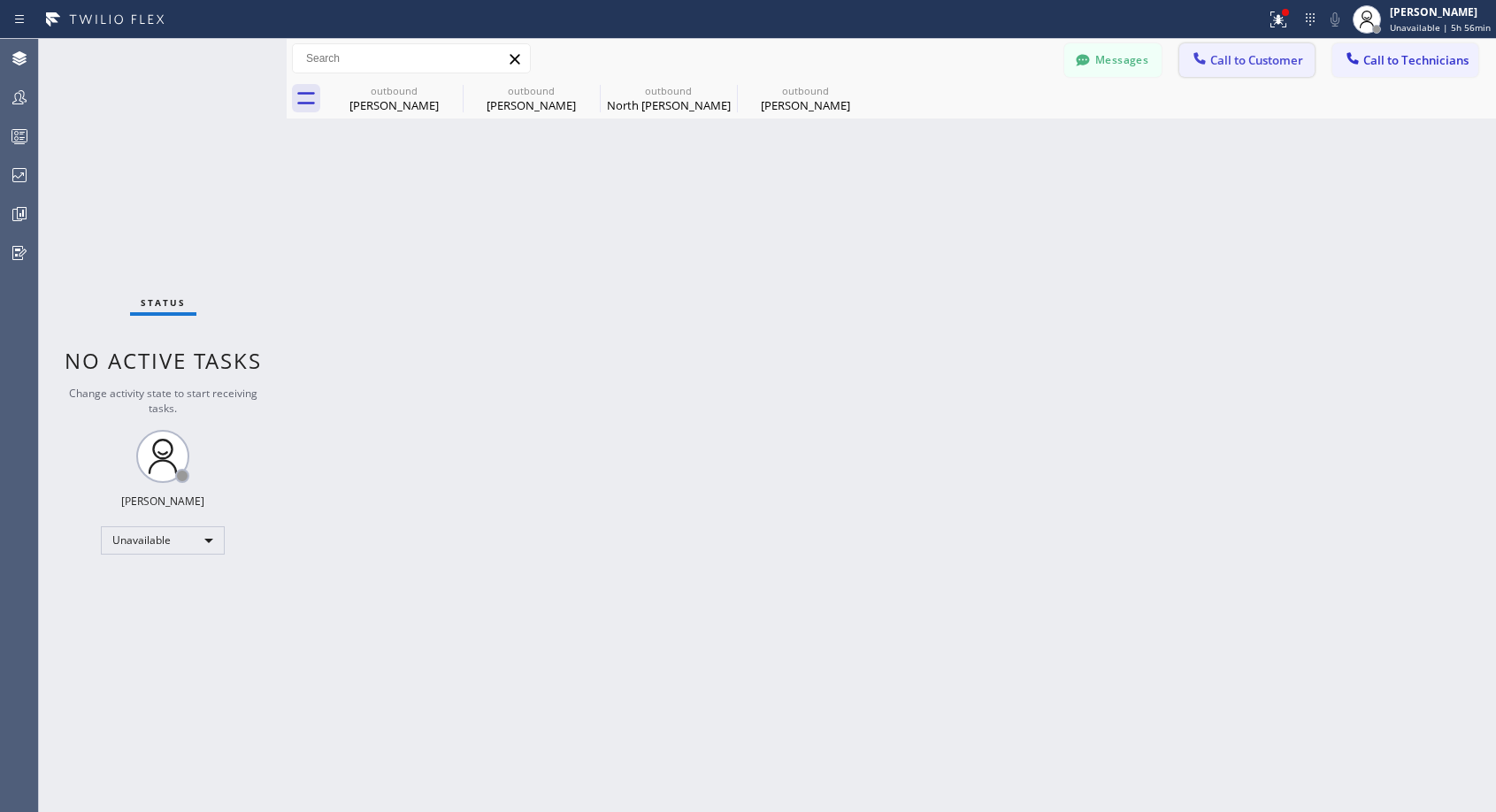
click at [1254, 59] on span "Call to Customer" at bounding box center [1256, 60] width 93 height 16
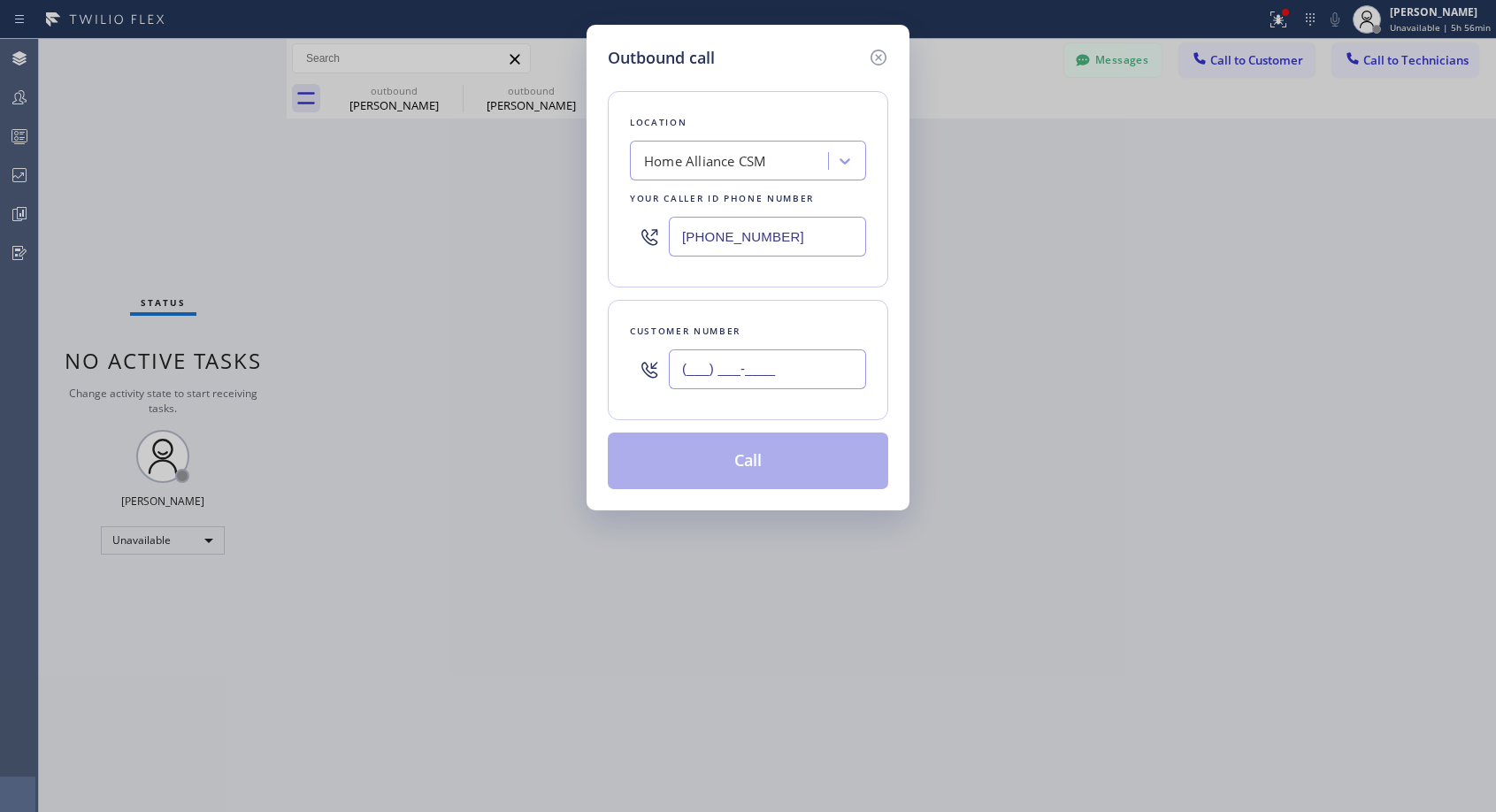
click at [807, 369] on input "(___) ___-____" at bounding box center [767, 368] width 197 height 40
paste input "714) 403-3315"
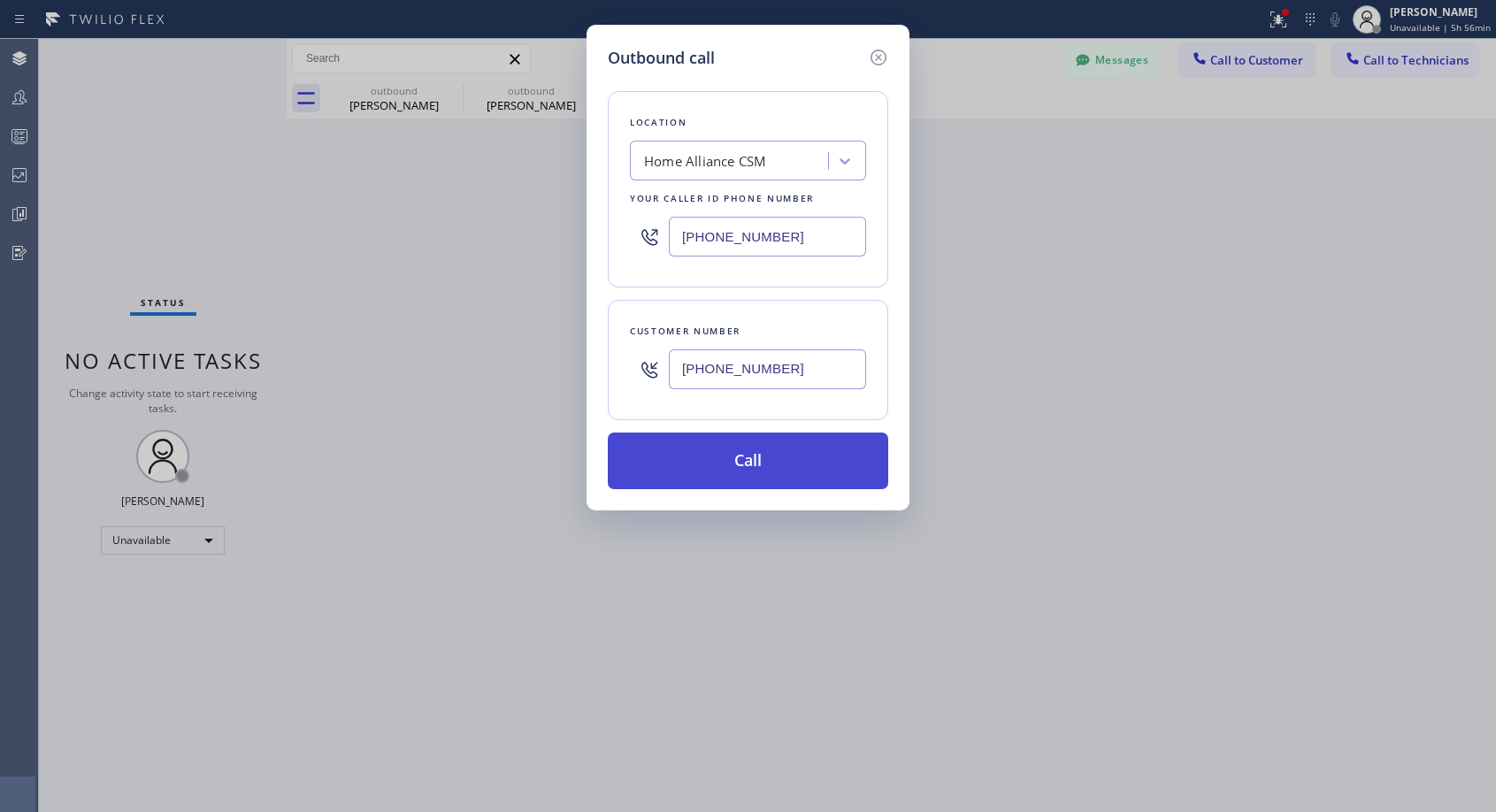
type input "[PHONE_NUMBER]"
drag, startPoint x: 771, startPoint y: 467, endPoint x: 779, endPoint y: 619, distance: 152.2
click at [779, 619] on div "Outbound call Location Home Alliance CSM Your caller id phone number [PHONE_NUM…" at bounding box center [748, 406] width 1496 height 812
click at [809, 465] on button "Call" at bounding box center [748, 460] width 280 height 56
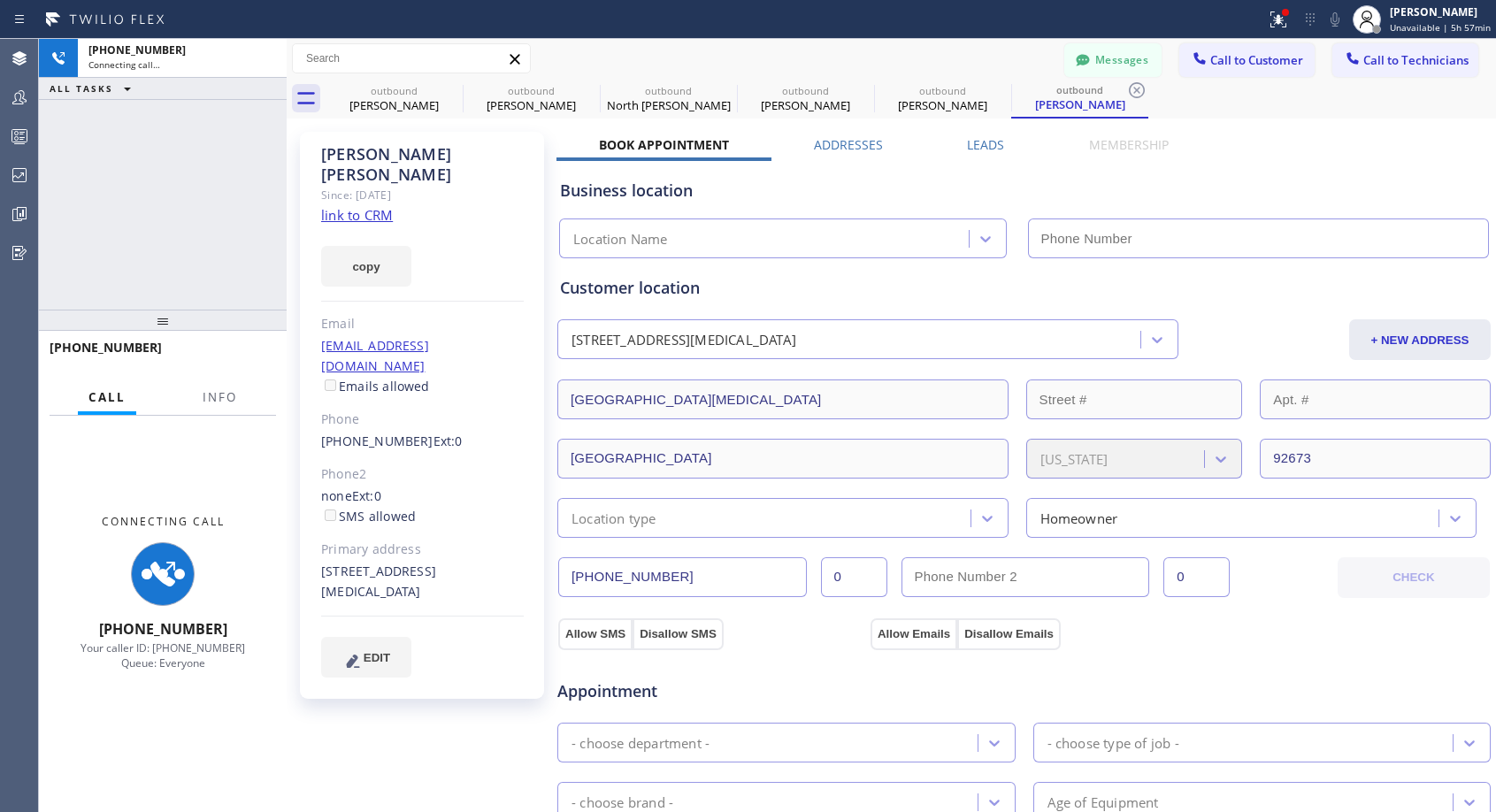
type input "[PHONE_NUMBER]"
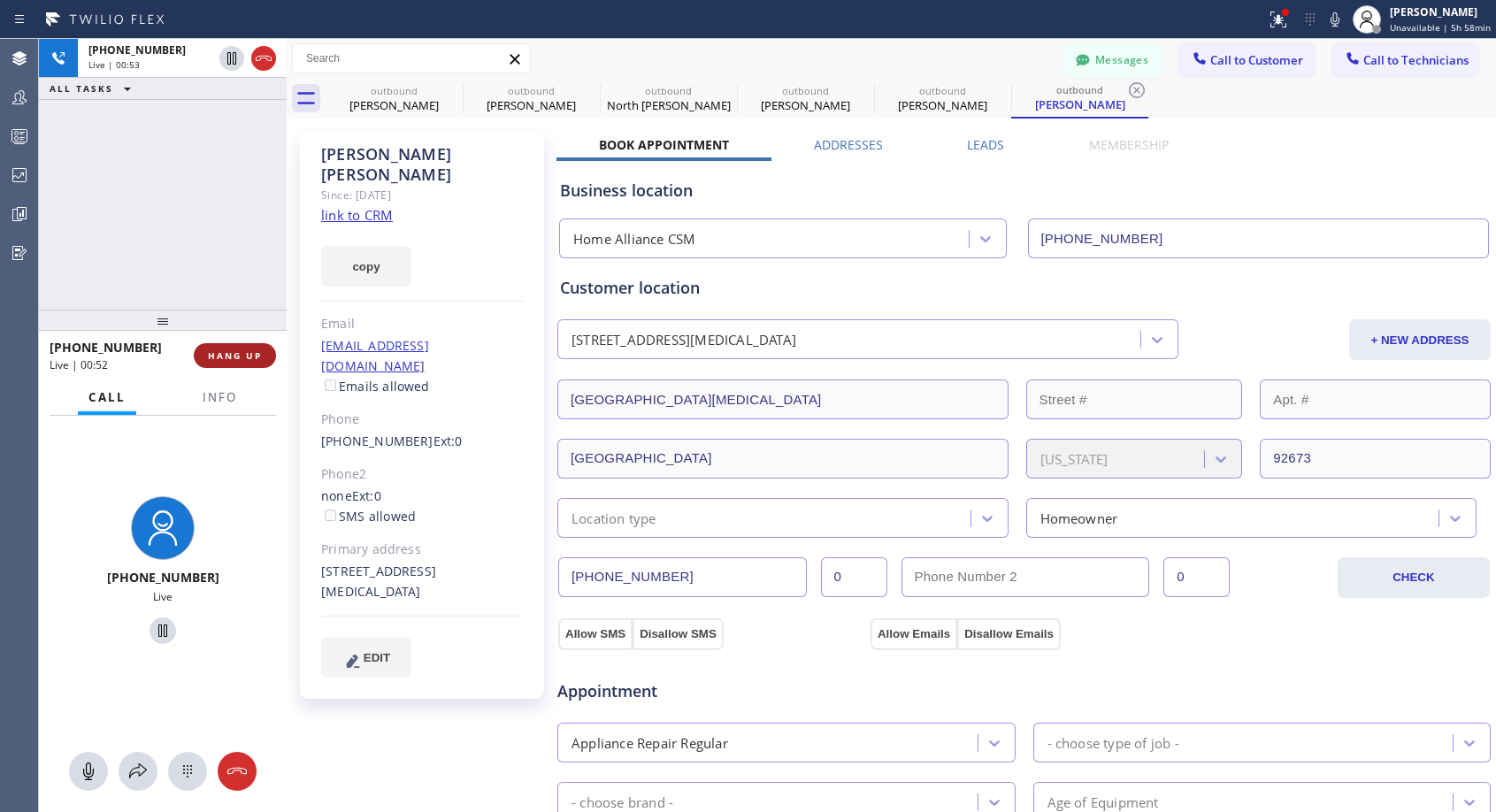
click at [216, 351] on span "HANG UP" at bounding box center [235, 354] width 54 height 12
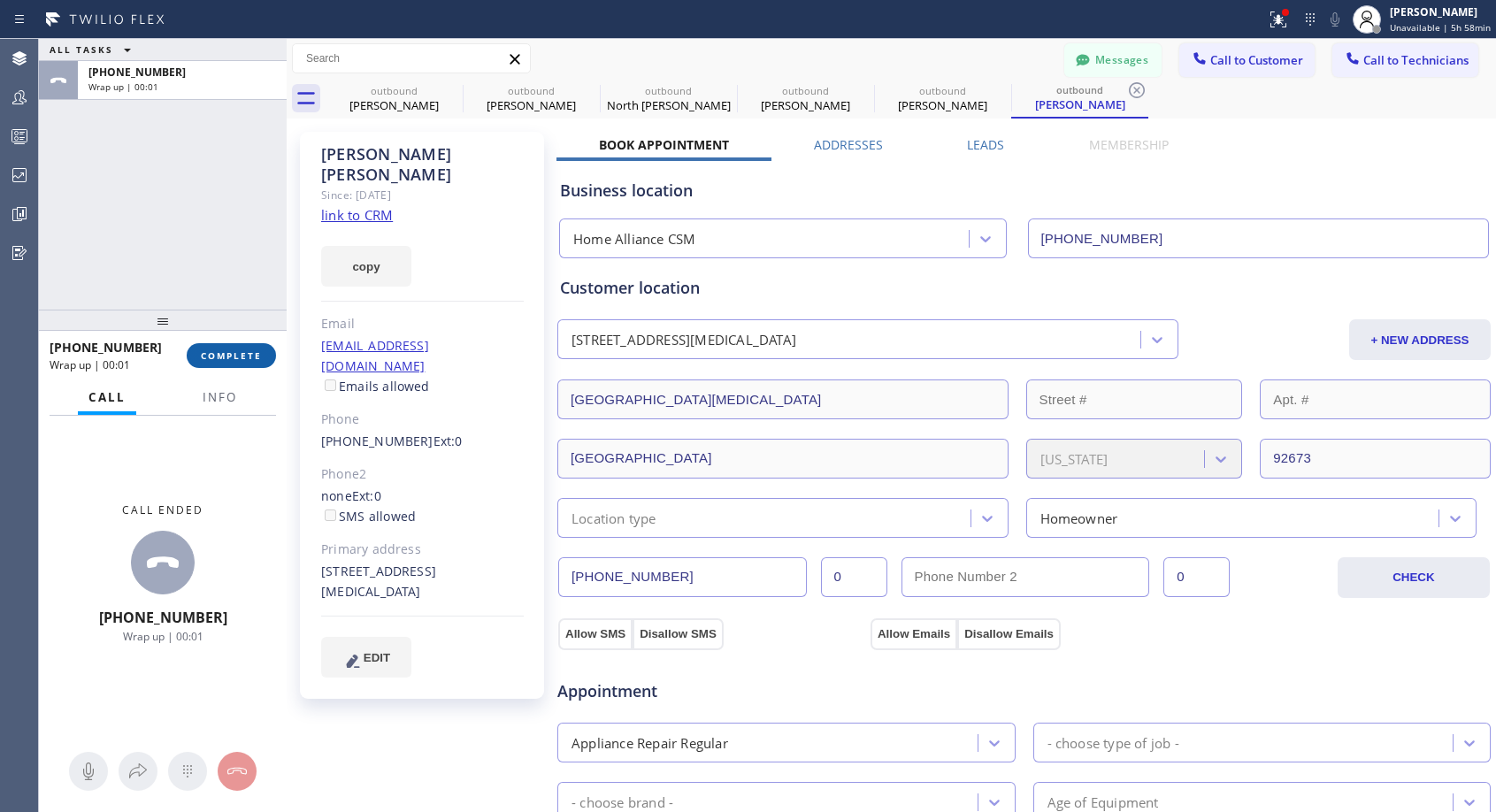
click at [216, 351] on span "COMPLETE" at bounding box center [231, 354] width 61 height 12
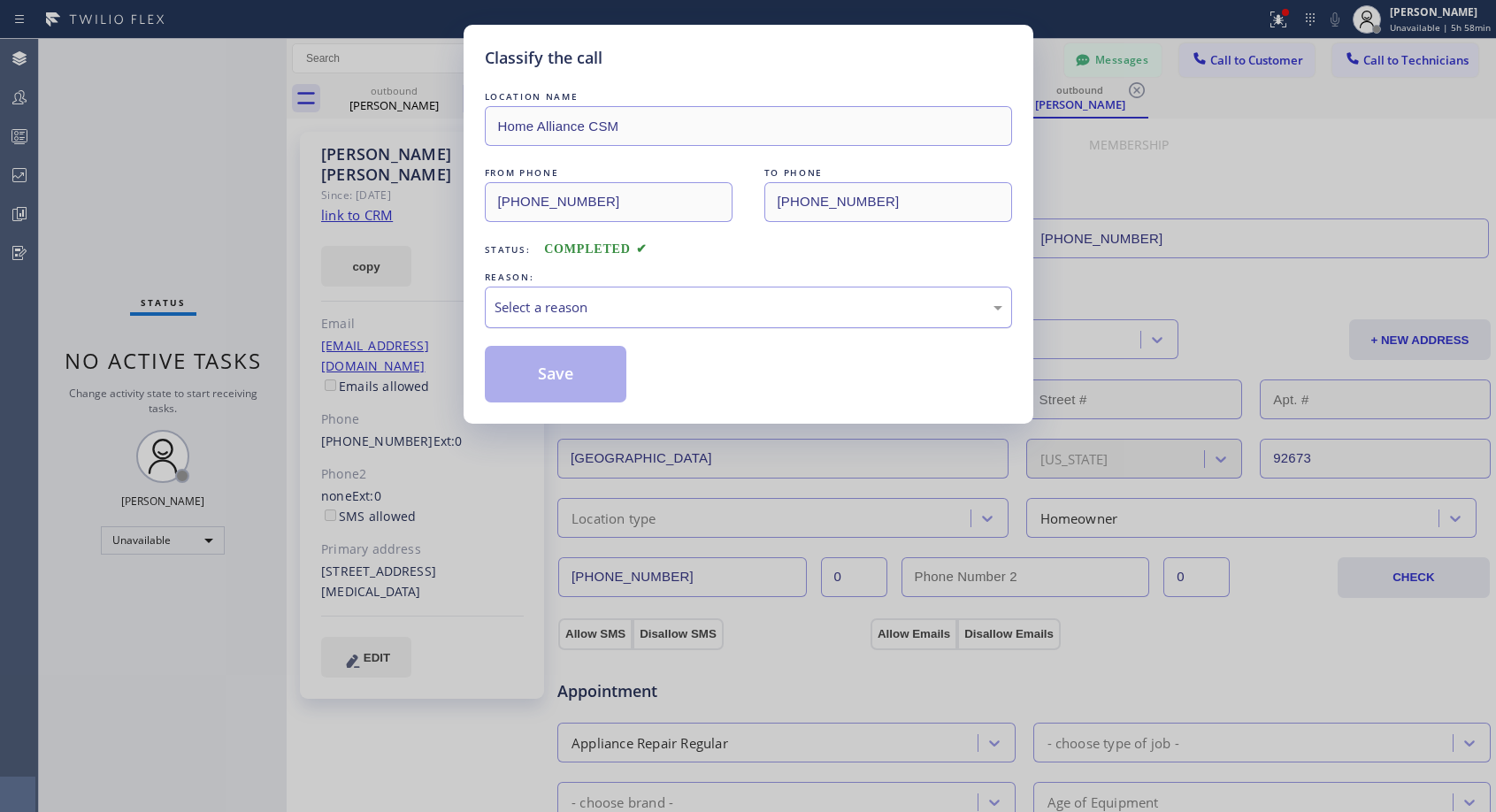
click at [596, 304] on div "Select a reason" at bounding box center [748, 307] width 508 height 20
click at [562, 368] on button "Save" at bounding box center [555, 373] width 143 height 56
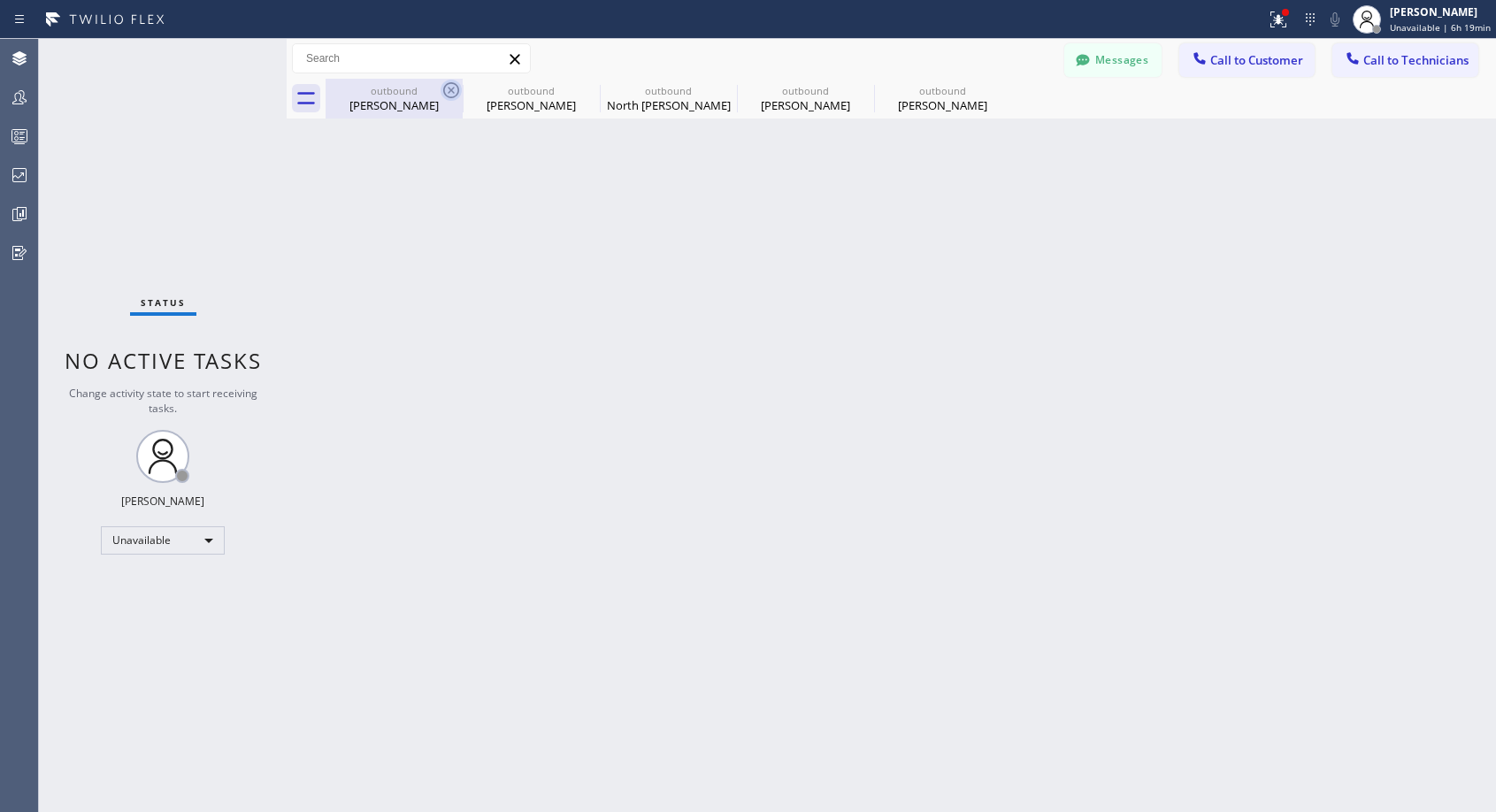
click at [447, 87] on icon at bounding box center [450, 89] width 21 height 21
click at [0, 0] on icon at bounding box center [0, 0] width 0 height 0
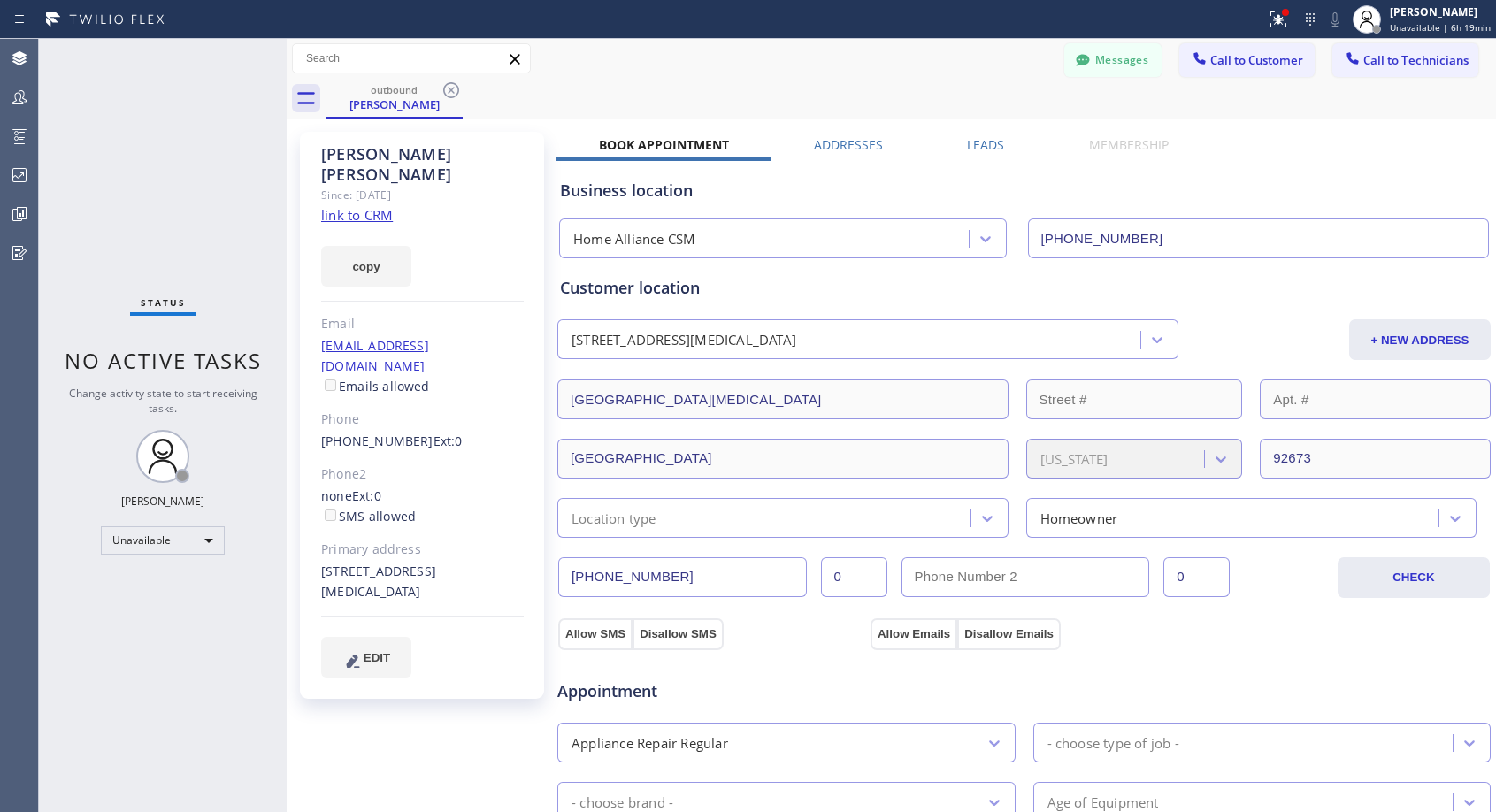
click at [447, 87] on icon at bounding box center [450, 89] width 21 height 21
click at [447, 87] on div "outbound [PERSON_NAME]" at bounding box center [910, 98] width 1170 height 40
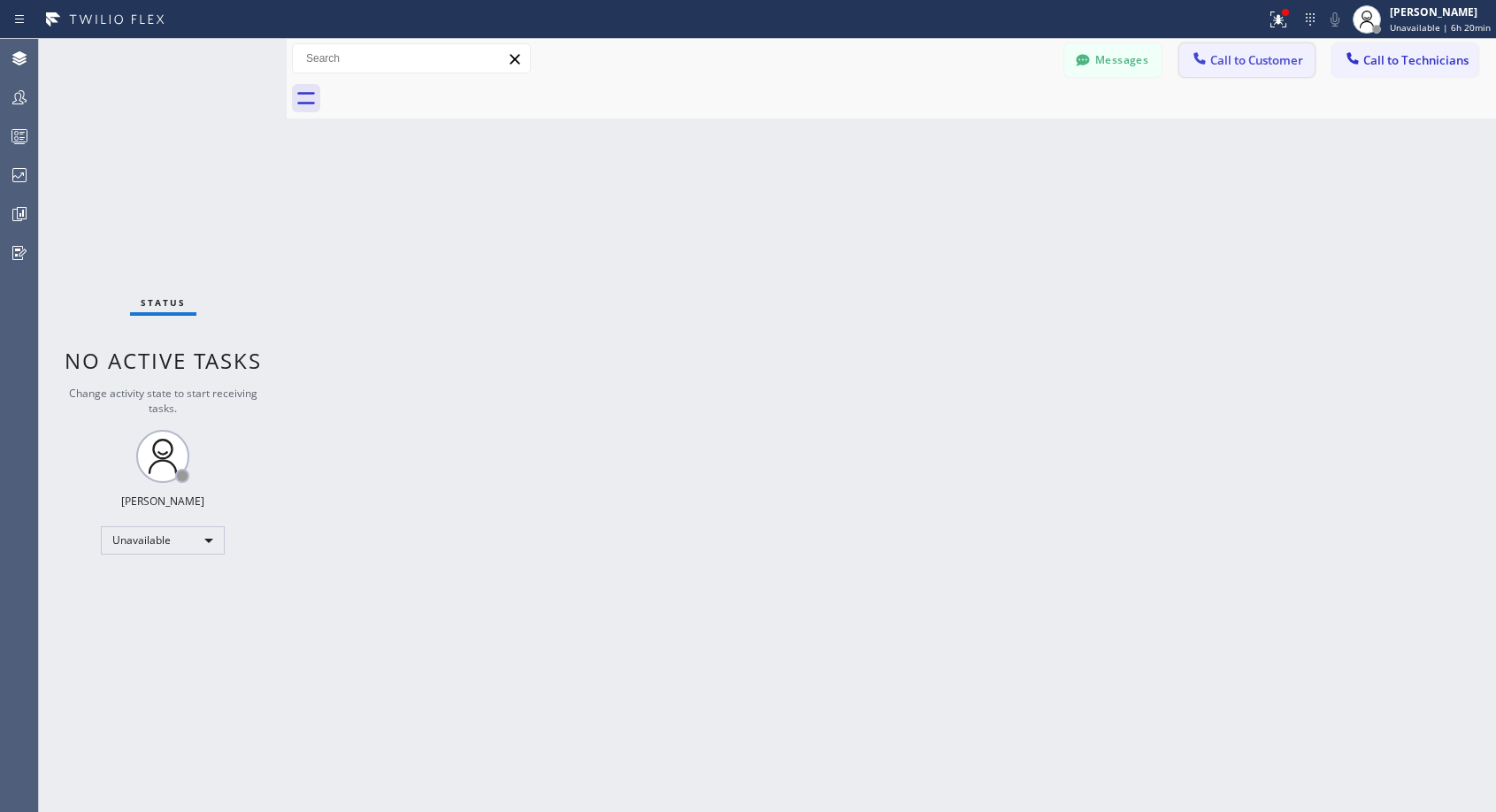
click at [1227, 64] on span "Call to Customer" at bounding box center [1256, 60] width 93 height 16
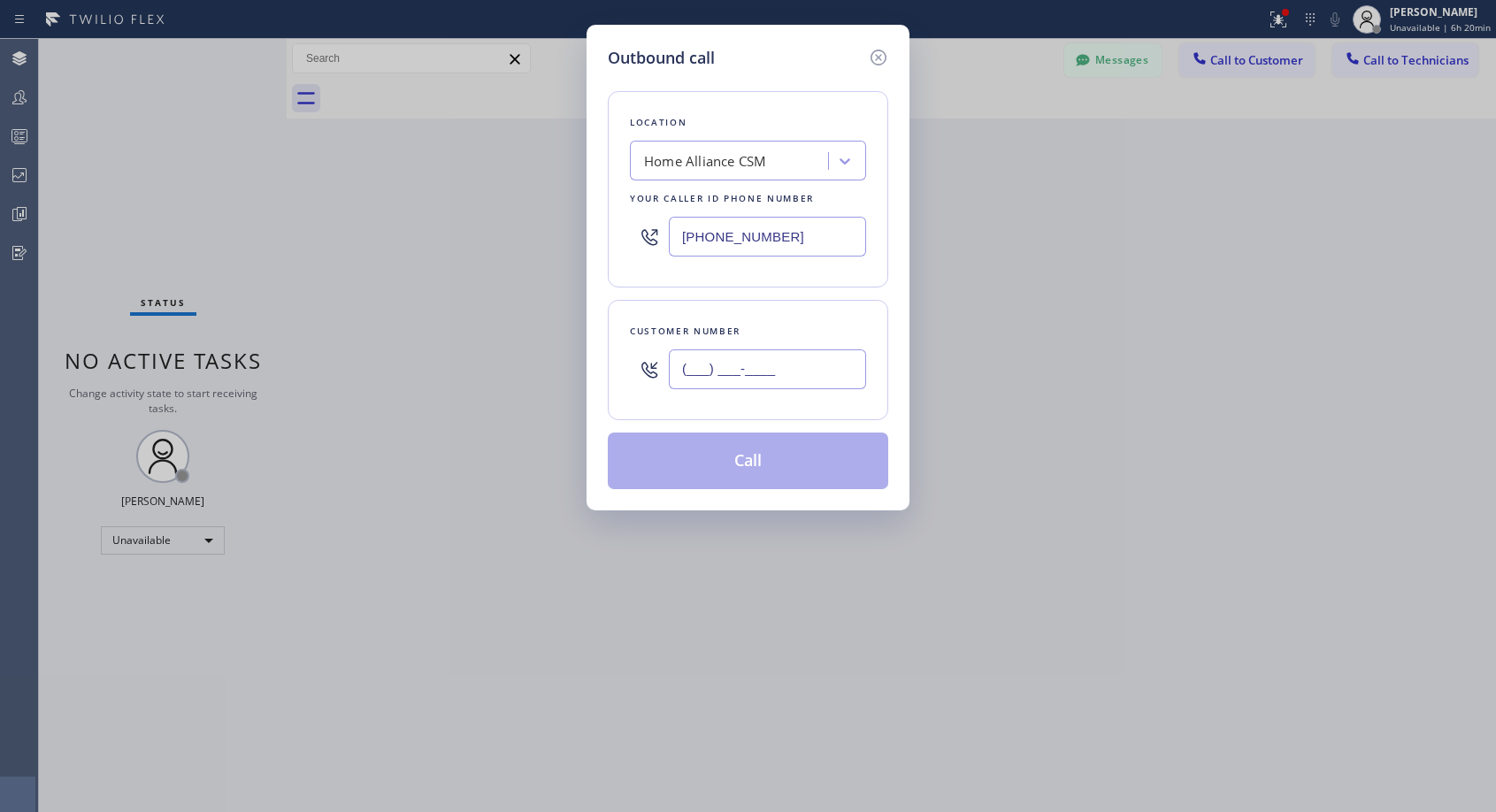
click at [770, 362] on input "(___) ___-____" at bounding box center [767, 368] width 197 height 40
paste input "954) 253-5412"
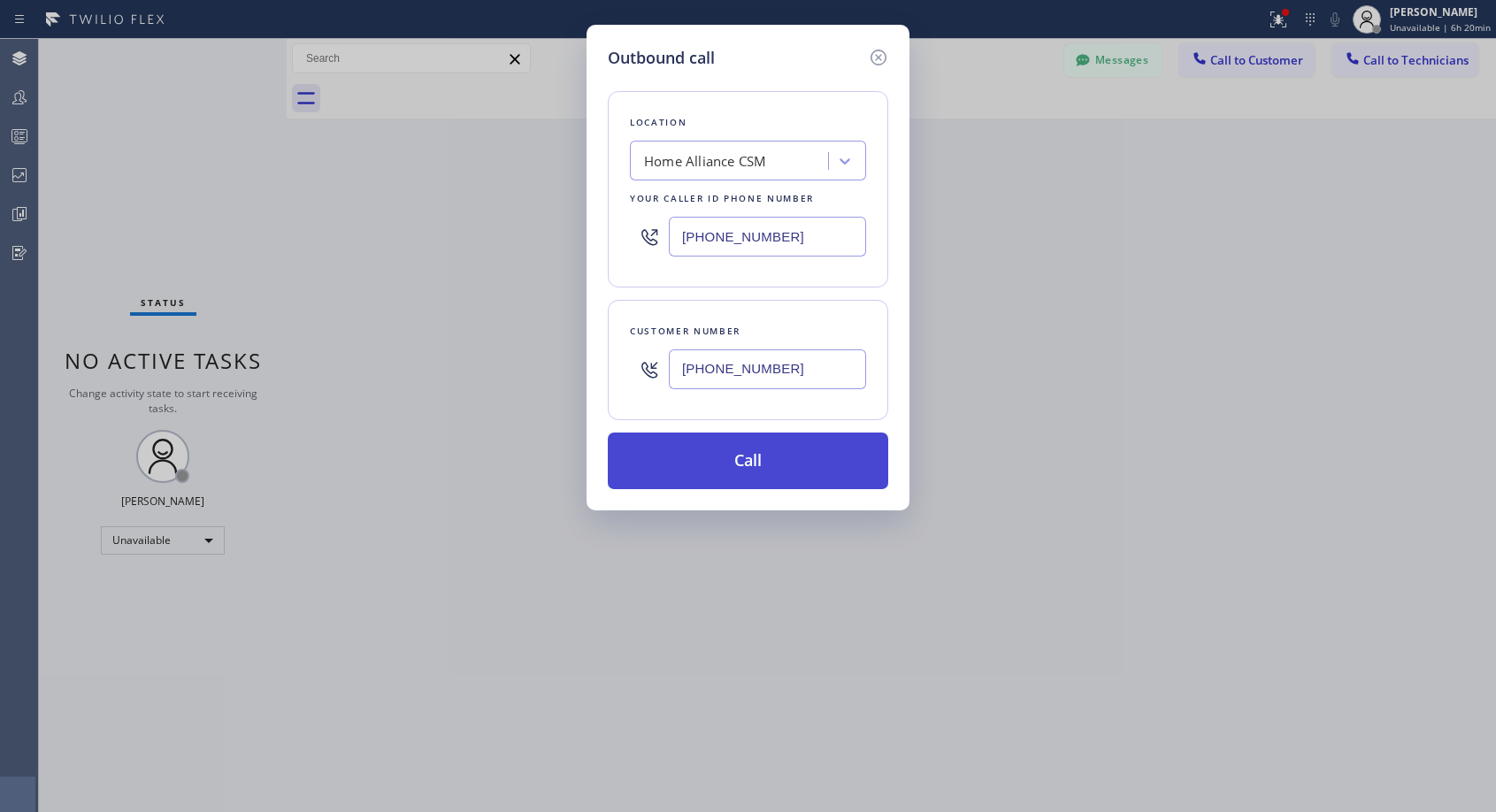
type input "[PHONE_NUMBER]"
click at [747, 460] on button "Call" at bounding box center [748, 460] width 280 height 56
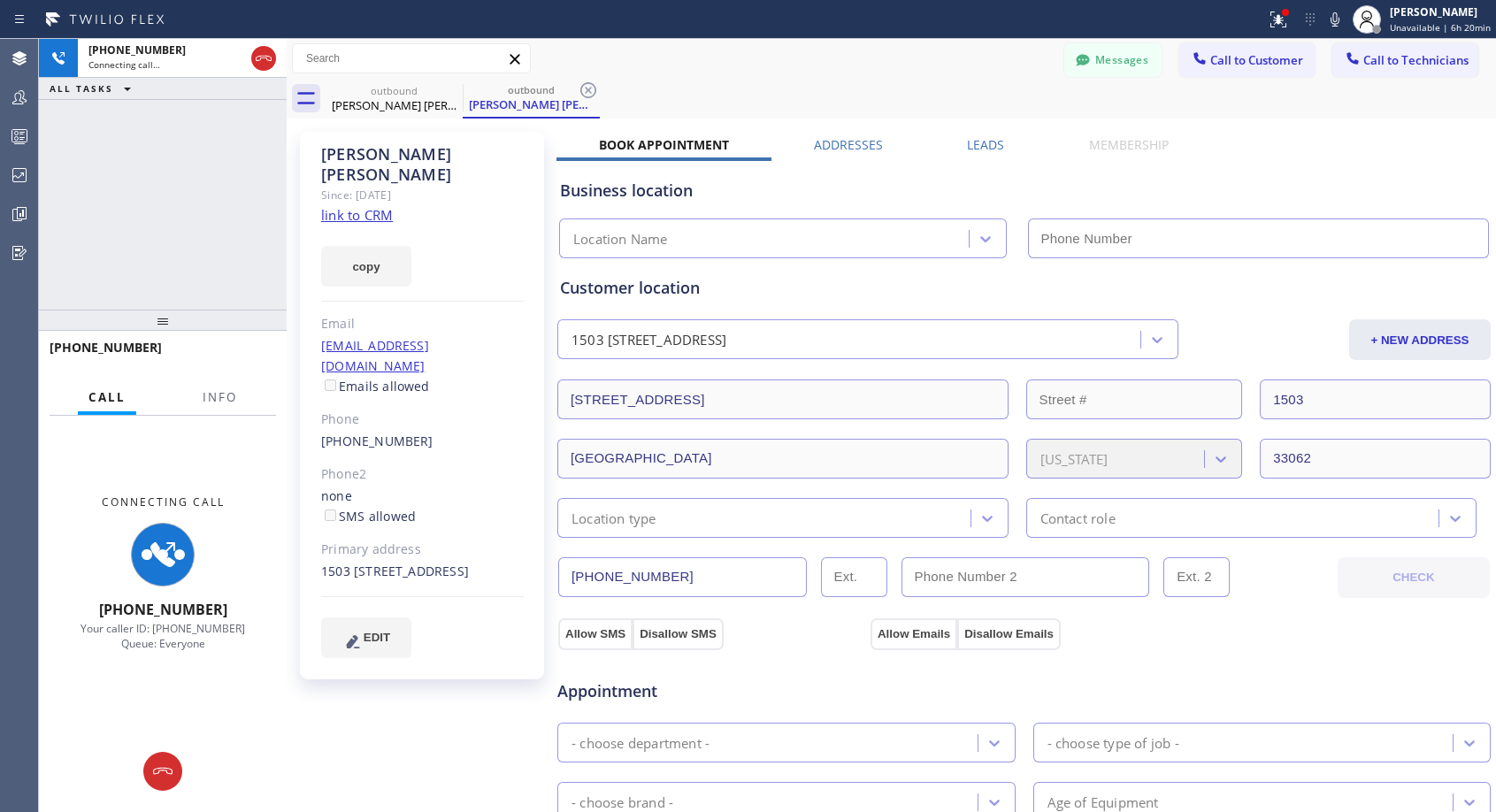
type input "[PHONE_NUMBER]"
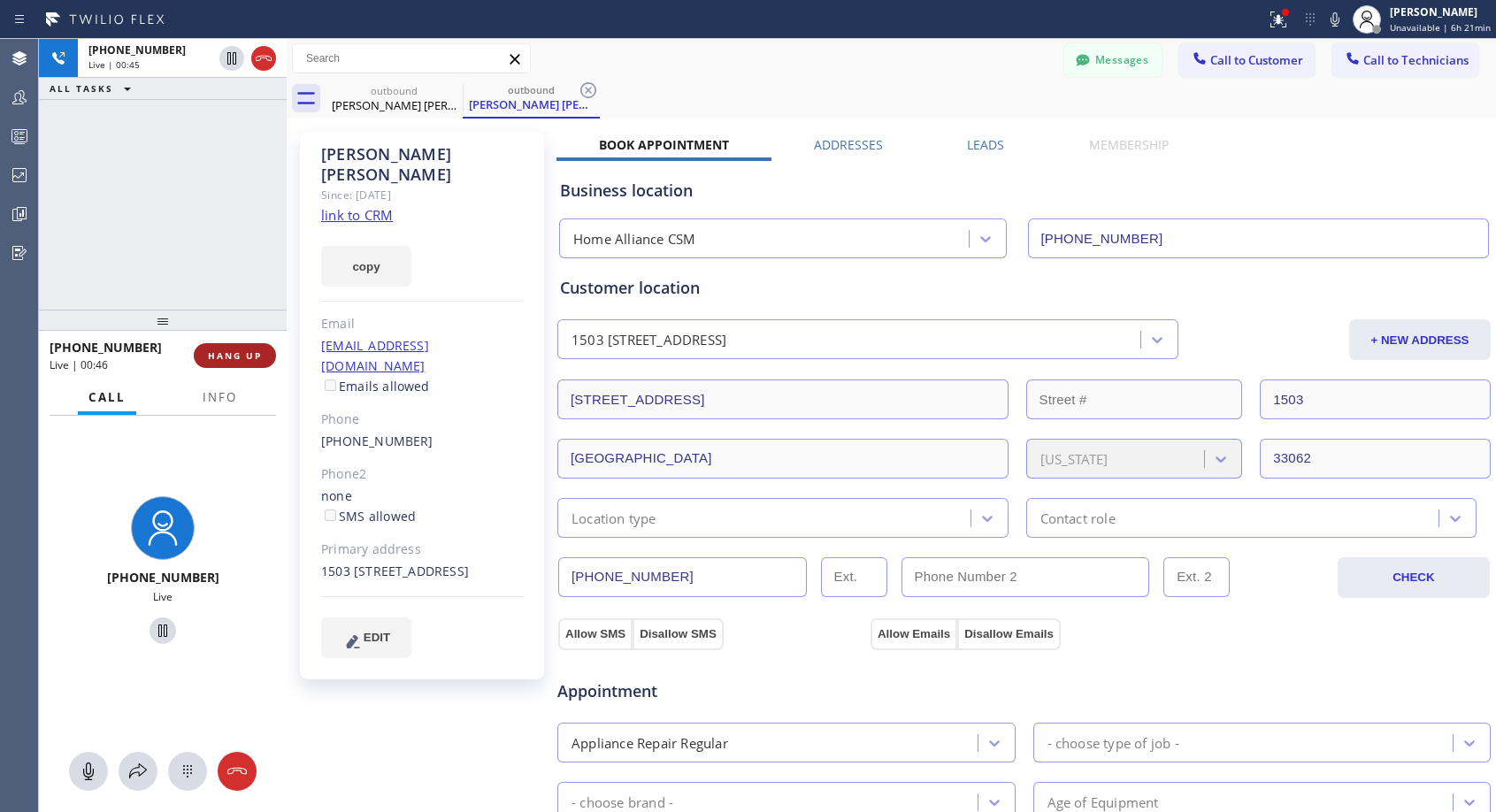
click at [217, 355] on span "HANG UP" at bounding box center [235, 354] width 54 height 12
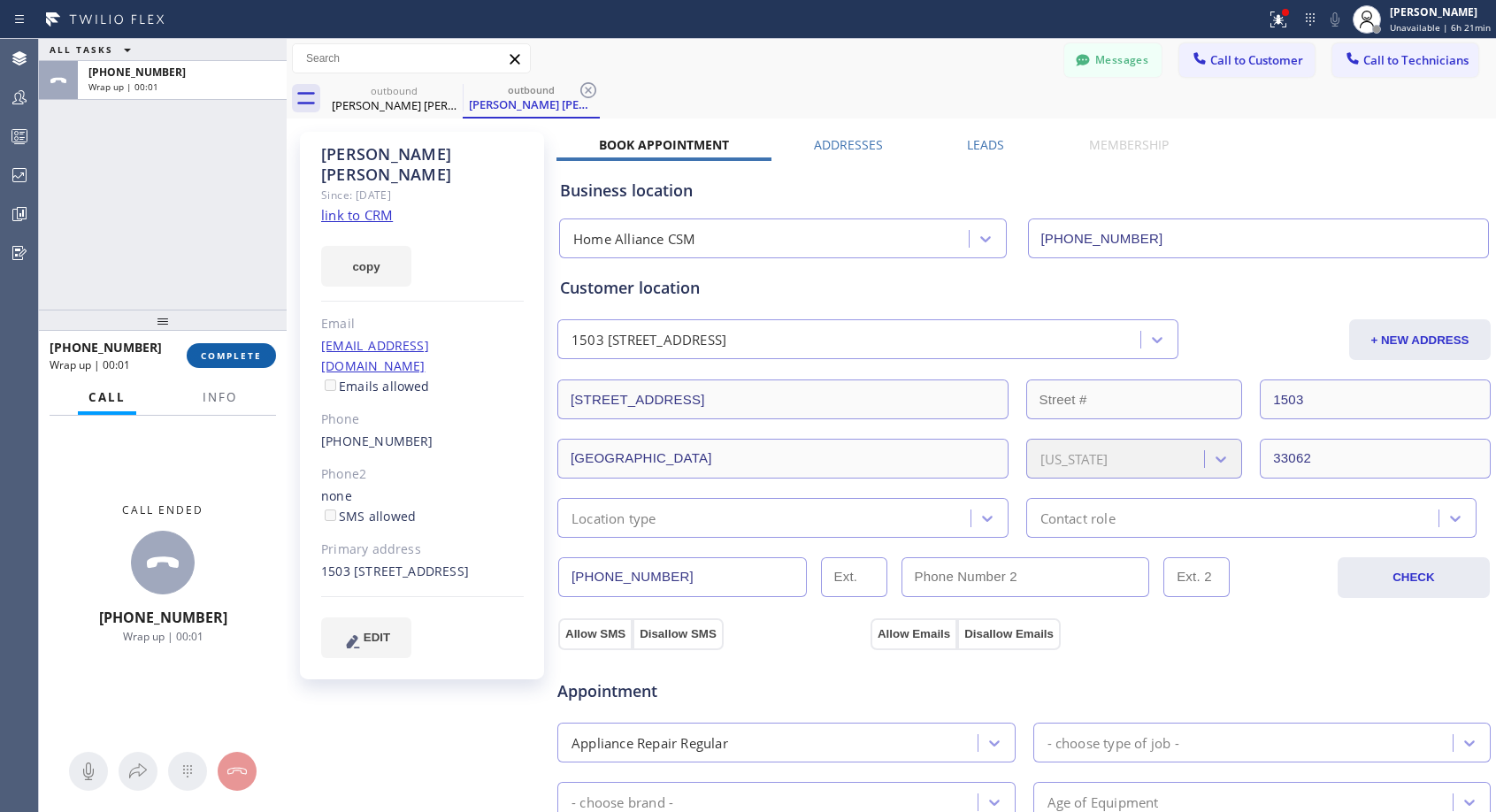
click at [234, 360] on span "COMPLETE" at bounding box center [231, 354] width 61 height 12
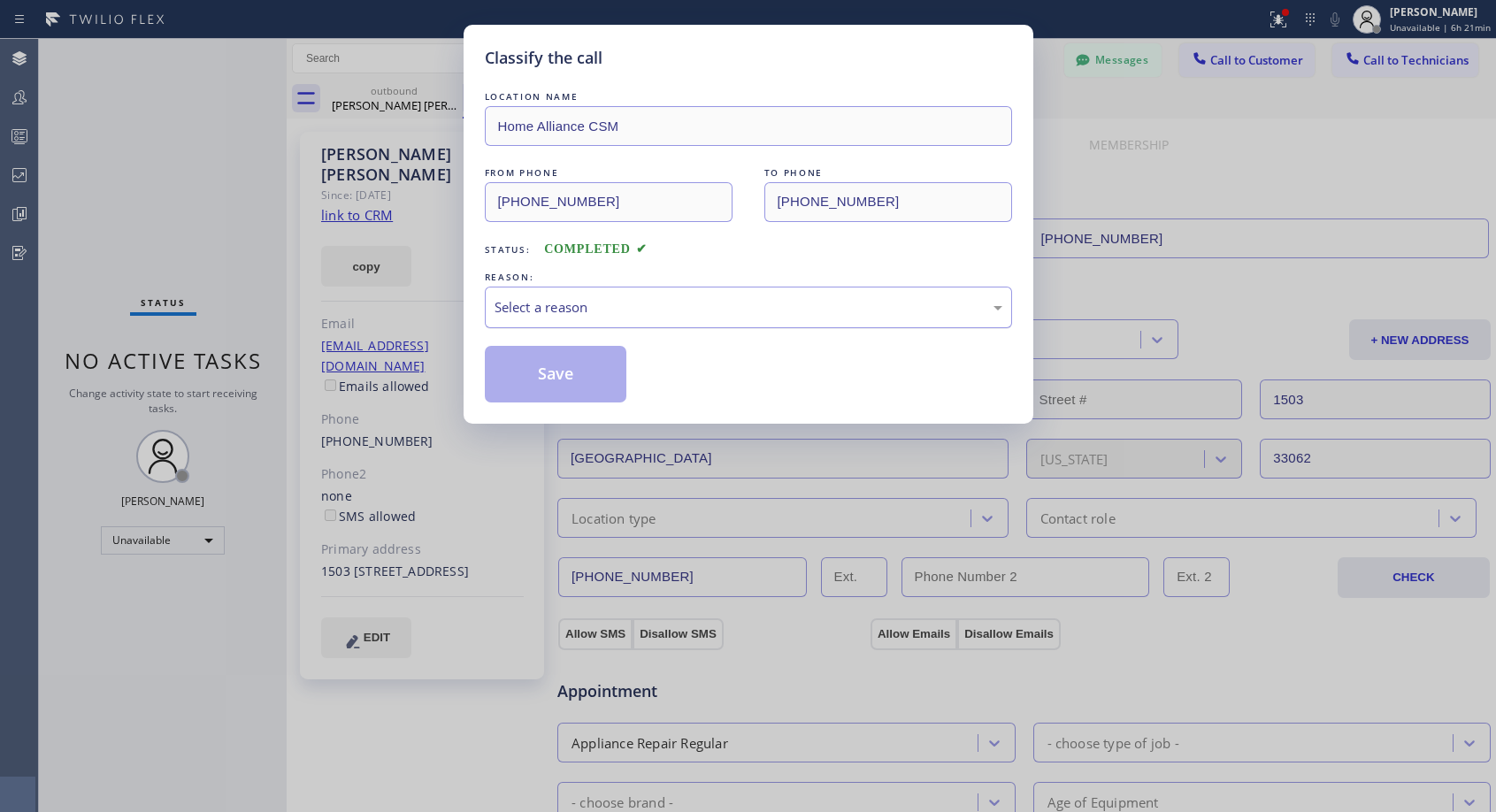
click at [662, 312] on div "Select a reason" at bounding box center [748, 307] width 508 height 20
drag, startPoint x: 540, startPoint y: 371, endPoint x: 703, endPoint y: 6, distance: 399.7
click at [541, 371] on button "Save" at bounding box center [555, 373] width 143 height 56
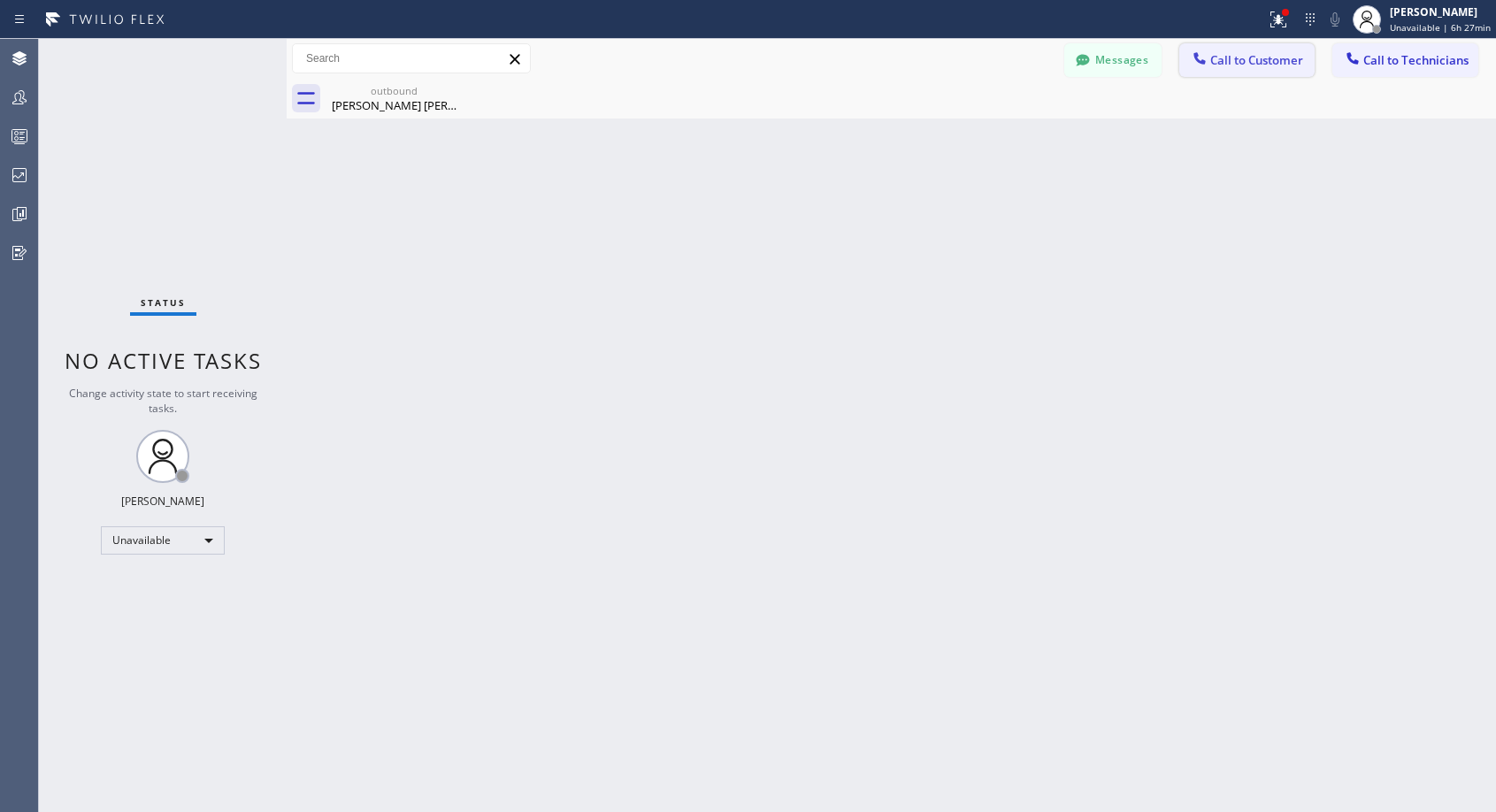
click at [1221, 71] on button "Call to Customer" at bounding box center [1246, 60] width 135 height 33
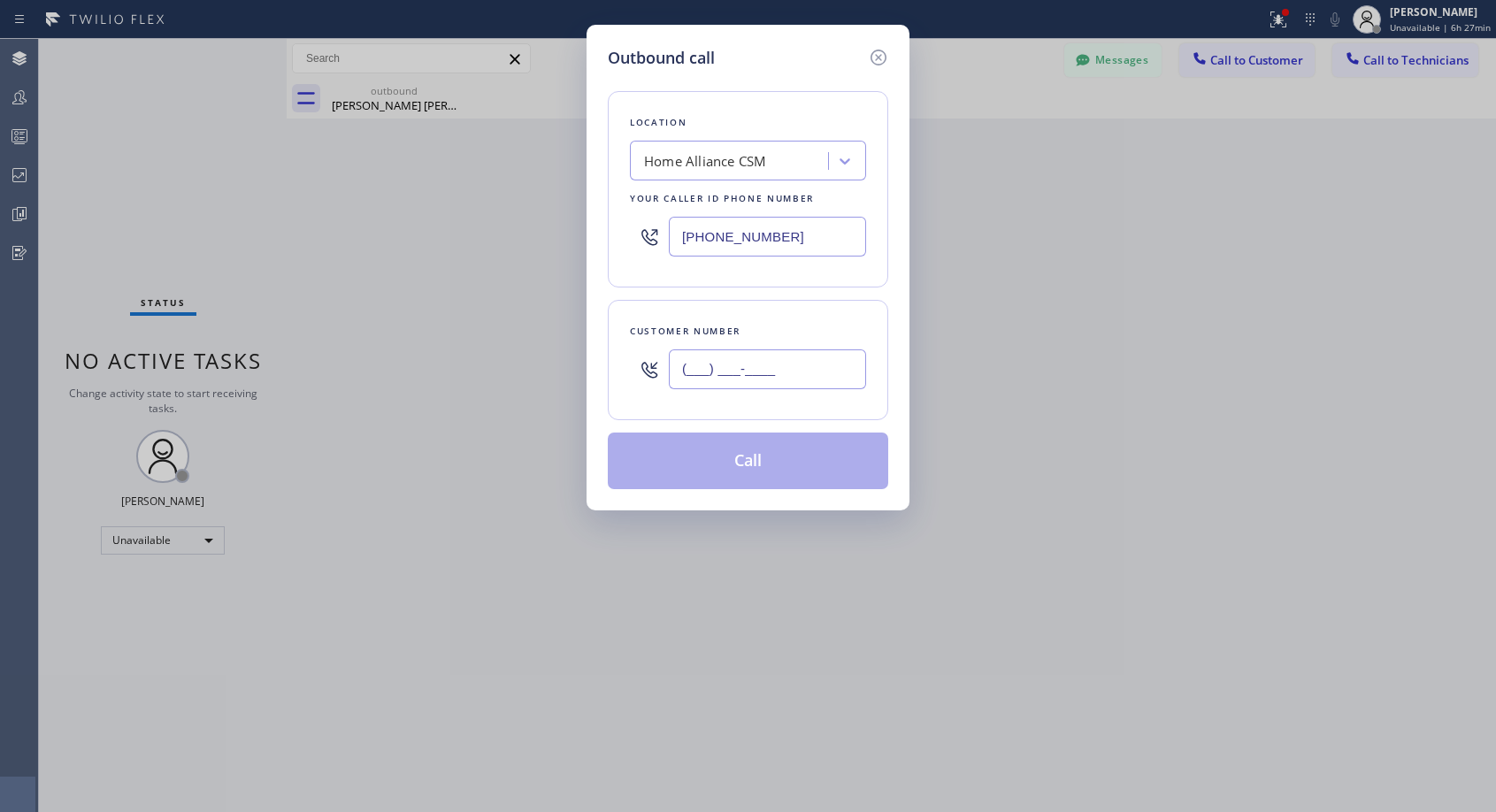
click at [782, 367] on input "(___) ___-____" at bounding box center [767, 368] width 197 height 40
paste input "425) 368-8606"
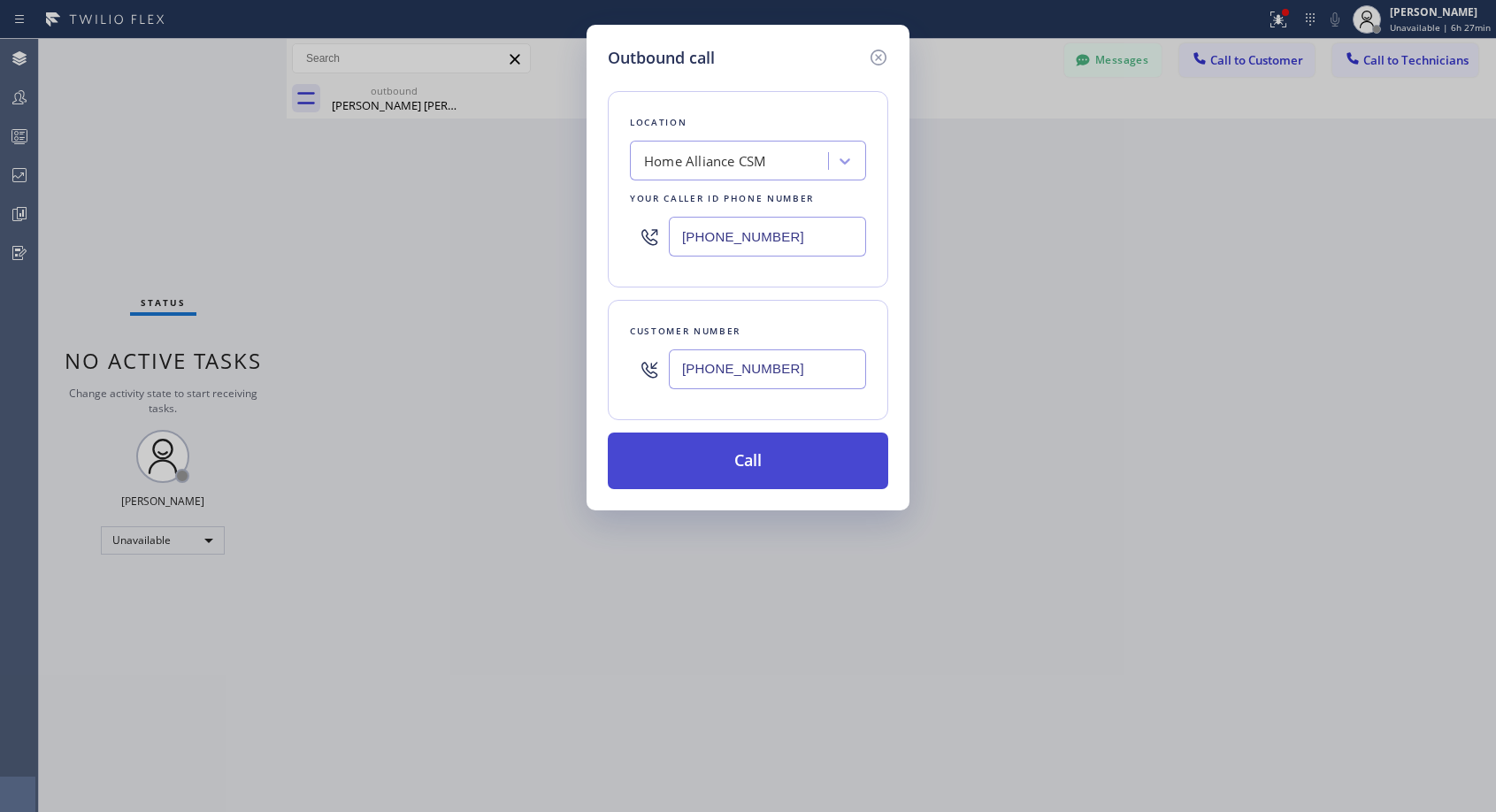
type input "[PHONE_NUMBER]"
click at [784, 465] on button "Call" at bounding box center [748, 460] width 280 height 56
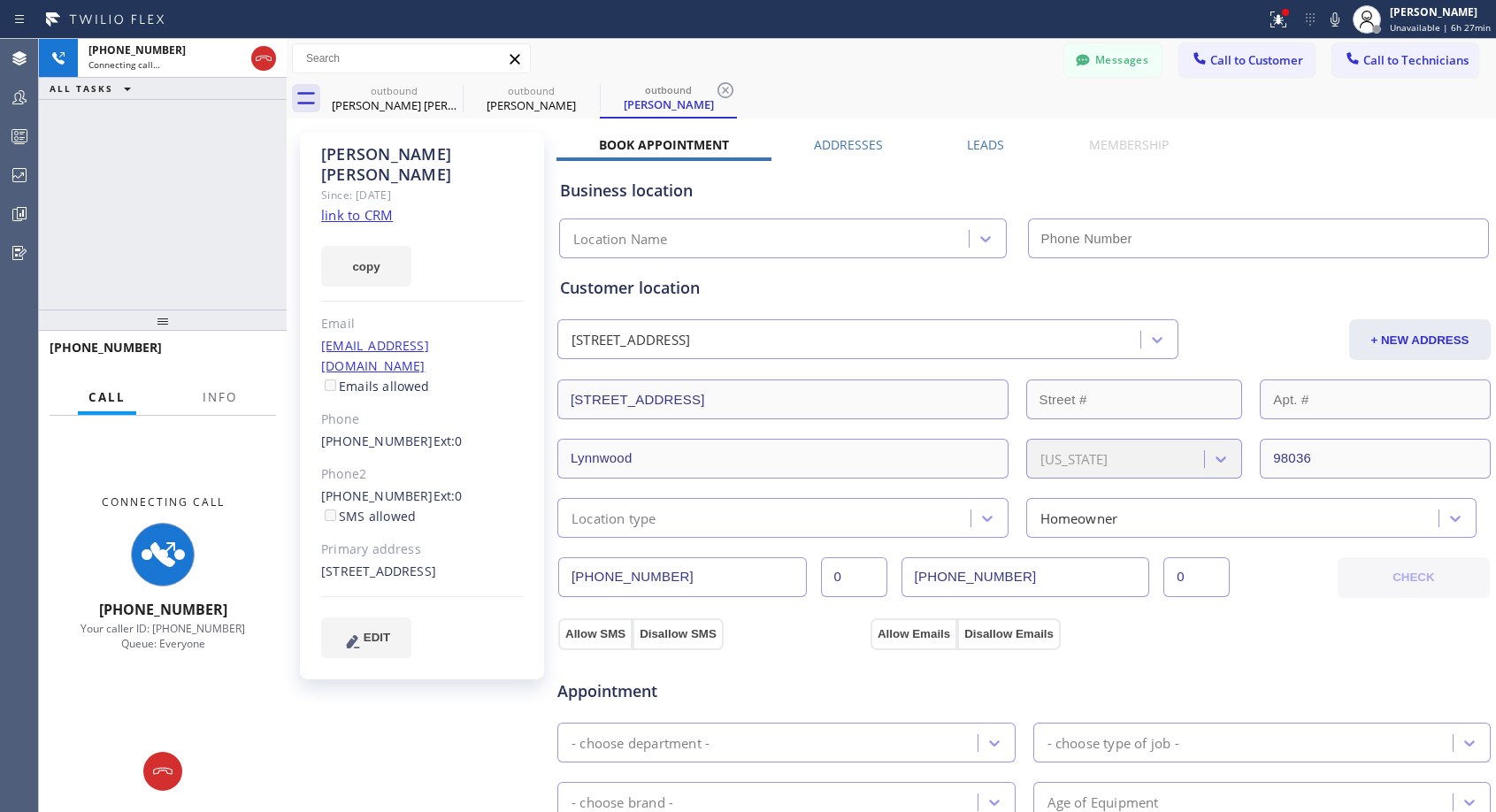
type input "[PHONE_NUMBER]"
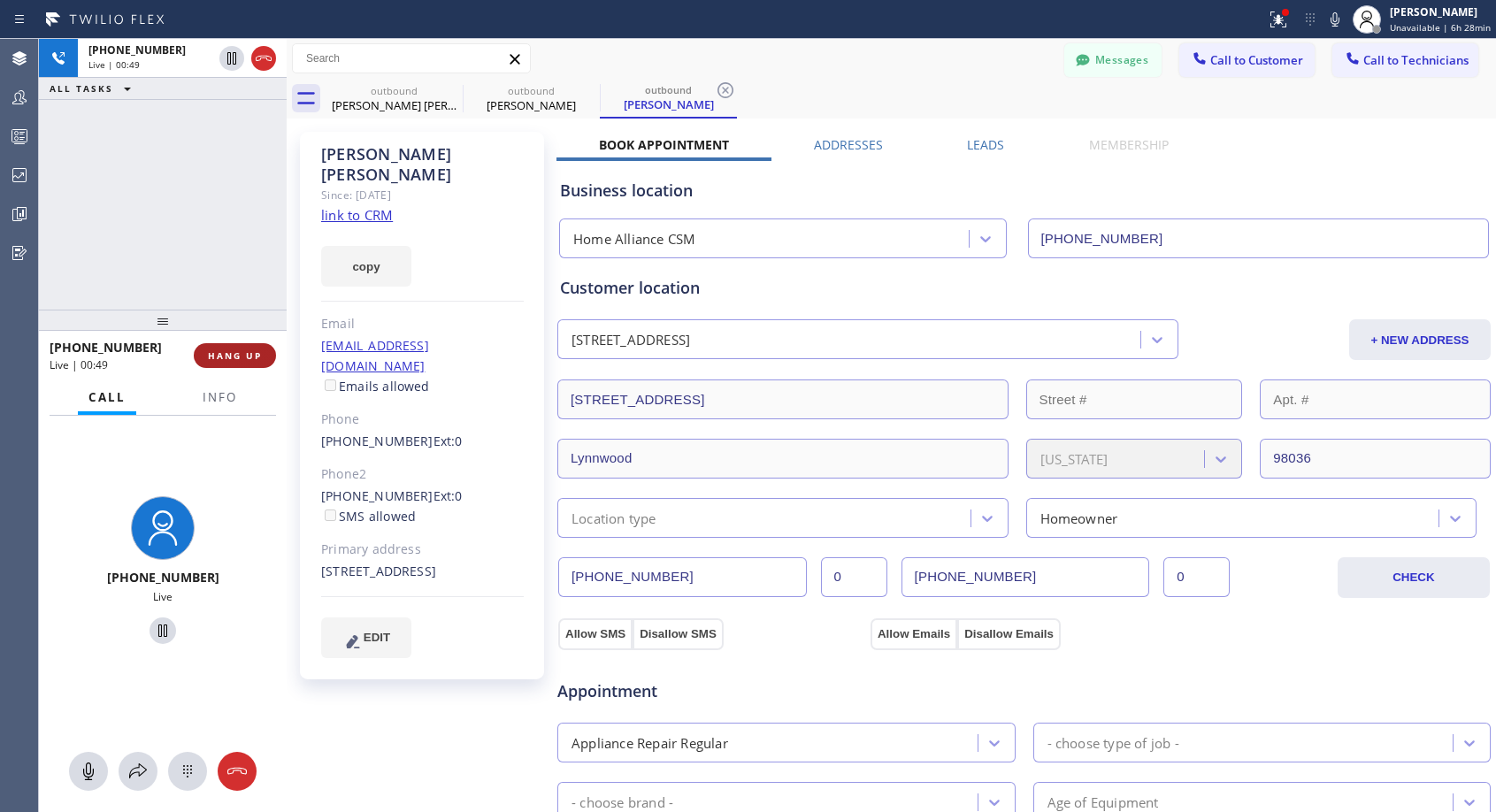
click at [236, 355] on span "HANG UP" at bounding box center [235, 354] width 54 height 12
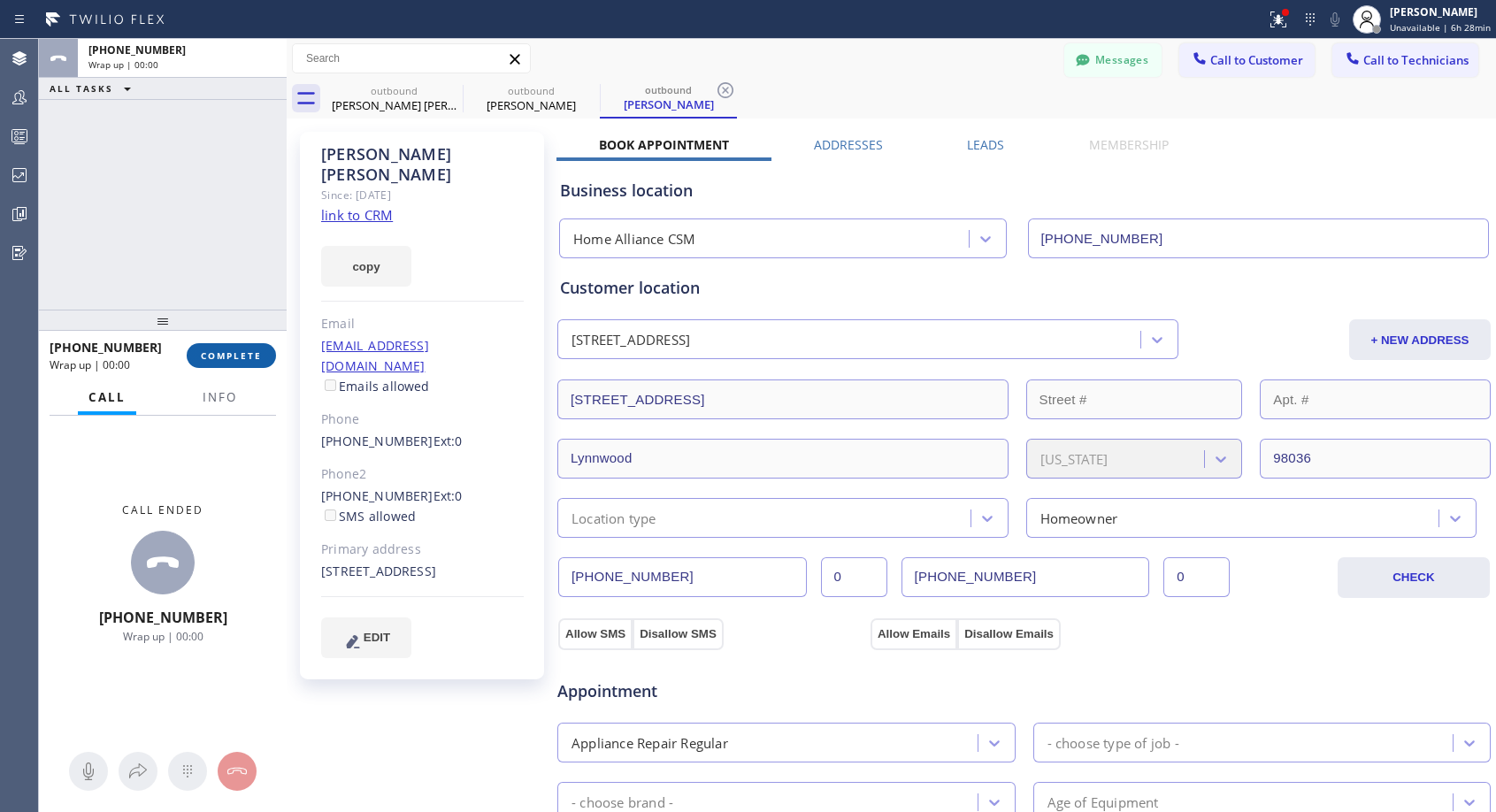
click at [236, 355] on span "COMPLETE" at bounding box center [231, 354] width 61 height 12
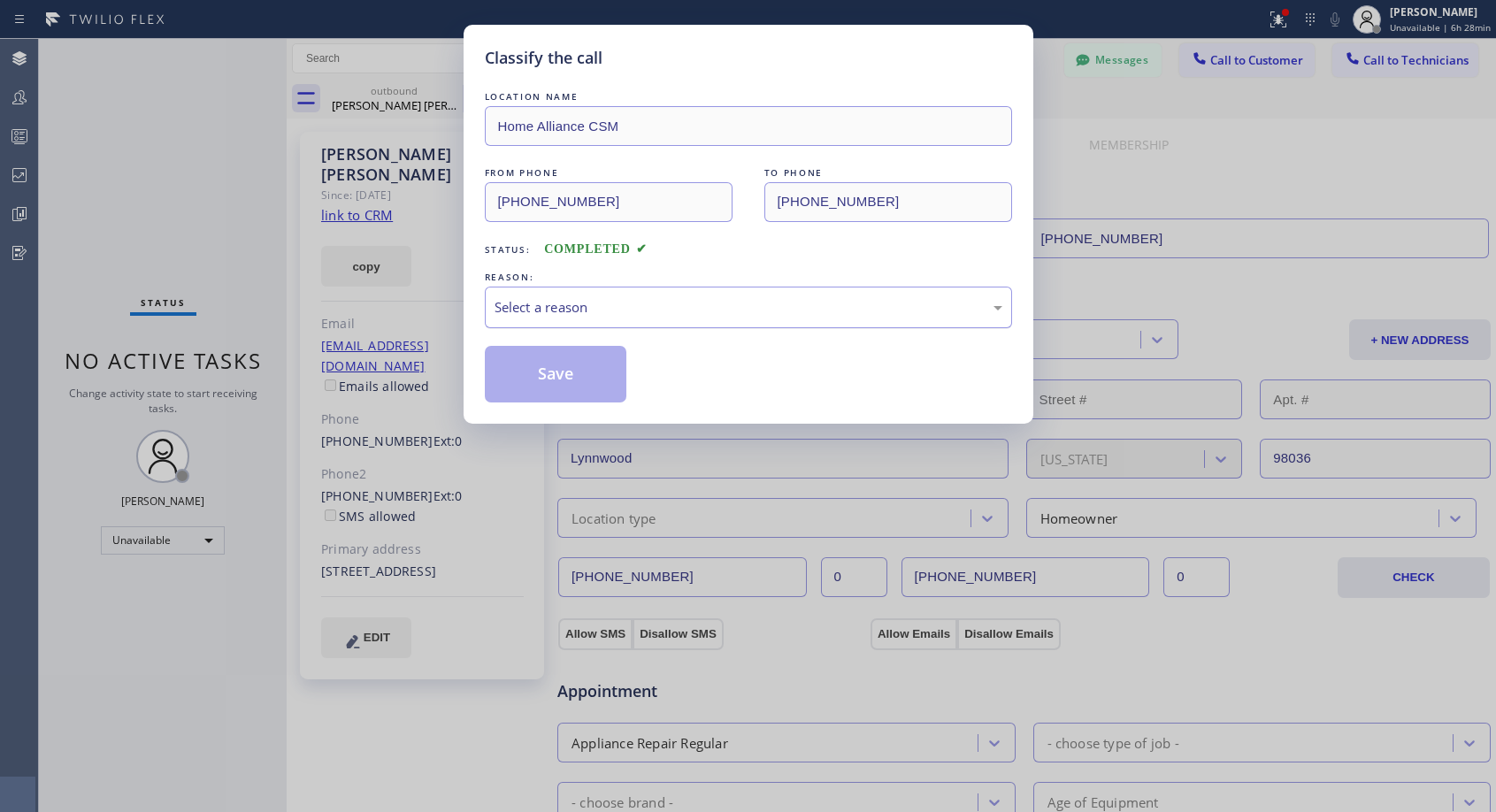
click at [673, 292] on div "Select a reason" at bounding box center [748, 307] width 527 height 41
click at [531, 369] on button "Save" at bounding box center [555, 373] width 143 height 56
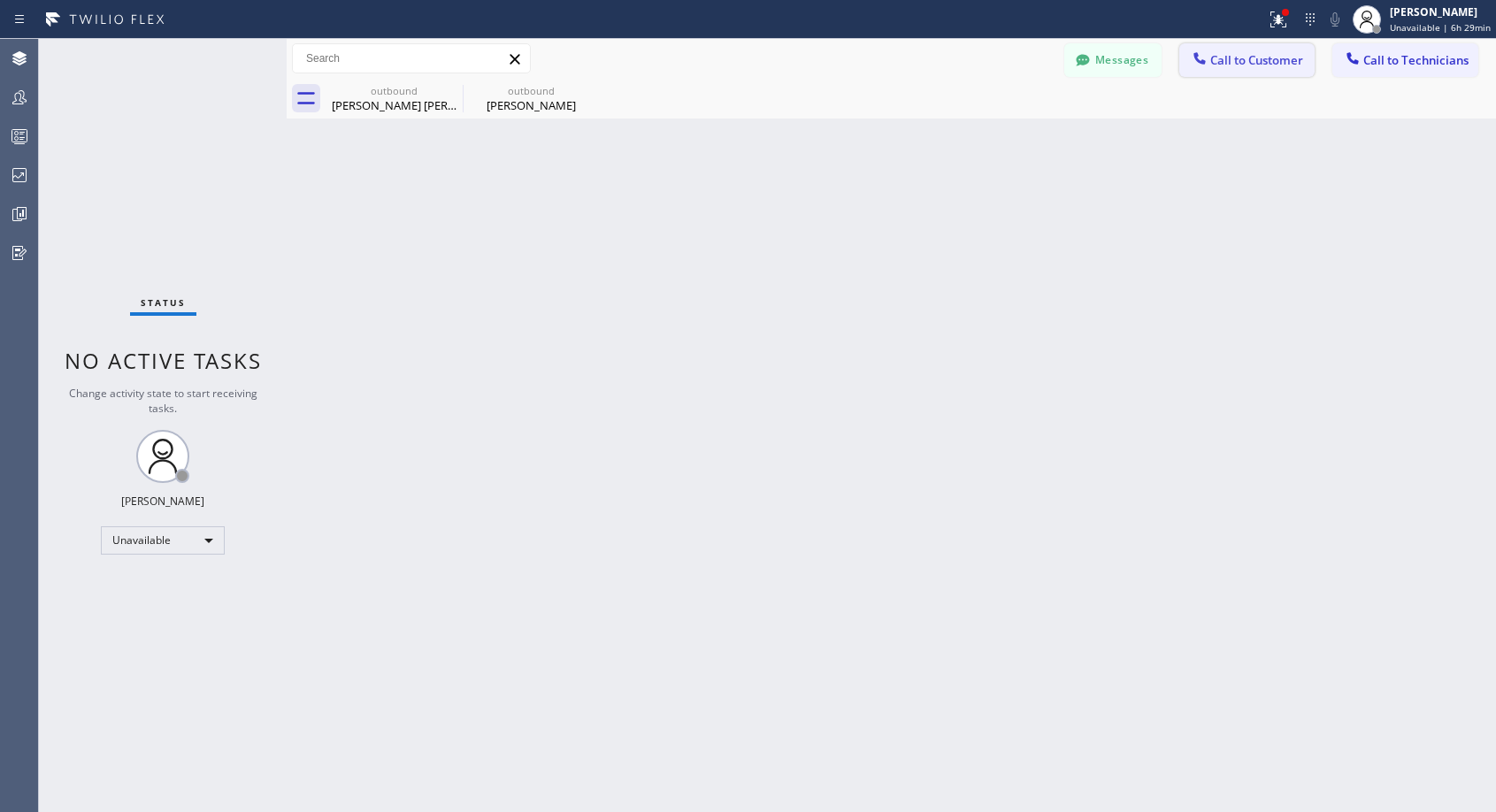
click at [1239, 60] on span "Call to Customer" at bounding box center [1256, 60] width 93 height 16
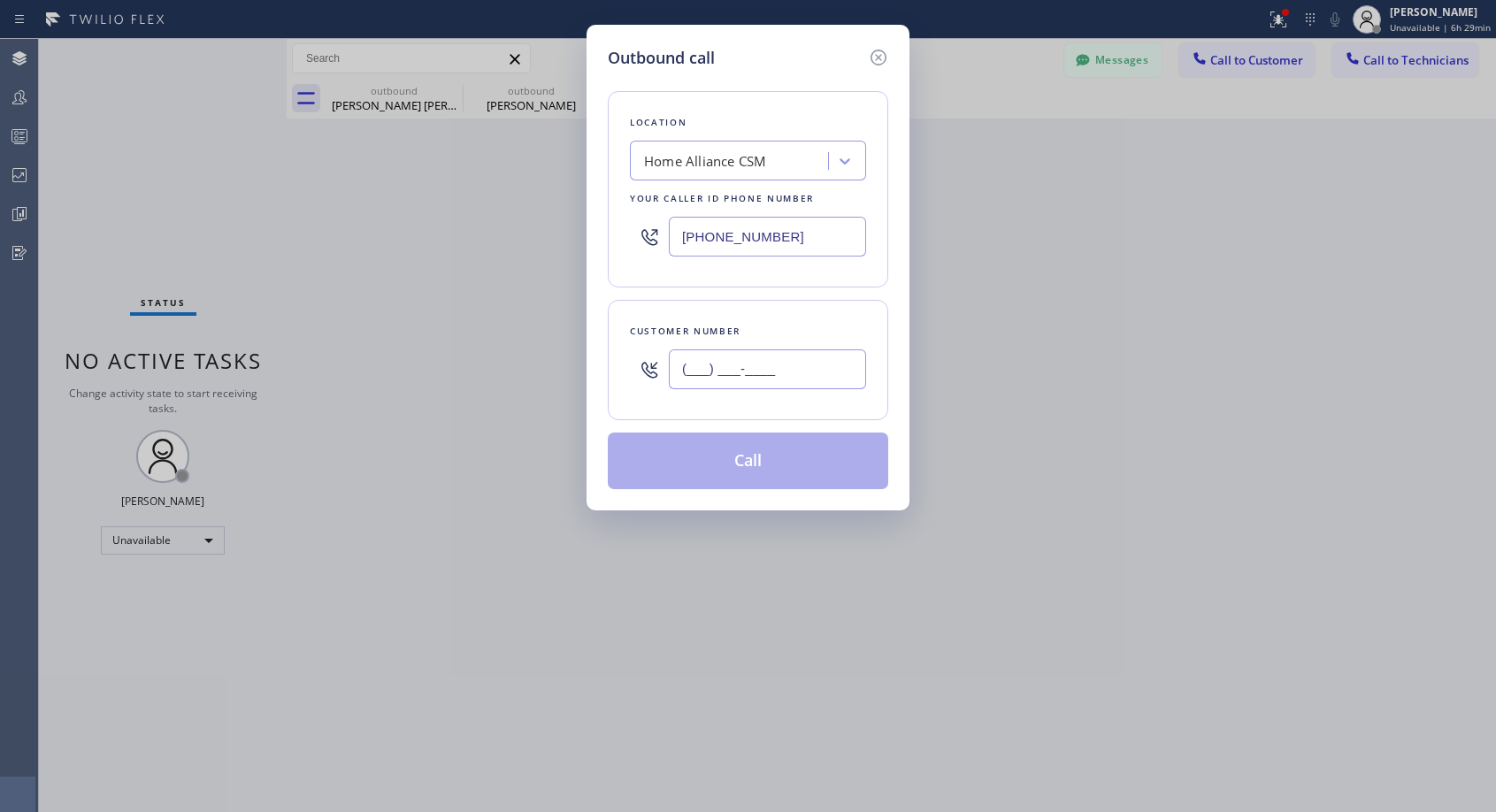
click at [752, 372] on input "(___) ___-____" at bounding box center [767, 368] width 197 height 40
paste input "646) 236-3988"
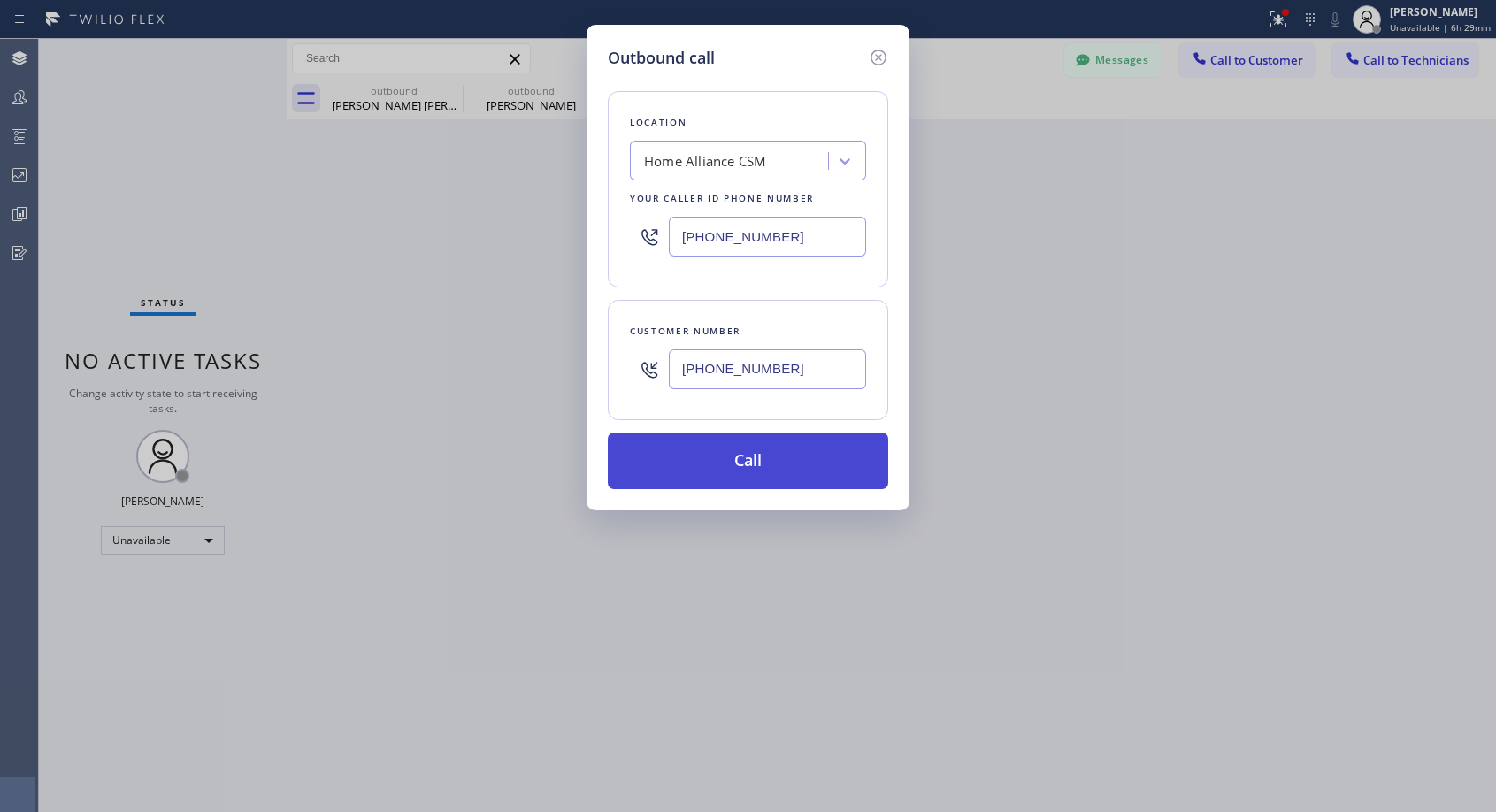
type input "[PHONE_NUMBER]"
click at [769, 455] on button "Call" at bounding box center [748, 460] width 280 height 56
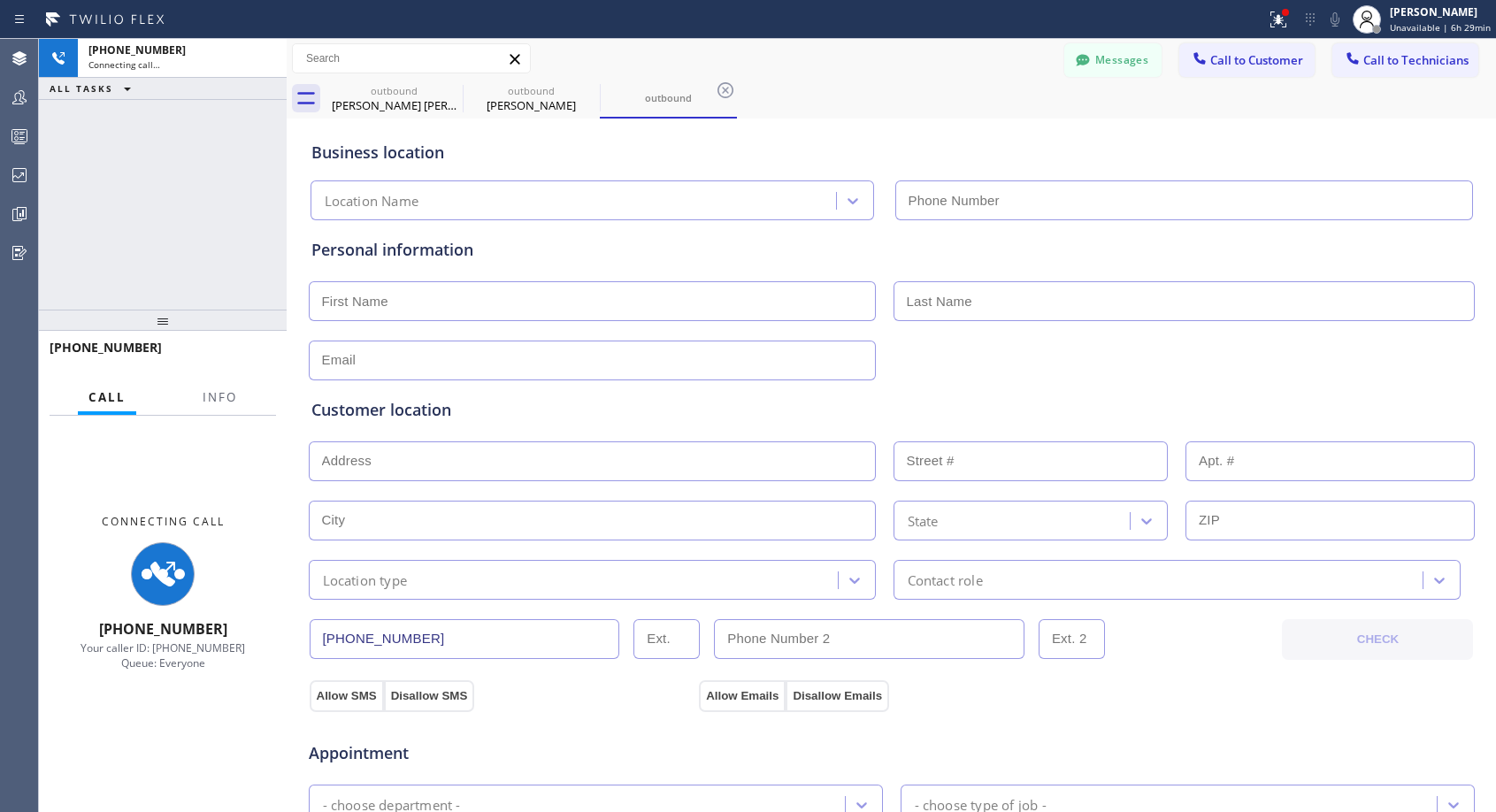
type input "[PHONE_NUMBER]"
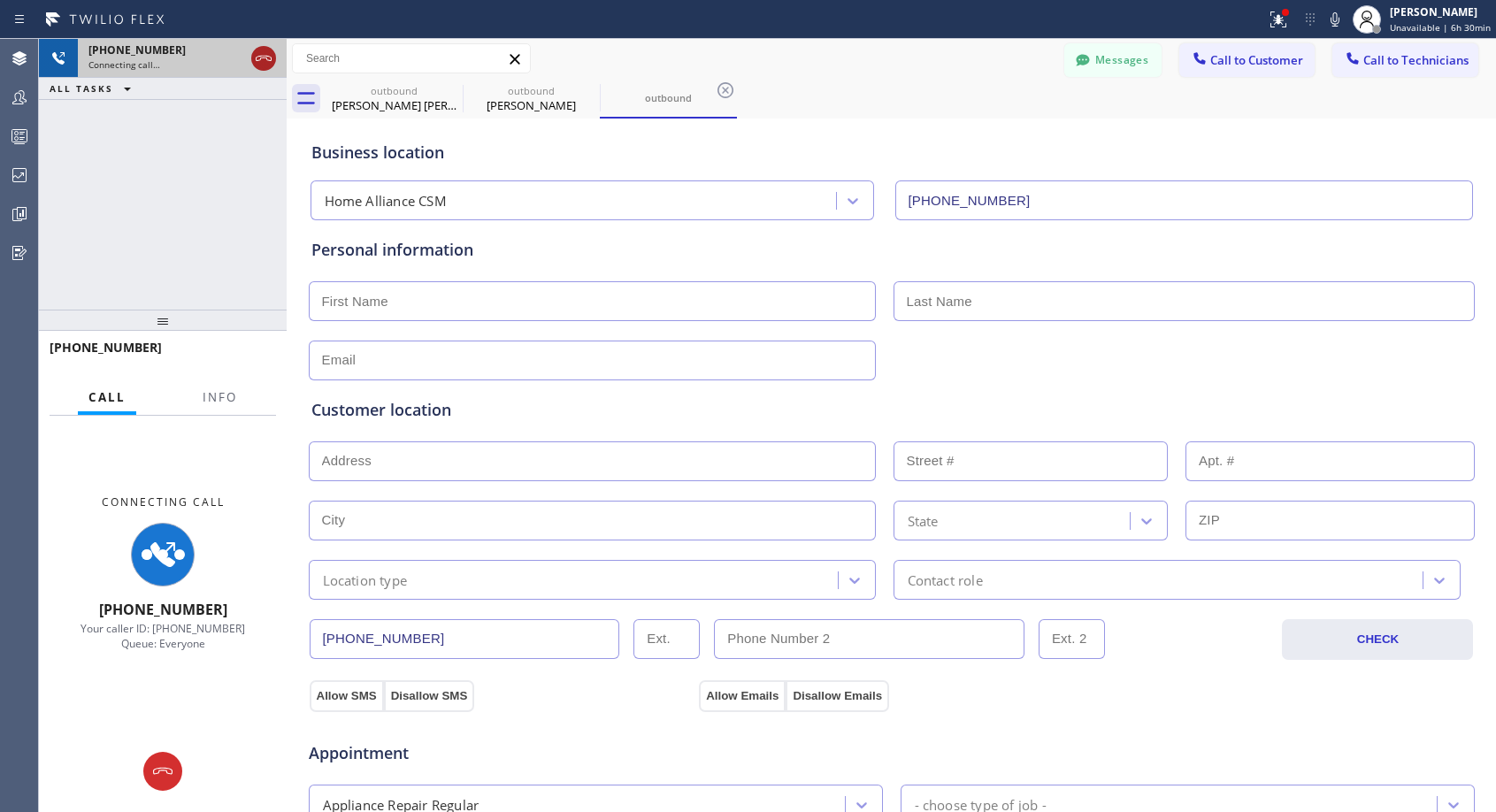
click at [272, 54] on icon at bounding box center [263, 58] width 21 height 21
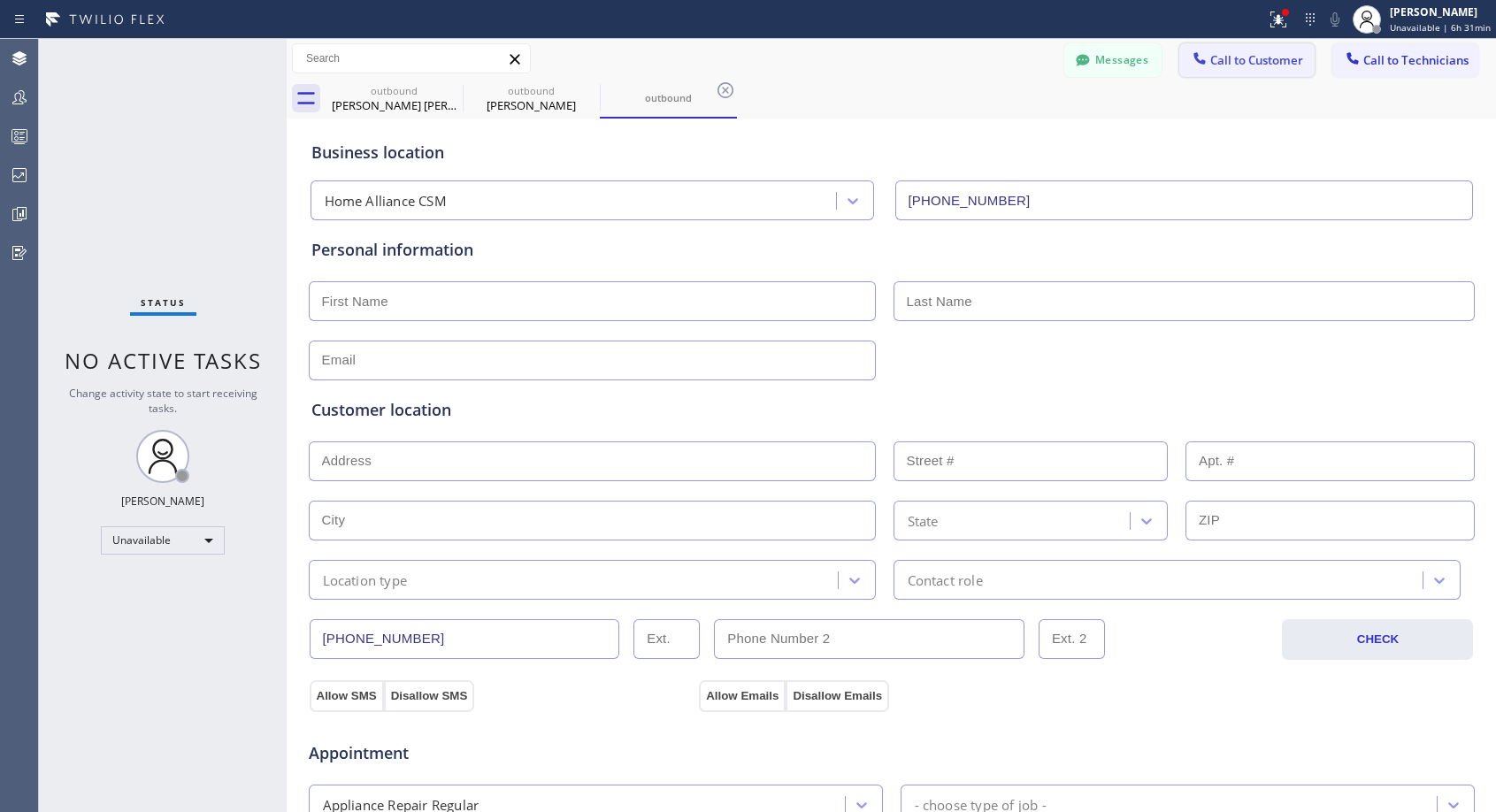
click at [1243, 56] on span "Call to Customer" at bounding box center [1256, 60] width 93 height 16
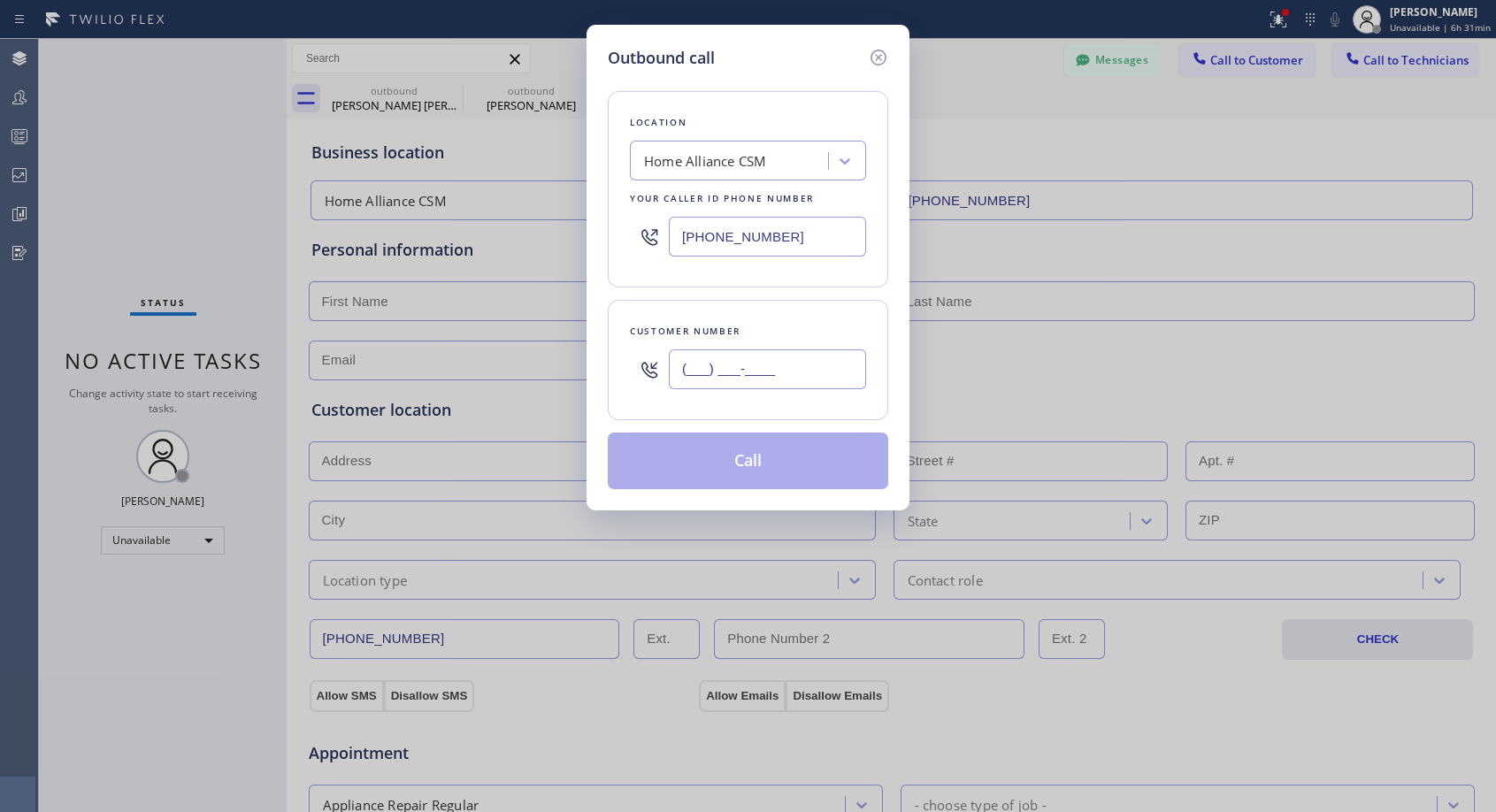
click at [752, 369] on input "(___) ___-____" at bounding box center [767, 368] width 197 height 40
paste input "213) 234-9575"
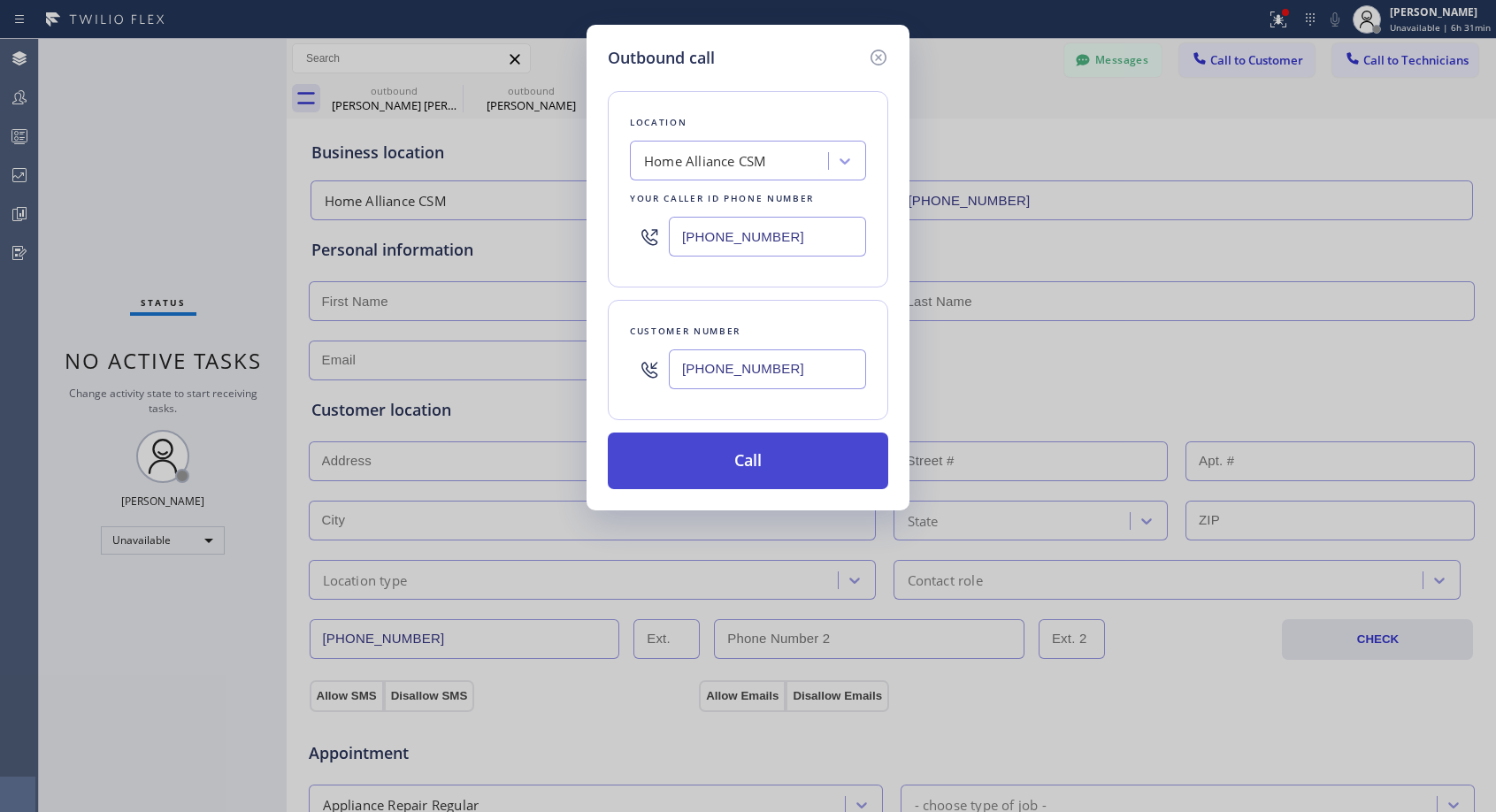
type input "[PHONE_NUMBER]"
click at [761, 455] on button "Call" at bounding box center [748, 460] width 280 height 56
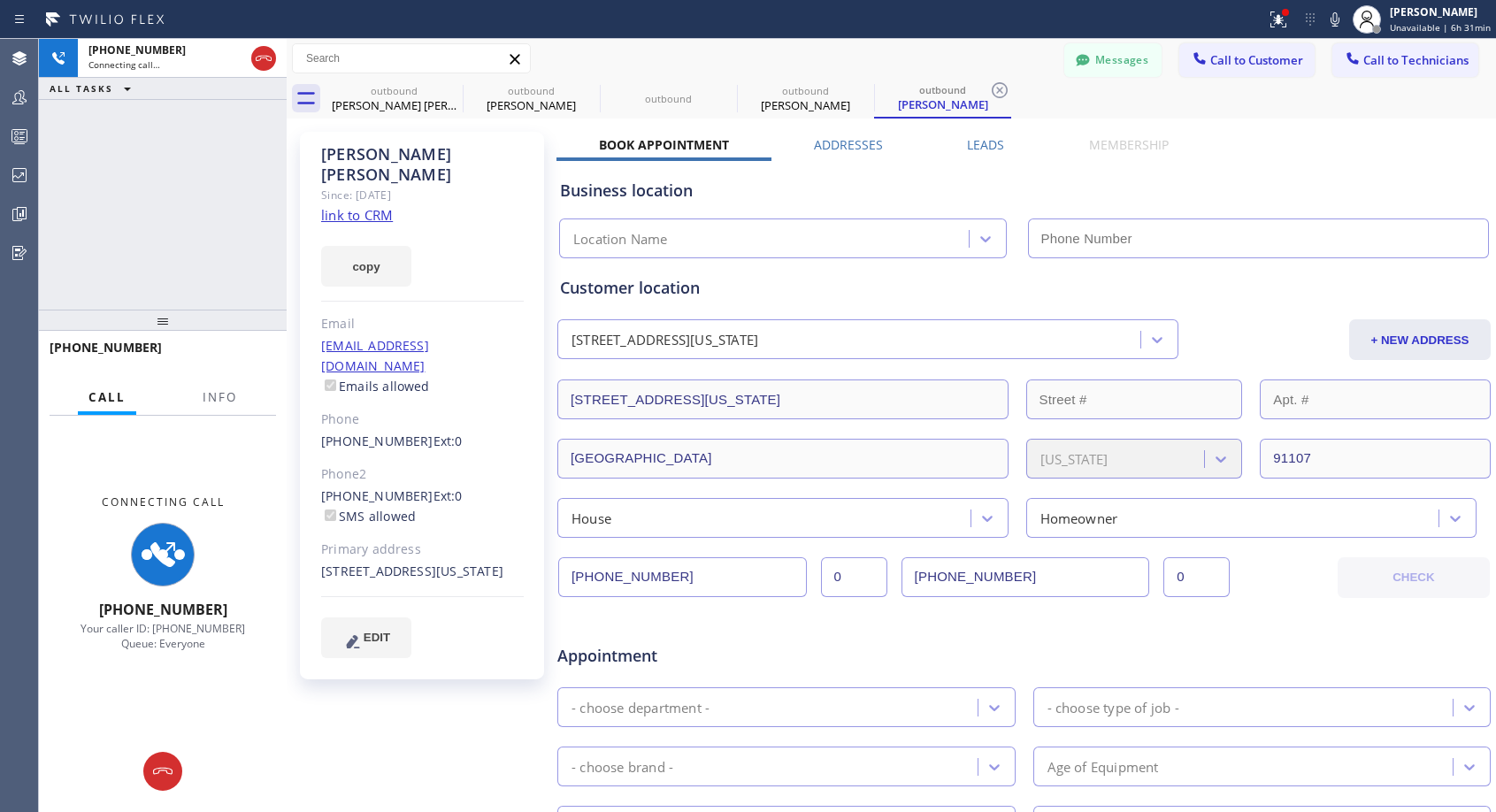
type input "[PHONE_NUMBER]"
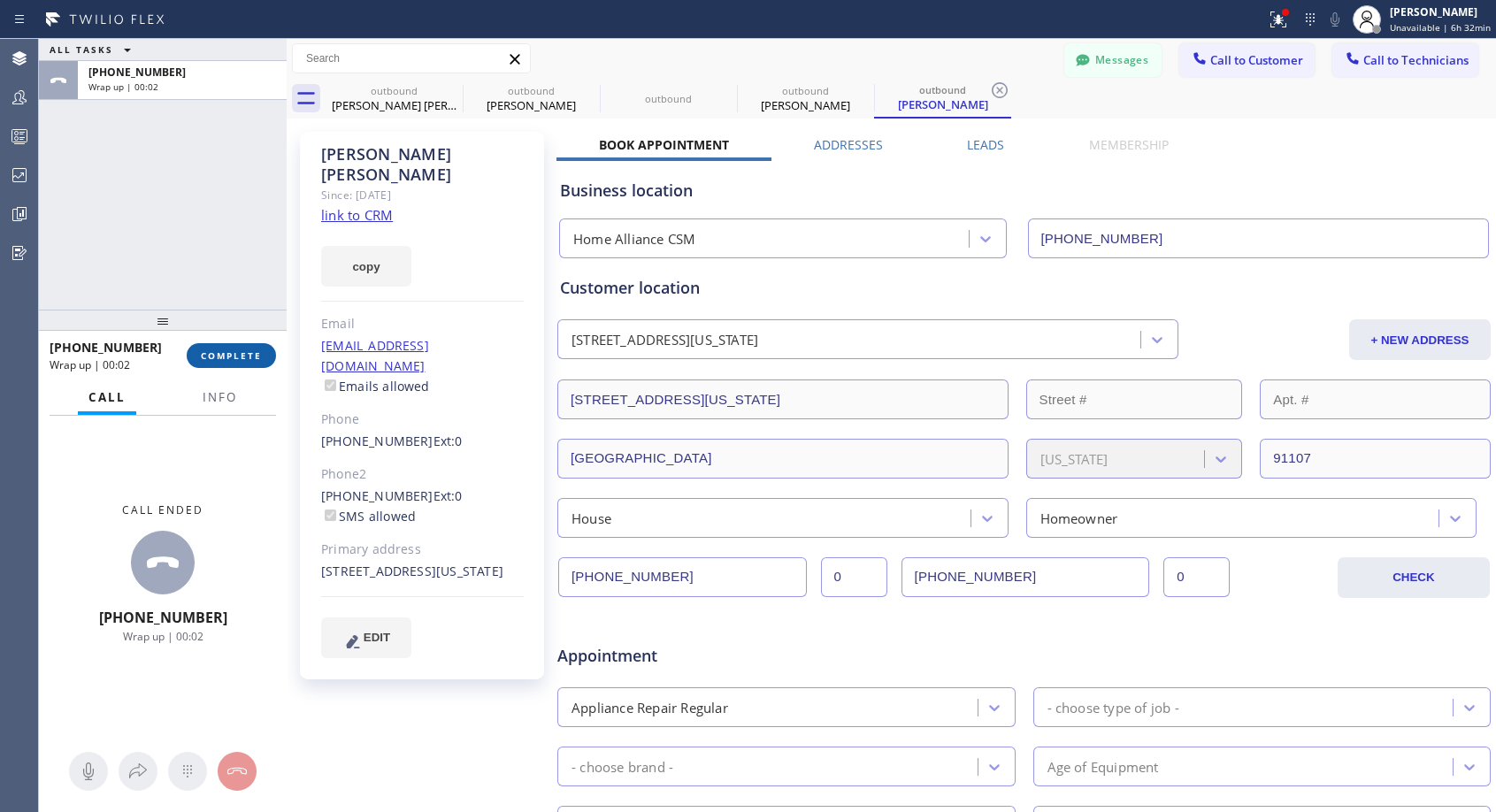
click at [239, 352] on span "COMPLETE" at bounding box center [231, 354] width 61 height 12
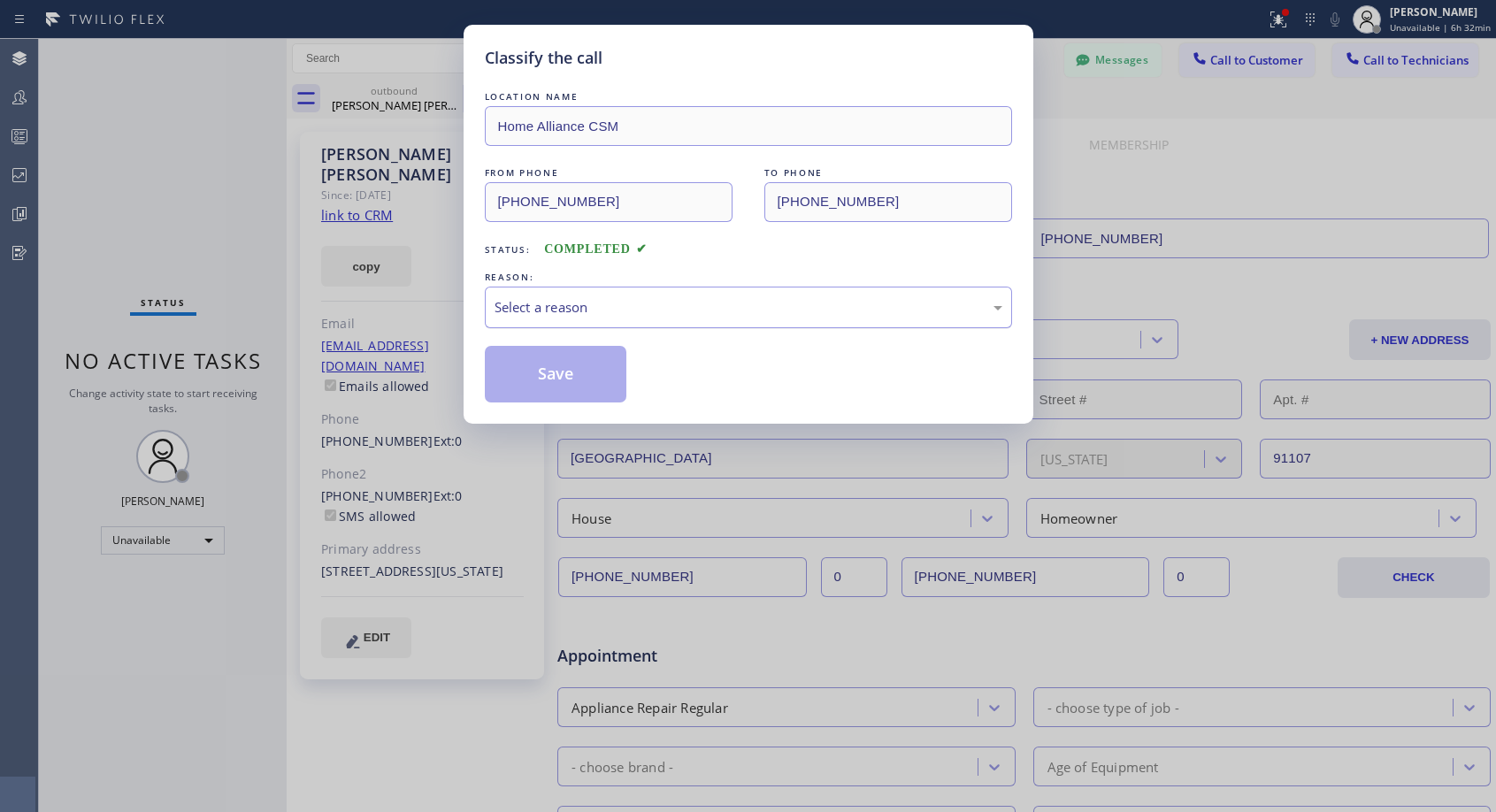
click at [660, 313] on div "Select a reason" at bounding box center [748, 307] width 508 height 20
click at [567, 371] on button "Save" at bounding box center [555, 373] width 143 height 56
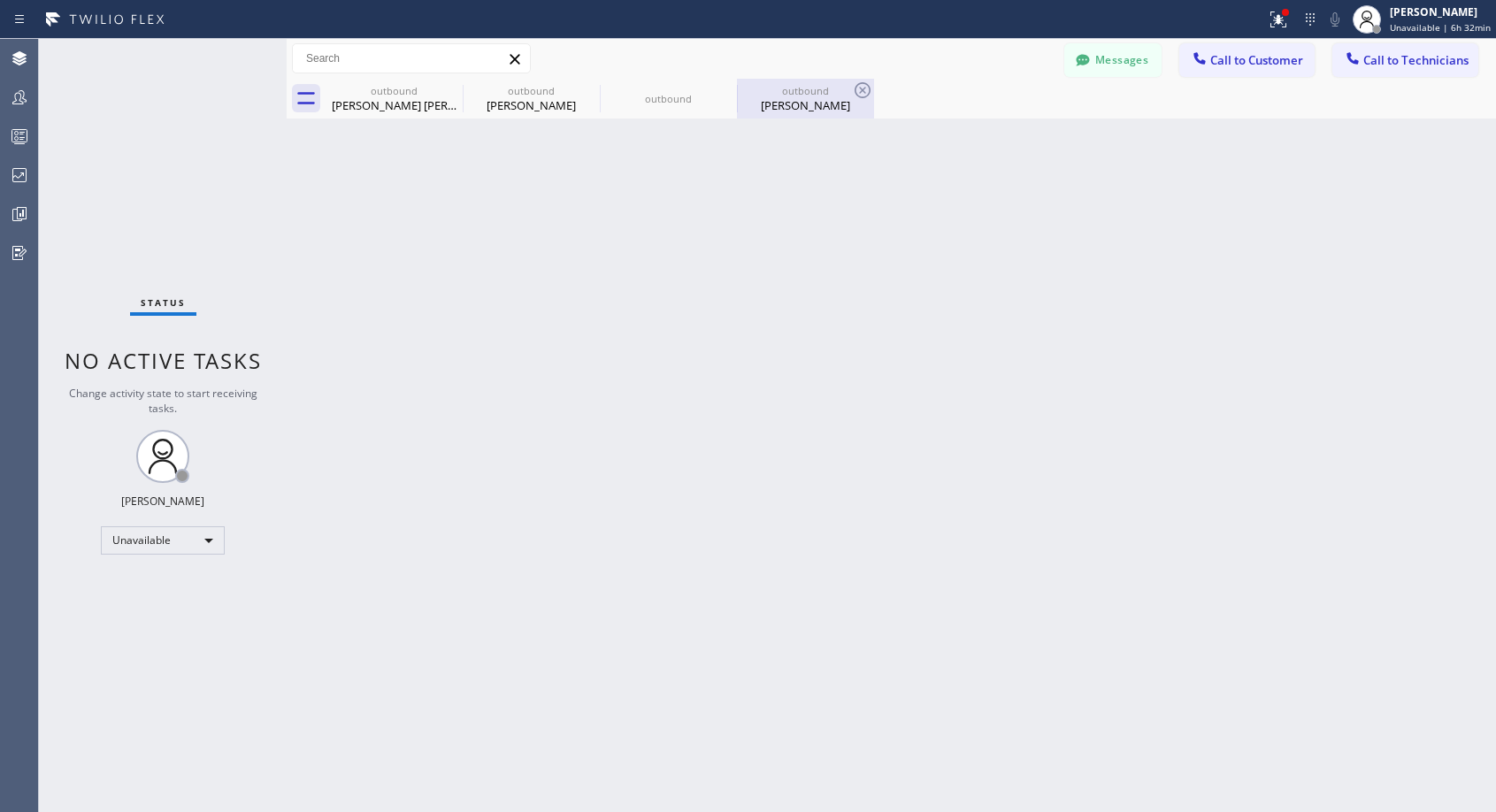
click at [809, 110] on div "[PERSON_NAME]" at bounding box center [805, 105] width 134 height 16
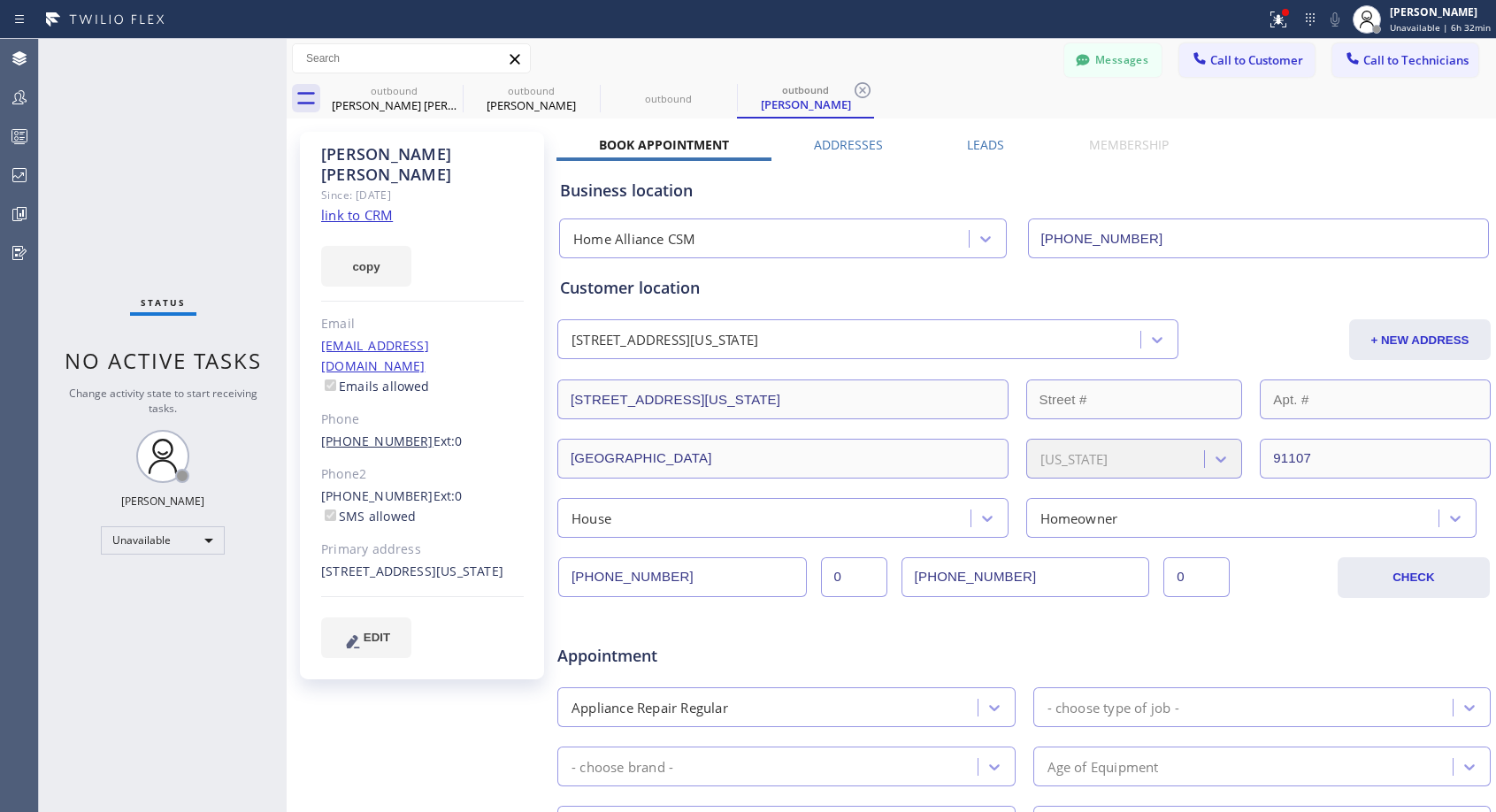
click at [378, 433] on link "[PHONE_NUMBER]" at bounding box center [378, 441] width 112 height 17
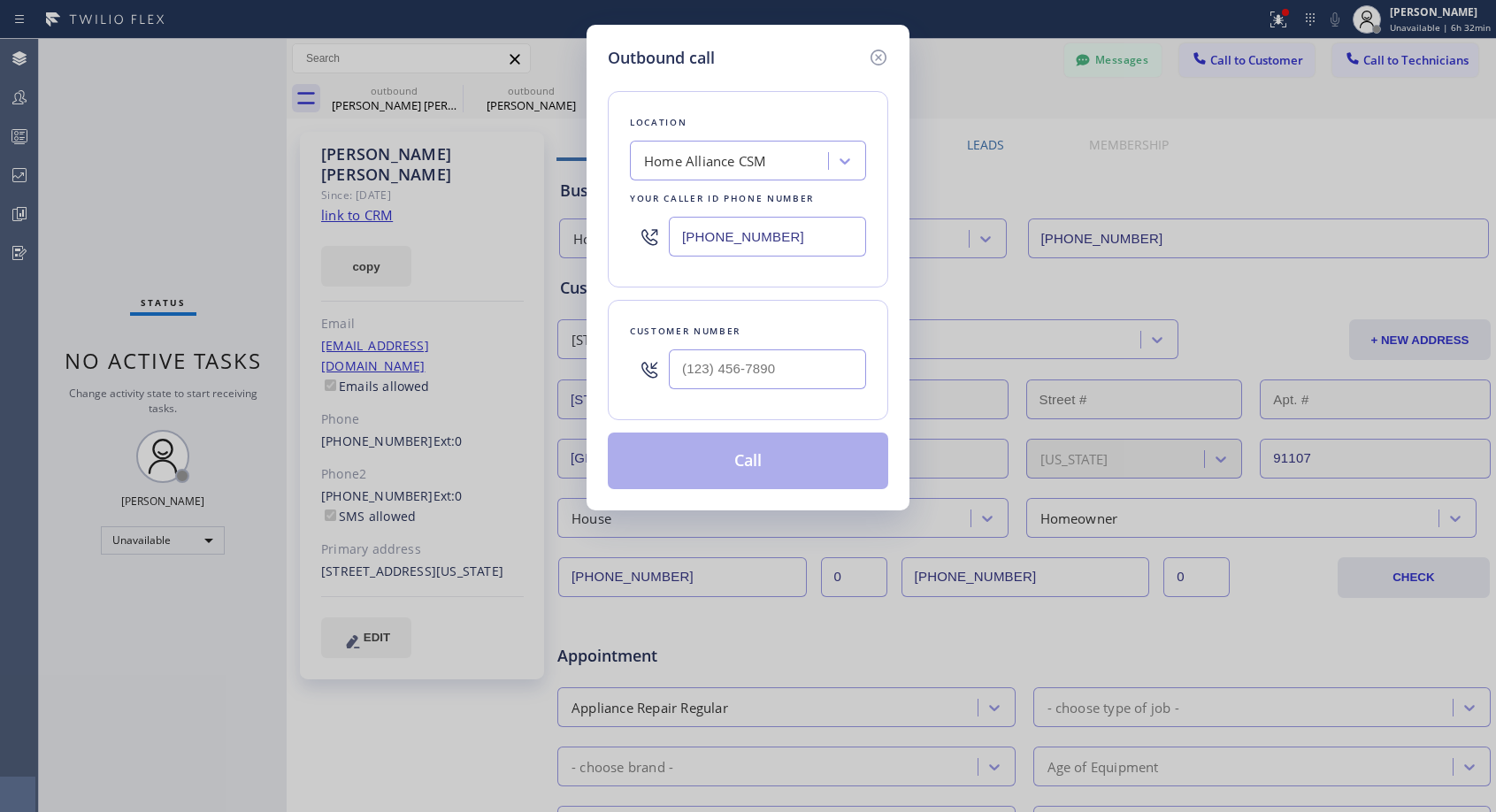
type input "[PHONE_NUMBER]"
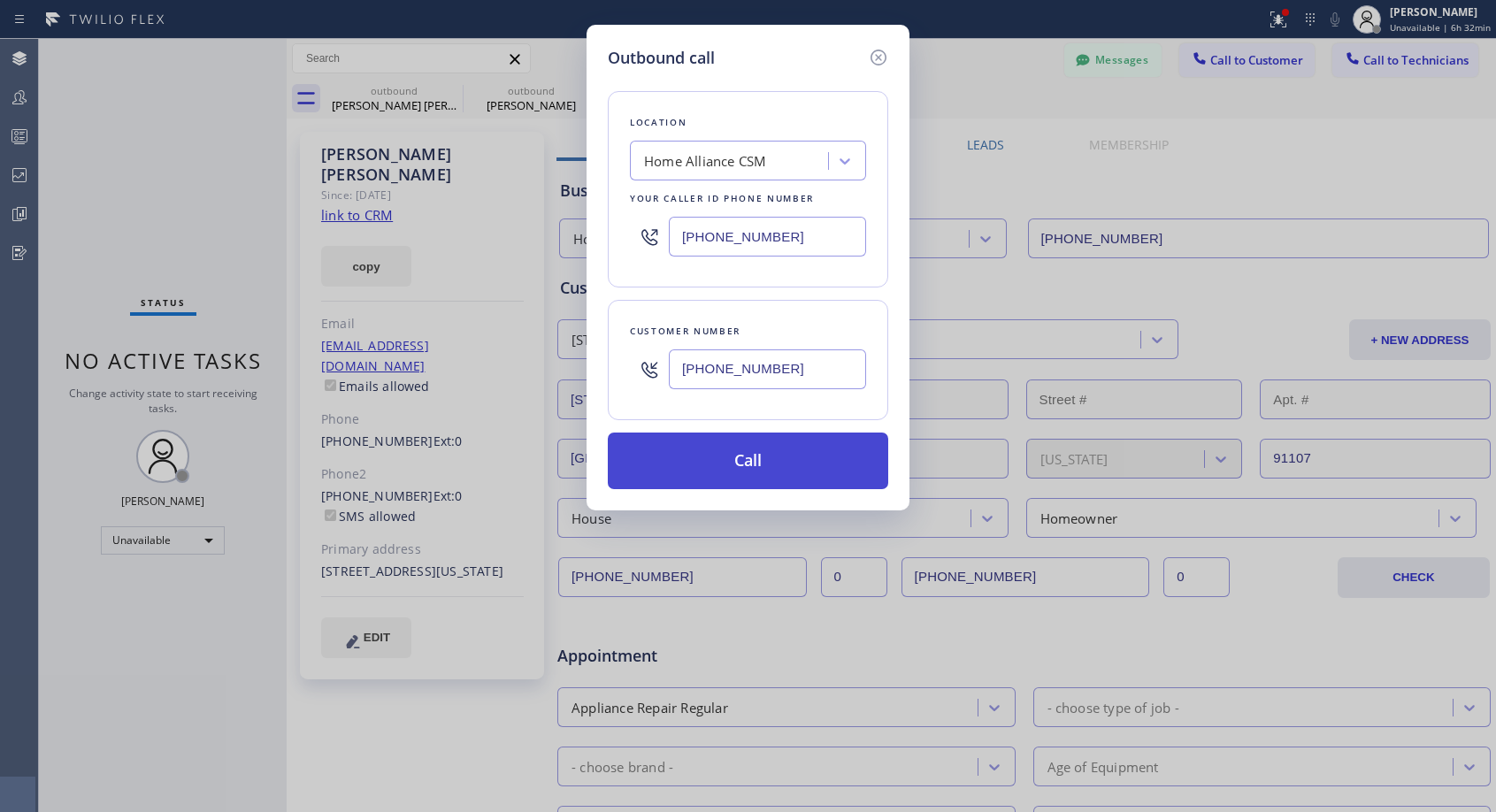
click at [724, 460] on button "Call" at bounding box center [748, 460] width 280 height 56
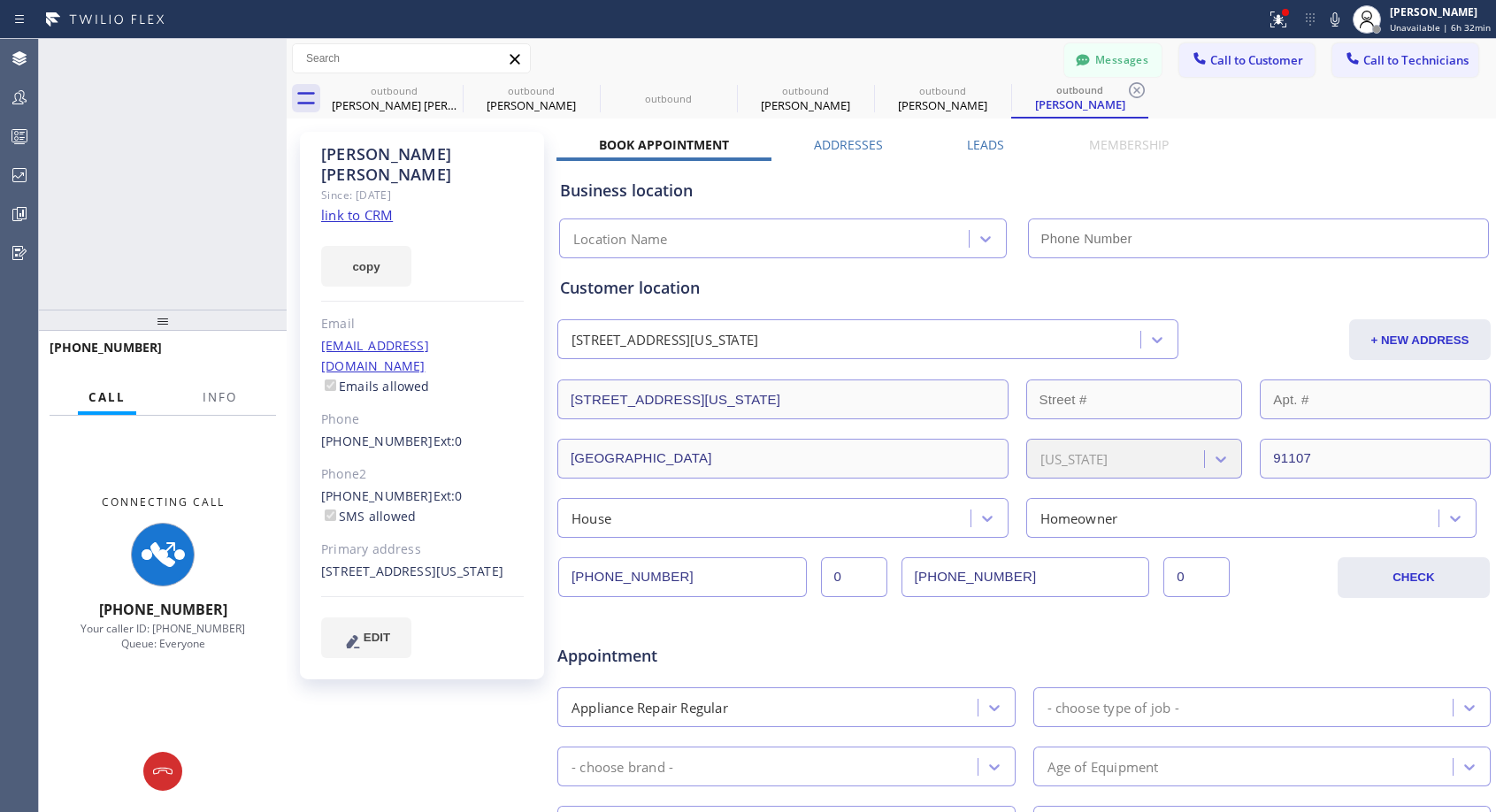
type input "[PHONE_NUMBER]"
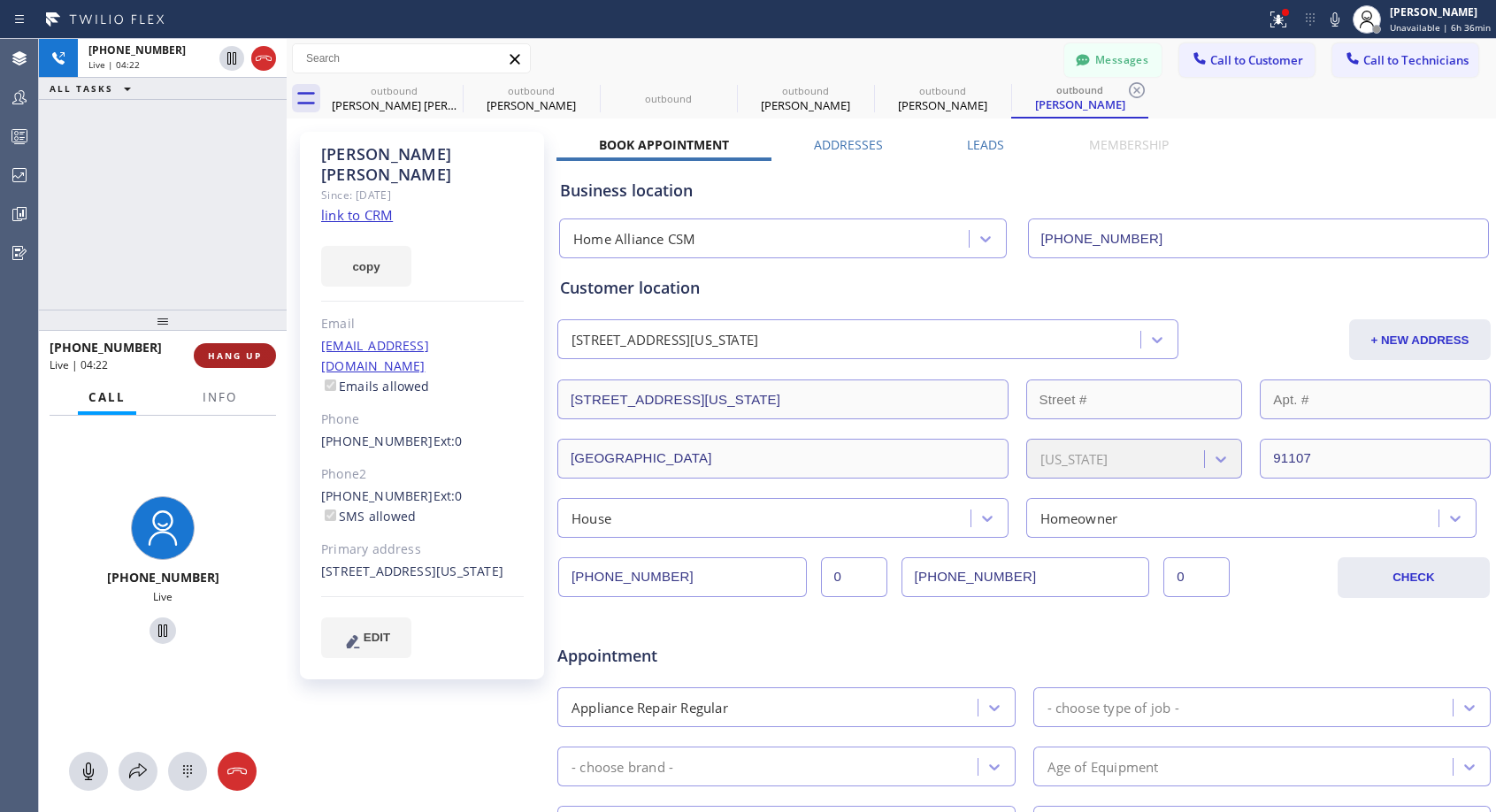
click at [233, 350] on span "HANG UP" at bounding box center [235, 354] width 54 height 12
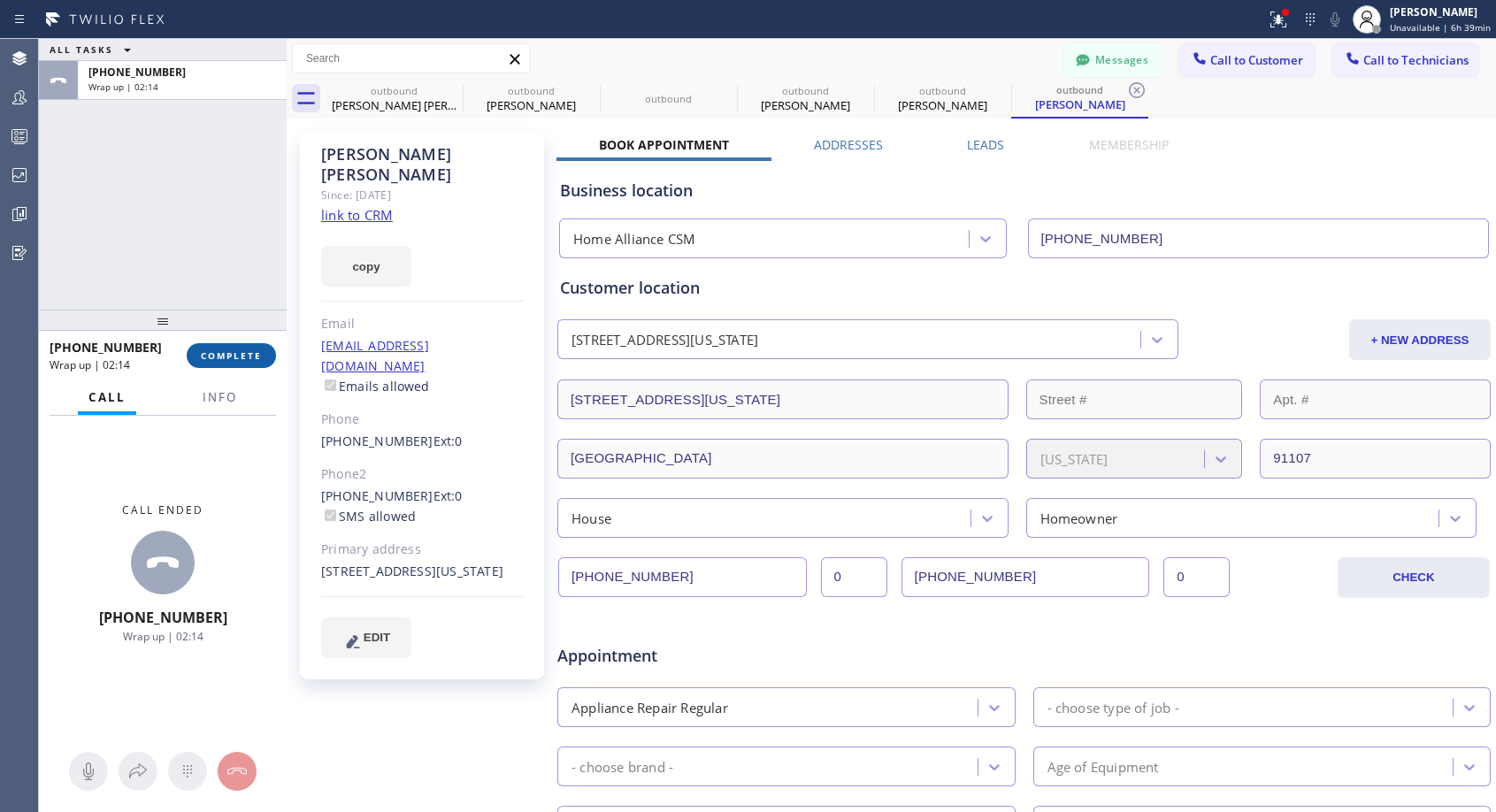
click at [218, 360] on span "COMPLETE" at bounding box center [231, 354] width 61 height 12
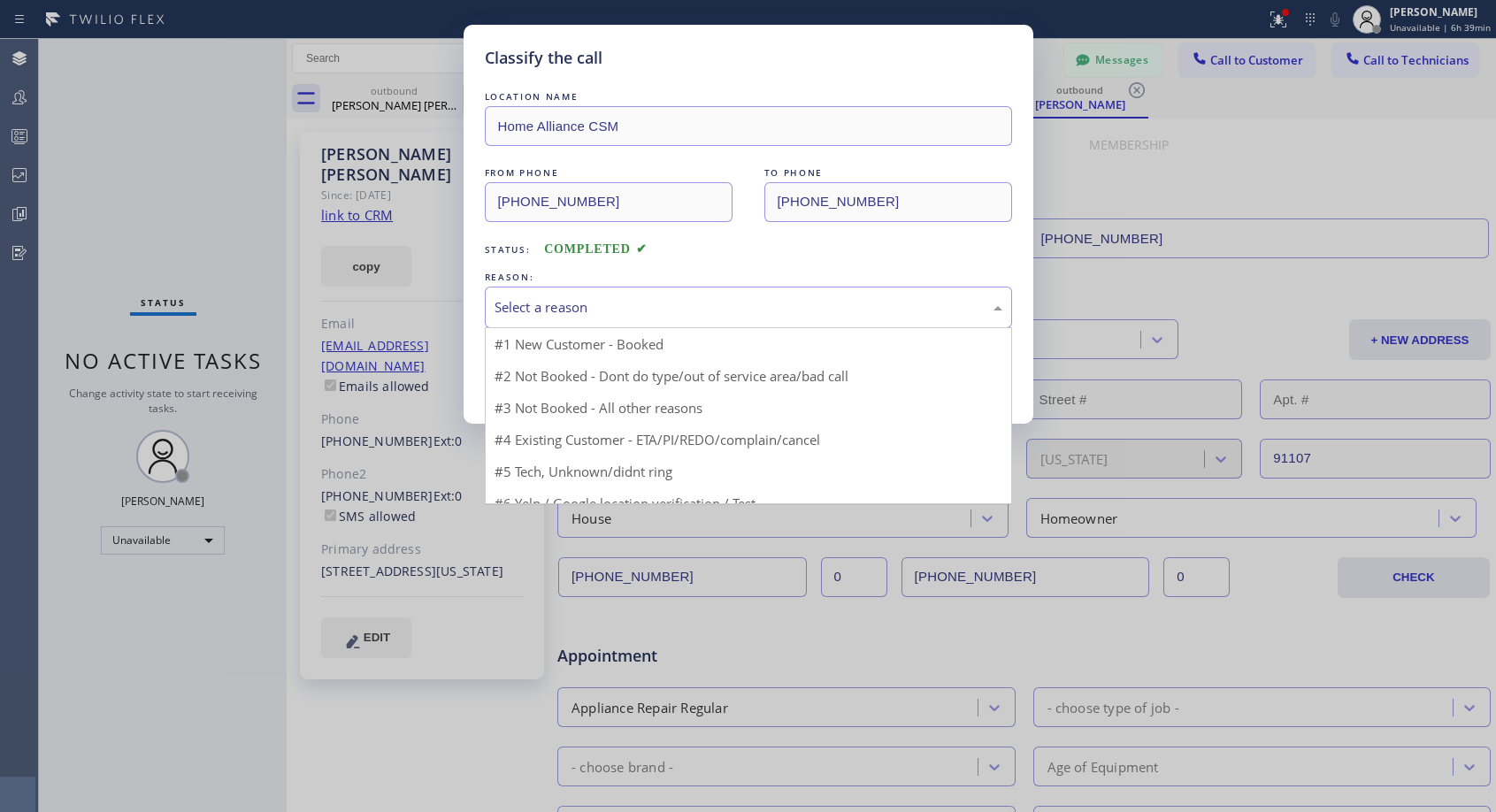
click at [592, 301] on div "Select a reason" at bounding box center [748, 307] width 508 height 20
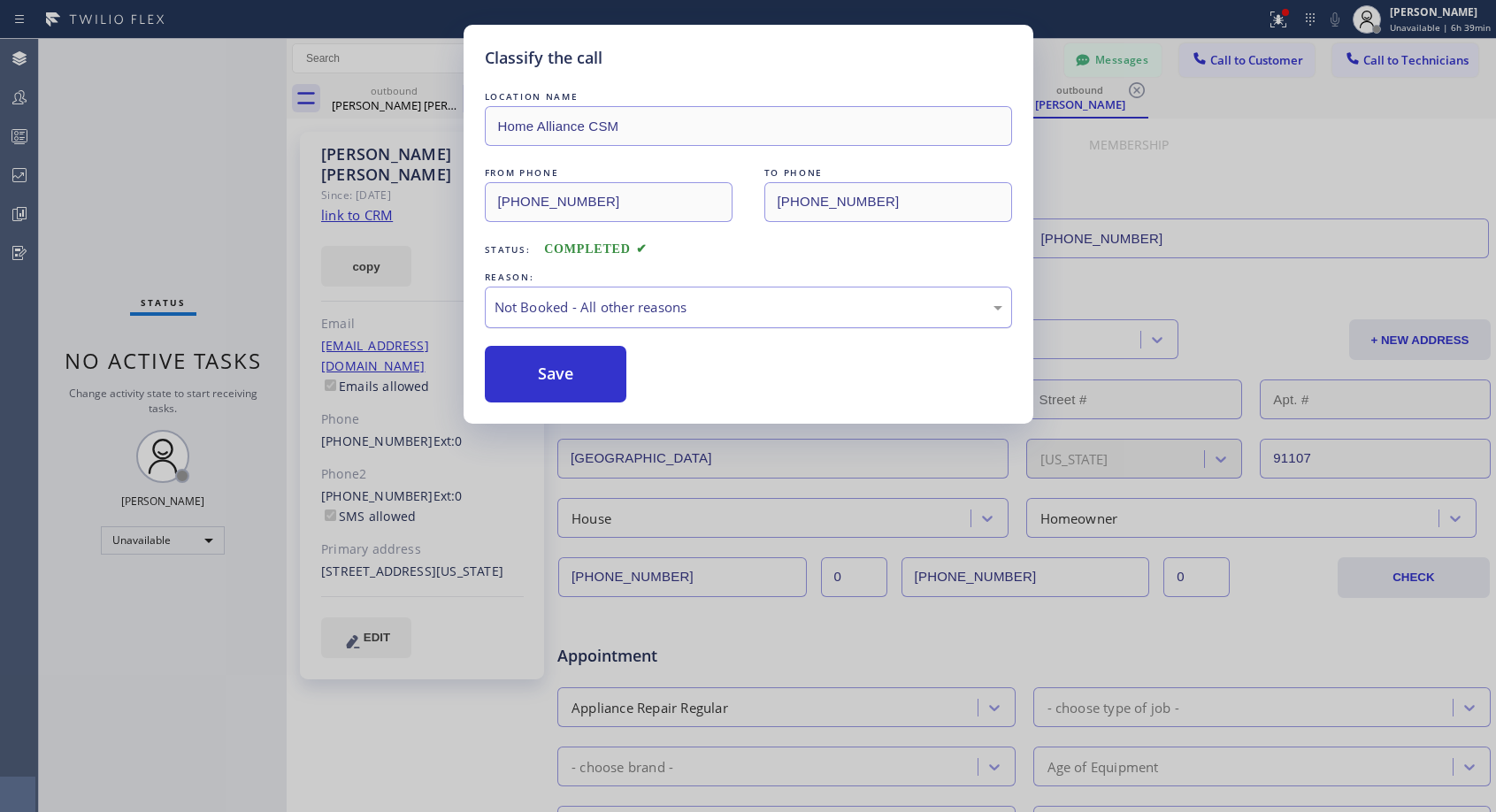
click at [596, 298] on div "Not Booked - All other reasons" at bounding box center [748, 307] width 508 height 20
click at [564, 345] on button "Save" at bounding box center [555, 373] width 143 height 56
click at [565, 357] on button "Save" at bounding box center [555, 373] width 143 height 56
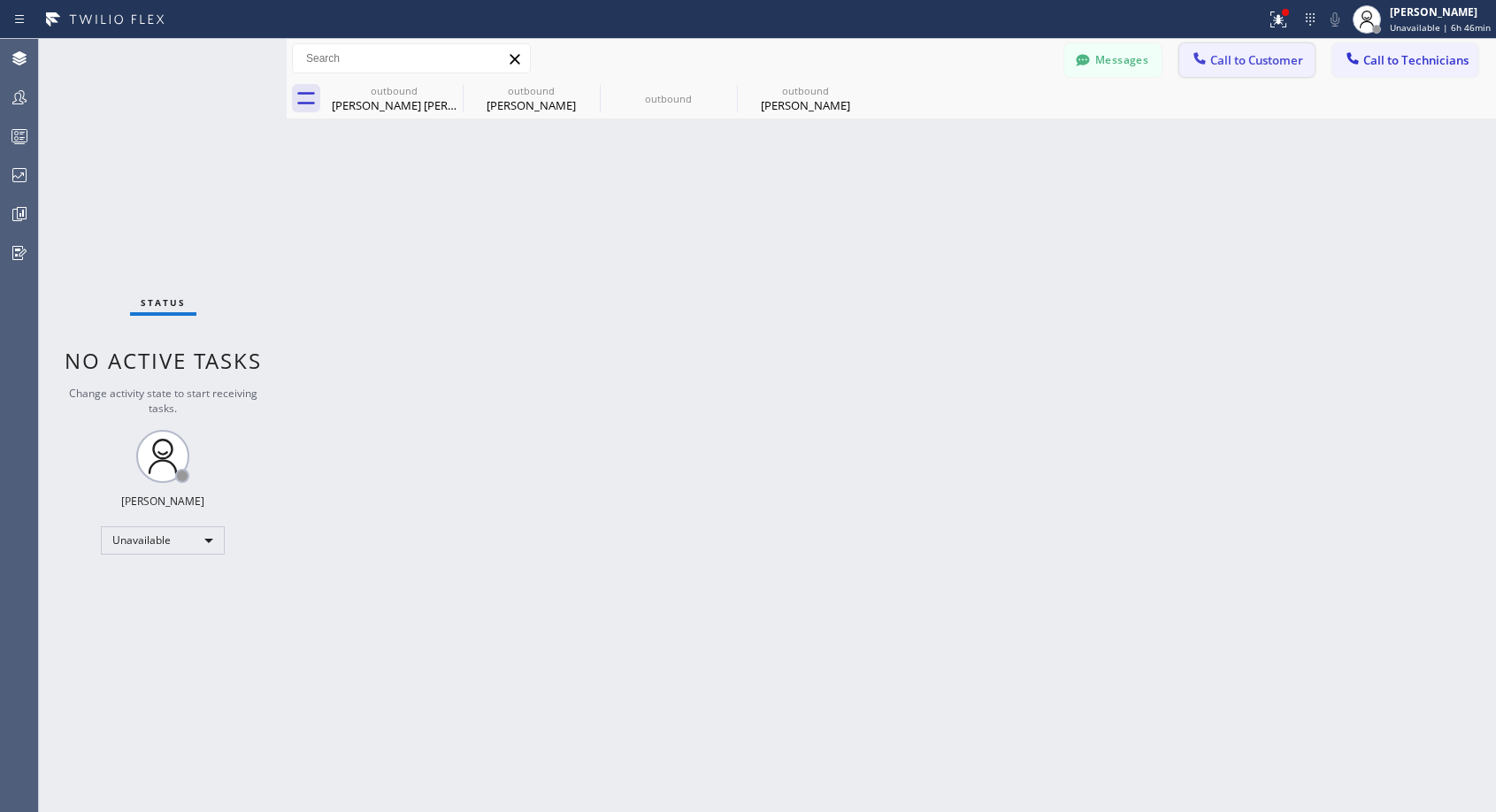
click at [1230, 69] on button "Call to Customer" at bounding box center [1246, 60] width 135 height 33
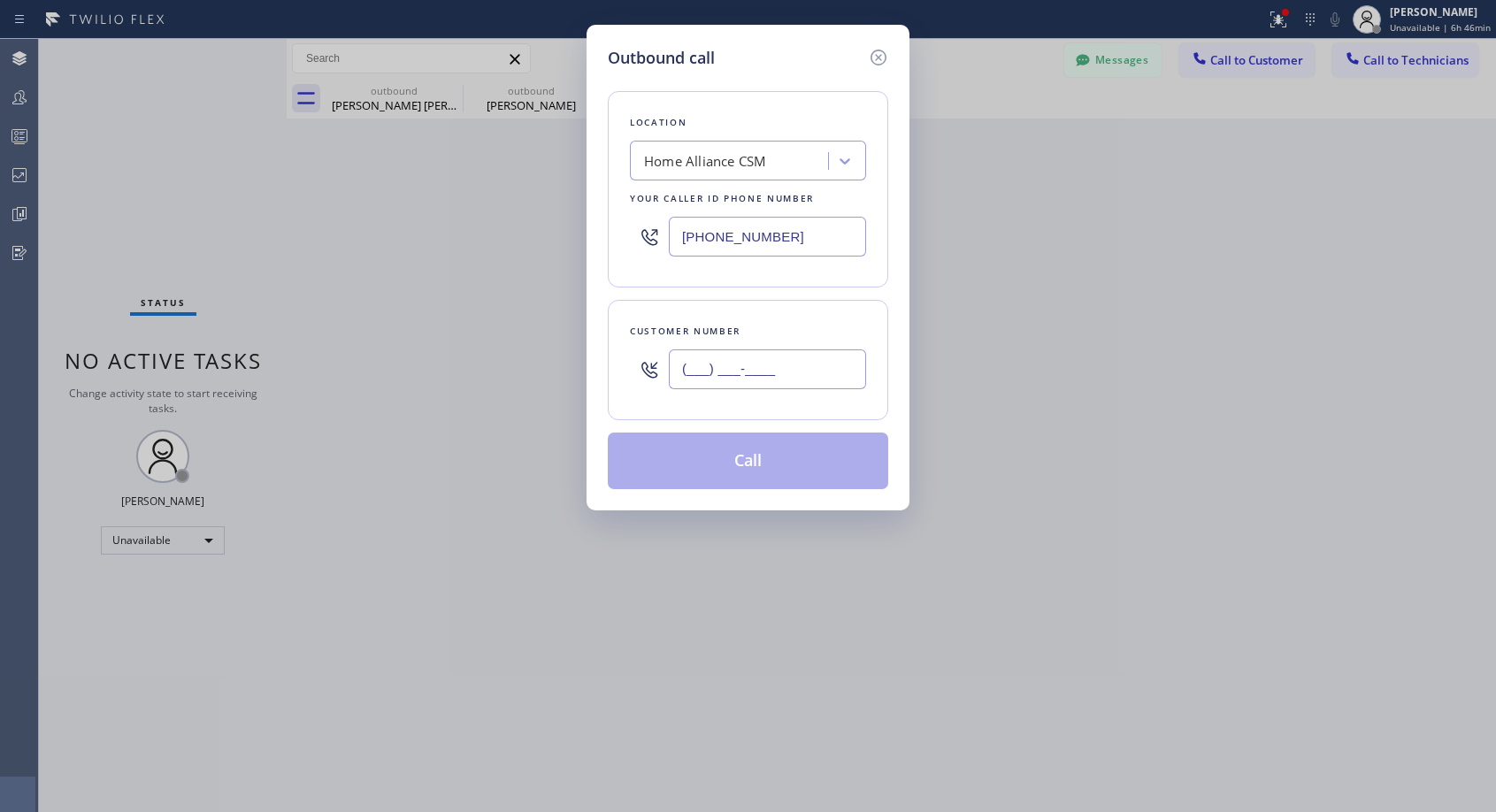
click at [787, 373] on input "(___) ___-____" at bounding box center [767, 368] width 197 height 40
paste input "213) 234-9575"
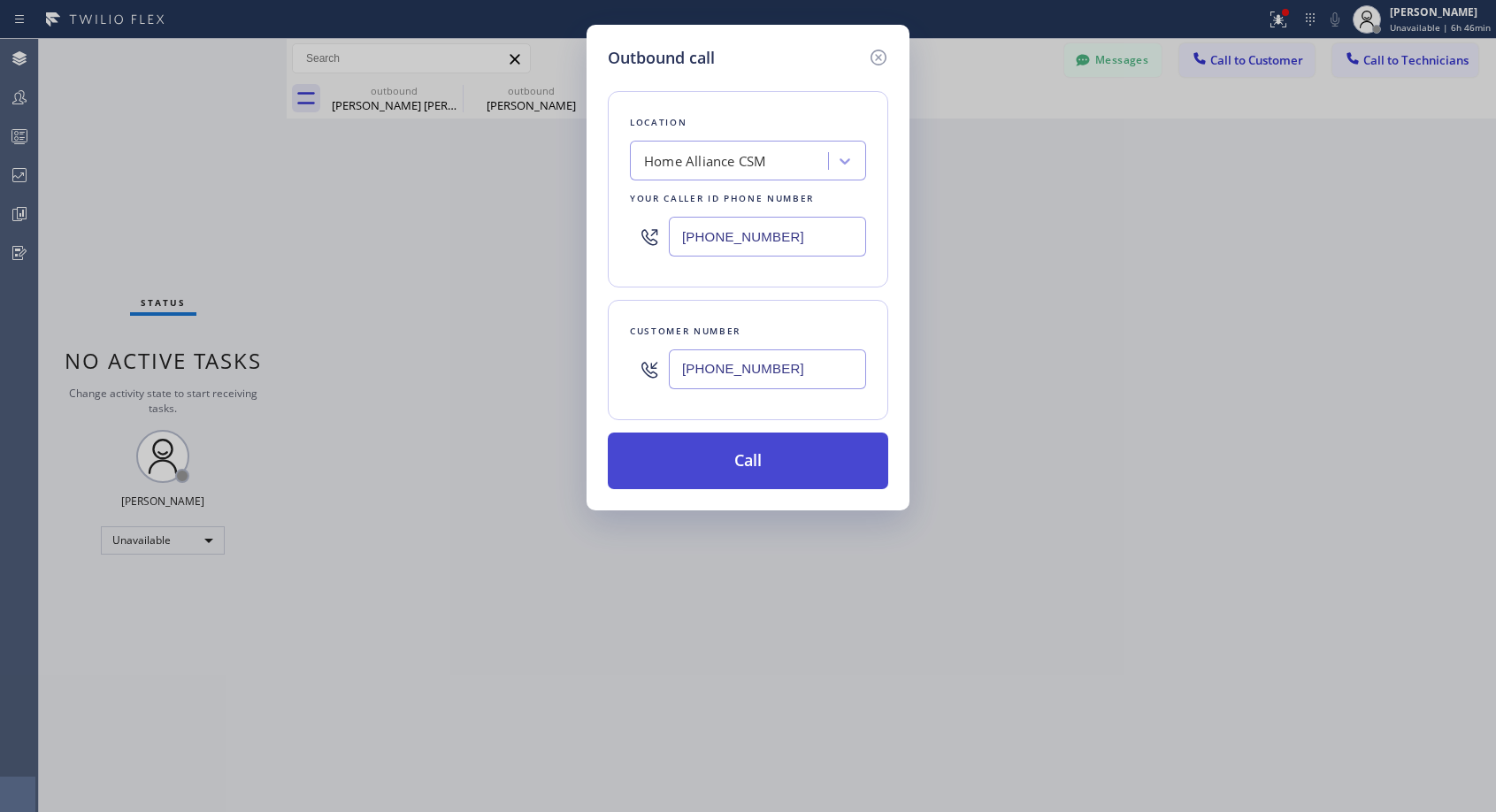
type input "[PHONE_NUMBER]"
click at [748, 461] on button "Call" at bounding box center [748, 460] width 280 height 56
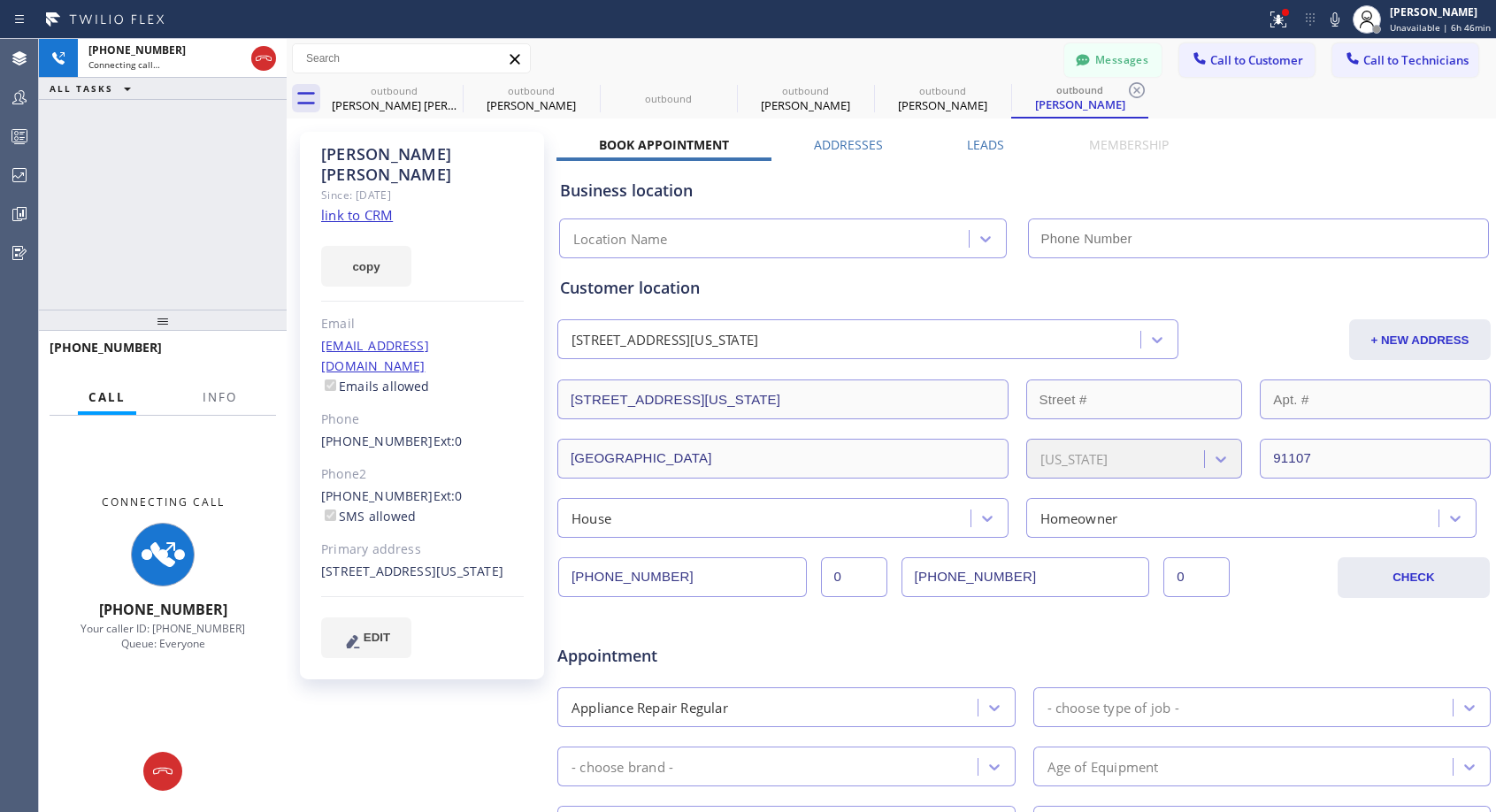
type input "[PHONE_NUMBER]"
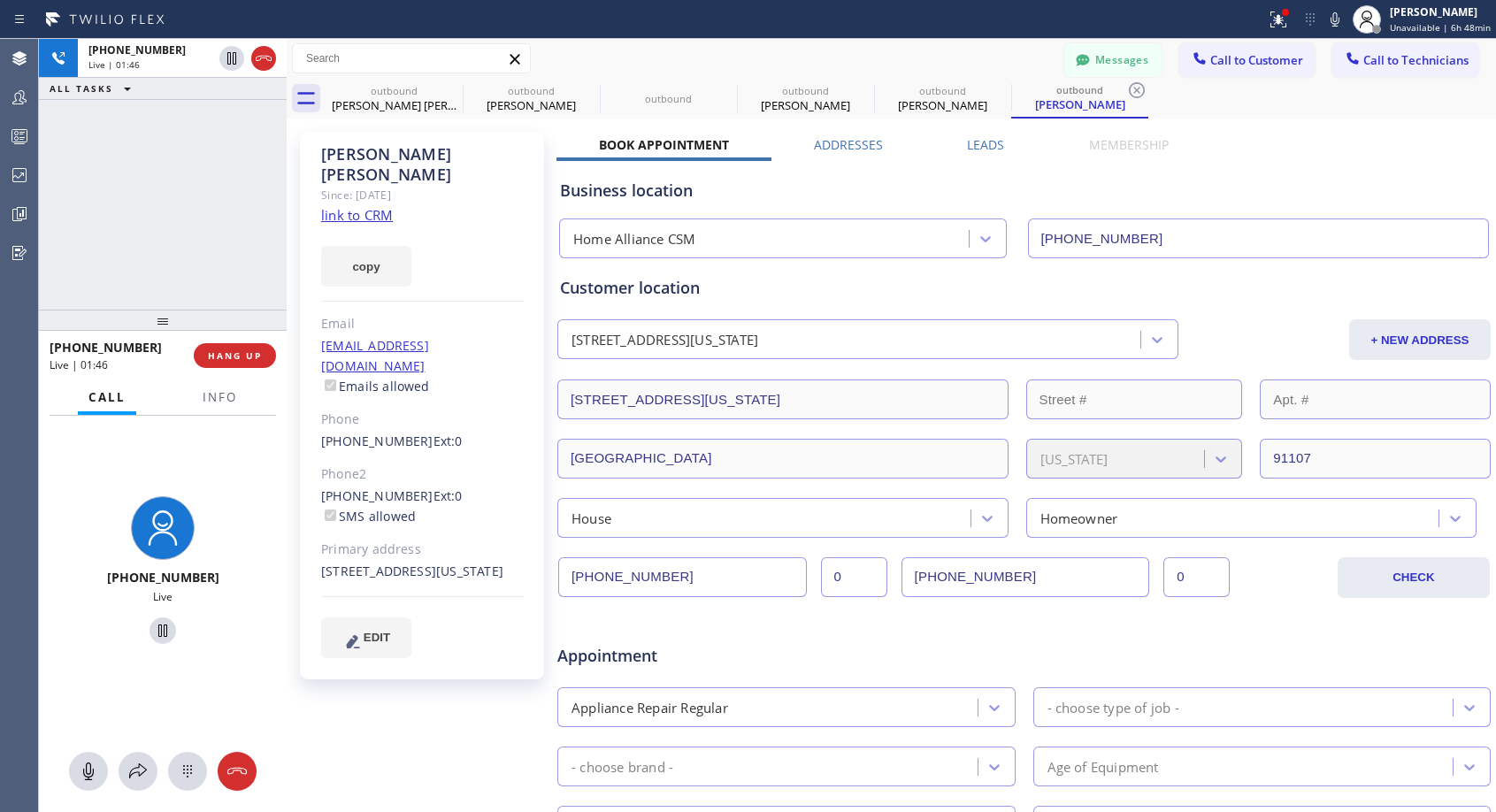
click at [862, 56] on div "Messages Call to Customer Call to Technicians Outbound call Location Home Allia…" at bounding box center [891, 59] width 1210 height 31
click at [225, 58] on icon at bounding box center [231, 58] width 21 height 21
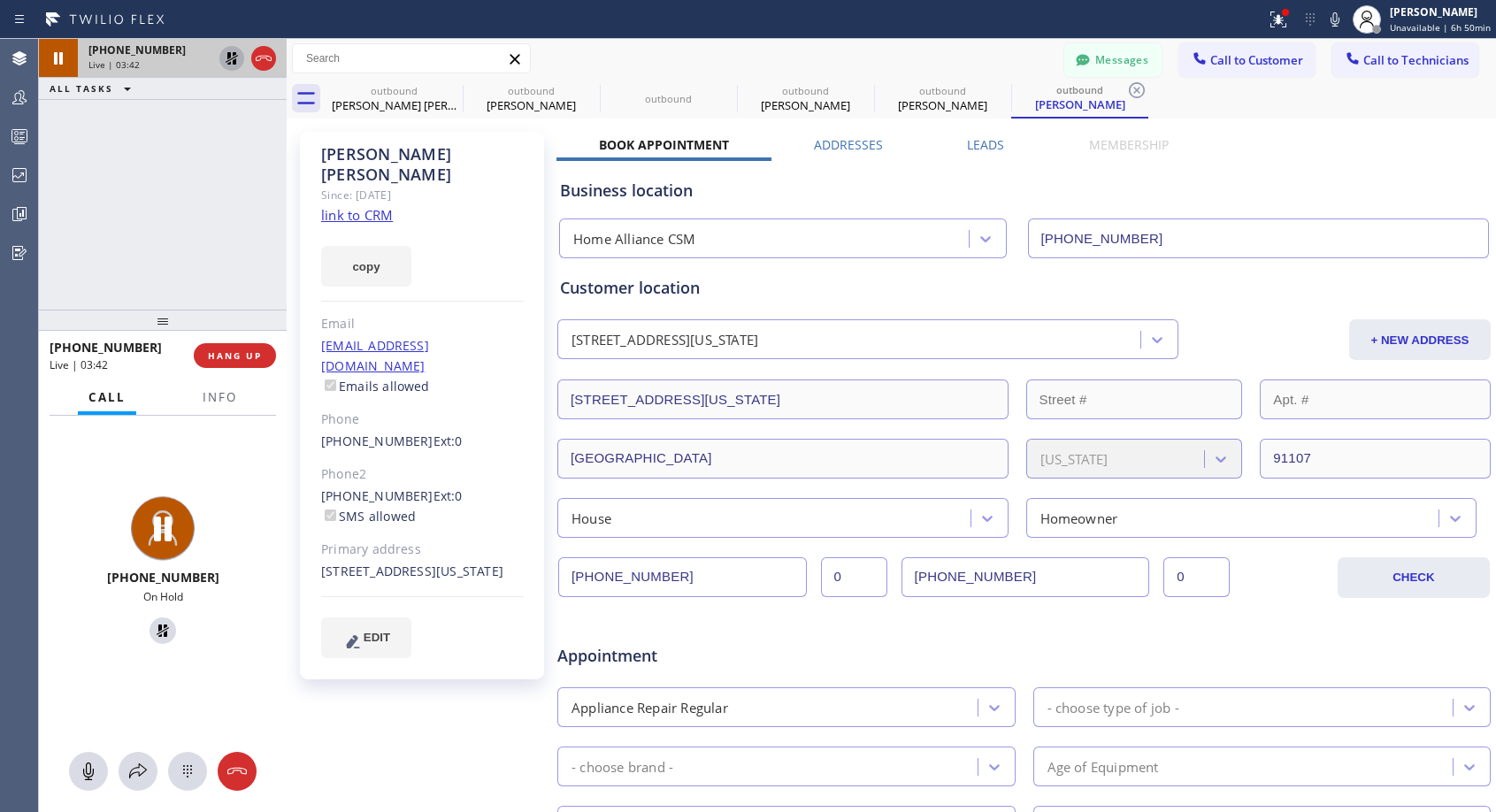
click at [228, 58] on icon at bounding box center [231, 58] width 12 height 12
click at [236, 355] on span "HANG UP" at bounding box center [235, 354] width 54 height 12
